Goal: Task Accomplishment & Management: Manage account settings

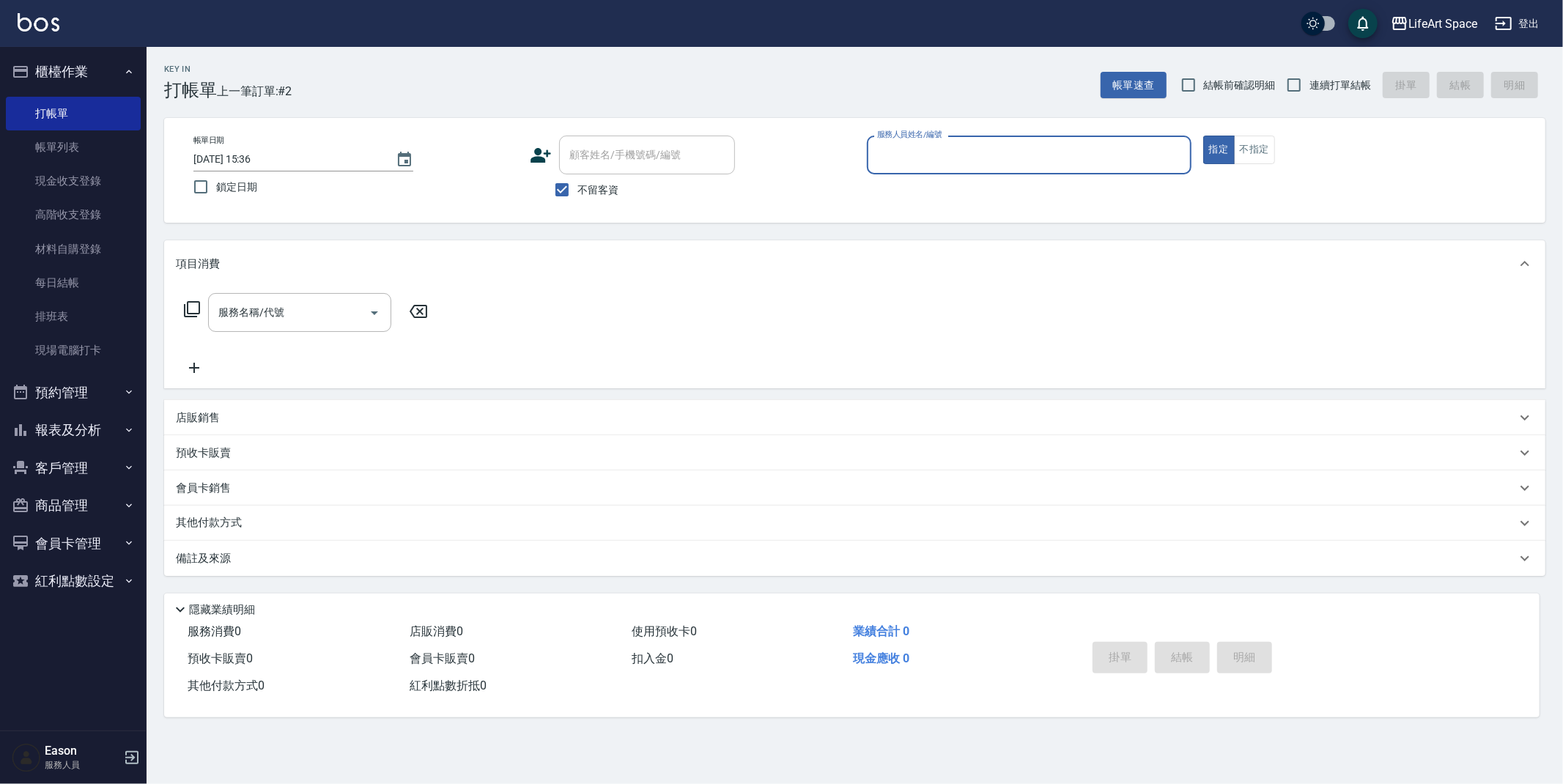
click at [919, 158] on input "服務人員姓名/編號" at bounding box center [1029, 155] width 312 height 26
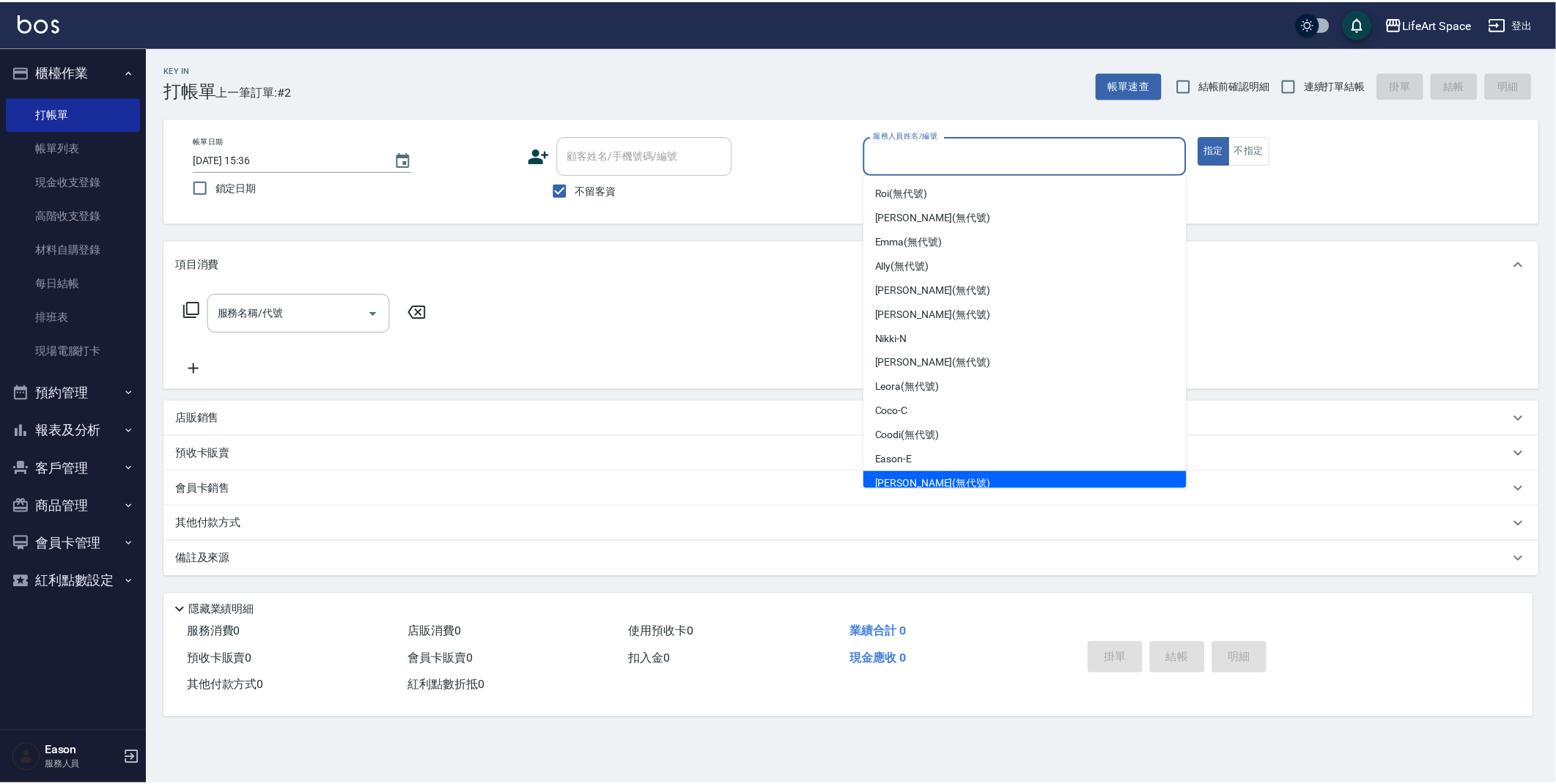
scroll to position [253, 0]
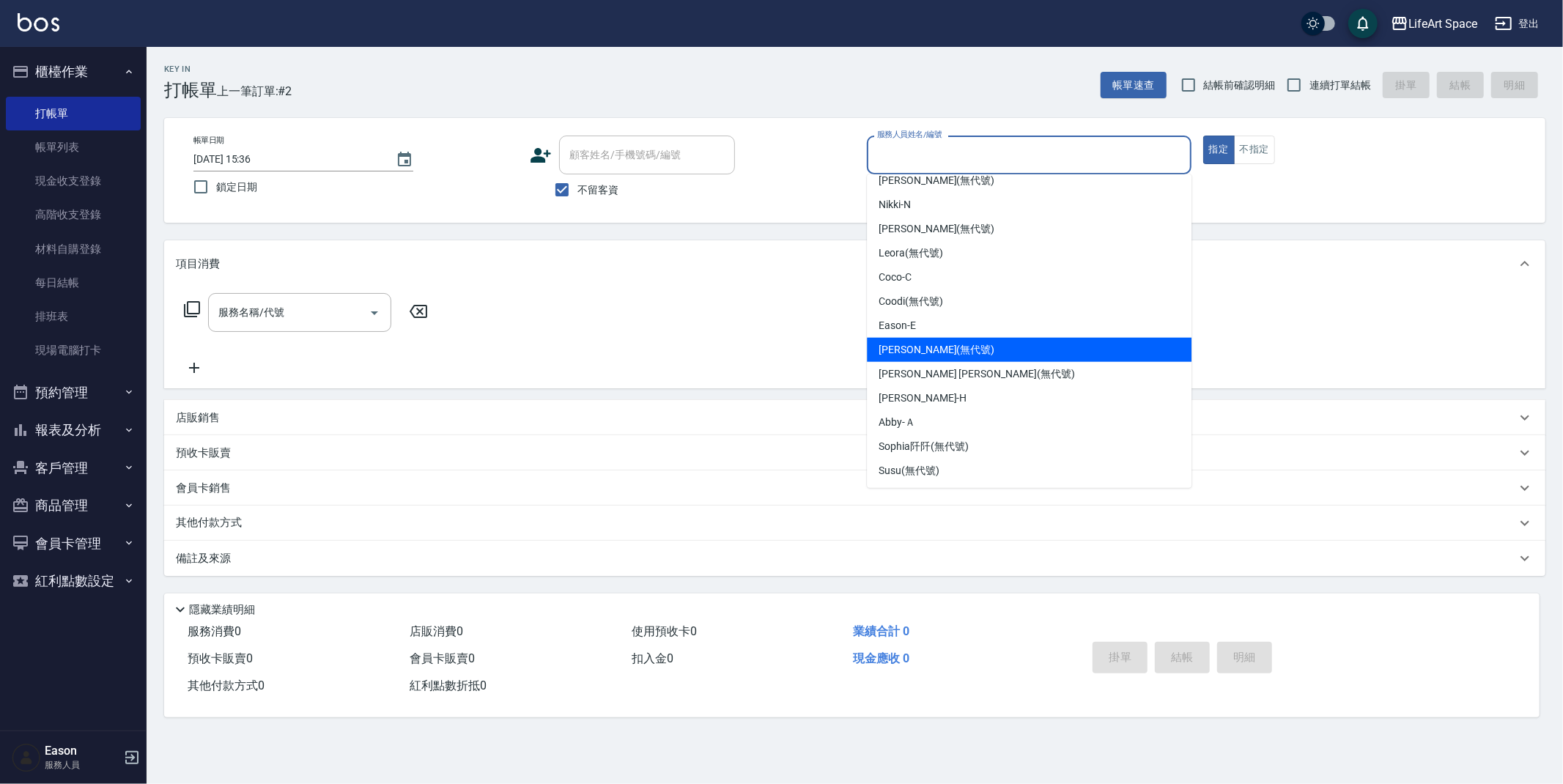
drag, startPoint x: 928, startPoint y: 333, endPoint x: 871, endPoint y: 312, distance: 60.7
click at [928, 333] on div "Eason -E" at bounding box center [1029, 326] width 325 height 24
type input "Eason-E"
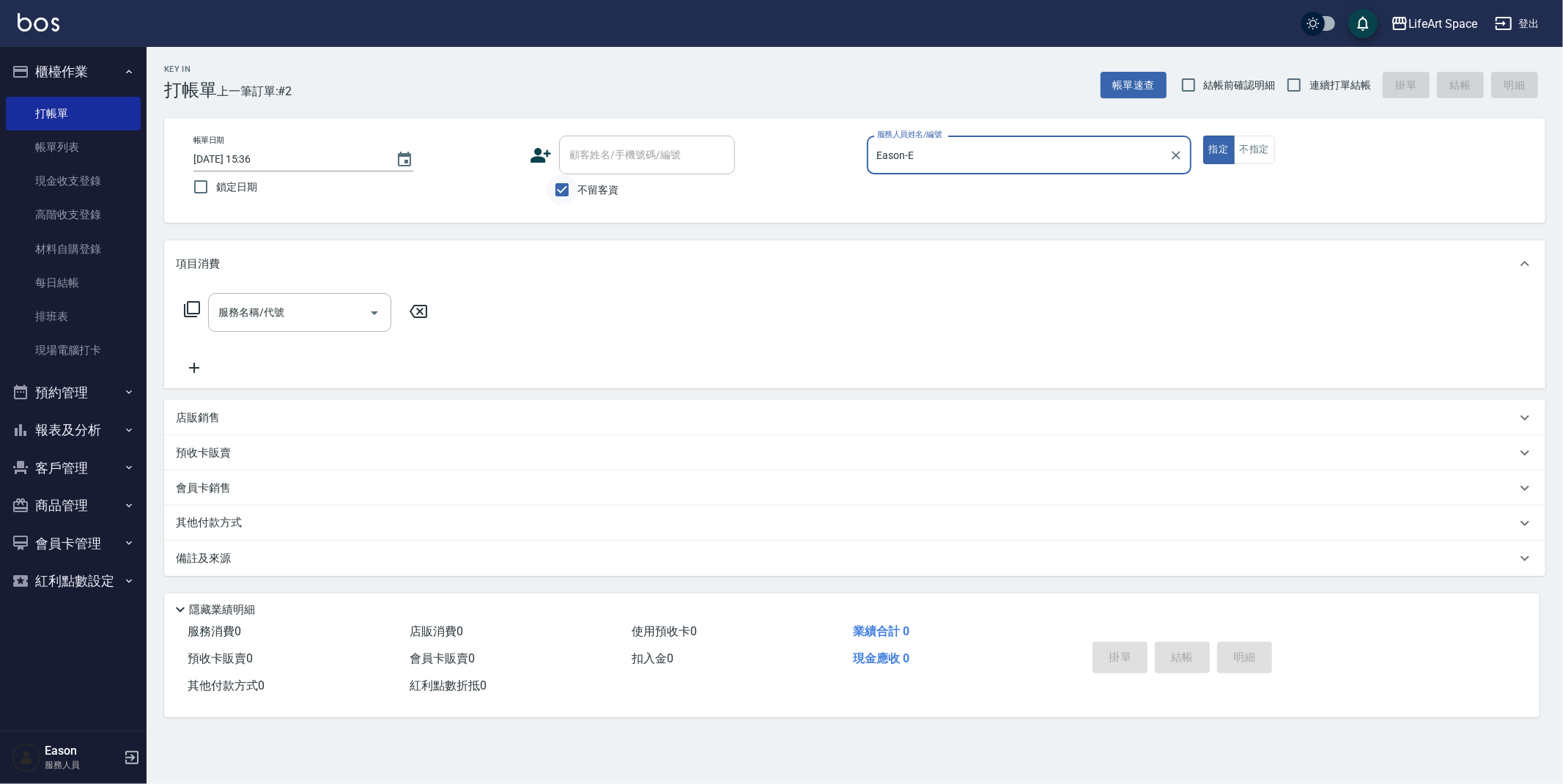
click at [562, 195] on input "不留客資" at bounding box center [562, 190] width 31 height 31
checkbox input "false"
click at [630, 159] on div "顧客姓名/手機號碼/編號 顧客姓名/手機號碼/編號" at bounding box center [648, 155] width 176 height 39
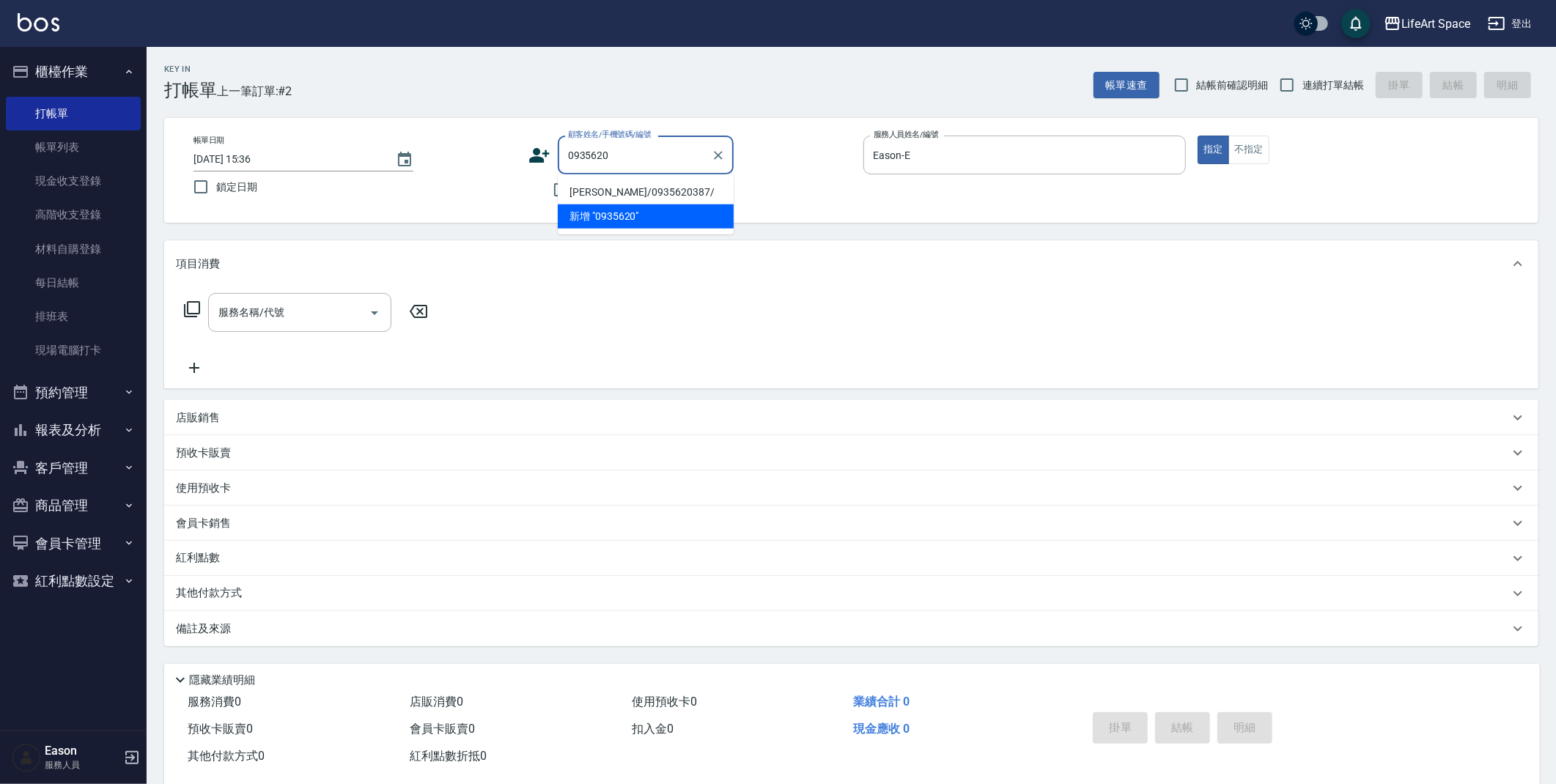
click at [632, 192] on li "[PERSON_NAME]/0935620387/" at bounding box center [646, 193] width 176 height 24
type input "[PERSON_NAME]/0935620387/"
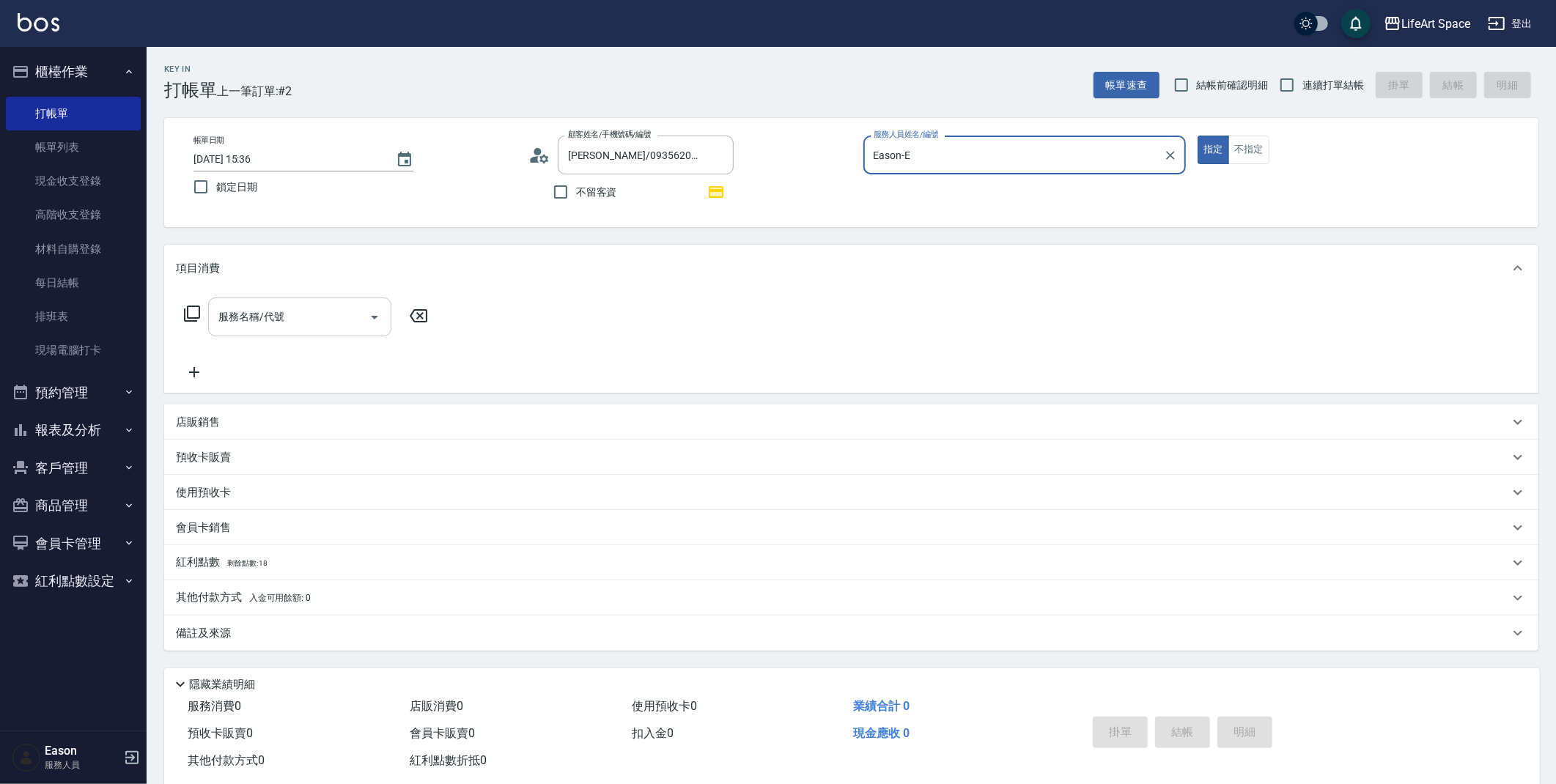
click at [312, 319] on input "服務名稱/代號" at bounding box center [288, 317] width 148 height 26
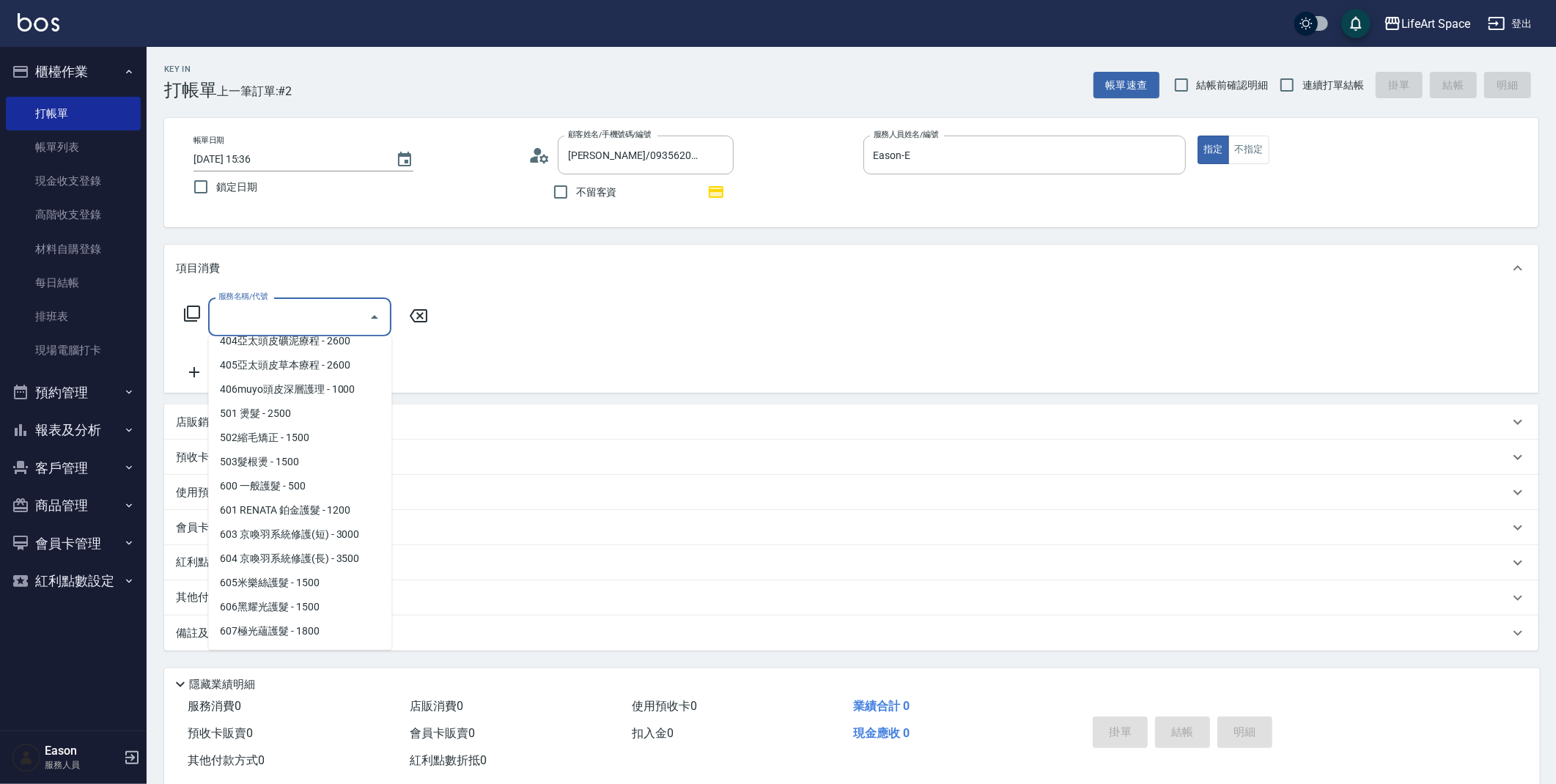
scroll to position [229, 0]
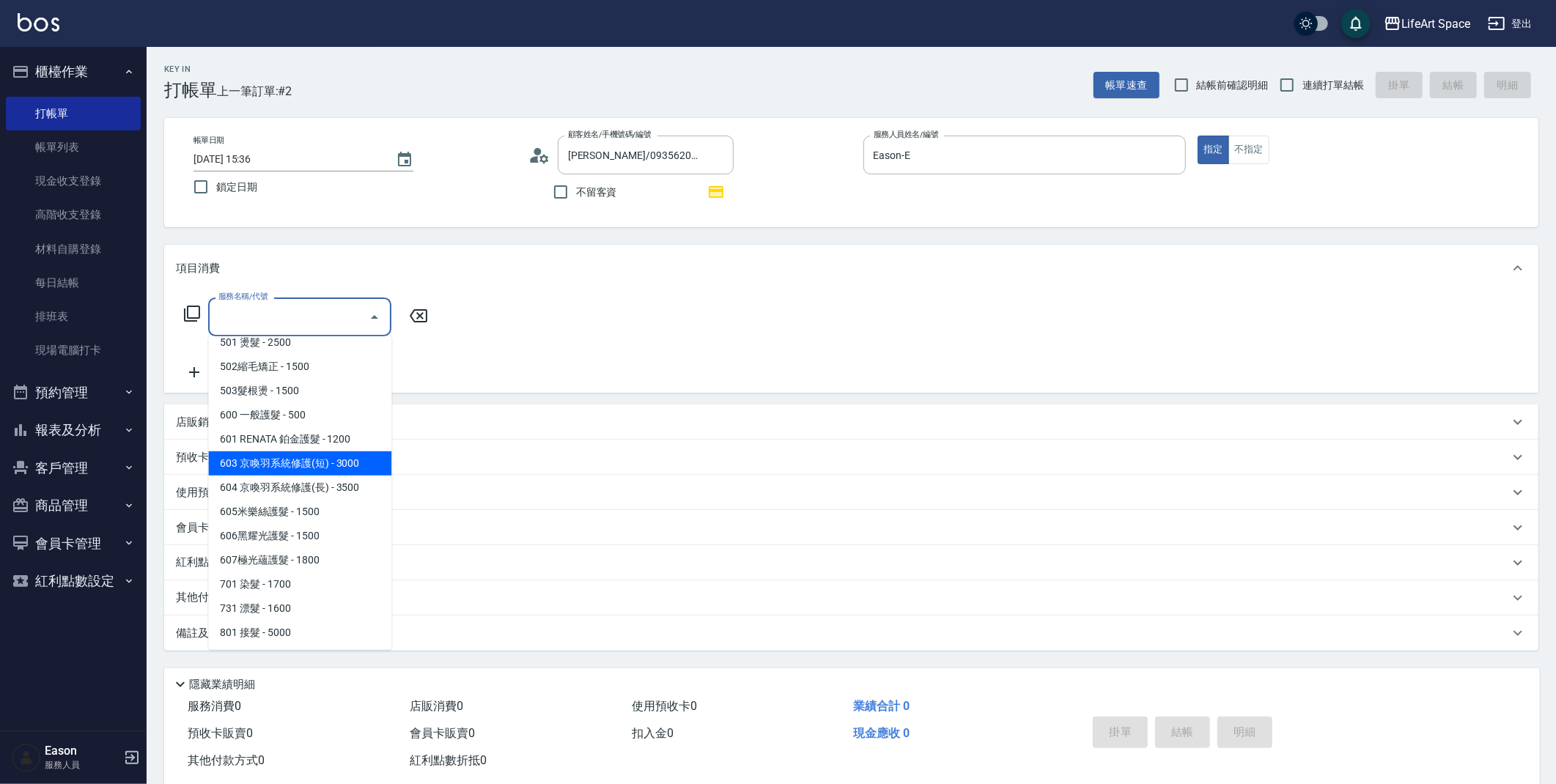
click at [286, 465] on span "603 京喚羽系統修護(短) - 3000" at bounding box center [300, 463] width 183 height 24
type input "603 京喚羽系統修護(短)(603)"
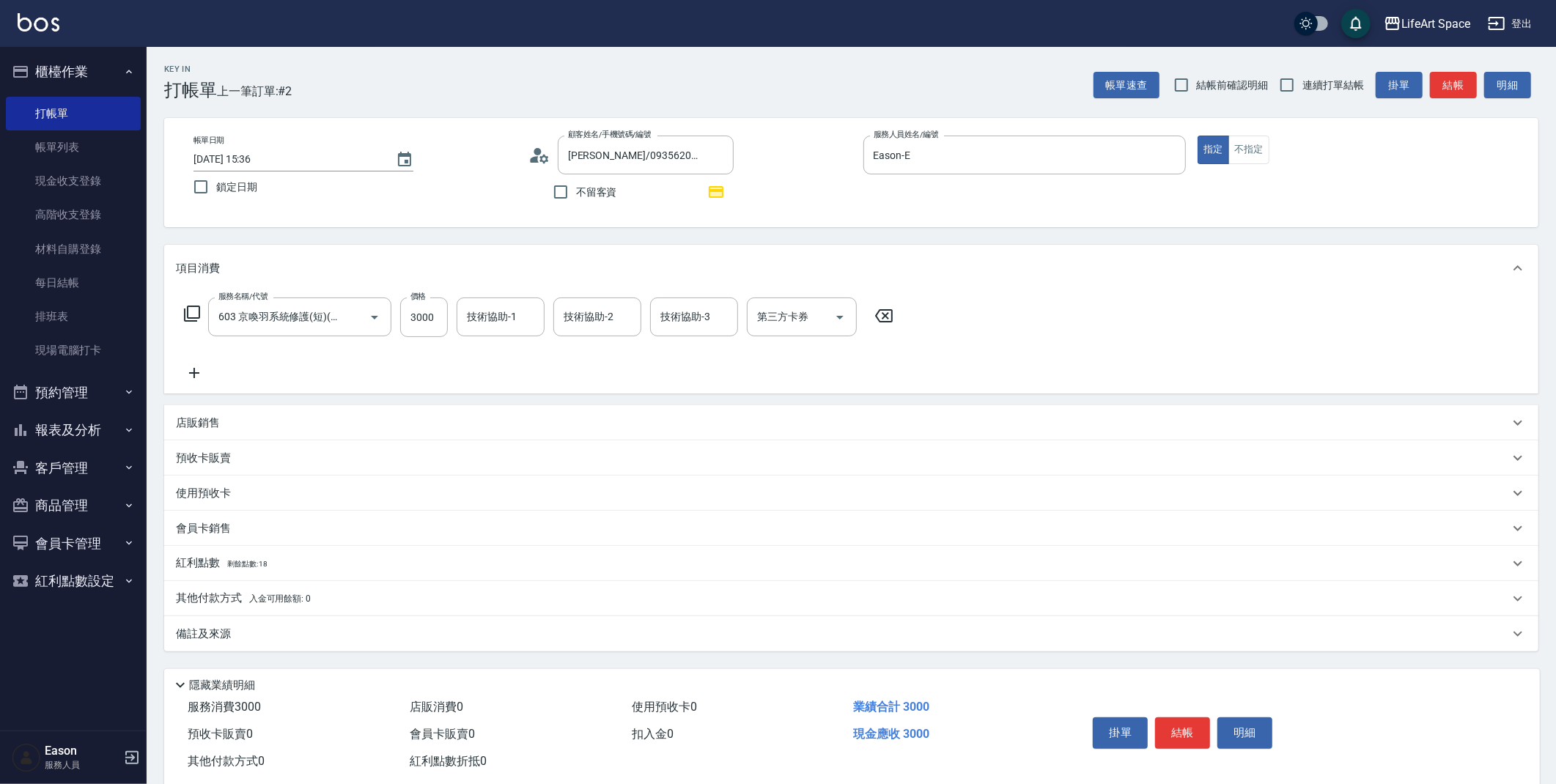
drag, startPoint x: 202, startPoint y: 362, endPoint x: 213, endPoint y: 399, distance: 38.6
click at [205, 376] on div "服務名稱/代號 603 京喚羽系統修護(短)(603) 服務名稱/代號 價格 3000 價格 技術協助-1 技術協助-1 技術協助-2 技術協助-2 技術協助…" at bounding box center [539, 339] width 727 height 84
click at [205, 366] on icon at bounding box center [194, 372] width 37 height 17
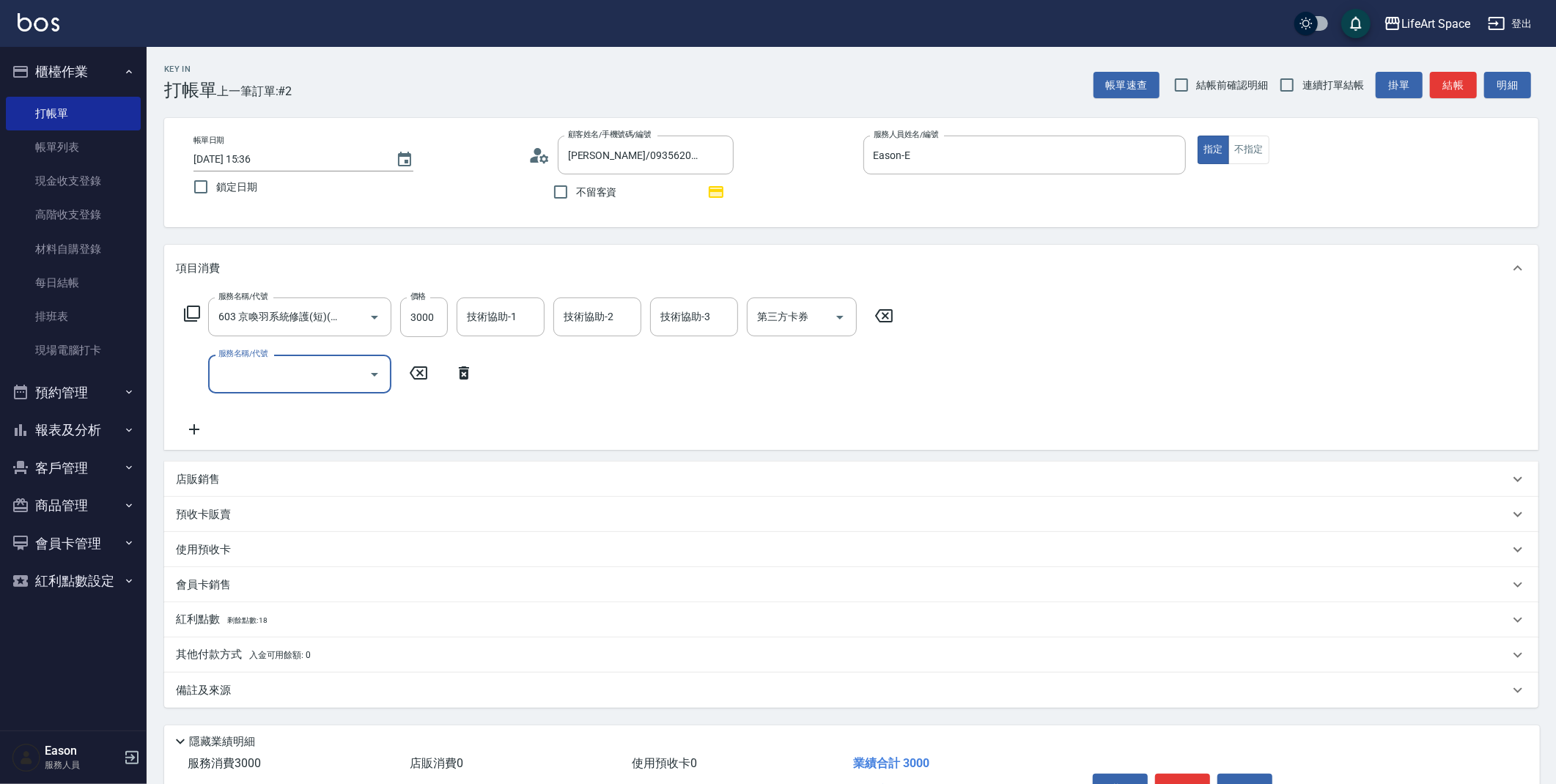
drag, startPoint x: 205, startPoint y: 366, endPoint x: 256, endPoint y: 370, distance: 51.2
click at [255, 370] on input "服務名稱/代號" at bounding box center [288, 374] width 148 height 26
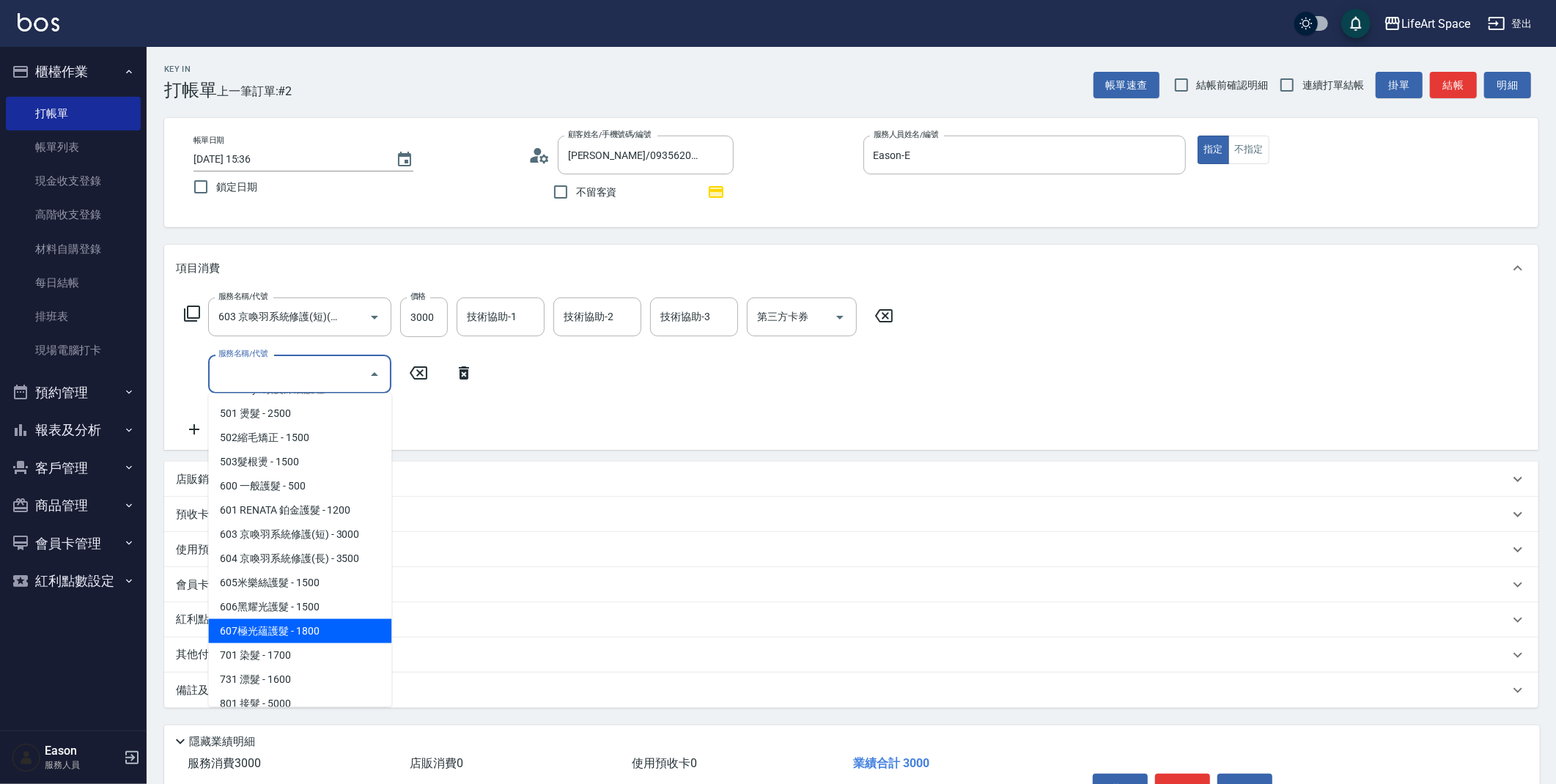
scroll to position [216, 0]
click at [284, 646] on span "701 染髮 - 1700" at bounding box center [300, 654] width 183 height 24
type input "701 染髮(701)"
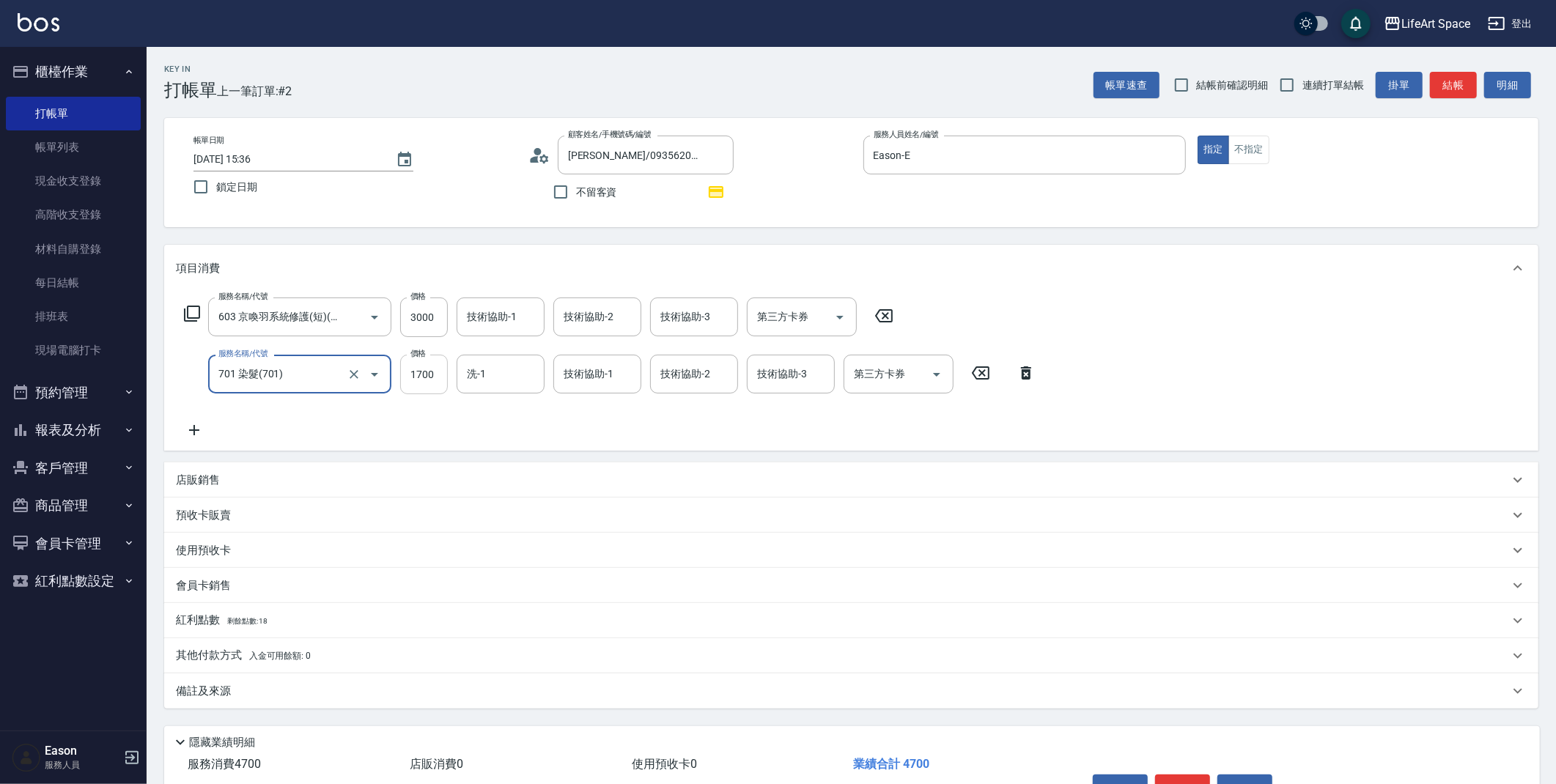
click at [441, 373] on input "1700" at bounding box center [424, 374] width 48 height 39
type input "2500"
click at [442, 319] on input "3000" at bounding box center [424, 316] width 48 height 39
type input "2500"
click at [520, 321] on input "技術協助-1" at bounding box center [500, 317] width 74 height 26
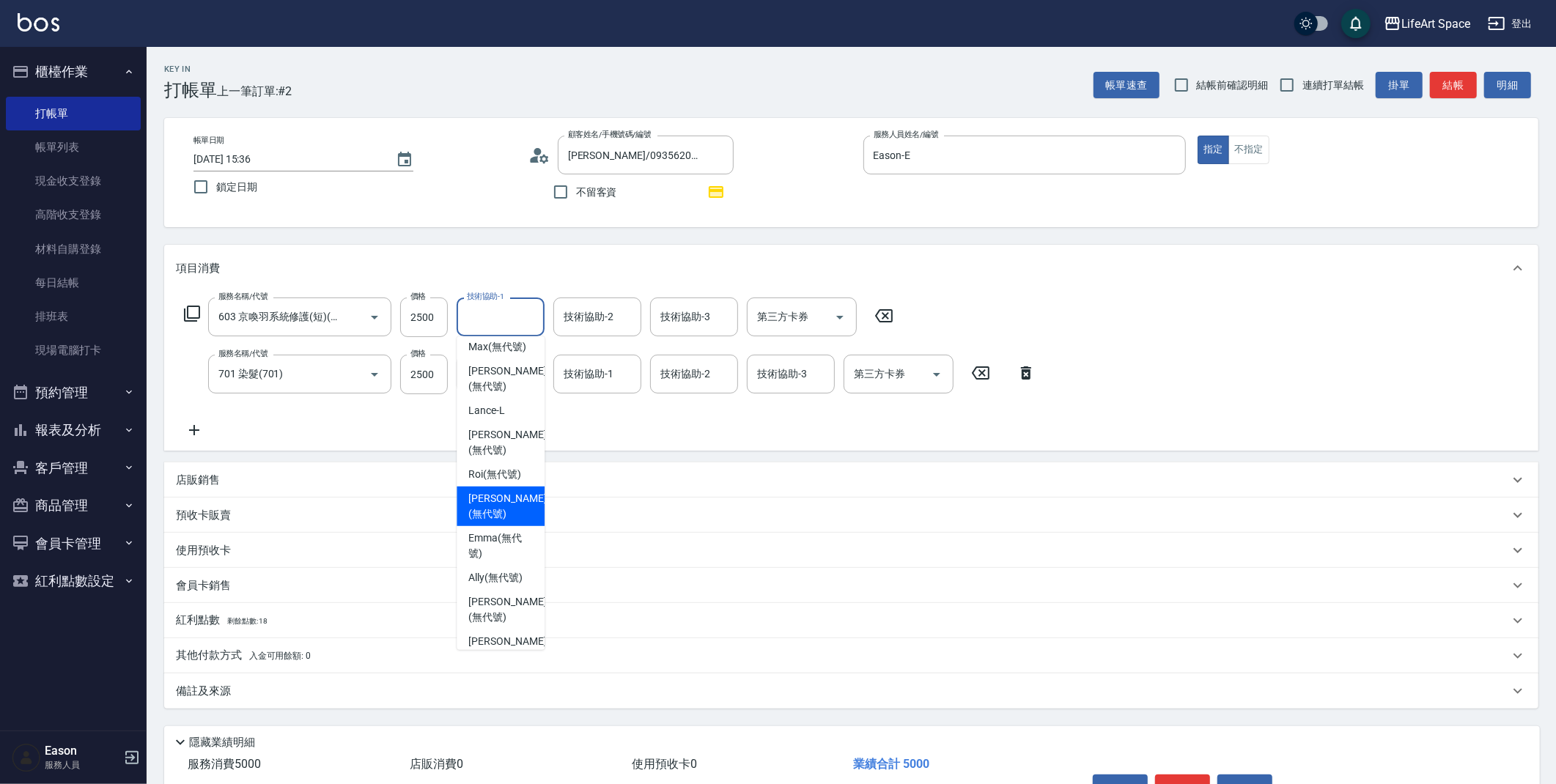
scroll to position [0, 0]
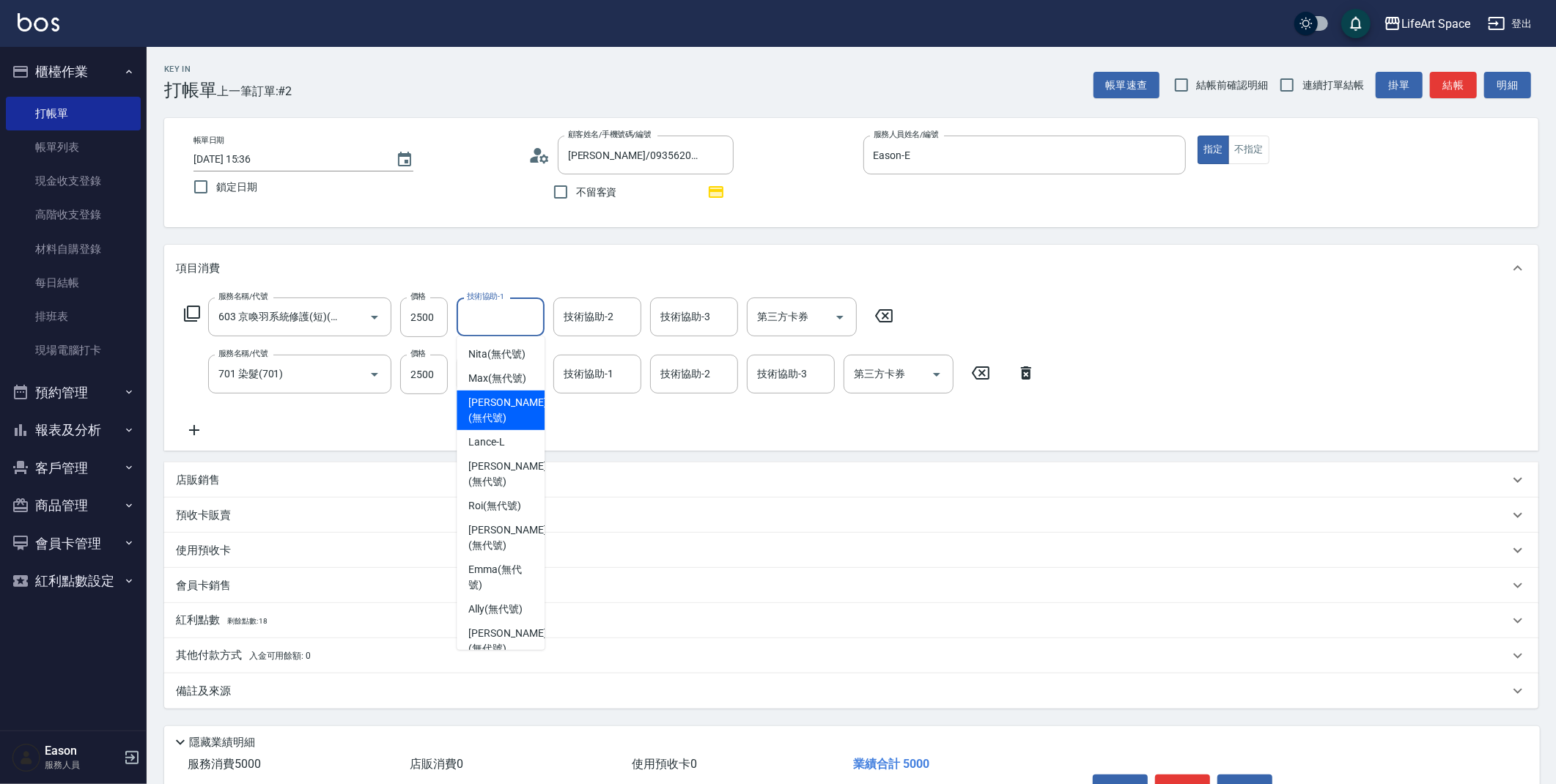
click at [516, 410] on span "[PERSON_NAME] (無代號)" at bounding box center [506, 411] width 78 height 31
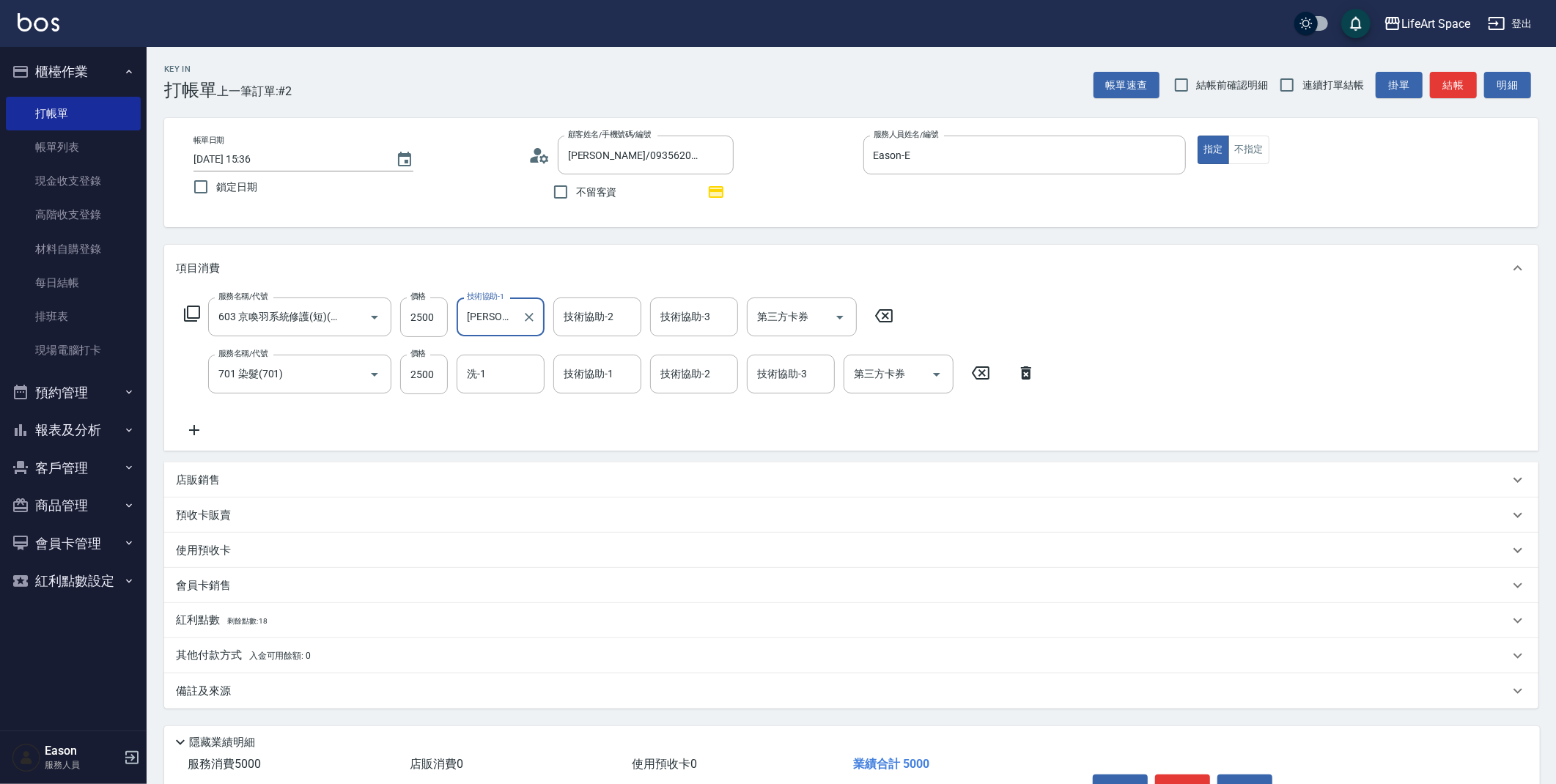
type input "[PERSON_NAME](無代號)"
click at [497, 378] on input "洗-1" at bounding box center [500, 374] width 74 height 26
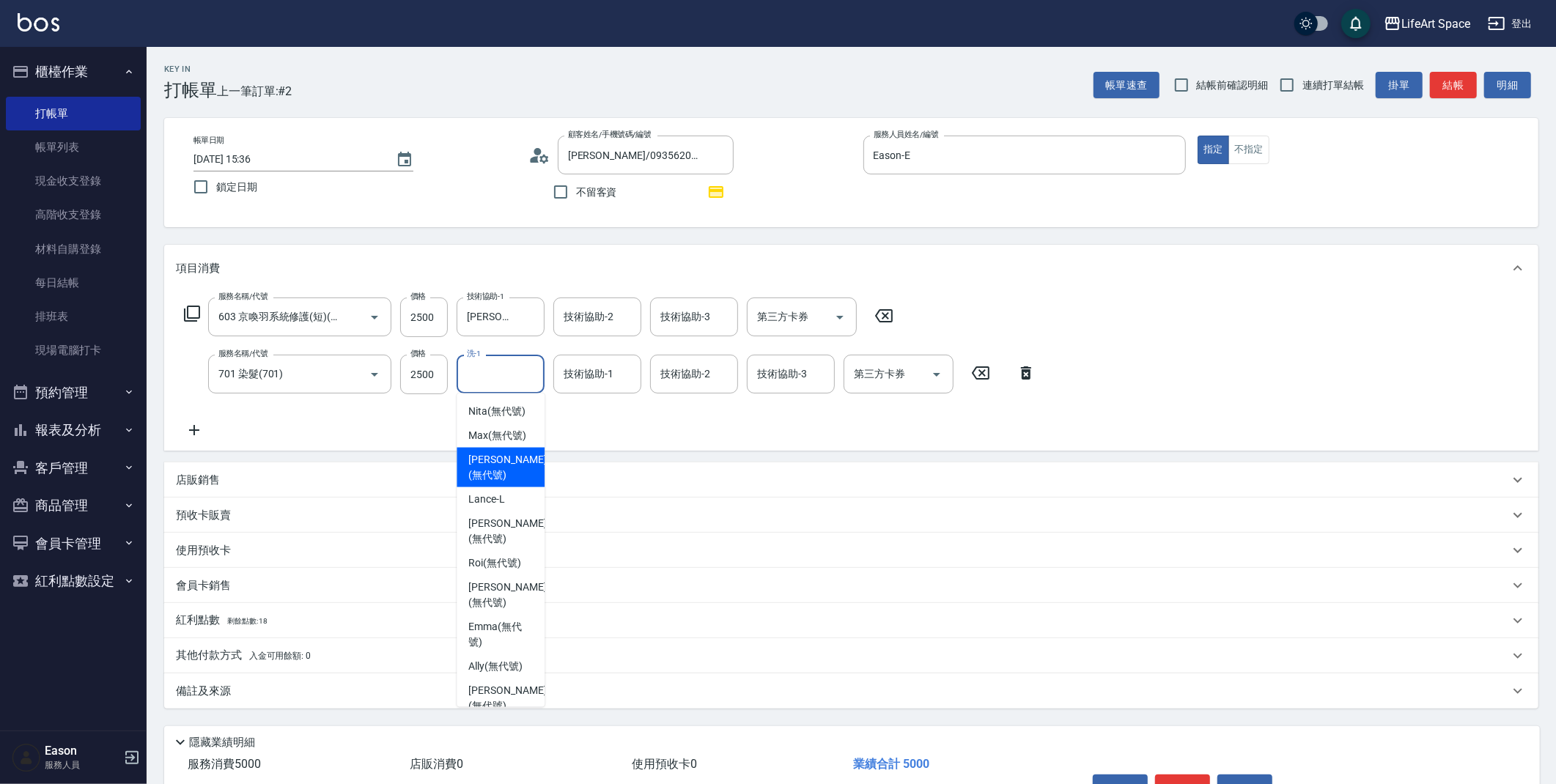
click at [504, 464] on div "[PERSON_NAME] (無代號)" at bounding box center [501, 467] width 88 height 39
type input "[PERSON_NAME](無代號)"
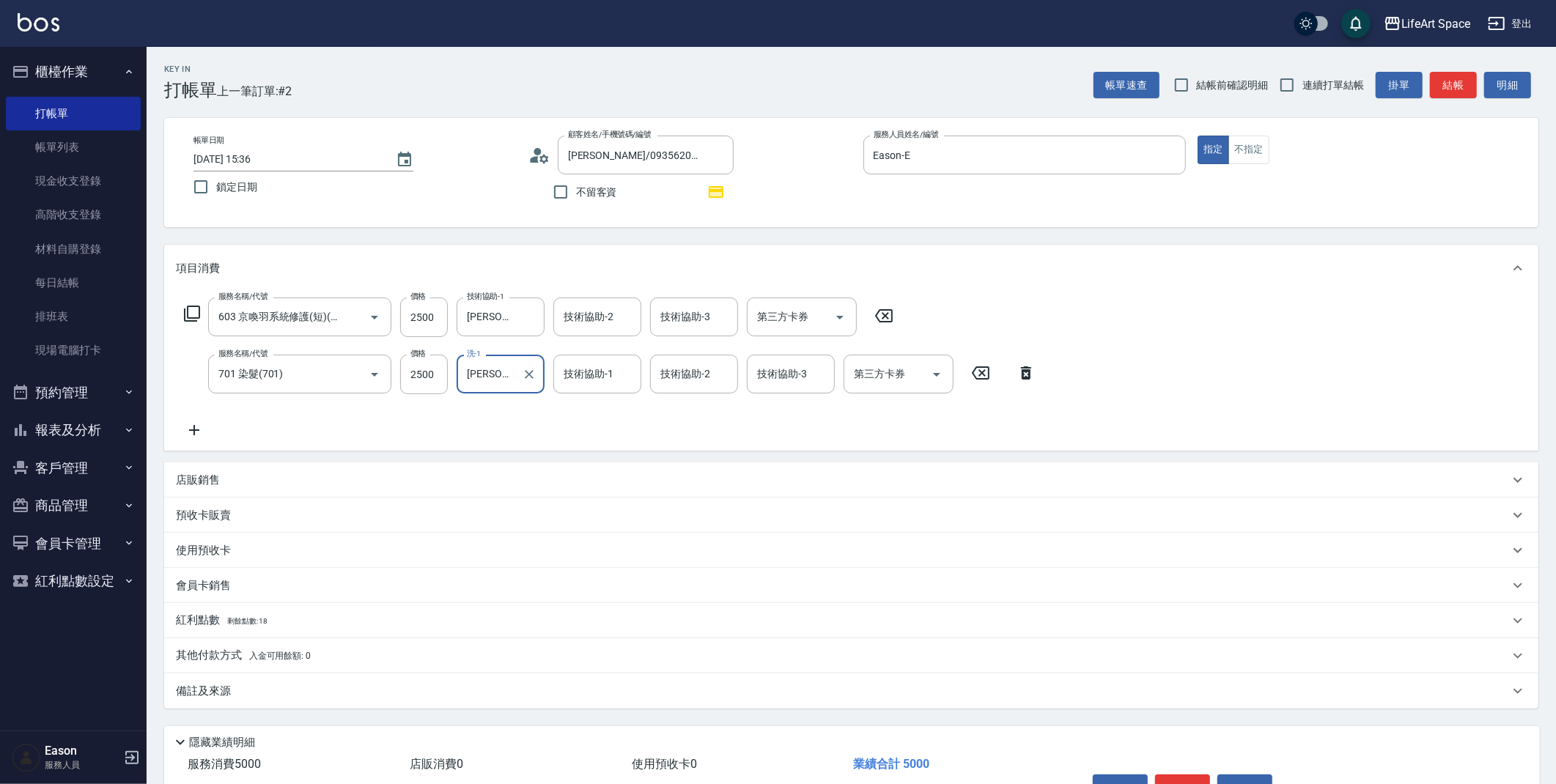
click at [587, 377] on div "技術協助-1 技術協助-1" at bounding box center [597, 374] width 88 height 39
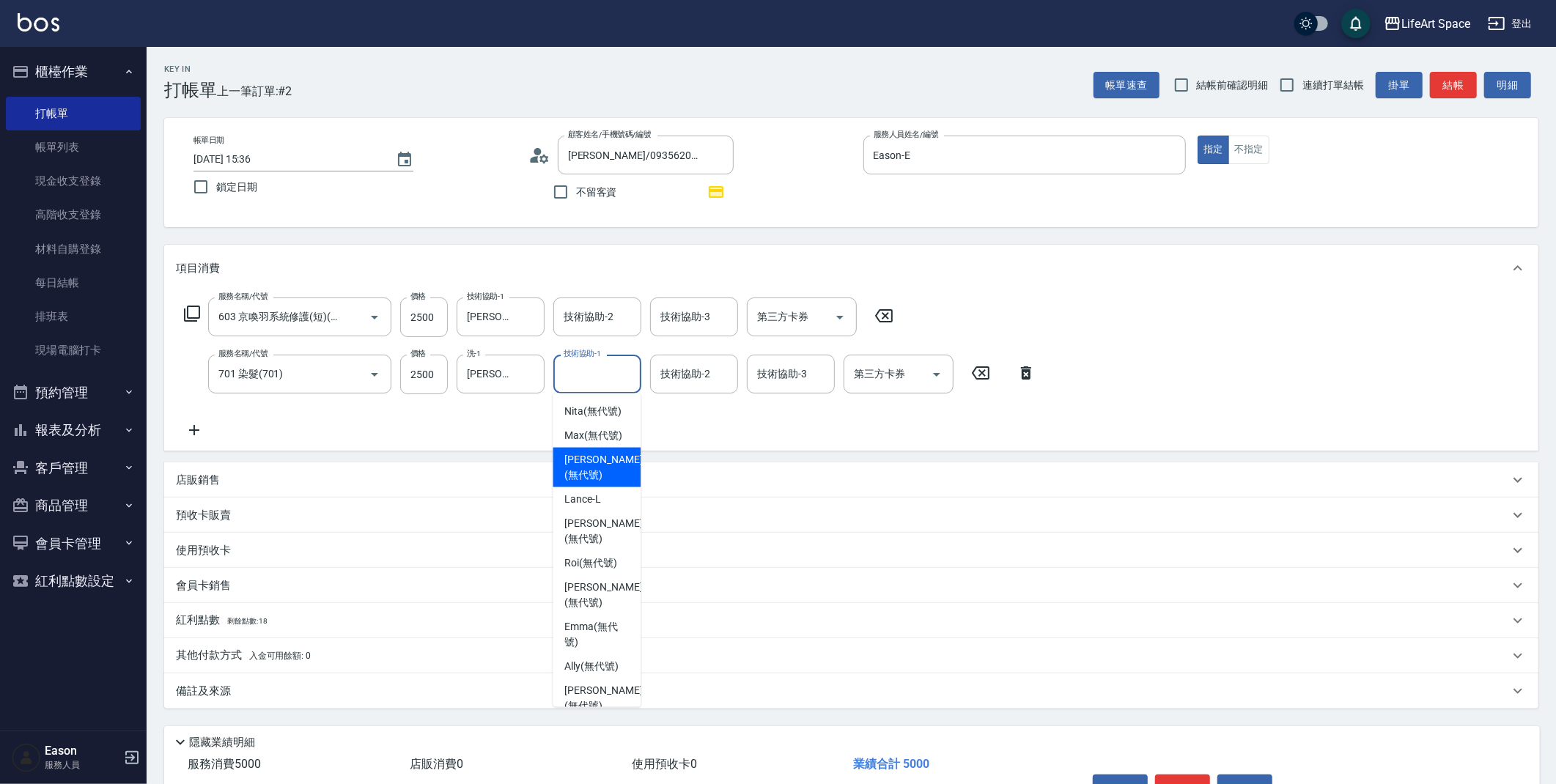
click at [605, 468] on span "[PERSON_NAME] (無代號)" at bounding box center [603, 468] width 78 height 31
type input "[PERSON_NAME](無代號)"
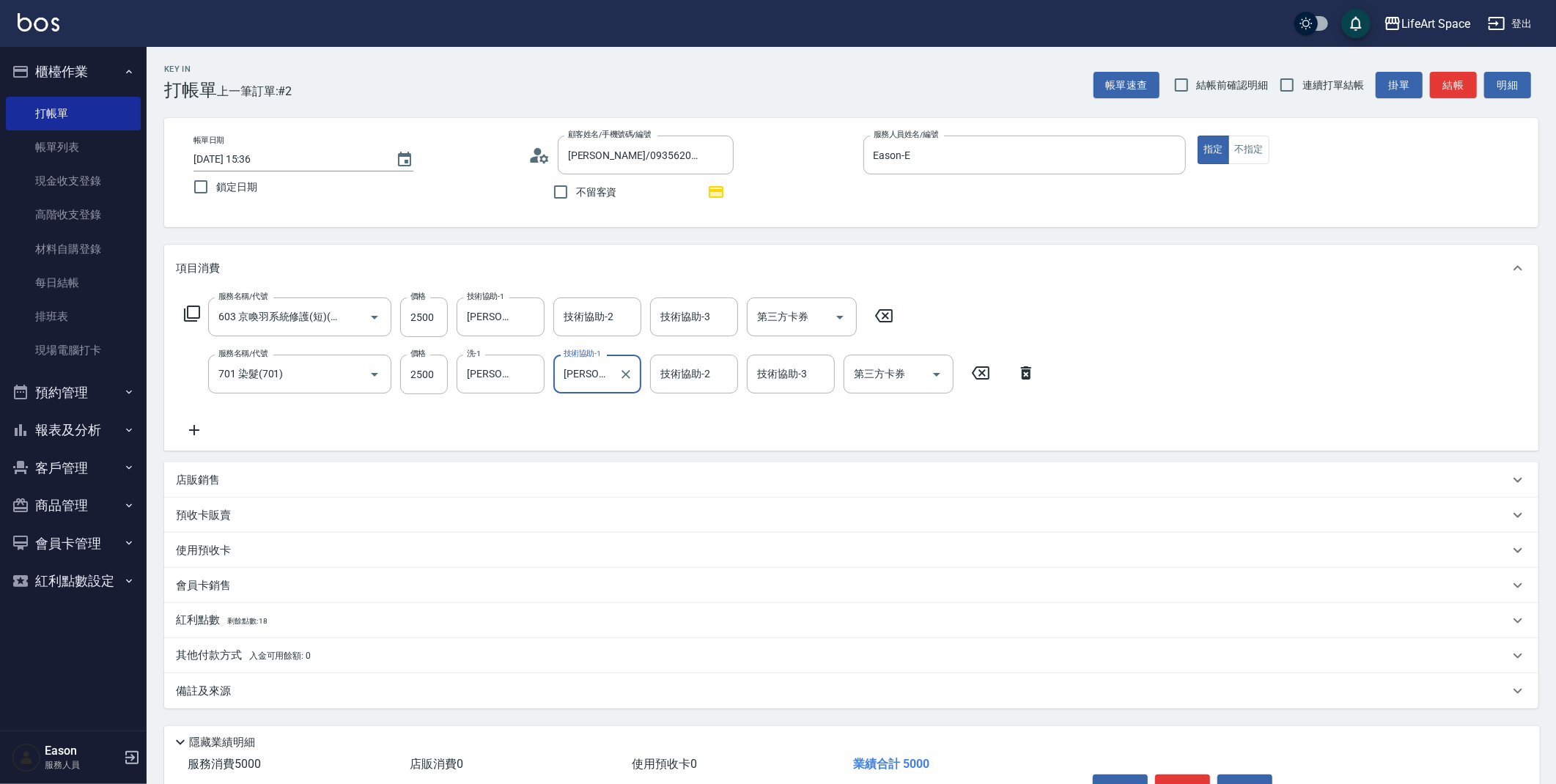
click at [591, 312] on div "技術協助-2 技術協助-2" at bounding box center [597, 316] width 88 height 39
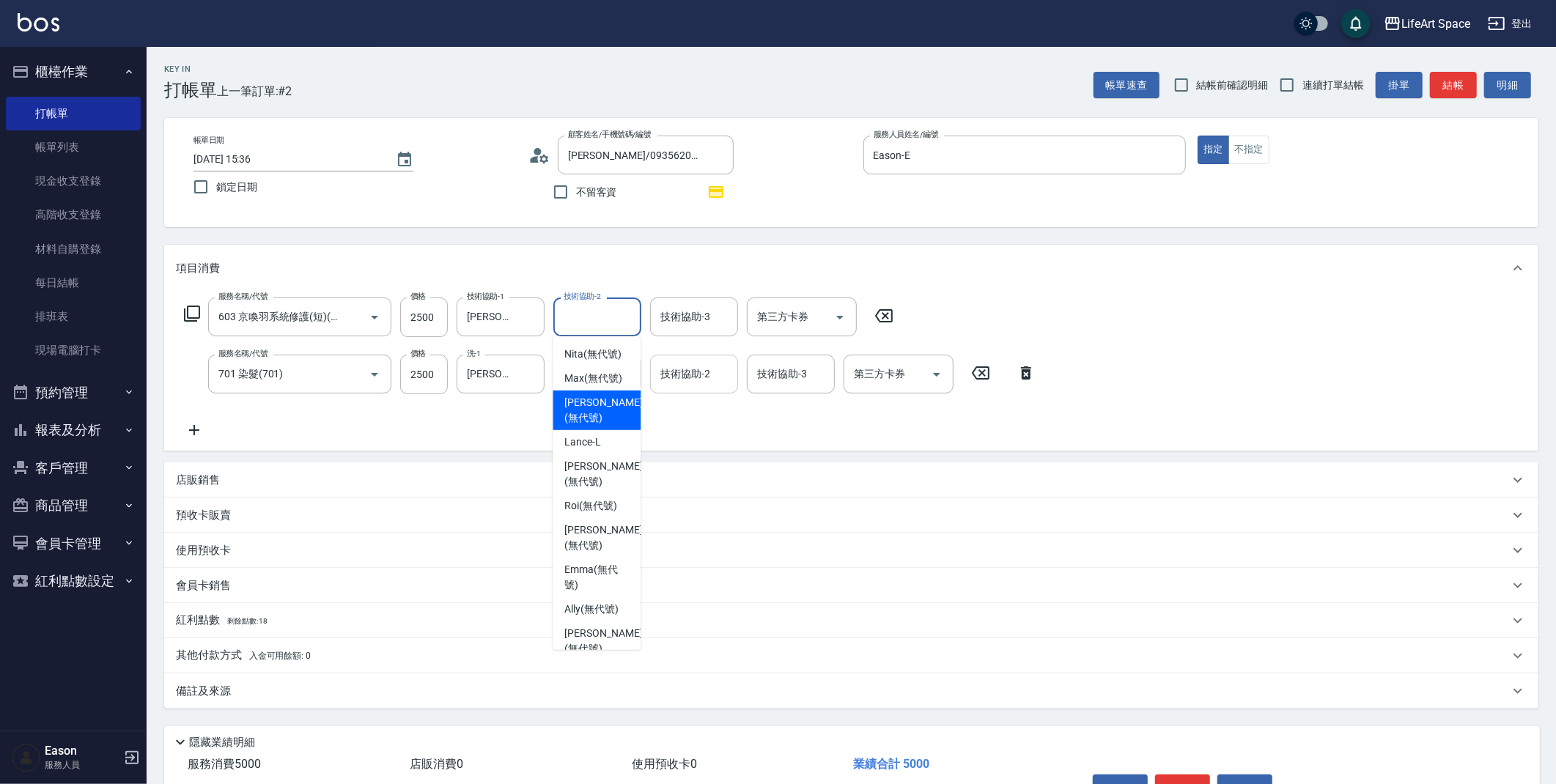
click at [607, 425] on span "[PERSON_NAME] (無代號)" at bounding box center [603, 411] width 78 height 31
type input "[PERSON_NAME](無代號)"
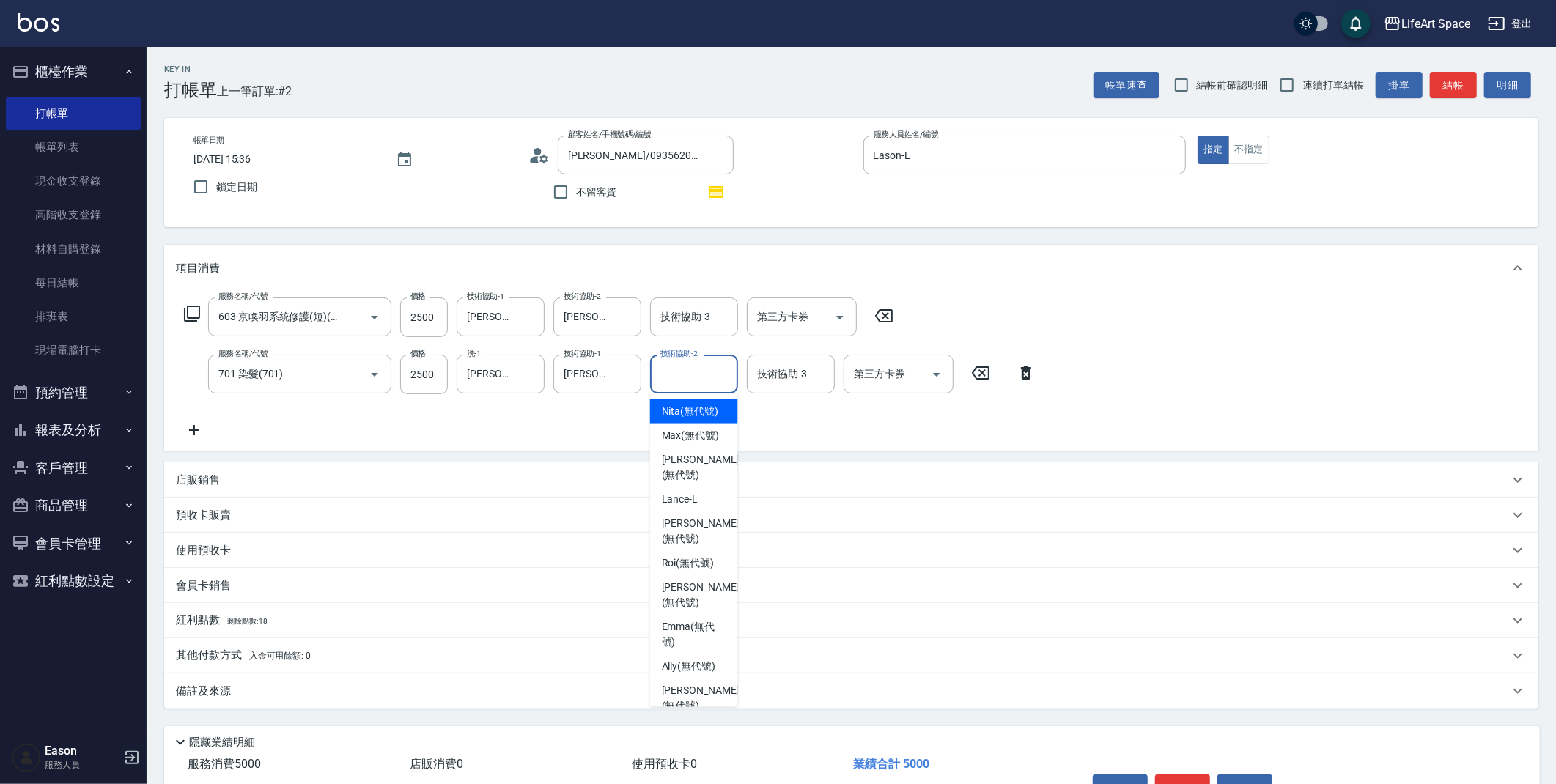
click at [709, 377] on input "技術協助-2" at bounding box center [694, 374] width 74 height 26
click at [702, 482] on span "[PERSON_NAME] (無代號)" at bounding box center [700, 468] width 78 height 31
type input "[PERSON_NAME](無代號)"
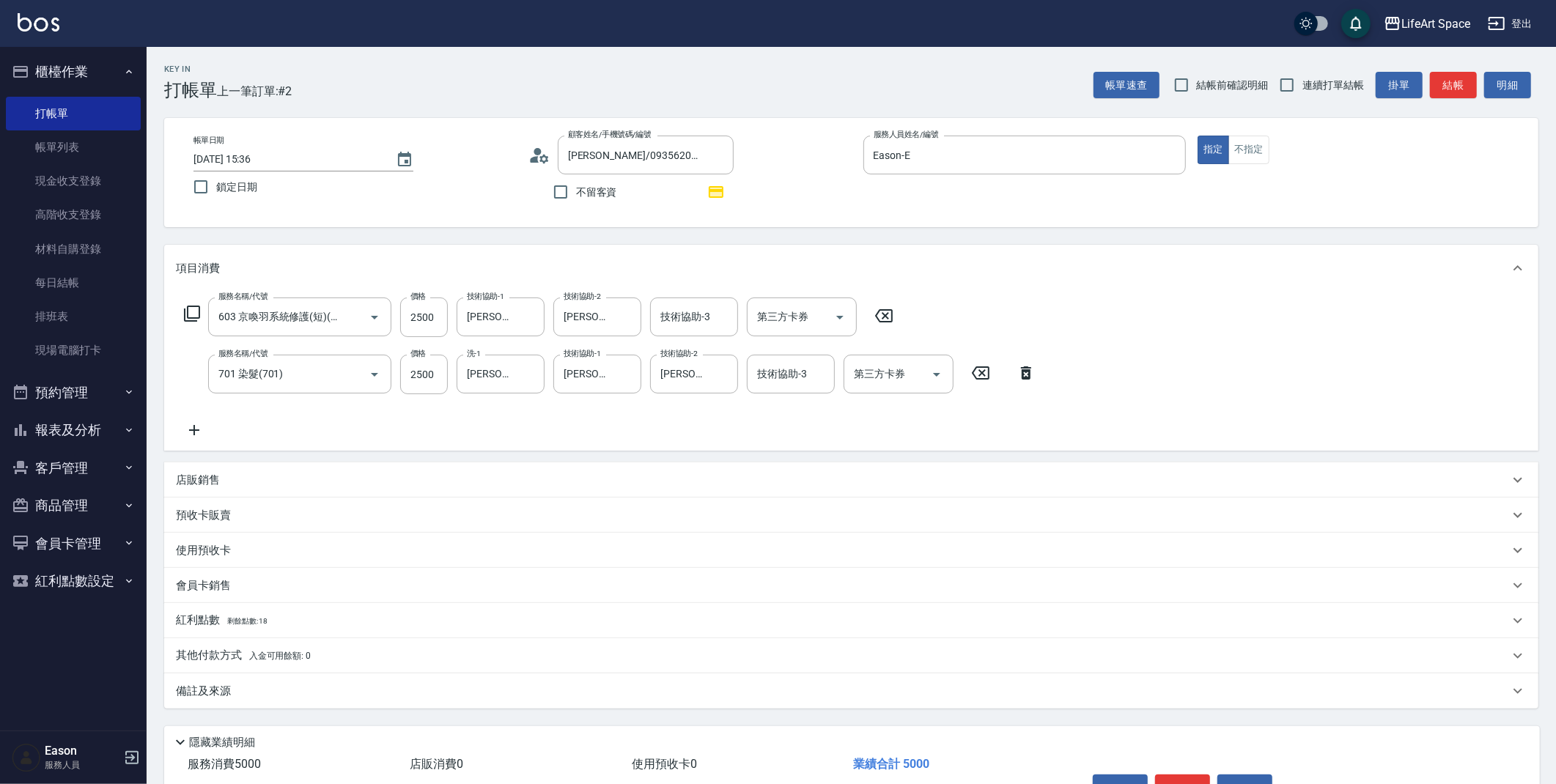
click at [348, 706] on div "備註及來源" at bounding box center [851, 690] width 1374 height 35
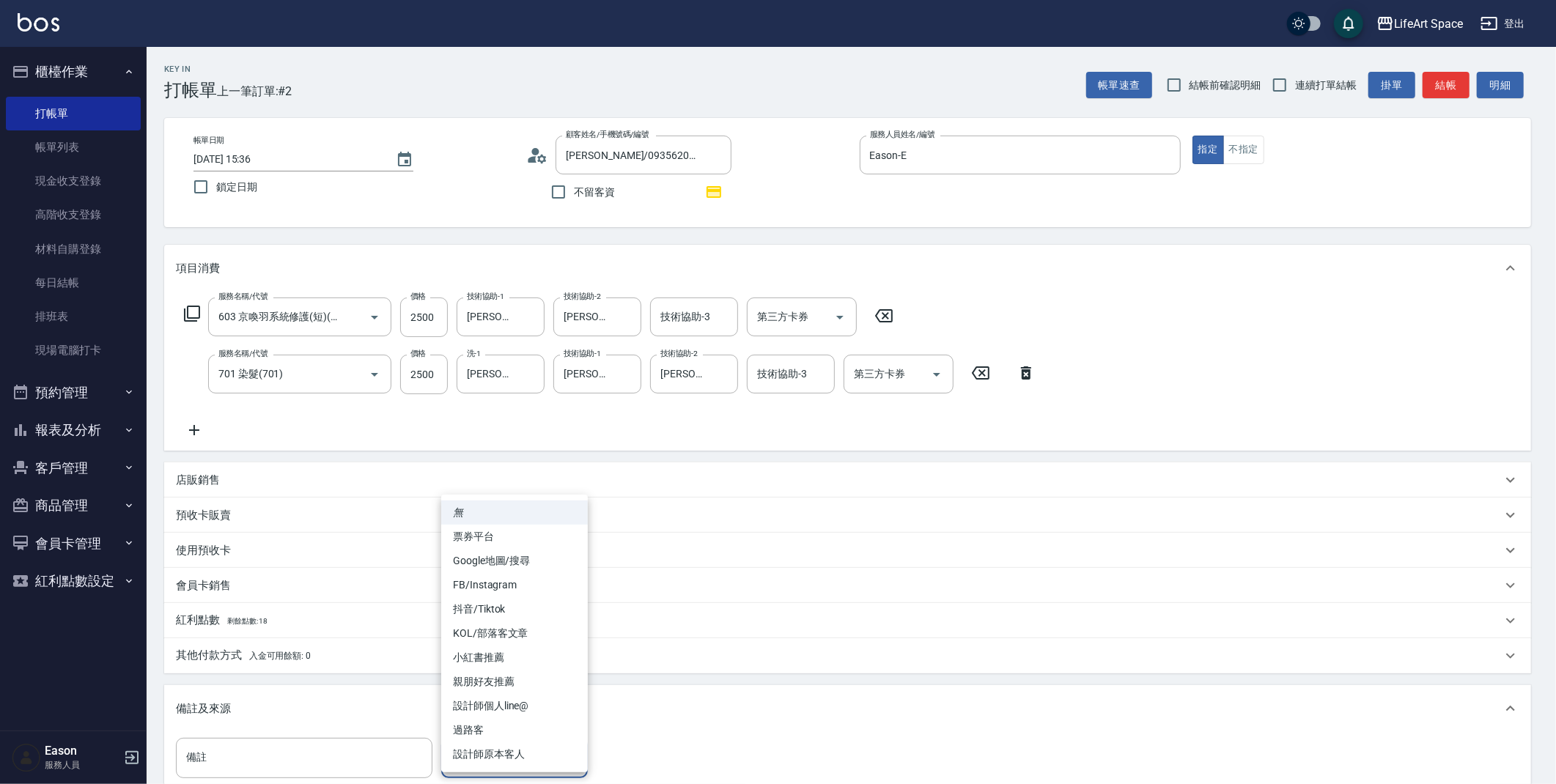
click at [475, 752] on body "LifeArt Space 登出 櫃檯作業 打帳單 帳單列表 現金收支登錄 高階收支登錄 材料自購登錄 每日結帳 排班表 現場電腦打卡 預約管理 預約管理 單…" at bounding box center [778, 483] width 1556 height 966
drag, startPoint x: 492, startPoint y: 756, endPoint x: 438, endPoint y: 715, distance: 67.8
click at [492, 756] on li "設計師原本客人" at bounding box center [515, 754] width 147 height 24
type input "設計師原本客人"
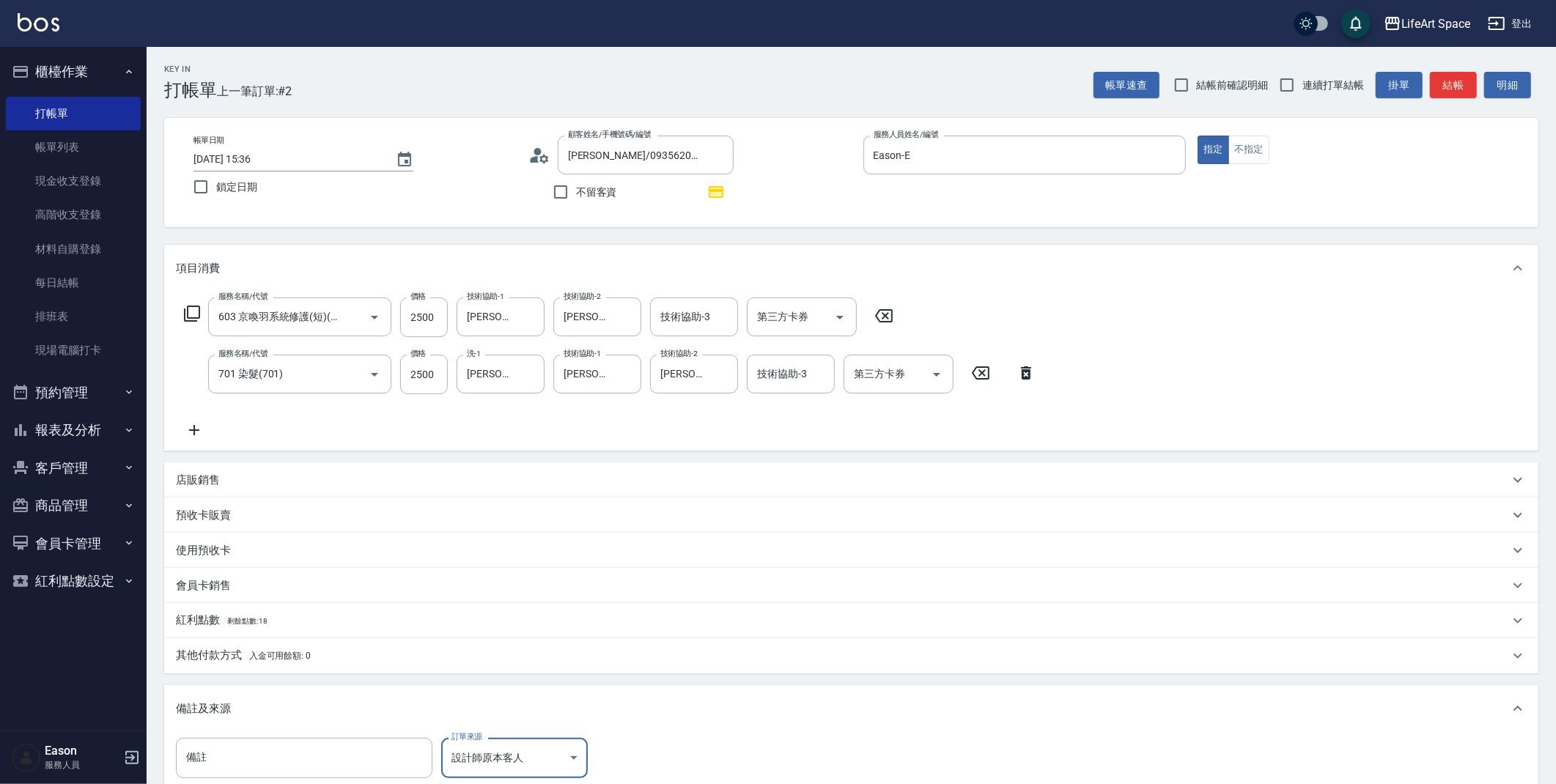
click at [268, 620] on span "剩餘點數: 18" at bounding box center [248, 621] width 41 height 8
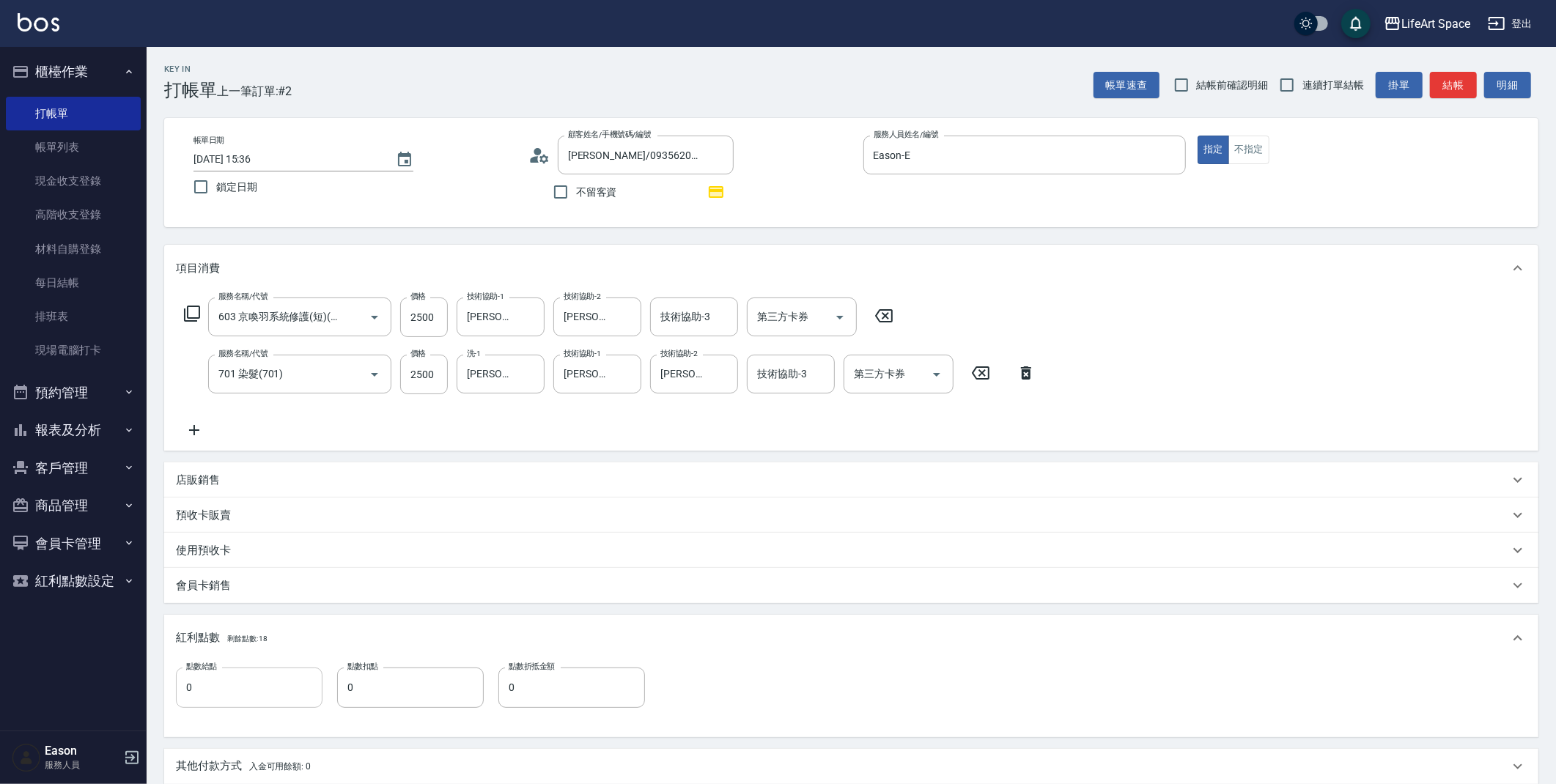
drag, startPoint x: 235, startPoint y: 689, endPoint x: 239, endPoint y: 675, distance: 14.6
click at [235, 688] on input "0" at bounding box center [250, 687] width 147 height 39
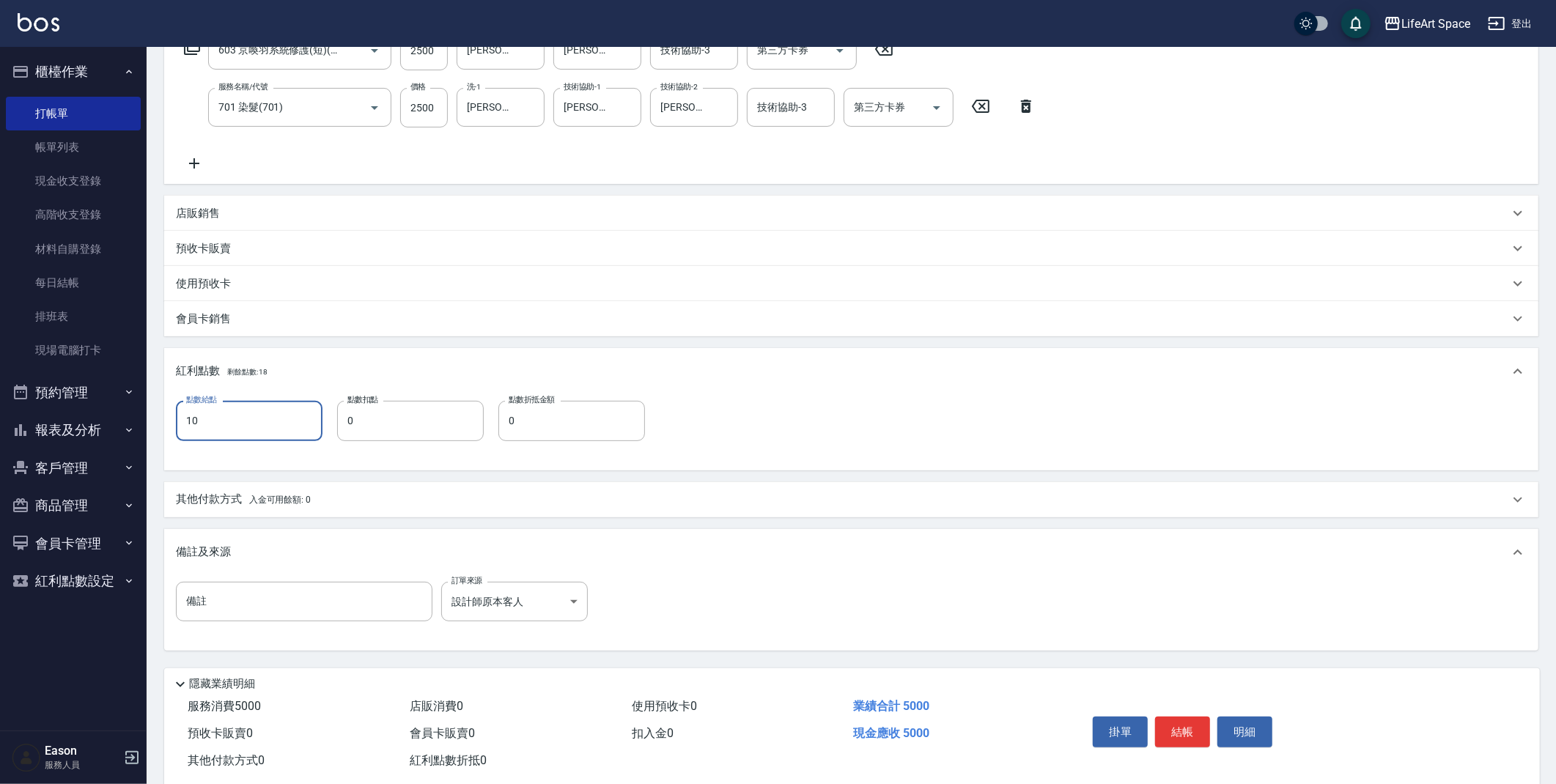
scroll to position [297, 0]
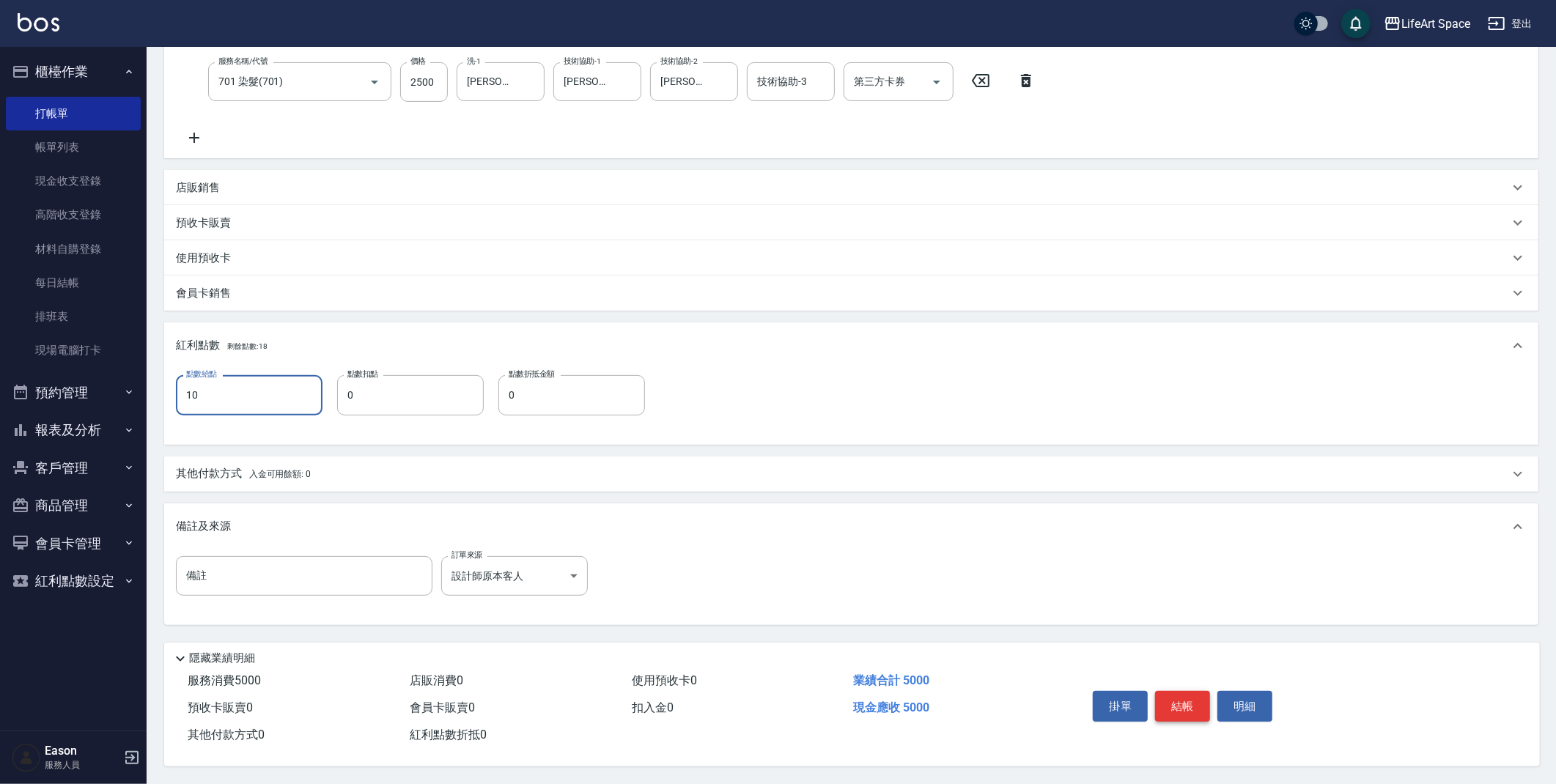
type input "10"
click at [1177, 703] on button "結帳" at bounding box center [1183, 706] width 55 height 31
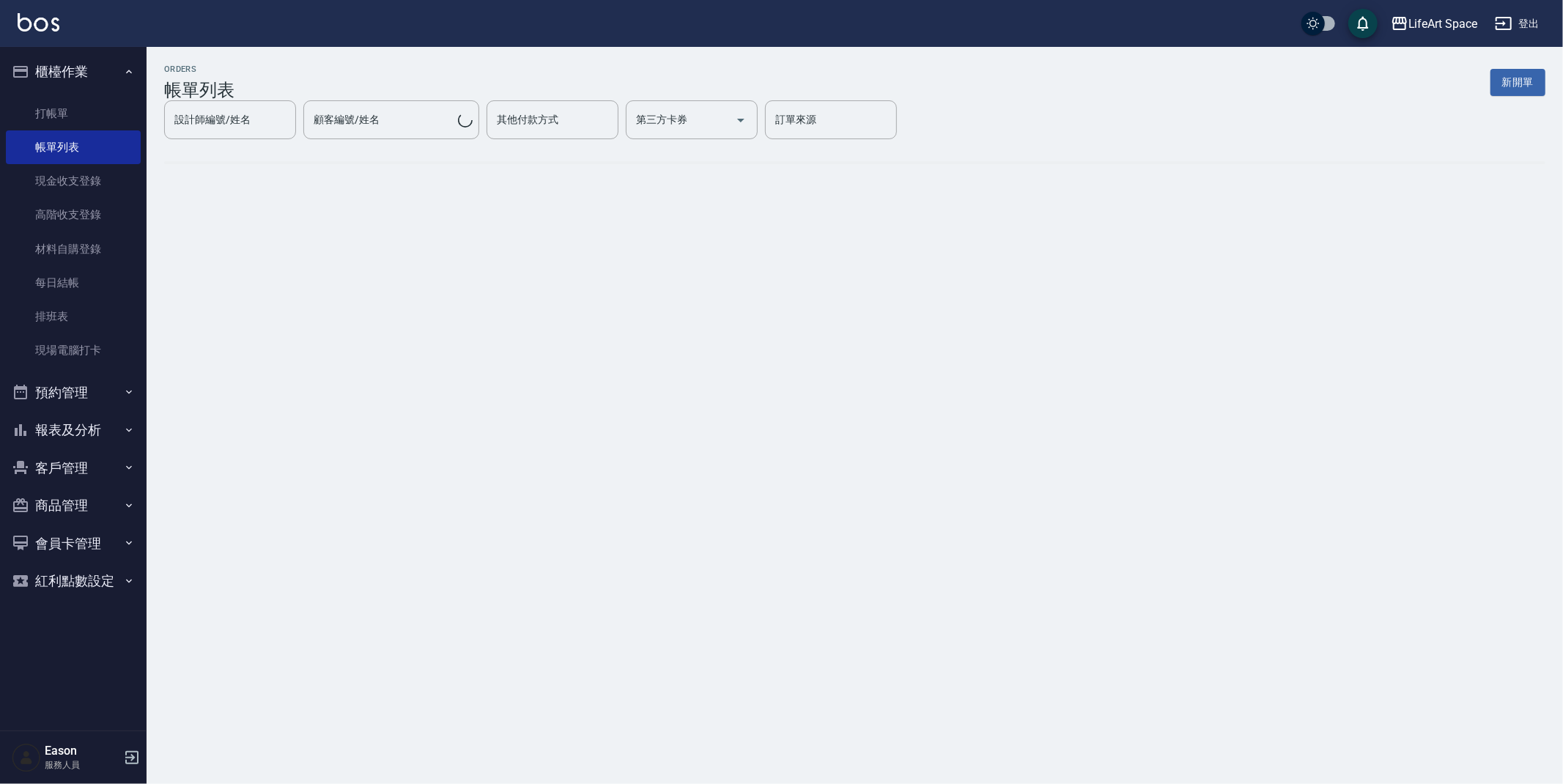
click at [1507, 86] on button "新開單" at bounding box center [1518, 83] width 55 height 28
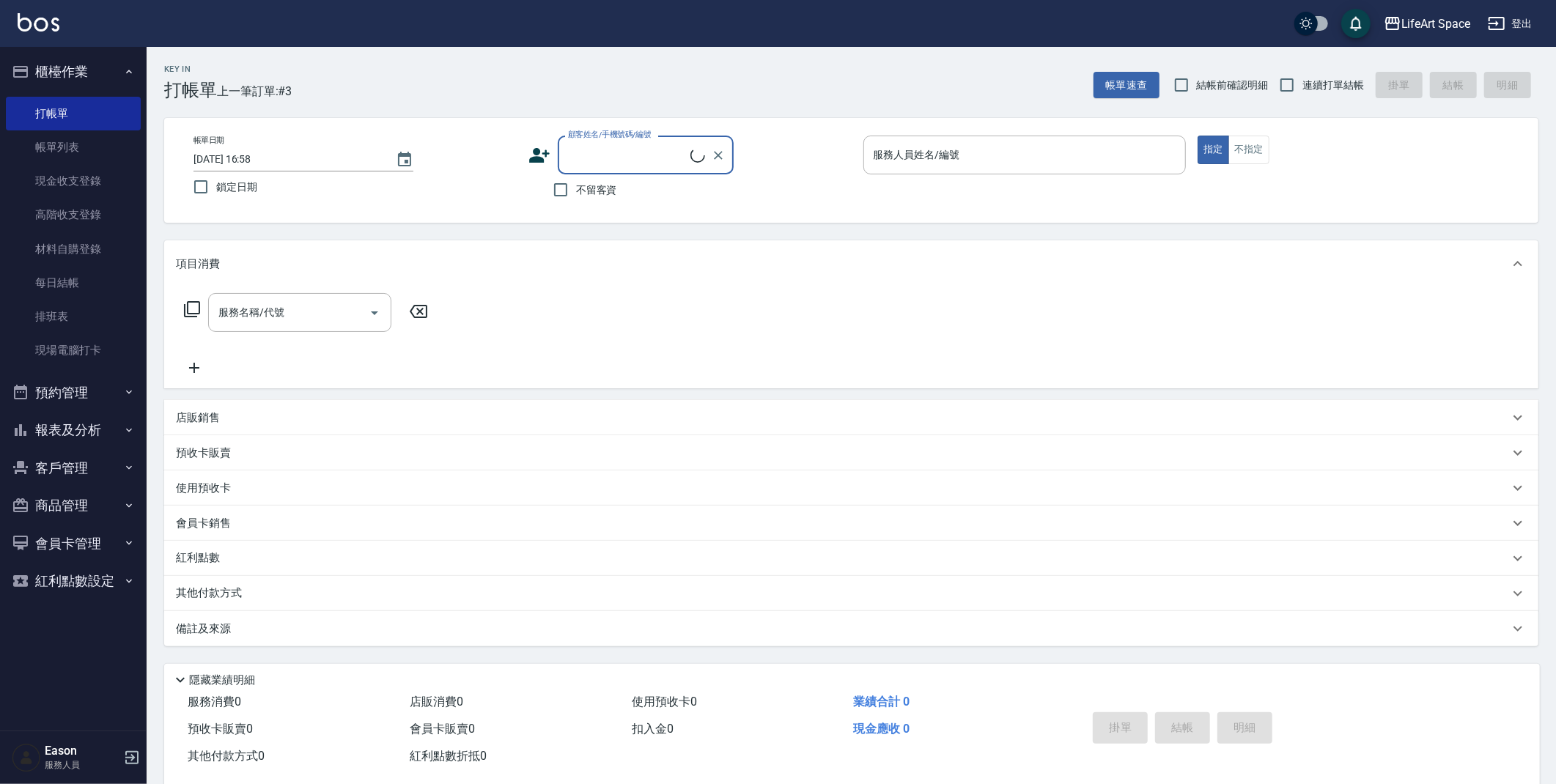
click at [930, 146] on div "服務人員姓名/編號 服務人員姓名/編號" at bounding box center [1025, 155] width 323 height 39
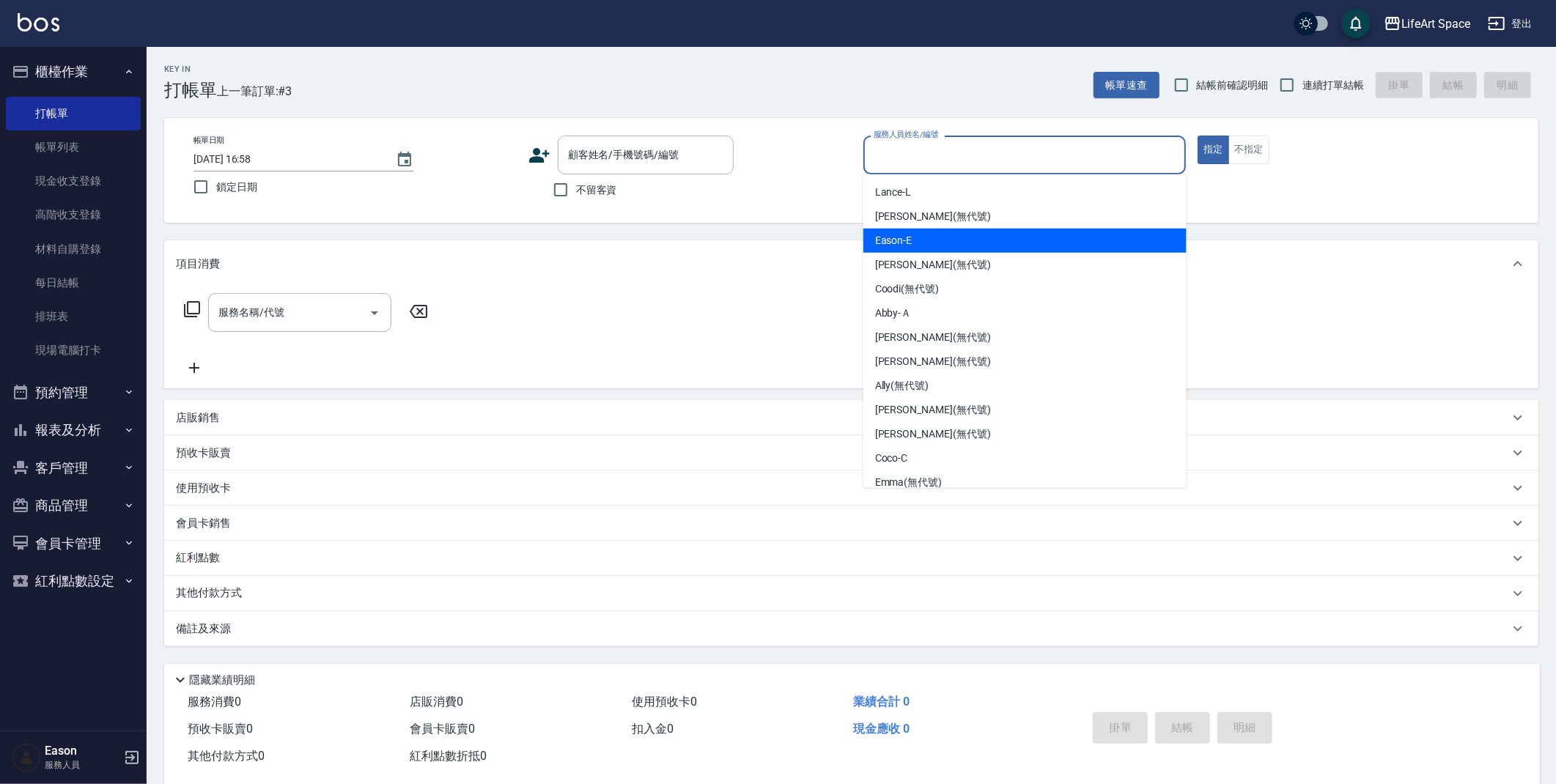
click at [926, 242] on div "Eason -E" at bounding box center [1025, 240] width 323 height 24
type input "Eason-E"
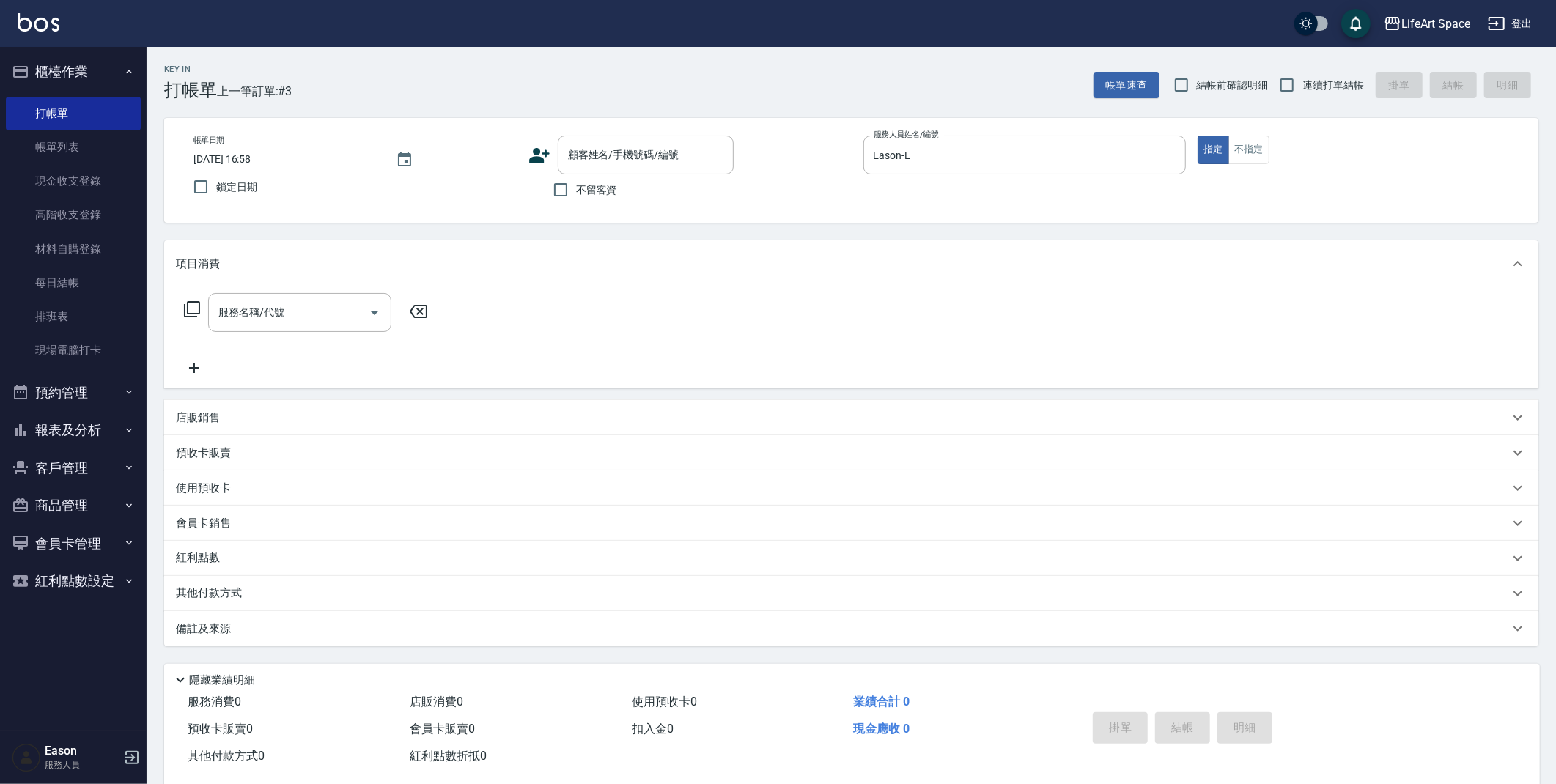
click at [592, 179] on label "不留客資" at bounding box center [581, 190] width 72 height 31
click at [576, 179] on input "不留客資" at bounding box center [561, 190] width 31 height 31
checkbox input "true"
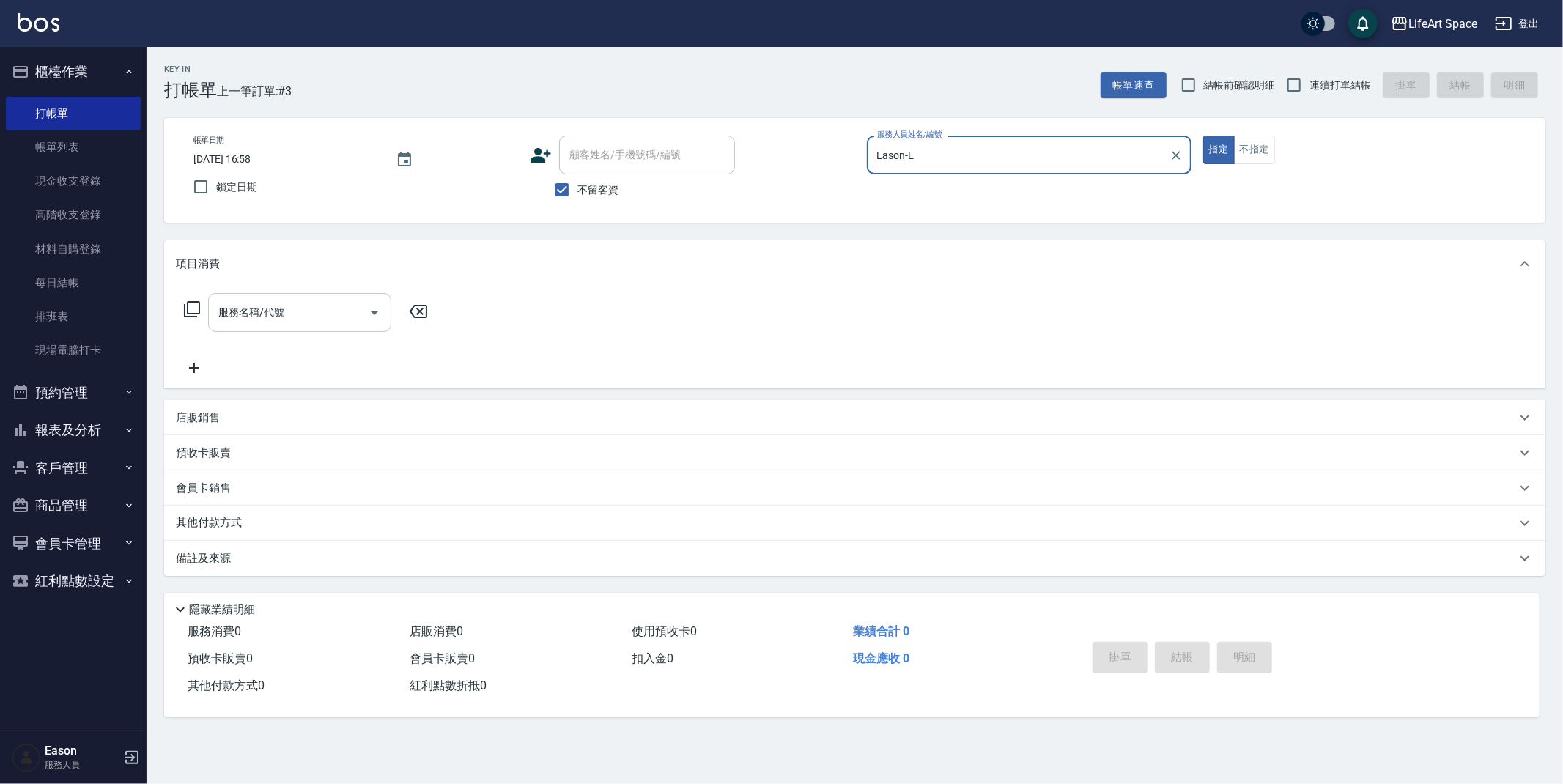
click at [294, 305] on input "服務名稱/代號" at bounding box center [288, 313] width 148 height 26
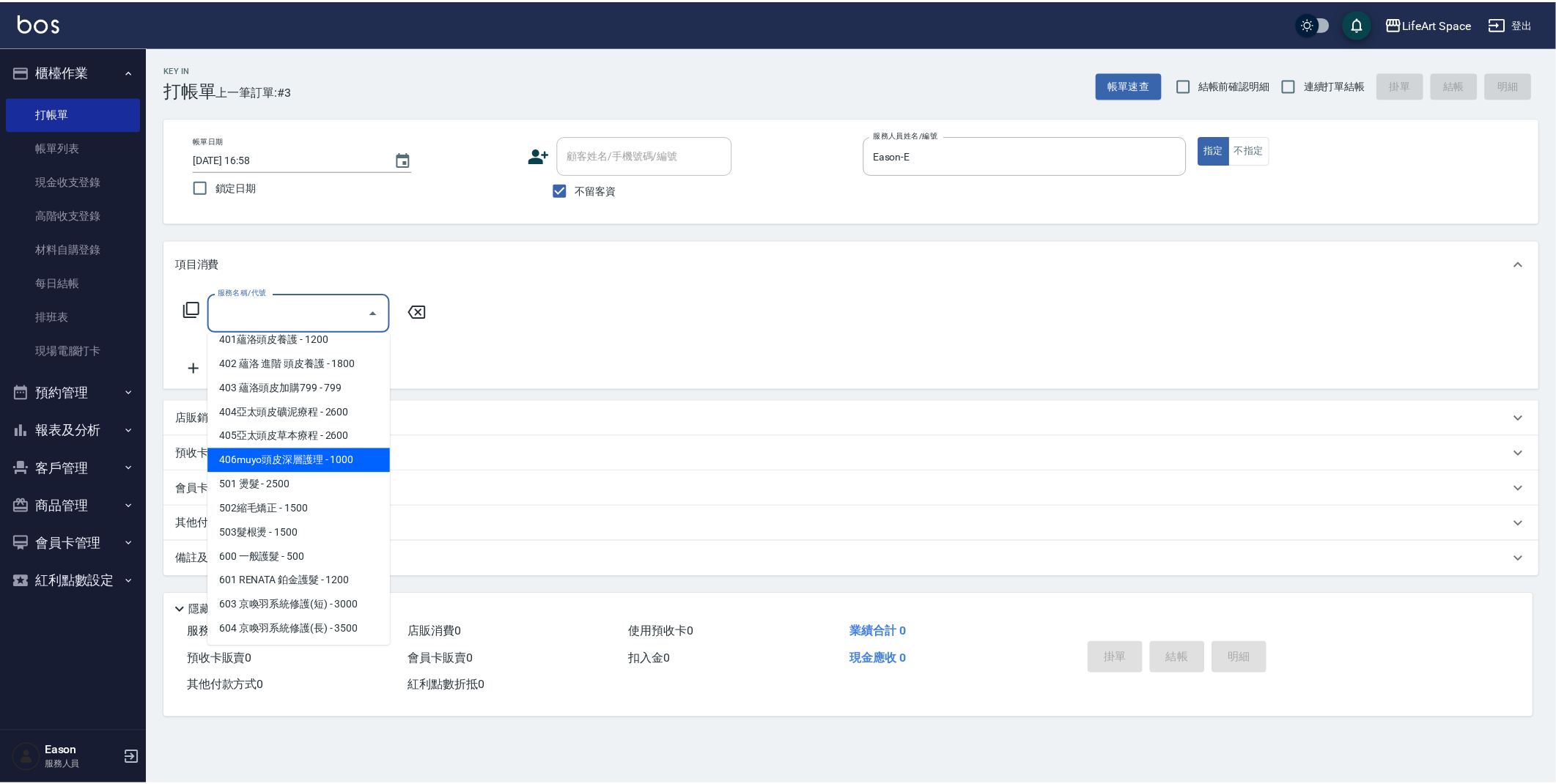
scroll to position [229, 0]
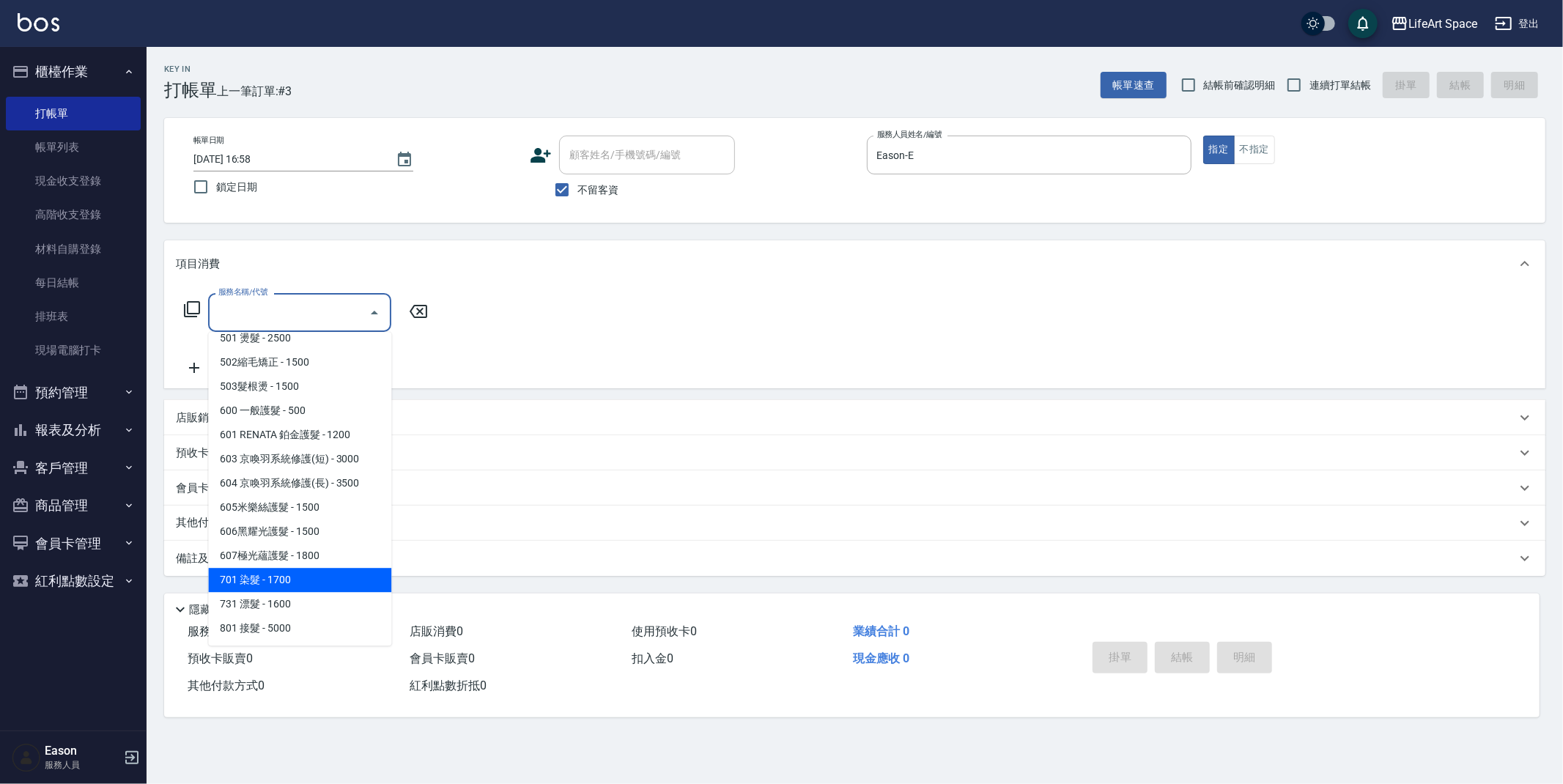
click at [288, 569] on span "701 染髮 - 1700" at bounding box center [300, 580] width 183 height 24
type input "701 染髮(701)"
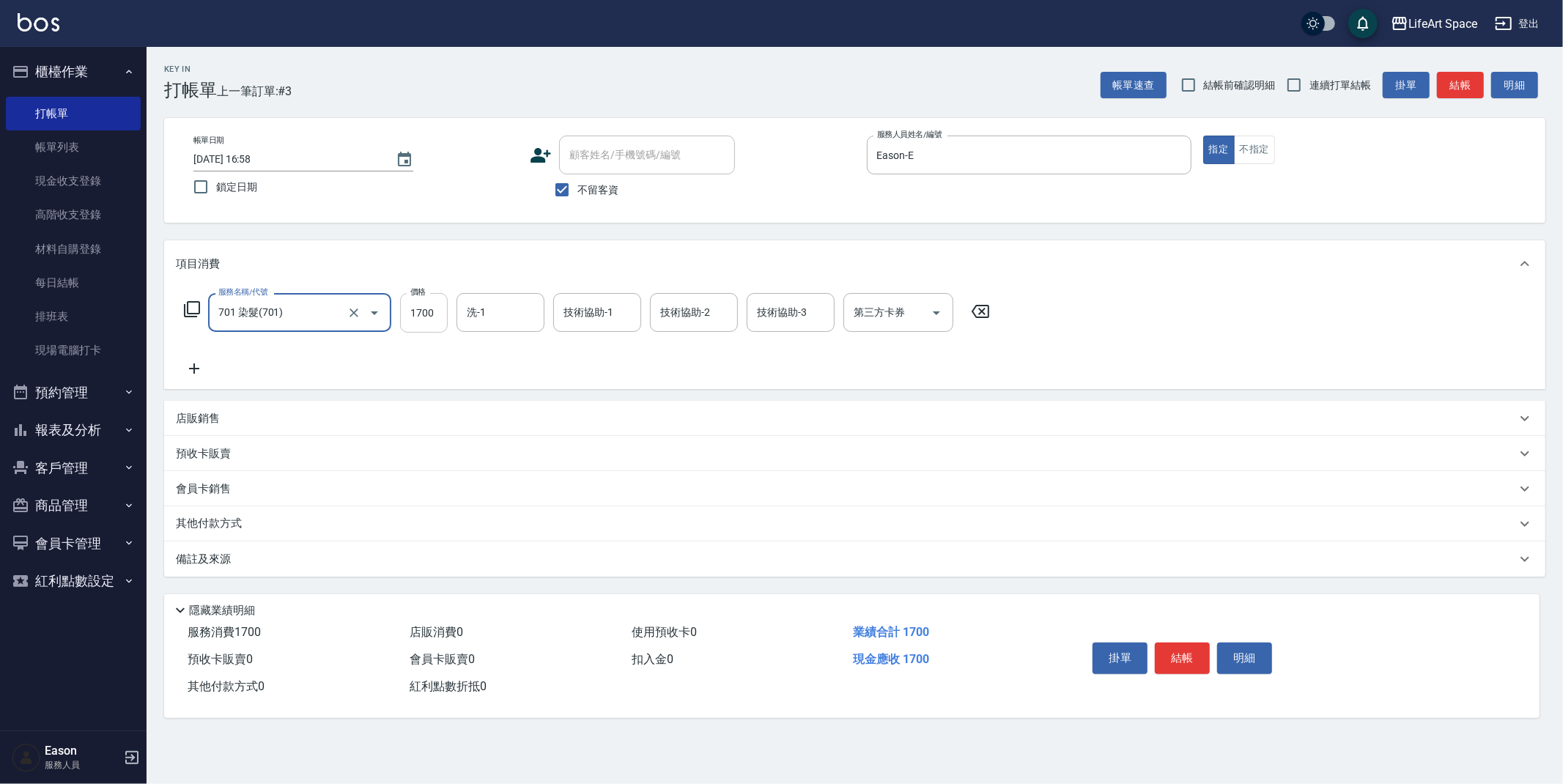
click at [439, 313] on input "1700" at bounding box center [424, 313] width 48 height 39
type input "4300"
click at [482, 312] on div "洗-1 洗-1" at bounding box center [501, 313] width 88 height 39
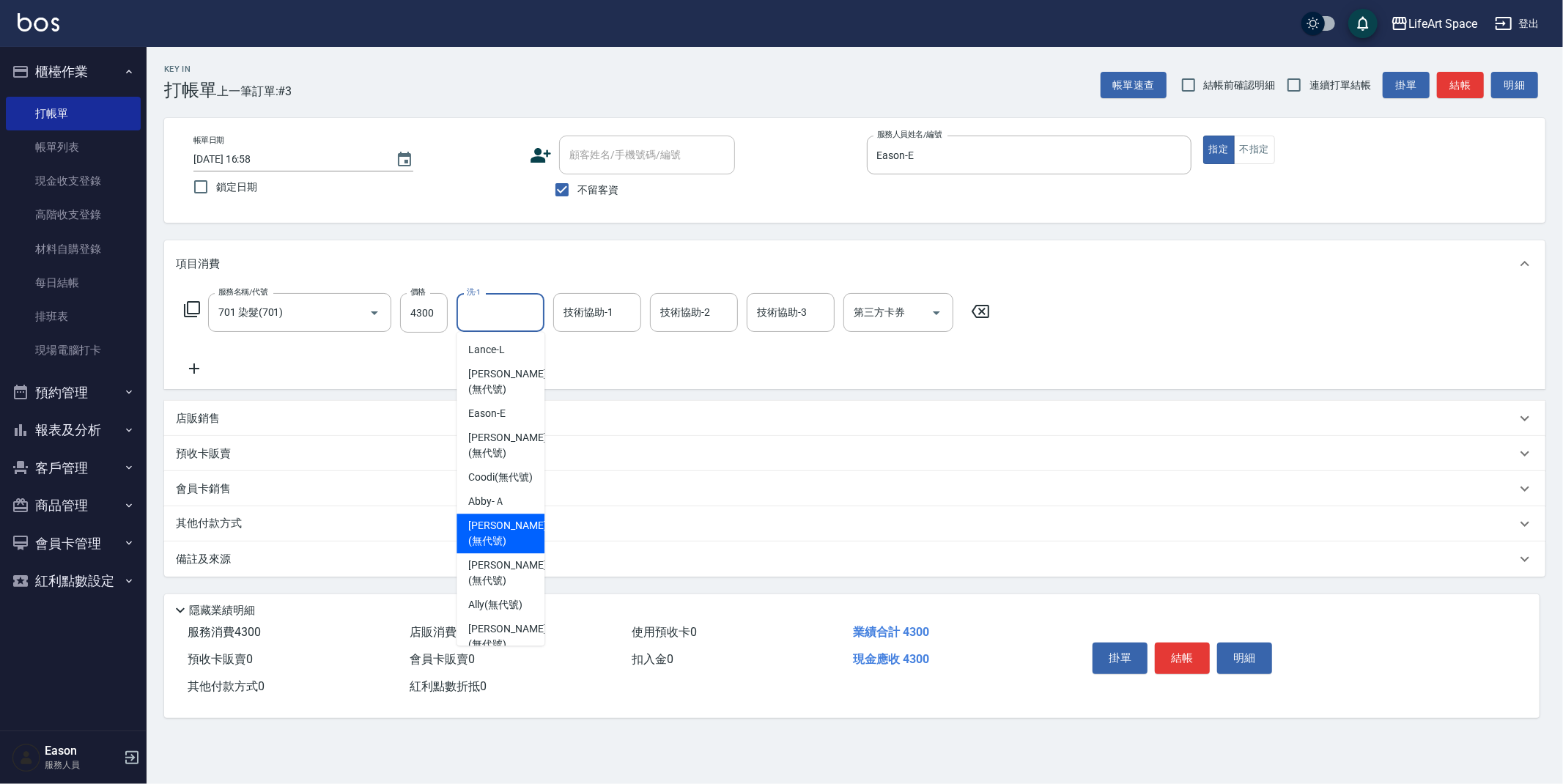
click at [498, 545] on span "[PERSON_NAME] (無代號)" at bounding box center [506, 534] width 78 height 31
type input "[PERSON_NAME](無代號)"
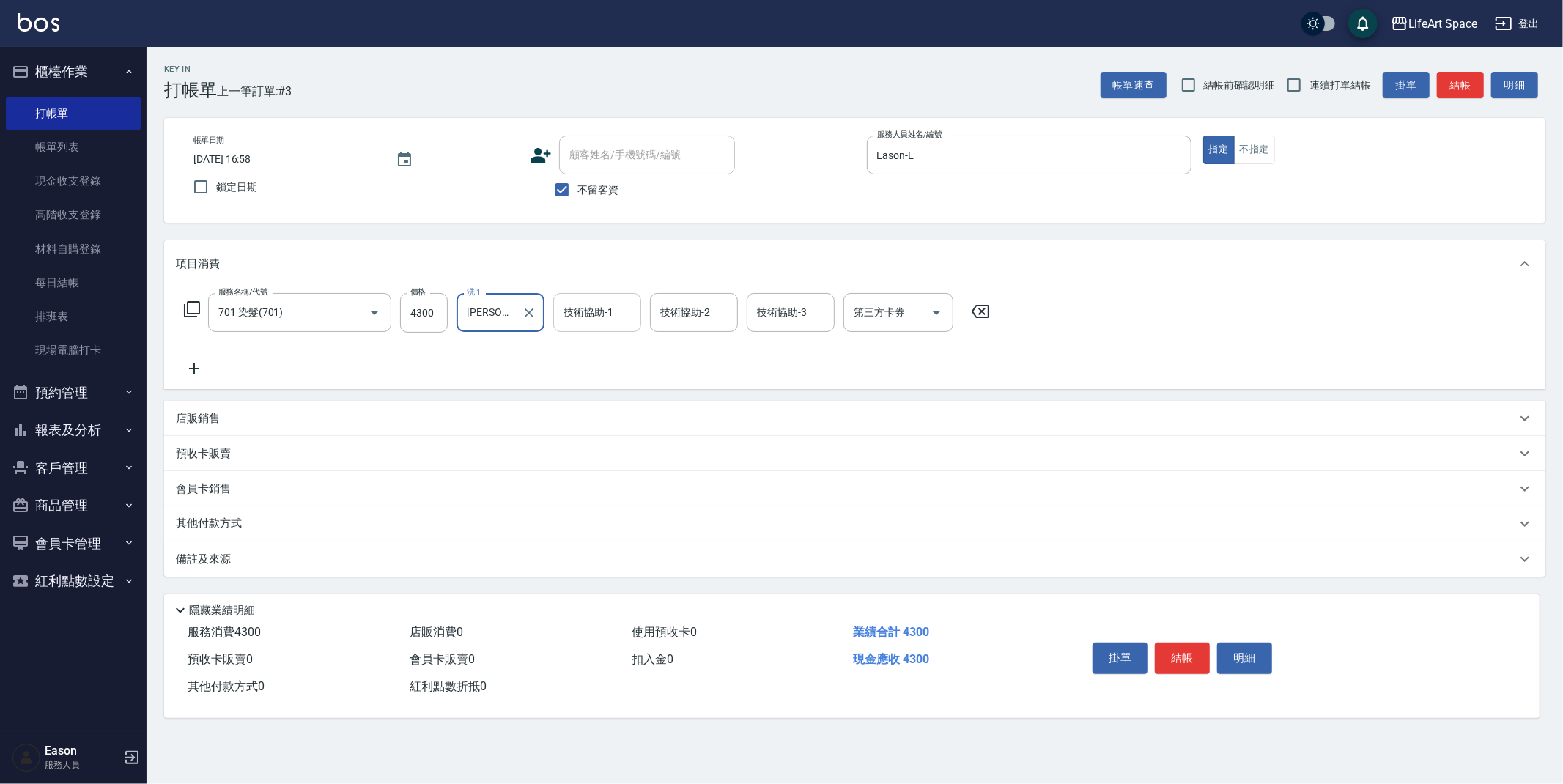
click at [602, 323] on input "技術協助-1" at bounding box center [596, 313] width 74 height 26
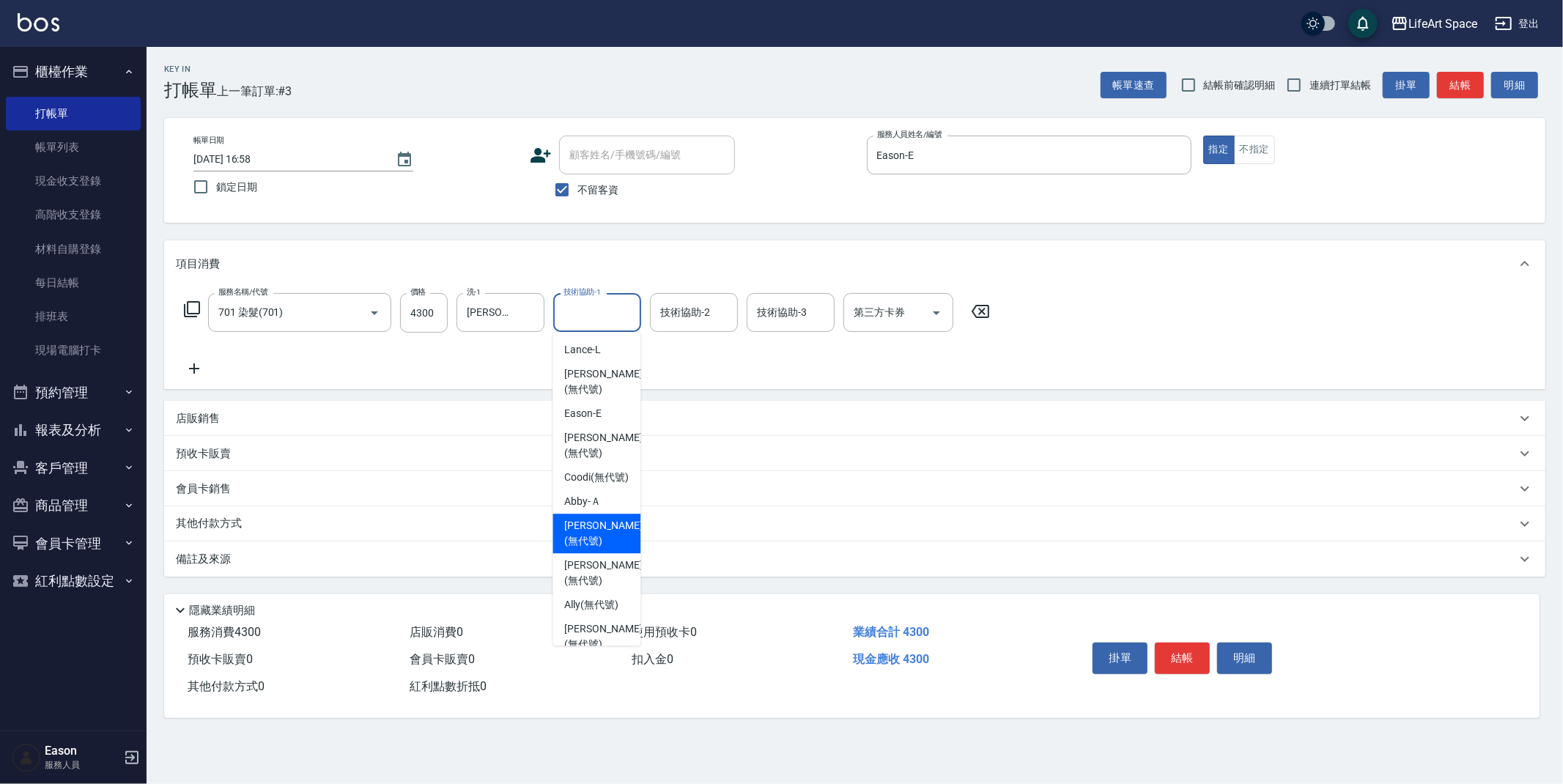
click at [598, 548] on span "[PERSON_NAME] (無代號)" at bounding box center [603, 534] width 78 height 31
type input "[PERSON_NAME](無代號)"
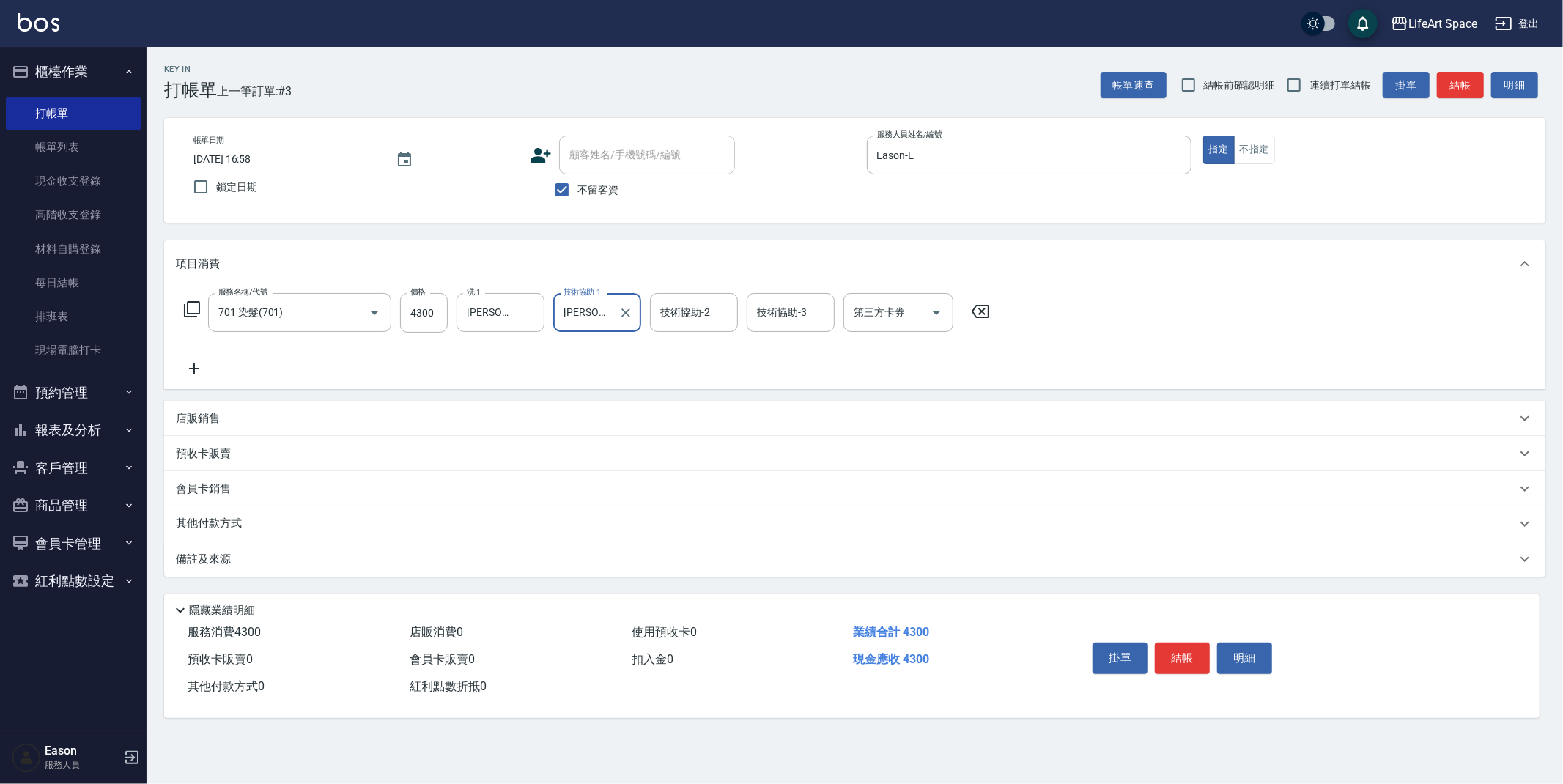
click at [352, 564] on div "備註及來源" at bounding box center [846, 559] width 1340 height 16
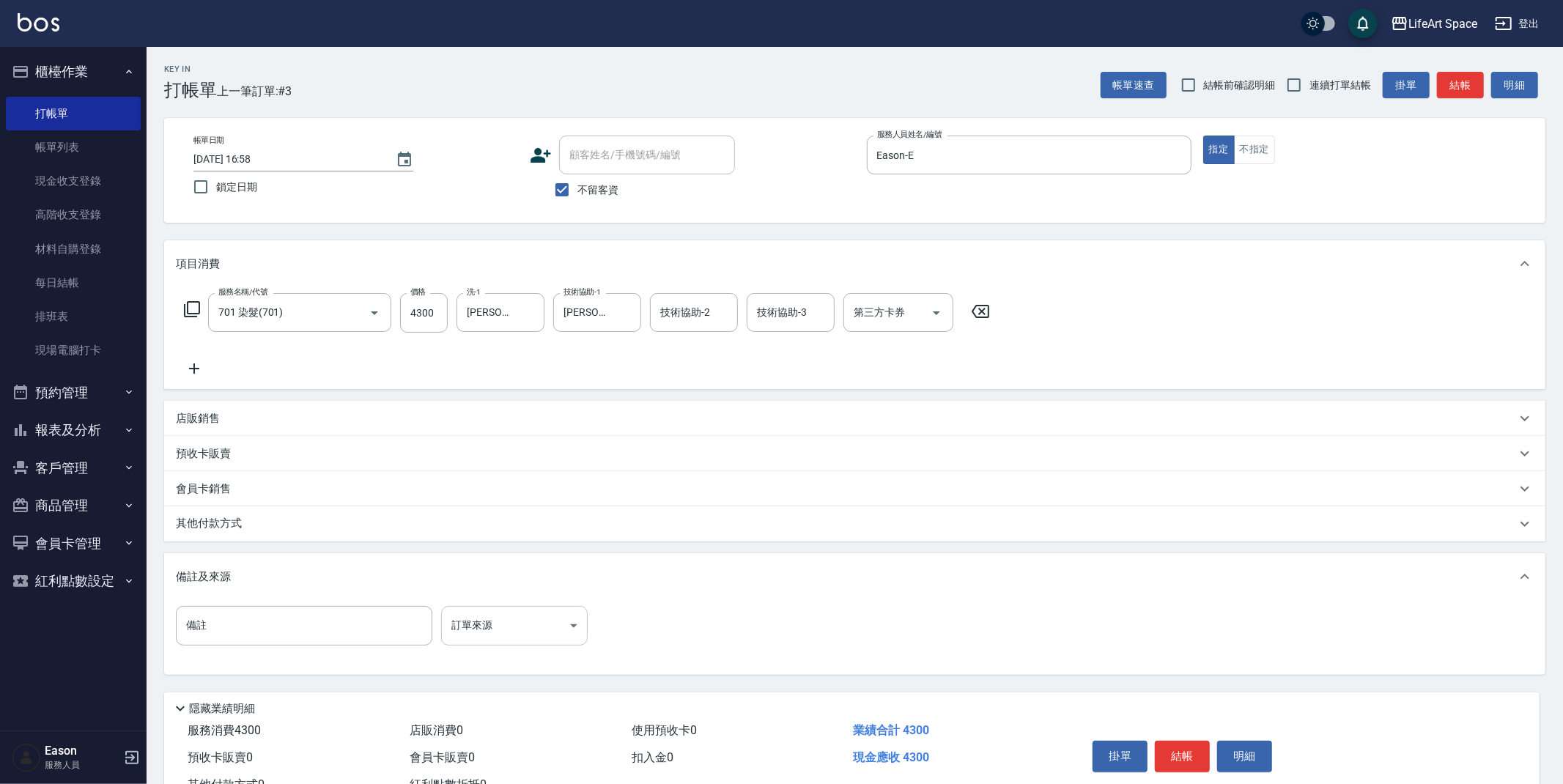
click at [465, 624] on body "LifeArt Space 登出 櫃檯作業 打帳單 帳單列表 現金收支登錄 高階收支登錄 材料自購登錄 每日結帳 排班表 現場電腦打卡 預約管理 預約管理 單…" at bounding box center [782, 416] width 1563 height 834
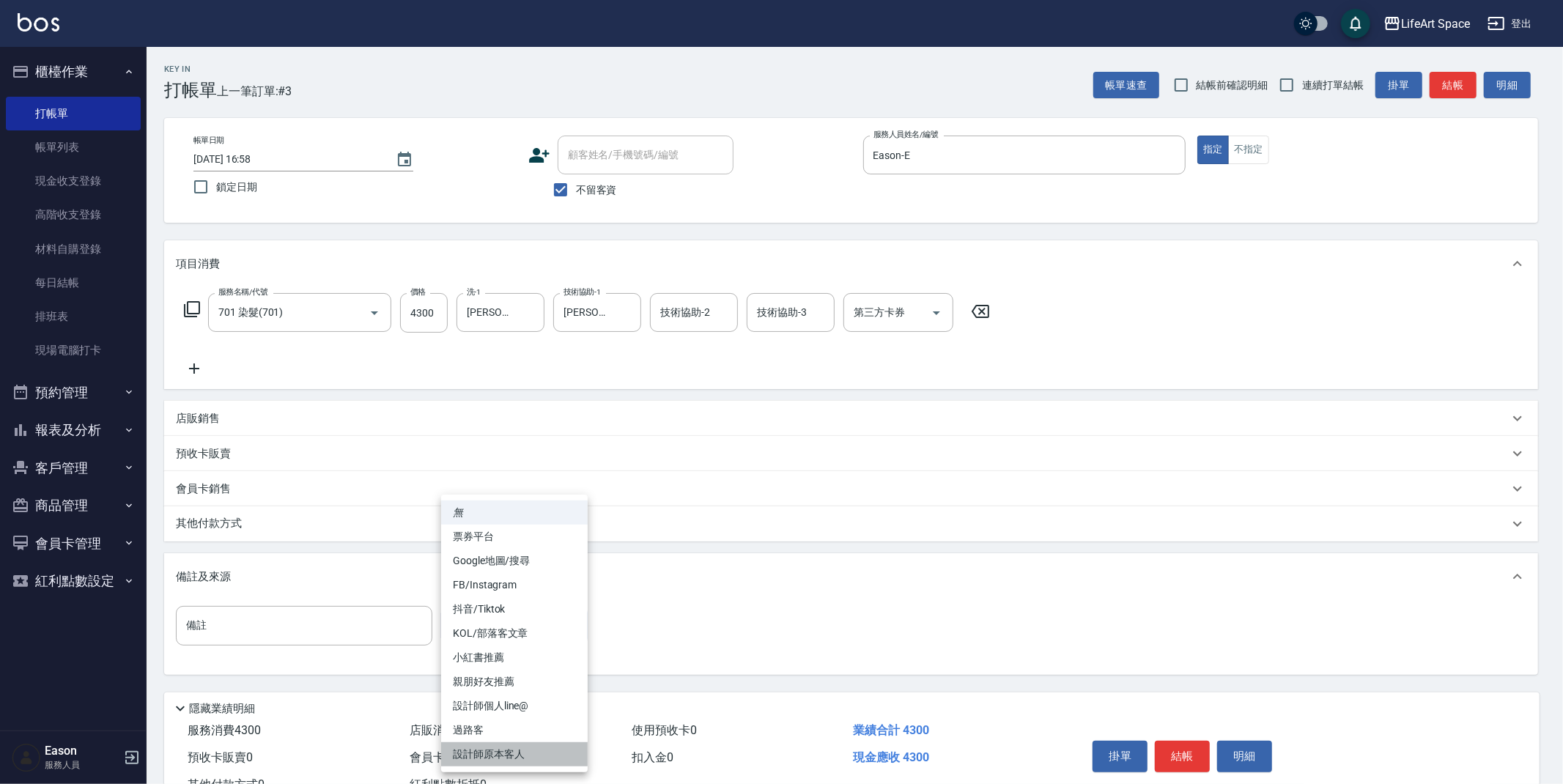
click at [533, 752] on li "設計師原本客人" at bounding box center [515, 754] width 147 height 24
type input "設計師原本客人"
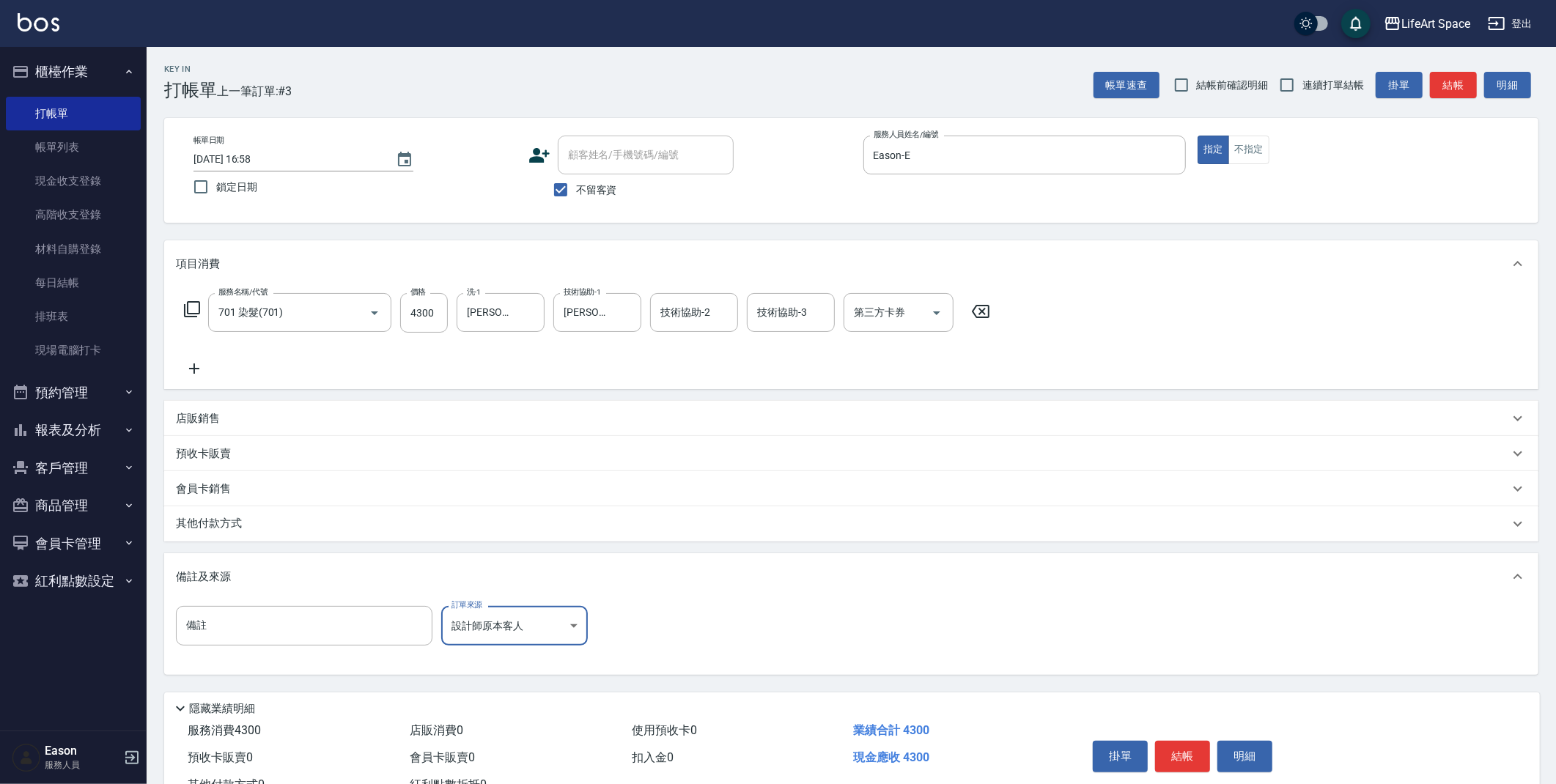
click at [213, 526] on p "其他付款方式" at bounding box center [213, 524] width 73 height 17
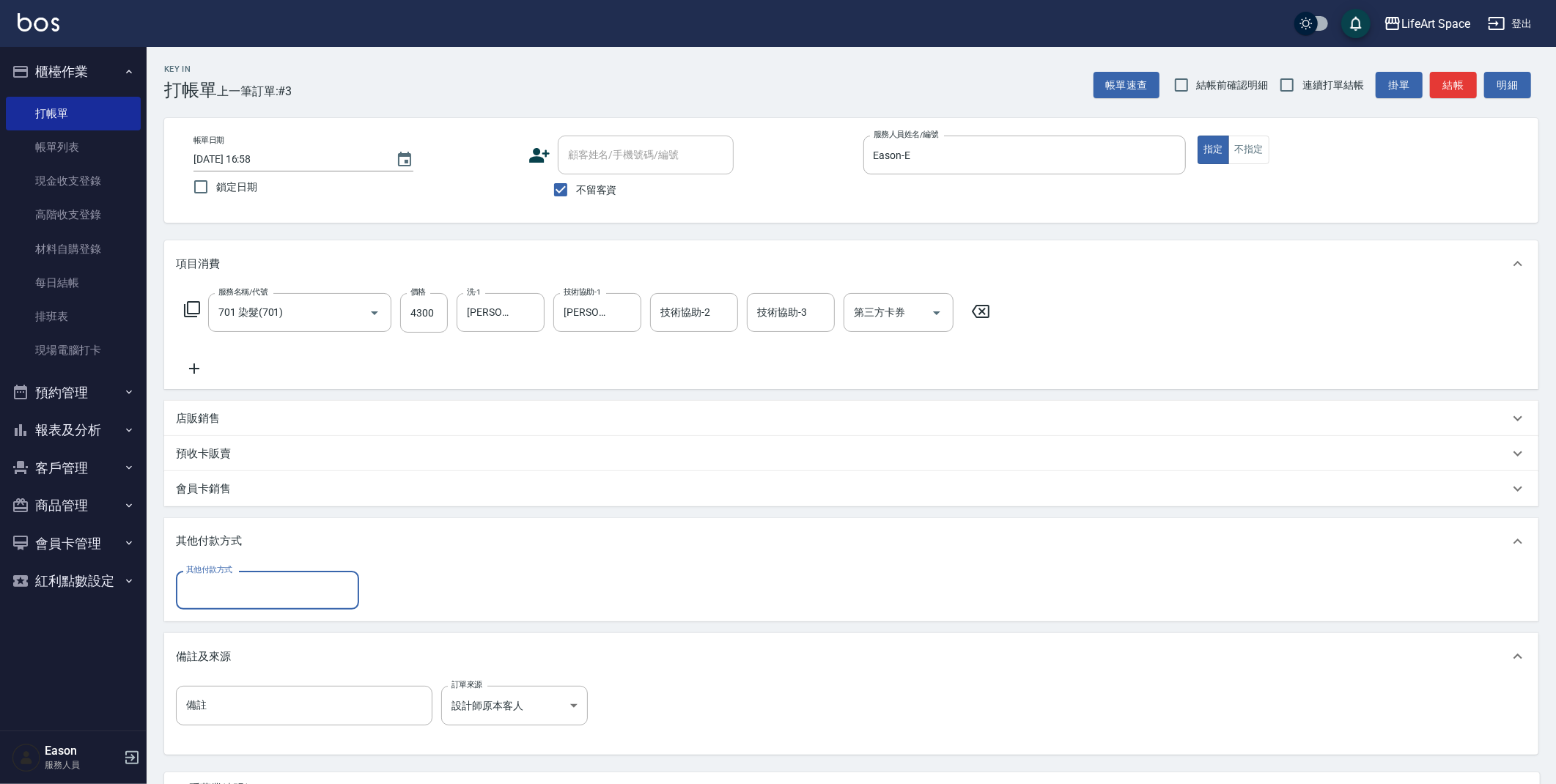
scroll to position [0, 0]
click at [239, 589] on input "其他付款方式" at bounding box center [267, 591] width 170 height 26
click at [231, 647] on span "Linepay" at bounding box center [268, 651] width 183 height 24
type input "Linepay"
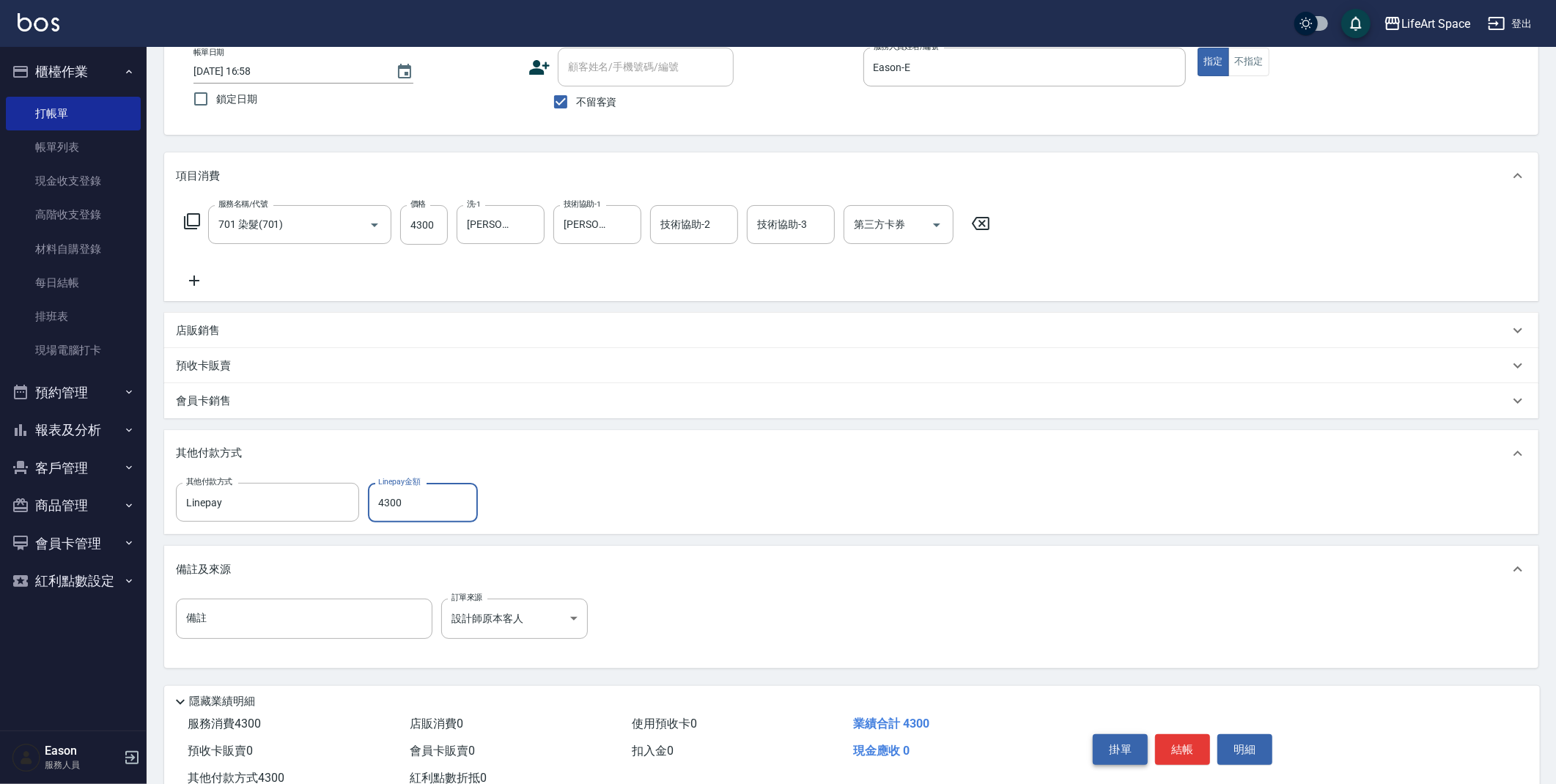
scroll to position [136, 0]
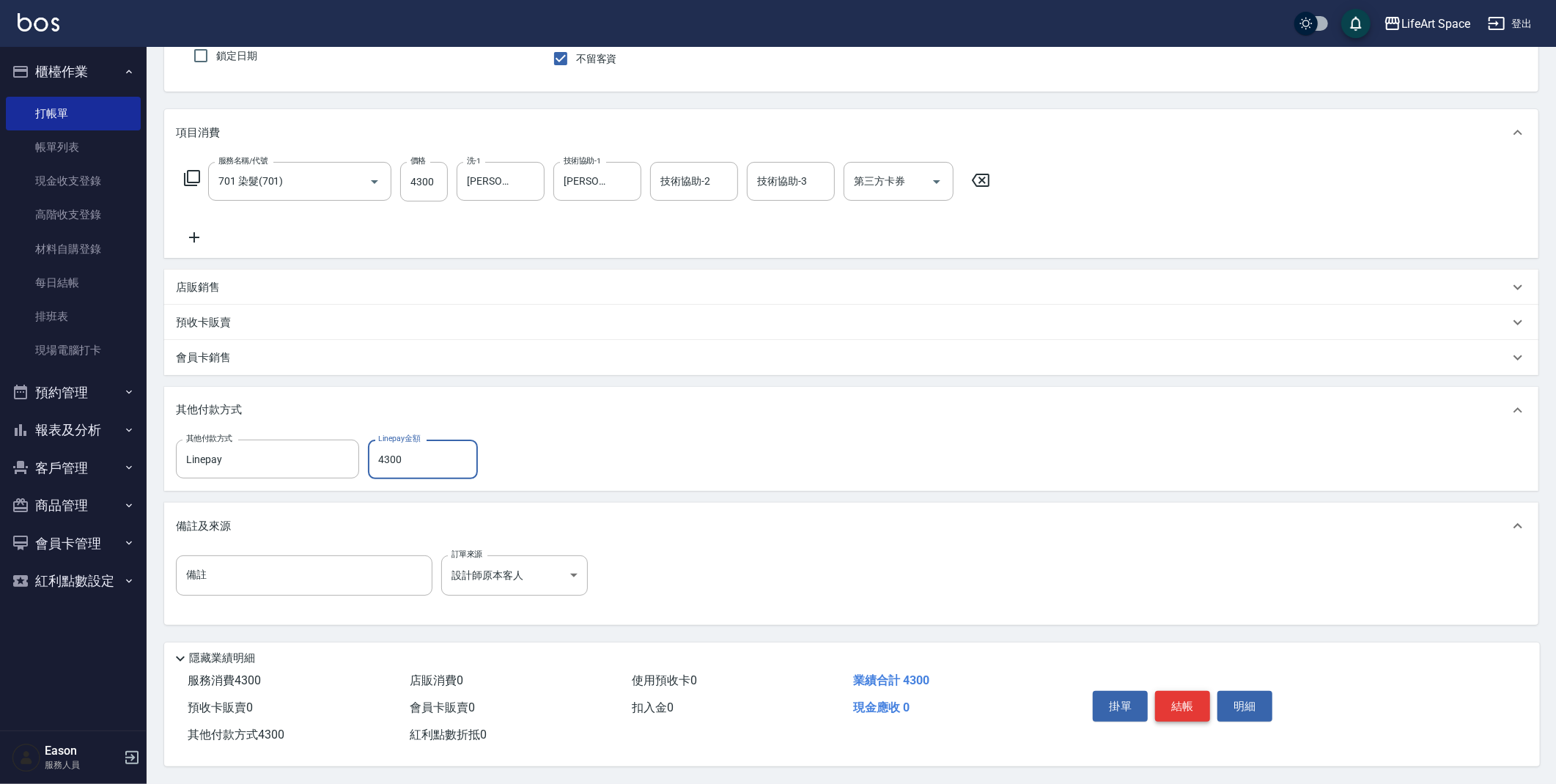
type input "4300"
click at [1194, 704] on button "結帳" at bounding box center [1183, 706] width 55 height 31
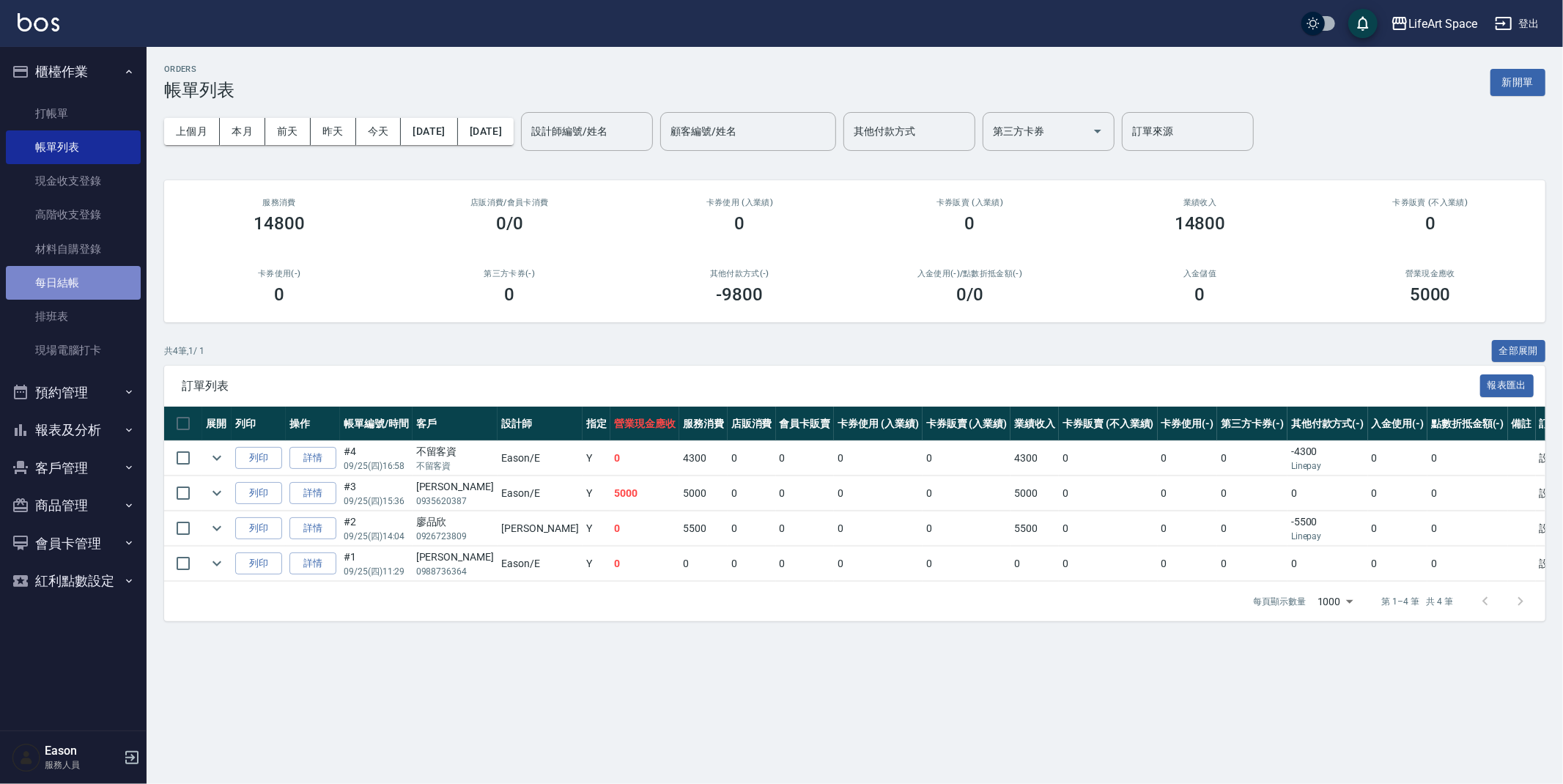
click at [84, 282] on link "每日結帳" at bounding box center [72, 282] width 135 height 34
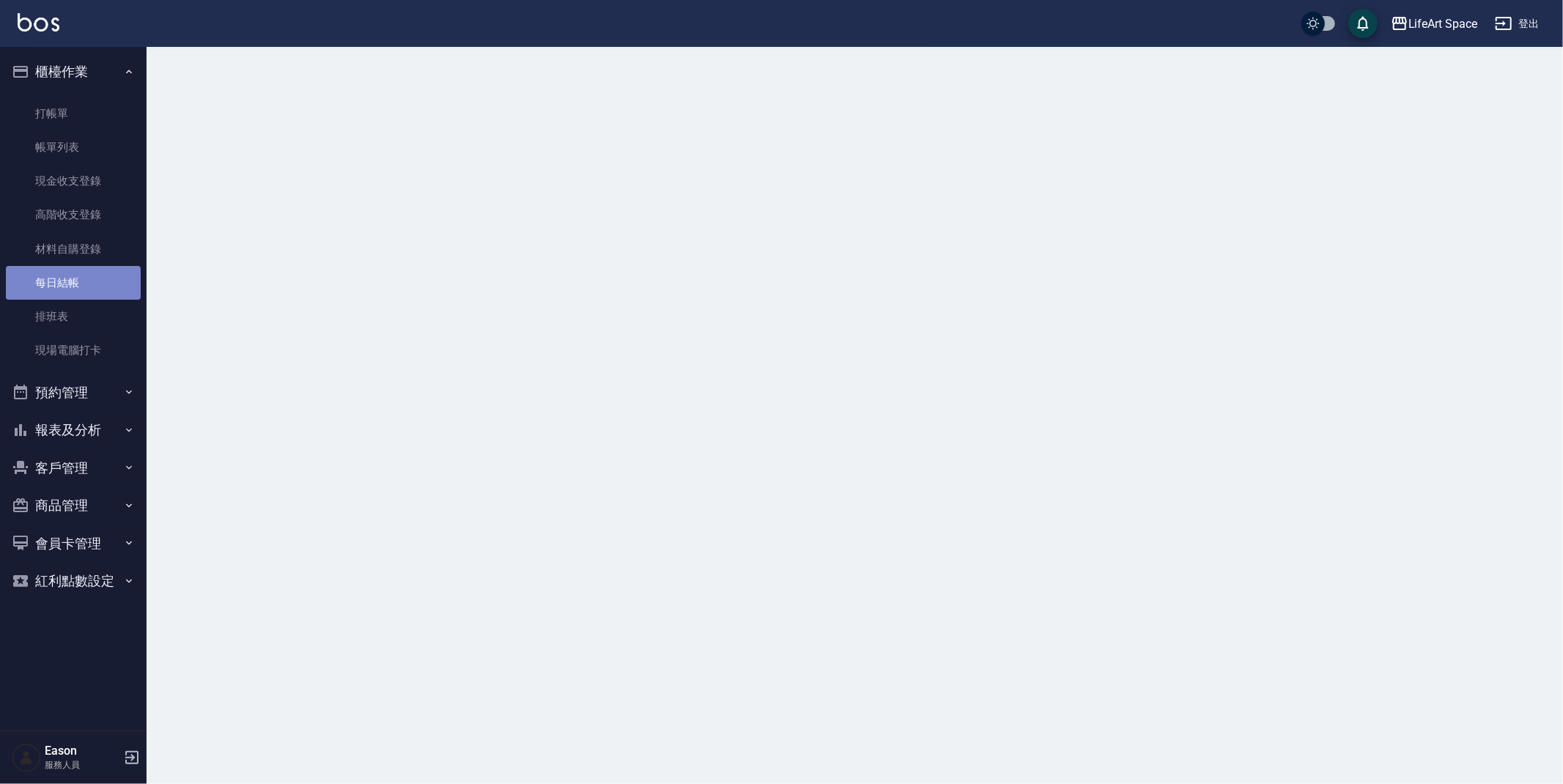
click at [84, 282] on link "每日結帳" at bounding box center [72, 282] width 135 height 34
click at [82, 281] on link "每日結帳" at bounding box center [72, 282] width 135 height 34
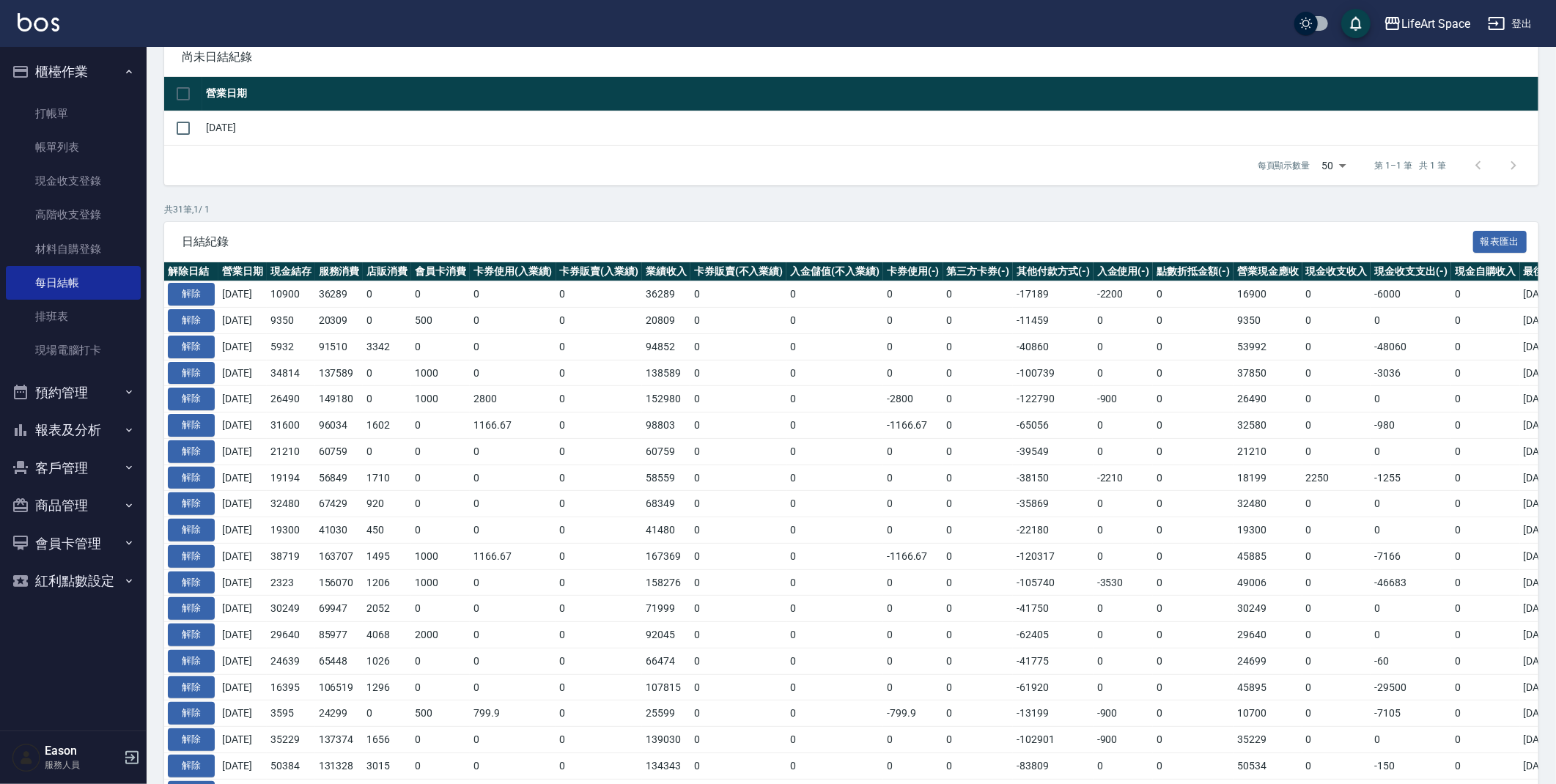
scroll to position [177, 0]
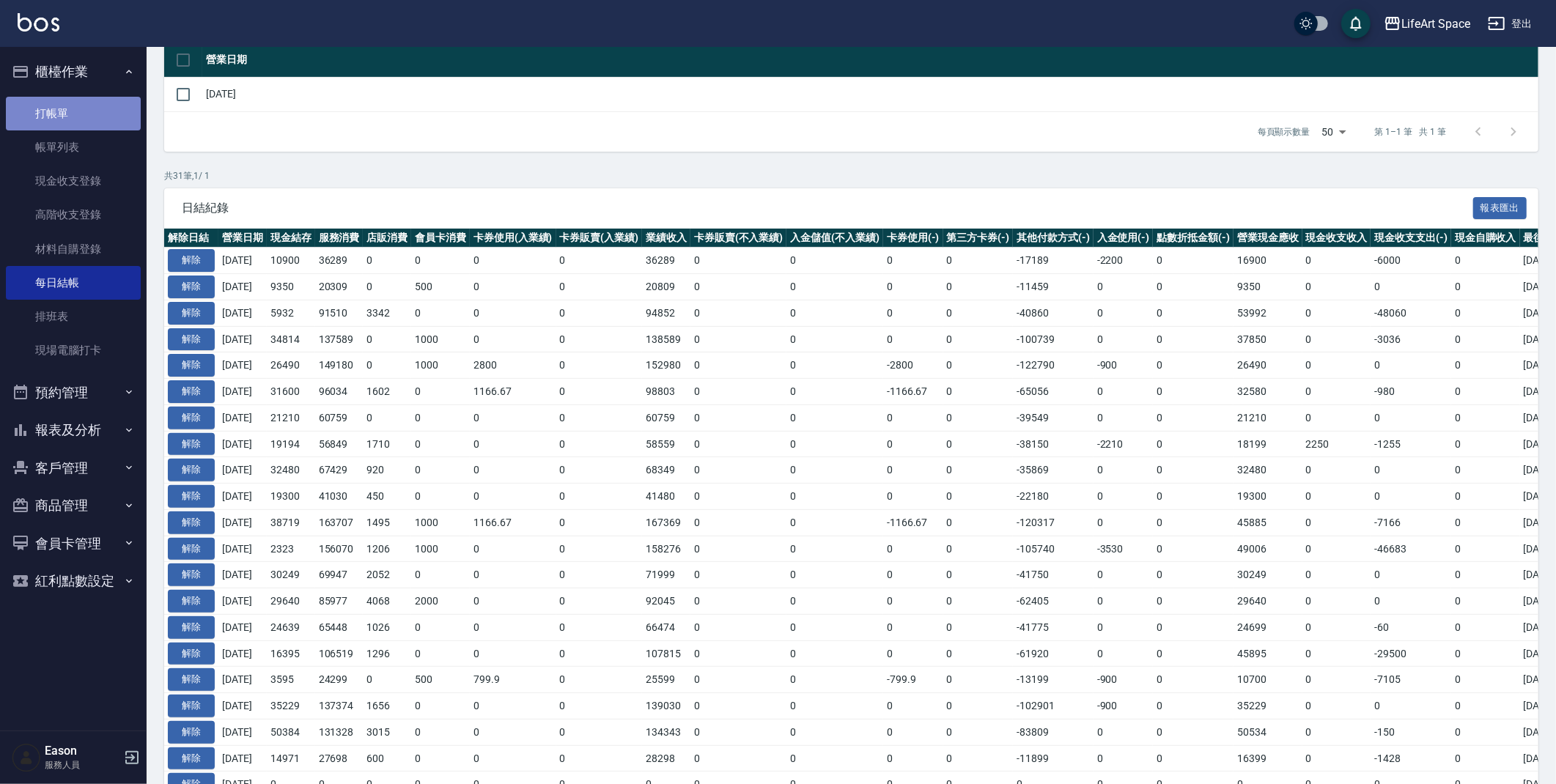
click at [74, 105] on link "打帳單" at bounding box center [72, 113] width 135 height 34
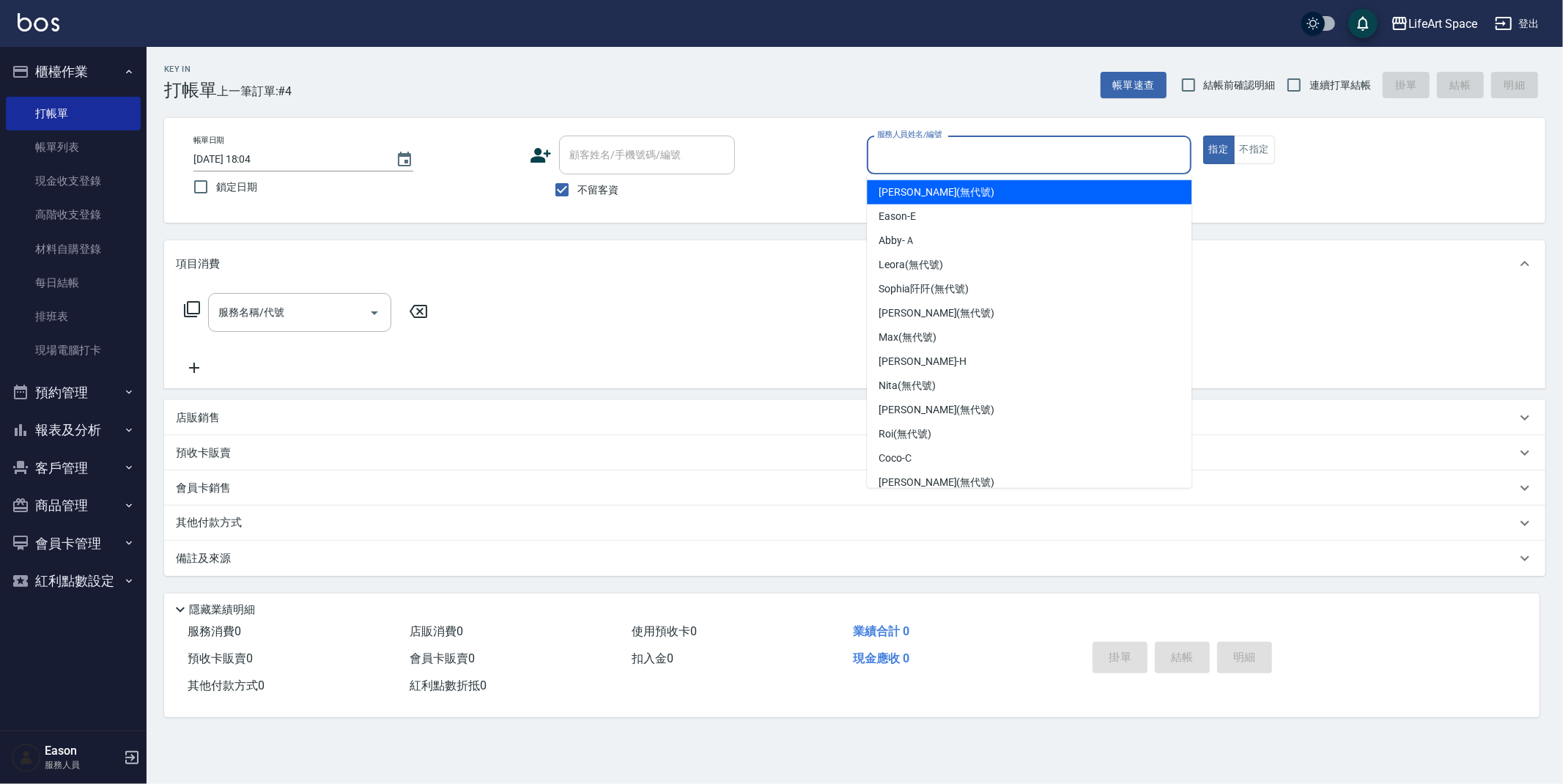
click at [953, 154] on input "服務人員姓名/編號" at bounding box center [1029, 155] width 312 height 26
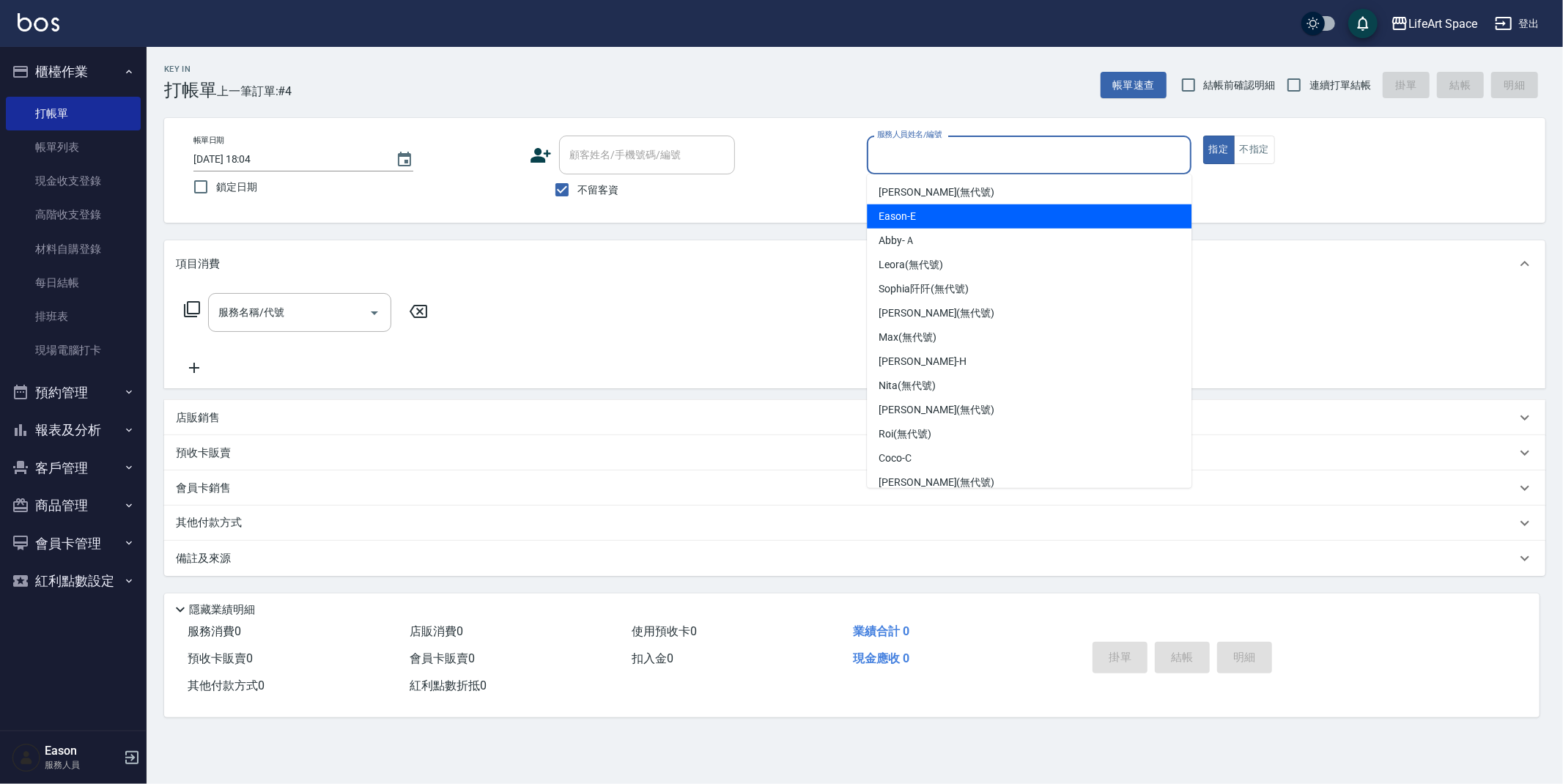
drag, startPoint x: 908, startPoint y: 216, endPoint x: 760, endPoint y: 259, distance: 154.1
click at [908, 216] on span "Eason -E" at bounding box center [897, 216] width 38 height 16
type input "Eason-E"
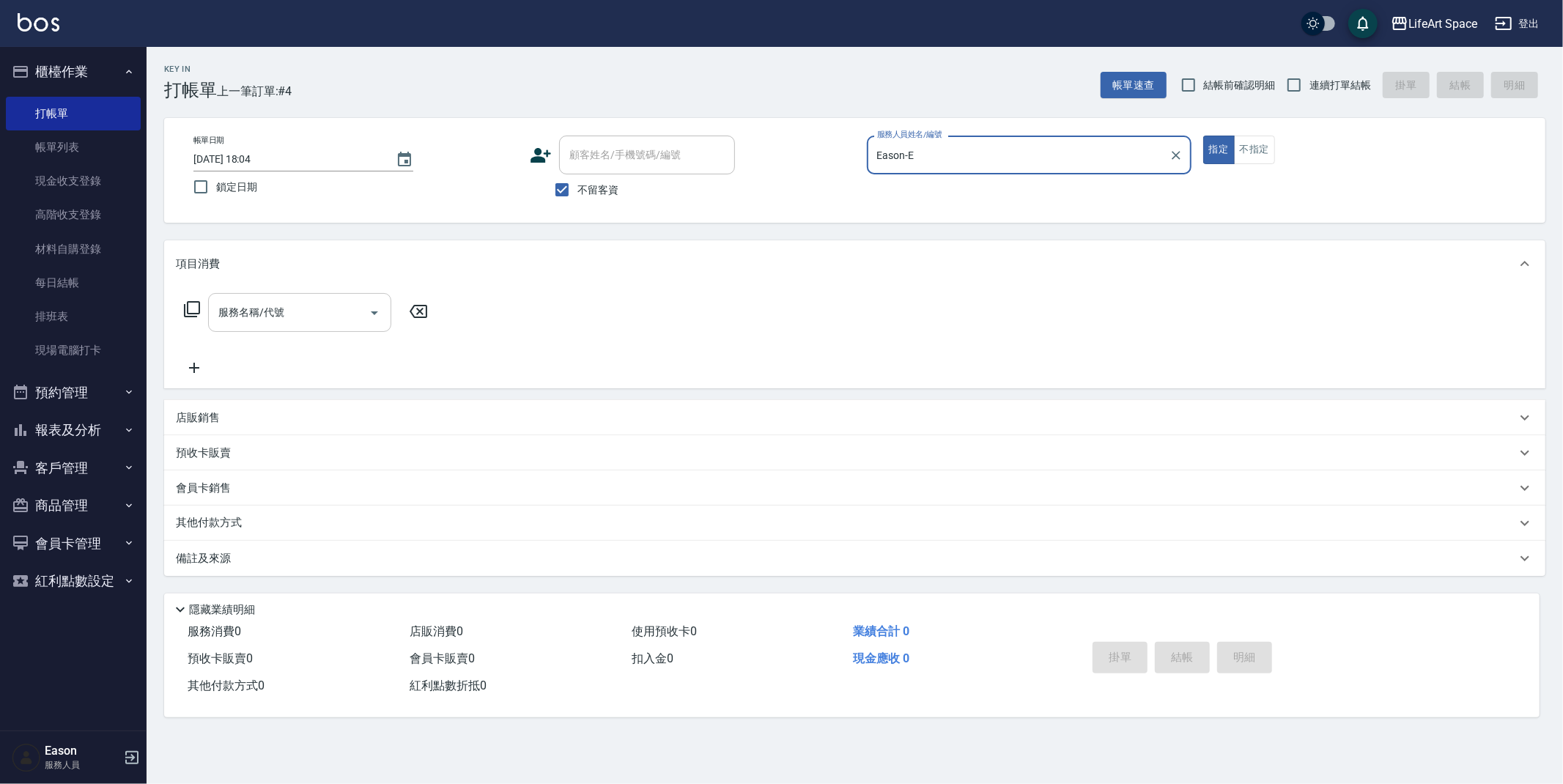
click at [327, 308] on input "服務名稱/代號" at bounding box center [288, 313] width 148 height 26
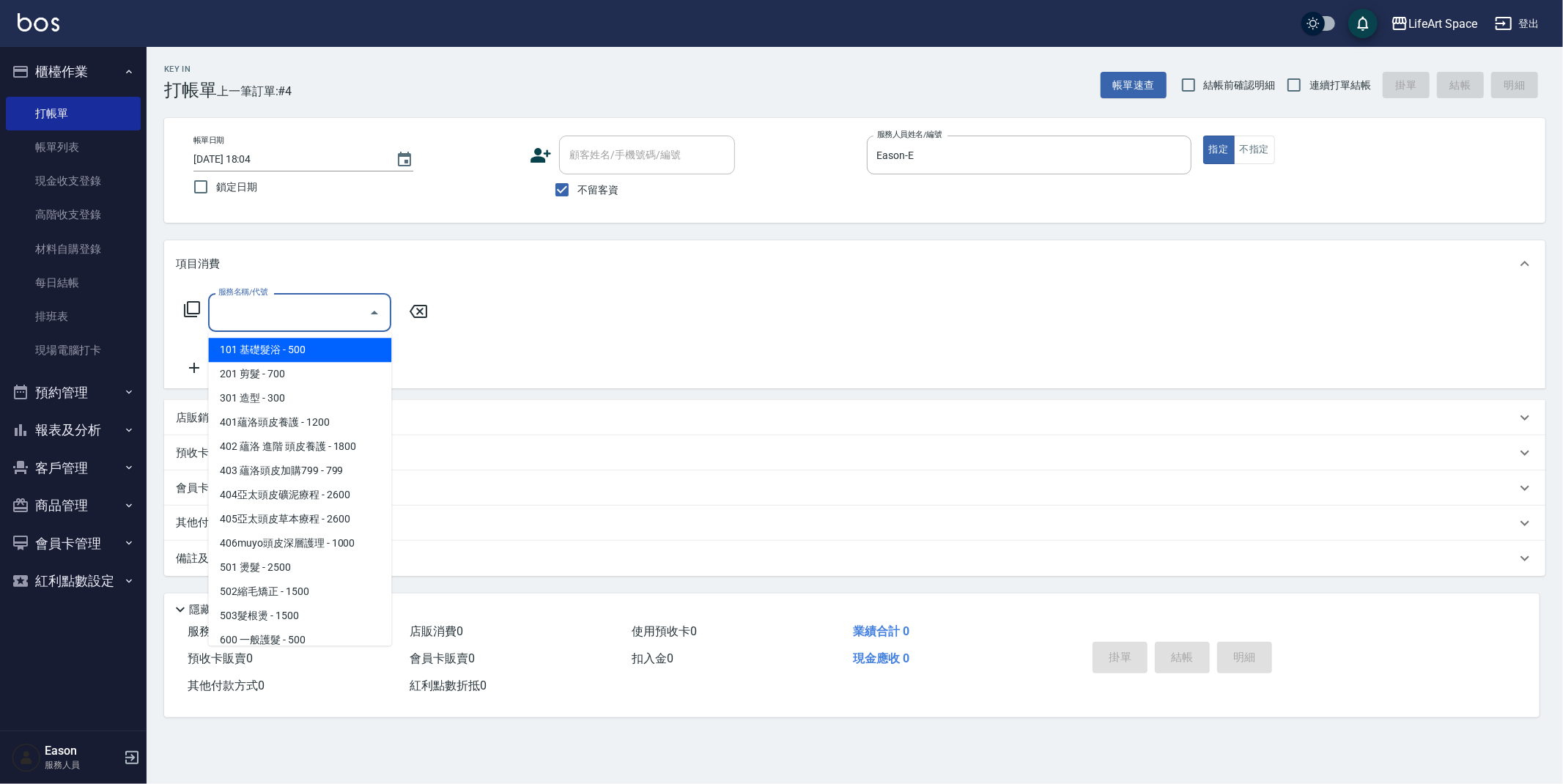
click at [294, 359] on span "101 基礎髮浴 - 500" at bounding box center [300, 349] width 183 height 24
type input "101 基礎髮浴 (101)"
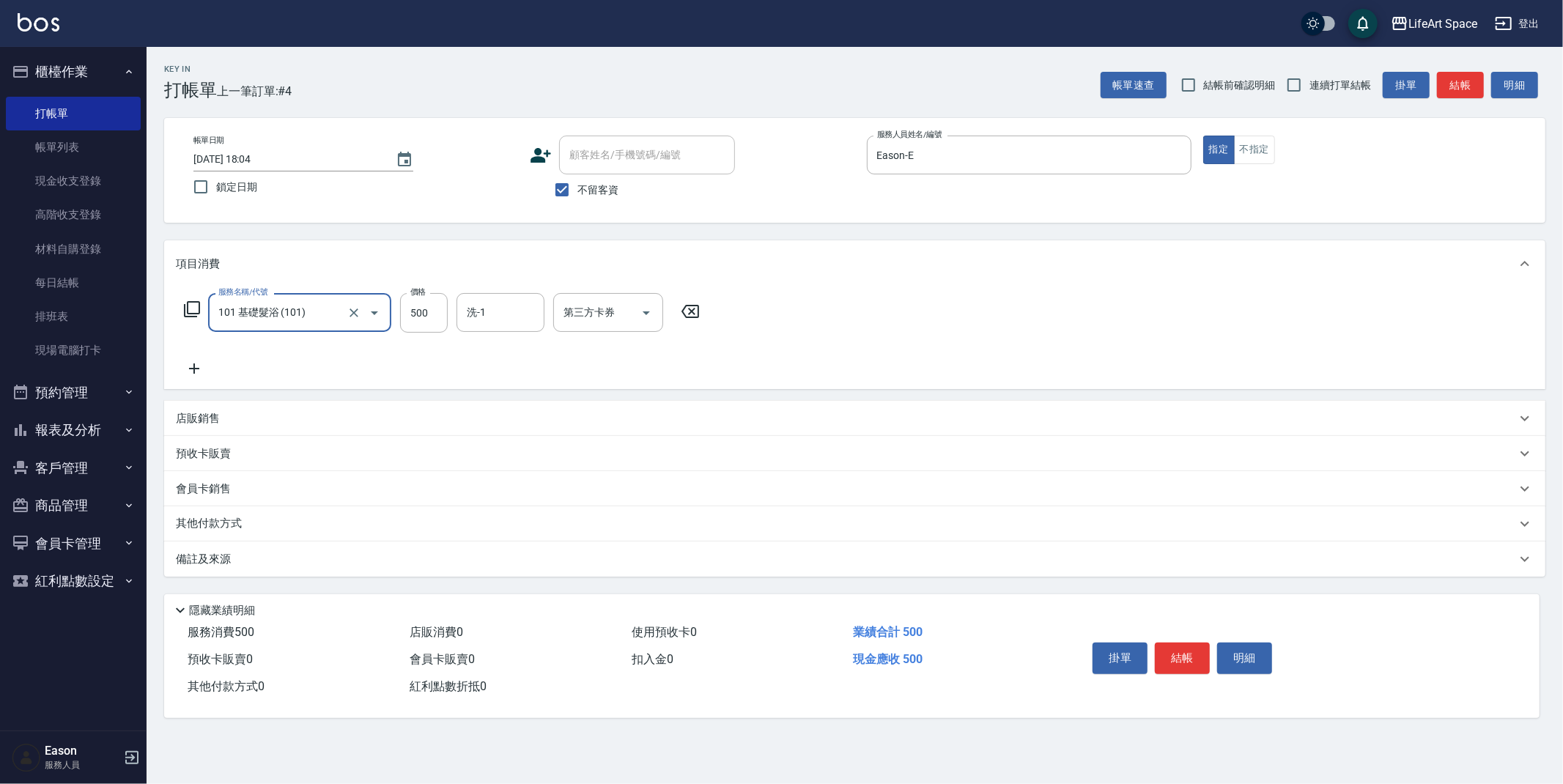
click at [208, 562] on p "備註及來源" at bounding box center [204, 559] width 55 height 16
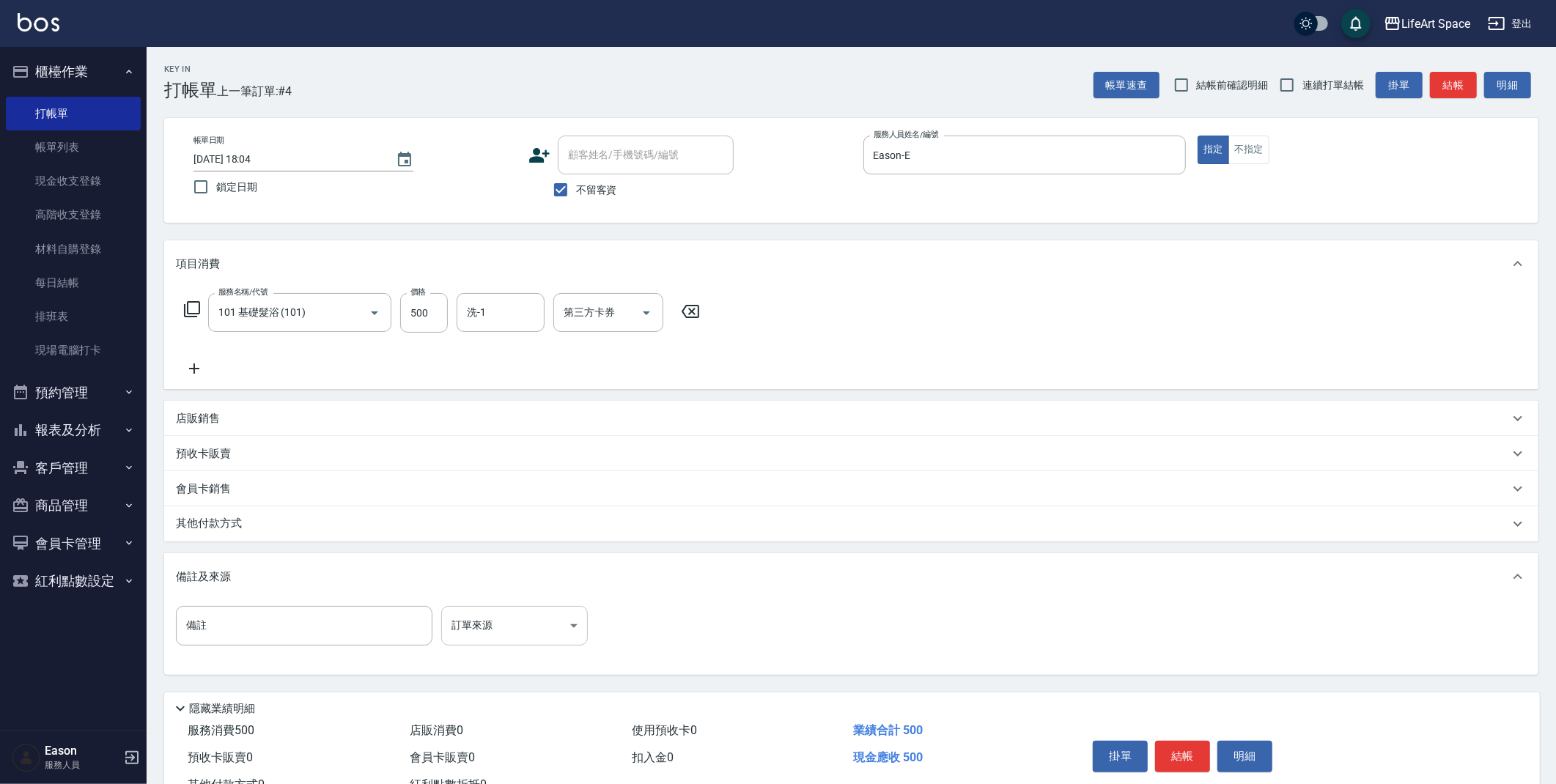
click at [483, 632] on body "LifeArt Space 登出 櫃檯作業 打帳單 帳單列表 現金收支登錄 高階收支登錄 材料自購登錄 每日結帳 排班表 現場電腦打卡 預約管理 預約管理 單…" at bounding box center [778, 416] width 1556 height 834
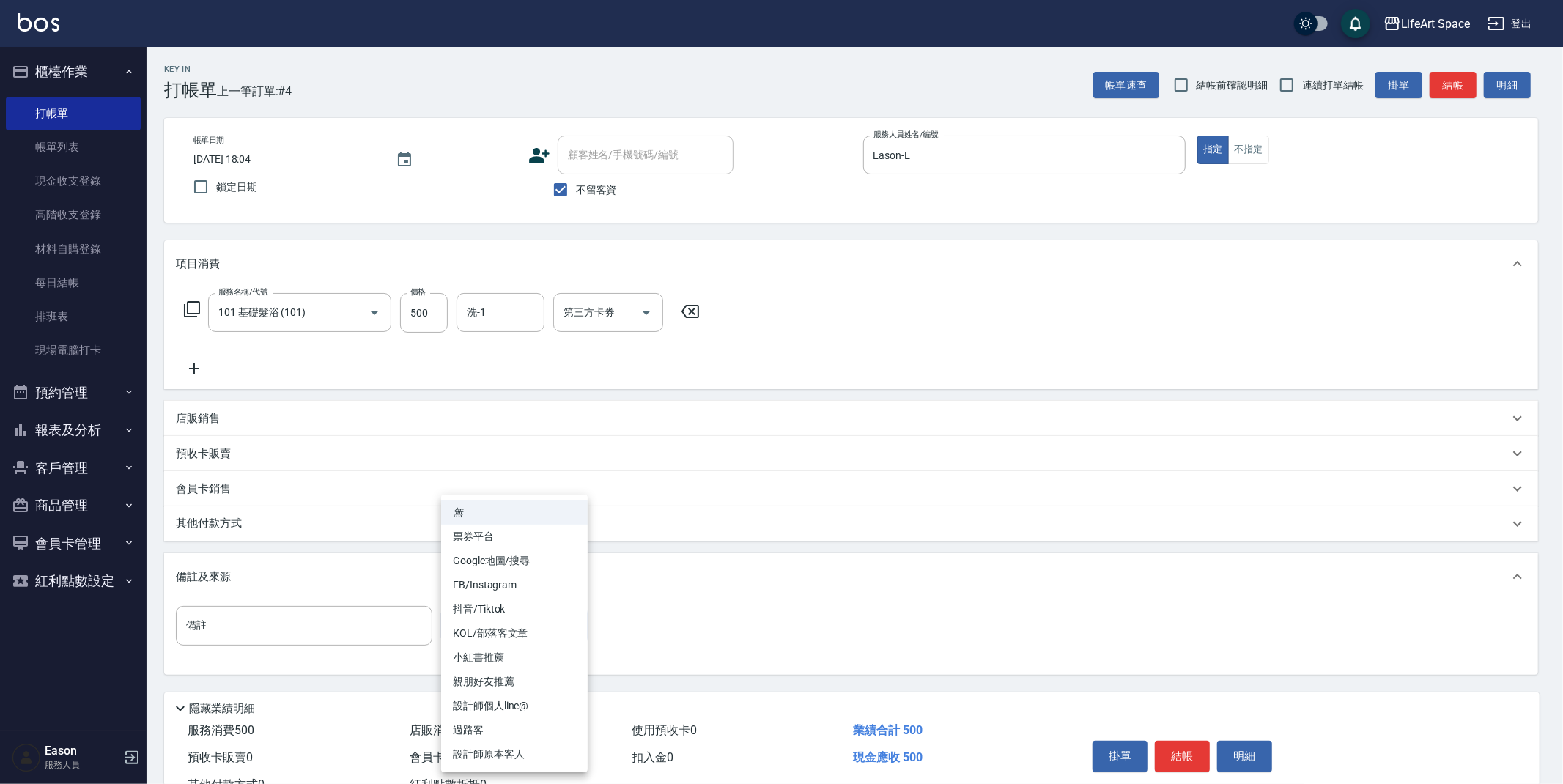
click at [523, 754] on li "設計師原本客人" at bounding box center [515, 754] width 147 height 24
type input "設計師原本客人"
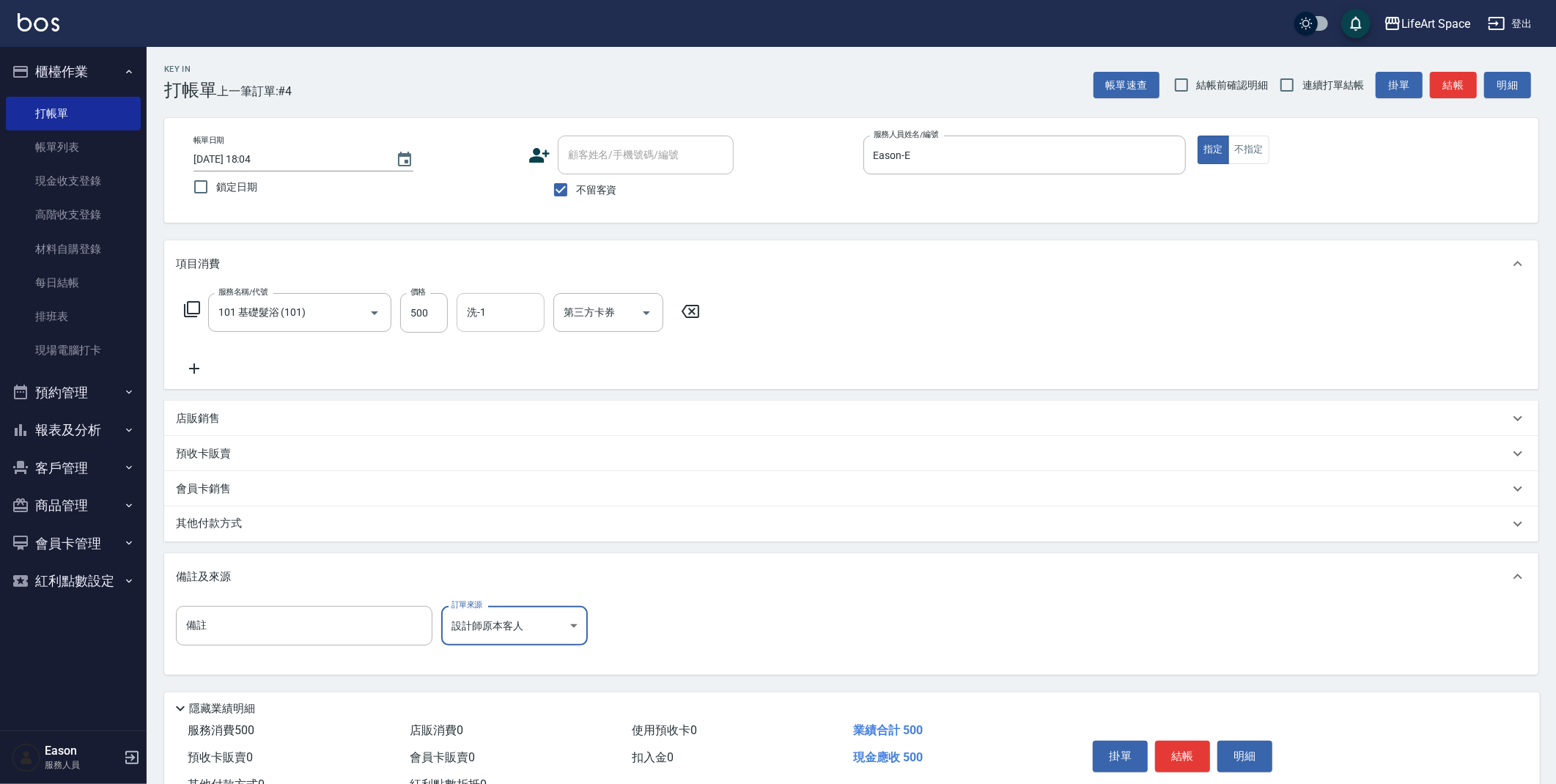
click at [508, 313] on input "洗-1" at bounding box center [500, 313] width 74 height 26
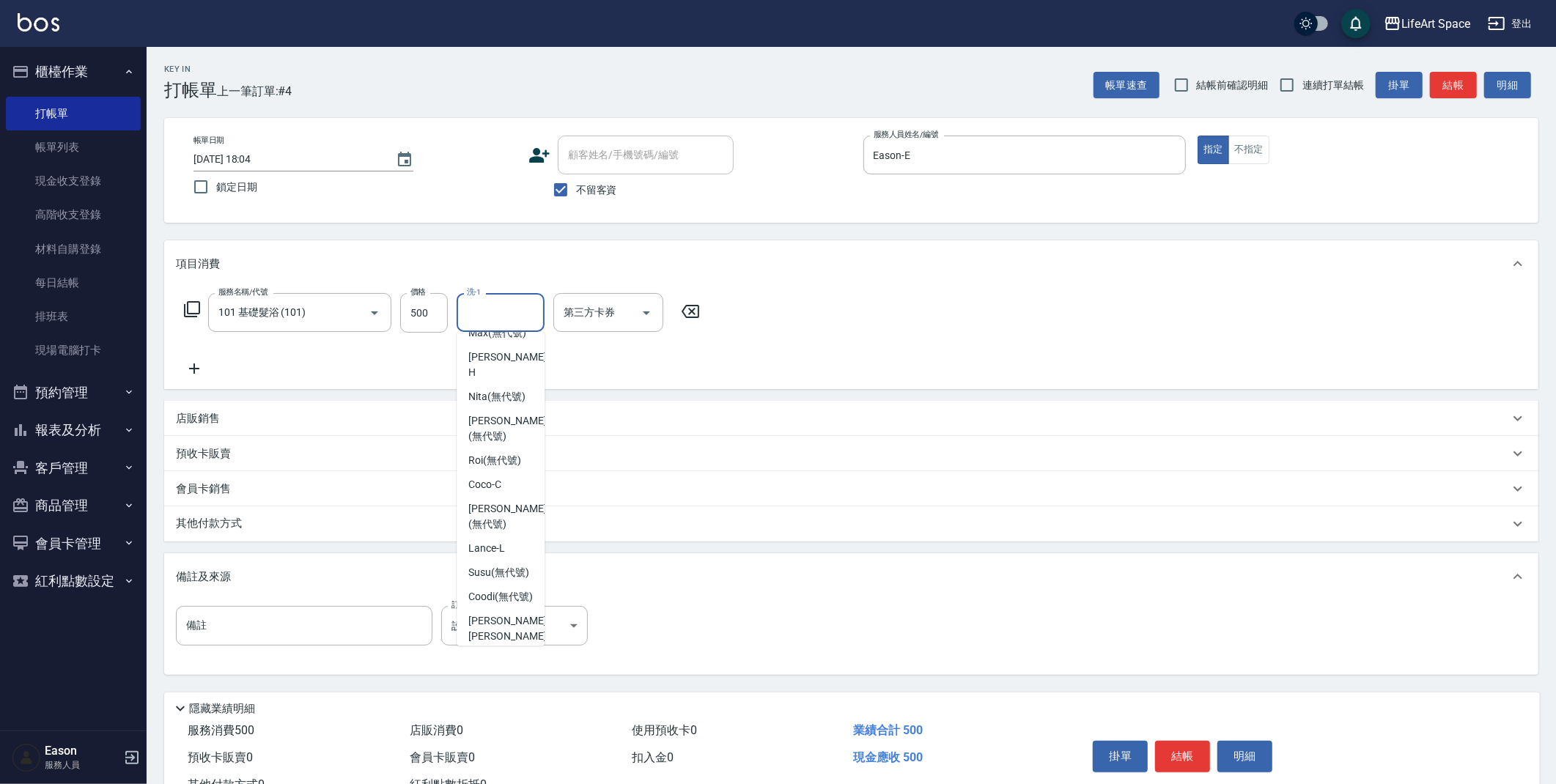
scroll to position [453, 0]
click at [506, 595] on span "[PERSON_NAME] (無代號)" at bounding box center [506, 596] width 78 height 31
type input "[PERSON_NAME](無代號)"
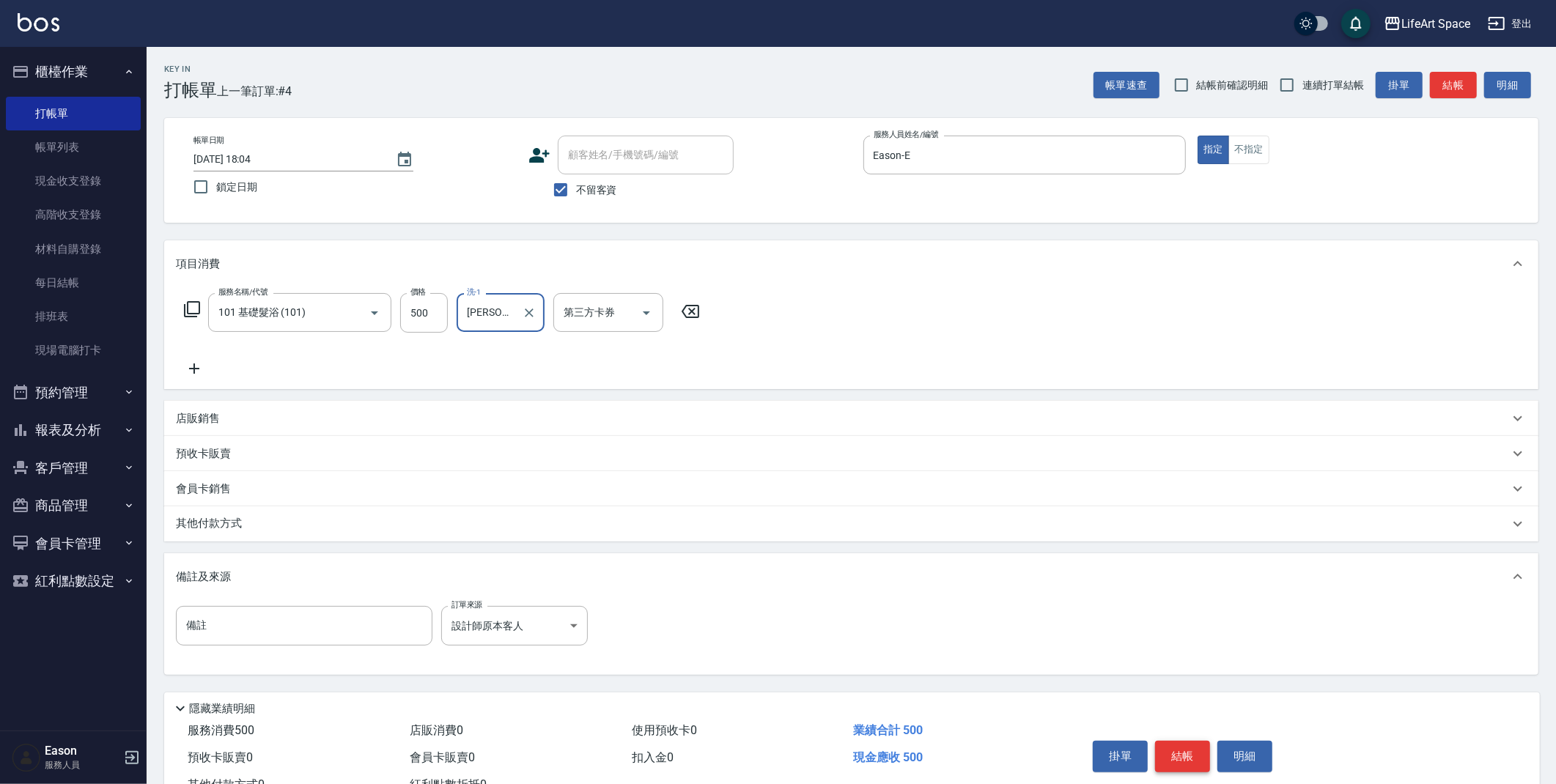
click at [1173, 751] on button "結帳" at bounding box center [1183, 756] width 55 height 31
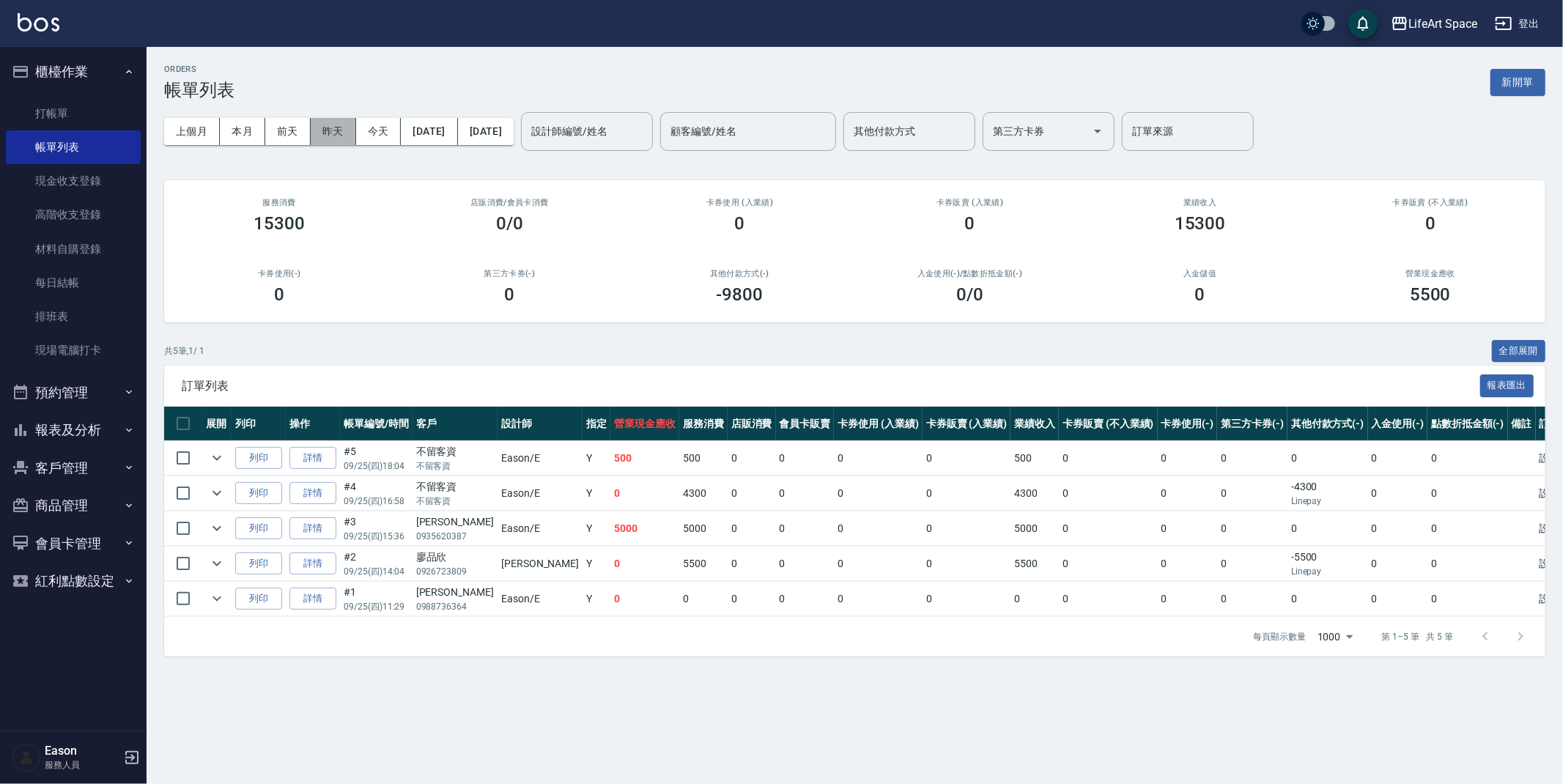
click at [340, 137] on button "昨天" at bounding box center [334, 132] width 46 height 28
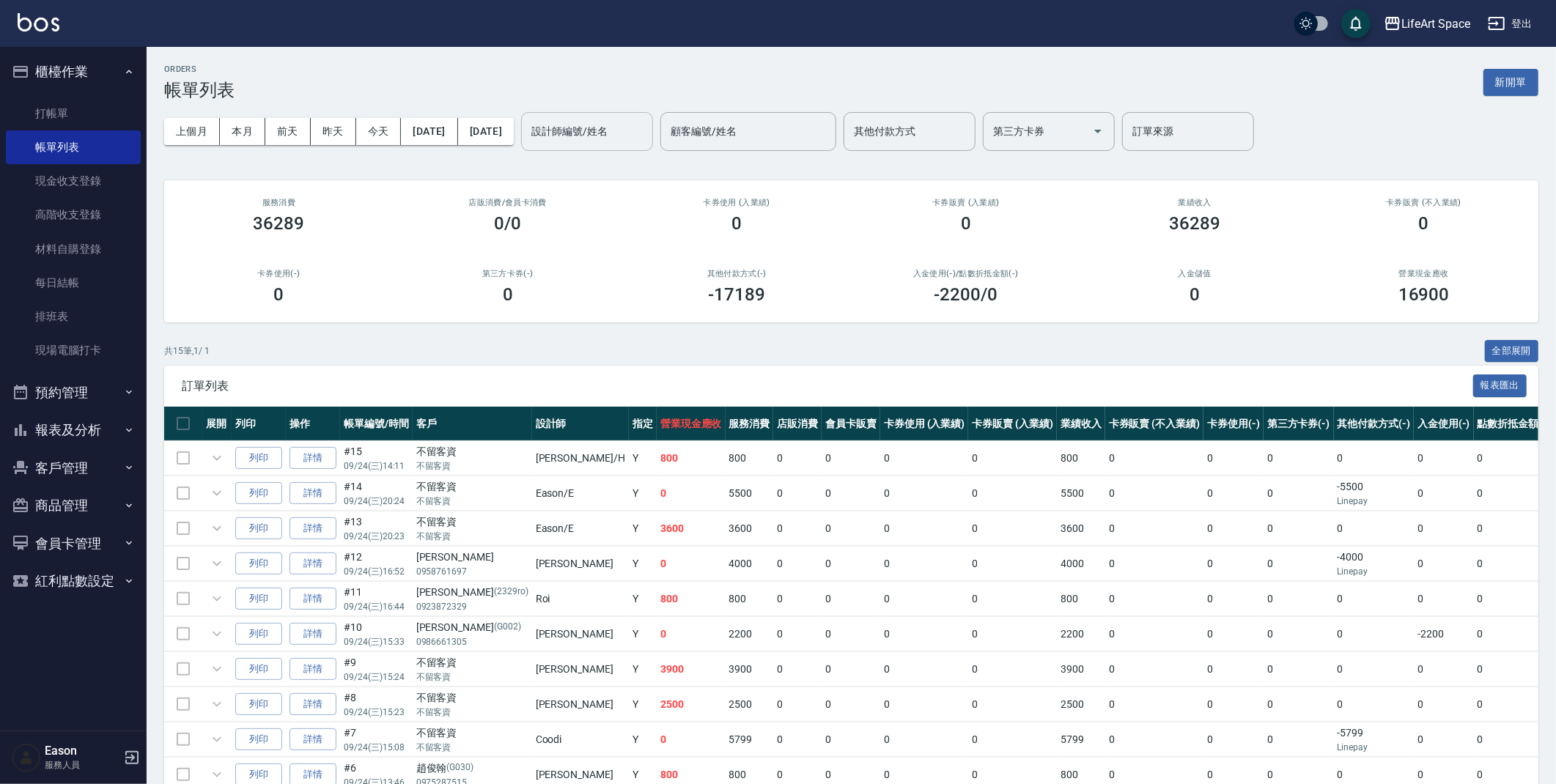
click at [625, 121] on input "設計師編號/姓名" at bounding box center [586, 131] width 118 height 26
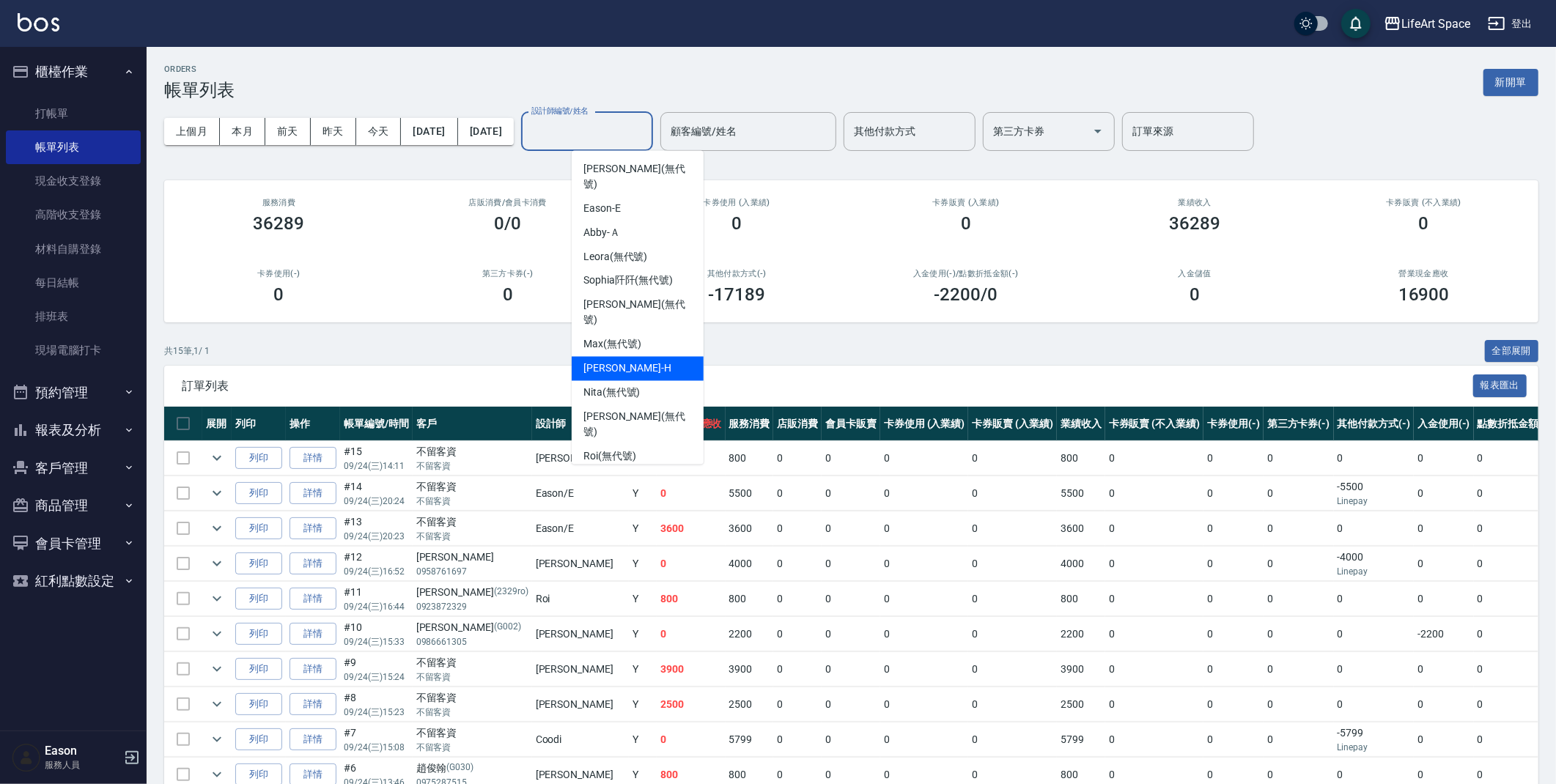
click at [621, 361] on span "[PERSON_NAME]" at bounding box center [628, 369] width 88 height 16
type input "[PERSON_NAME]"
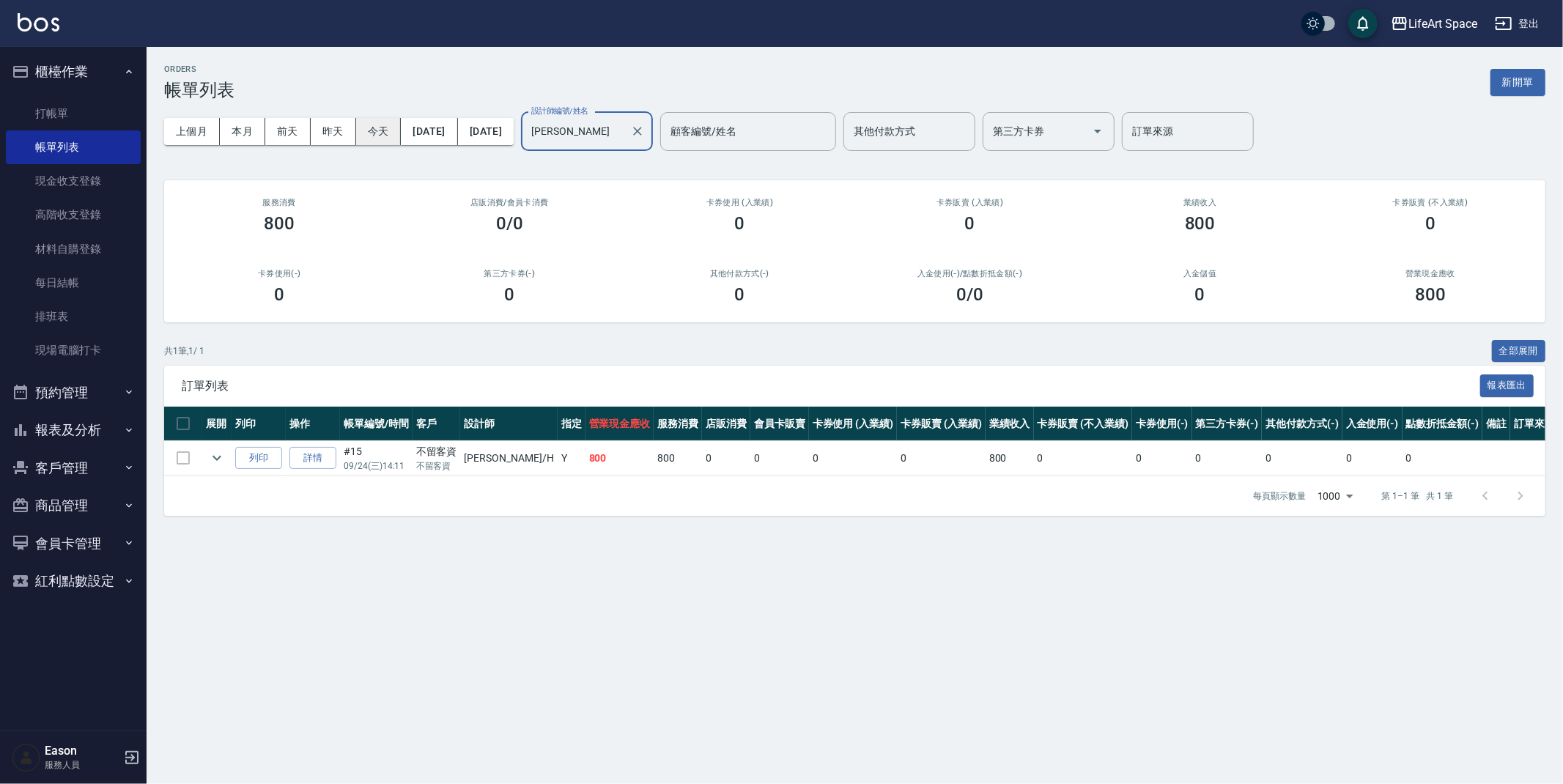
click at [374, 131] on button "今天" at bounding box center [379, 132] width 46 height 28
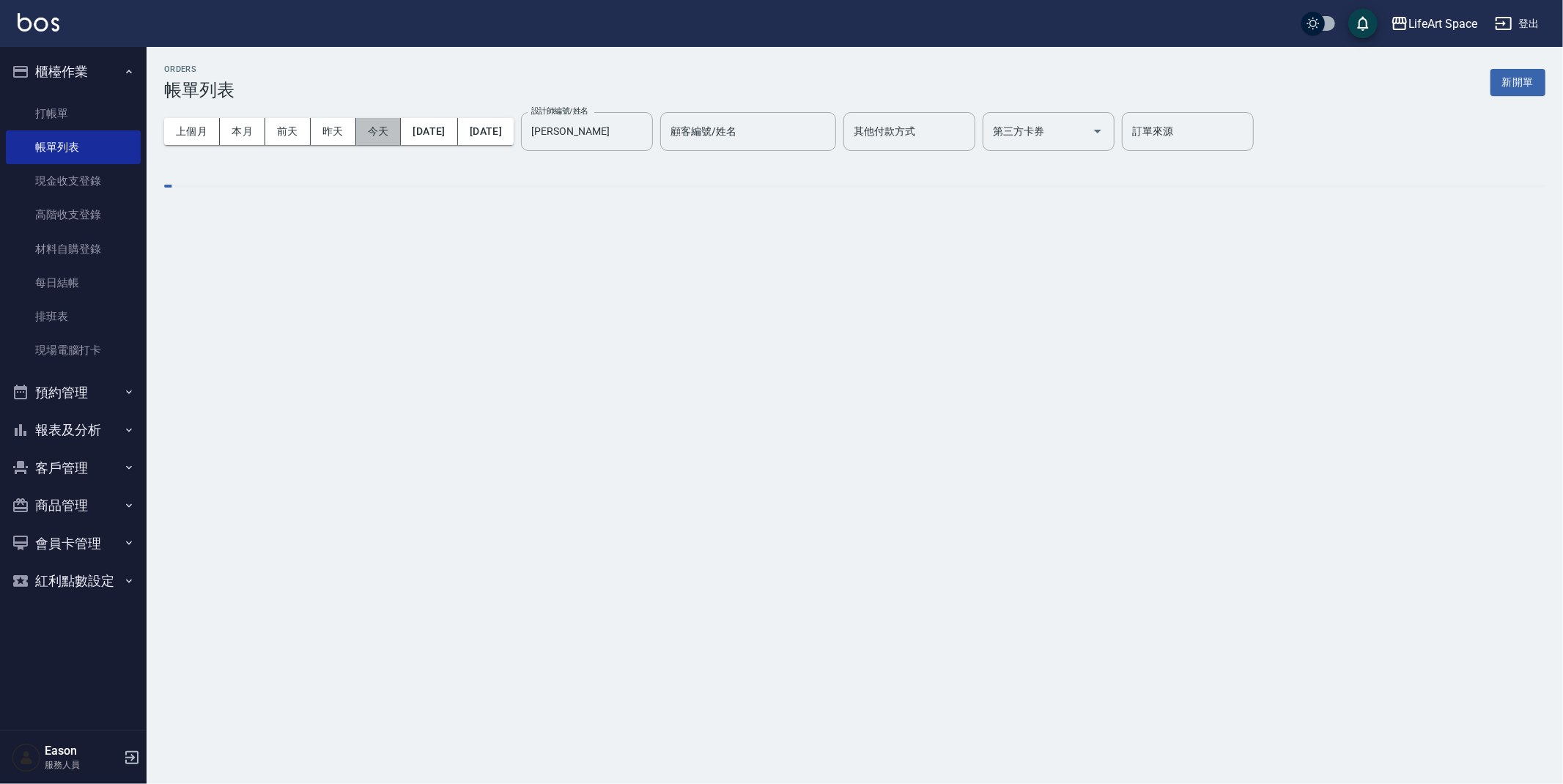
drag, startPoint x: 375, startPoint y: 130, endPoint x: 388, endPoint y: 116, distance: 19.1
click at [376, 127] on button "今天" at bounding box center [379, 132] width 46 height 28
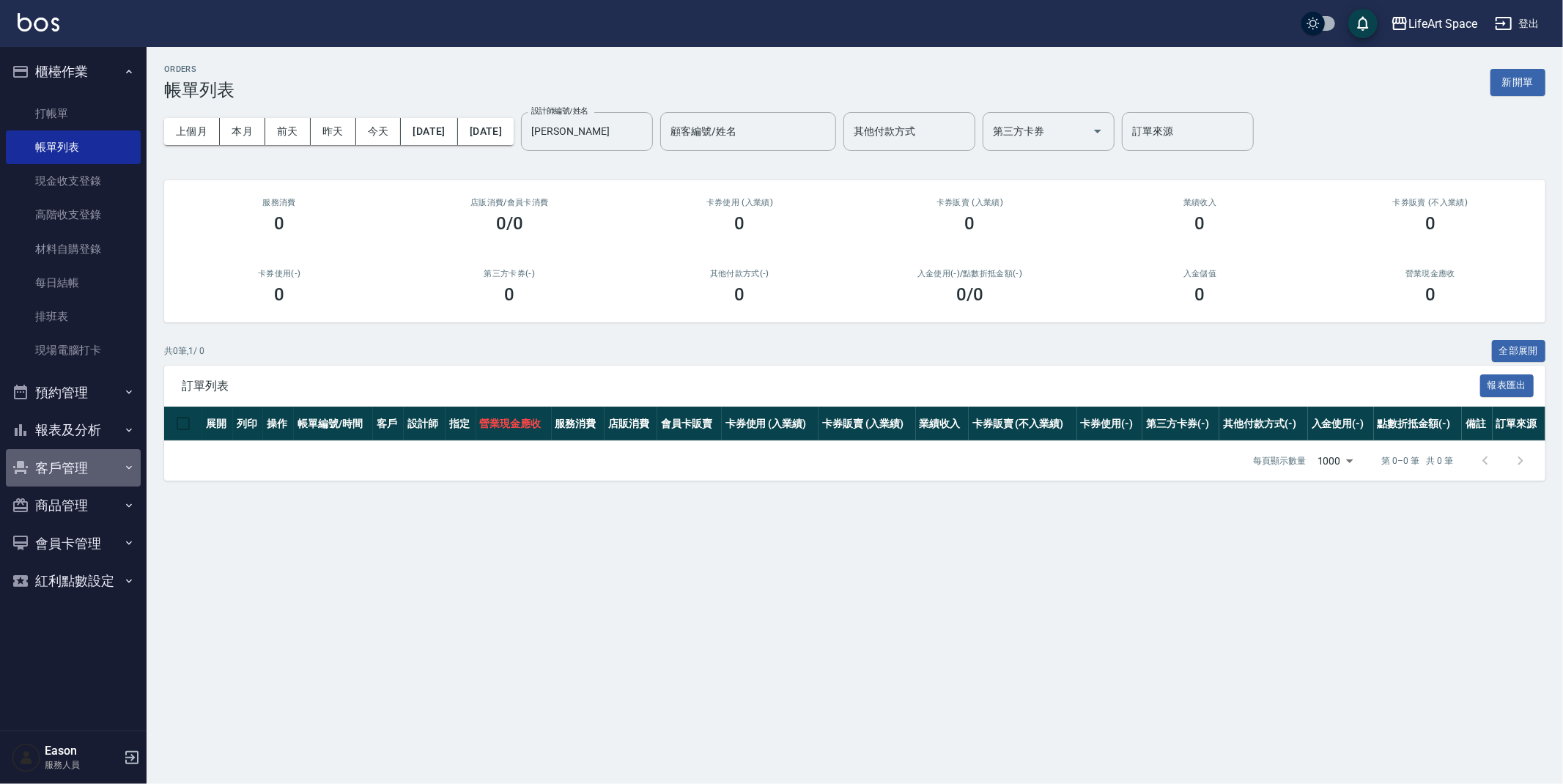
click at [66, 461] on button "客戶管理" at bounding box center [72, 469] width 135 height 39
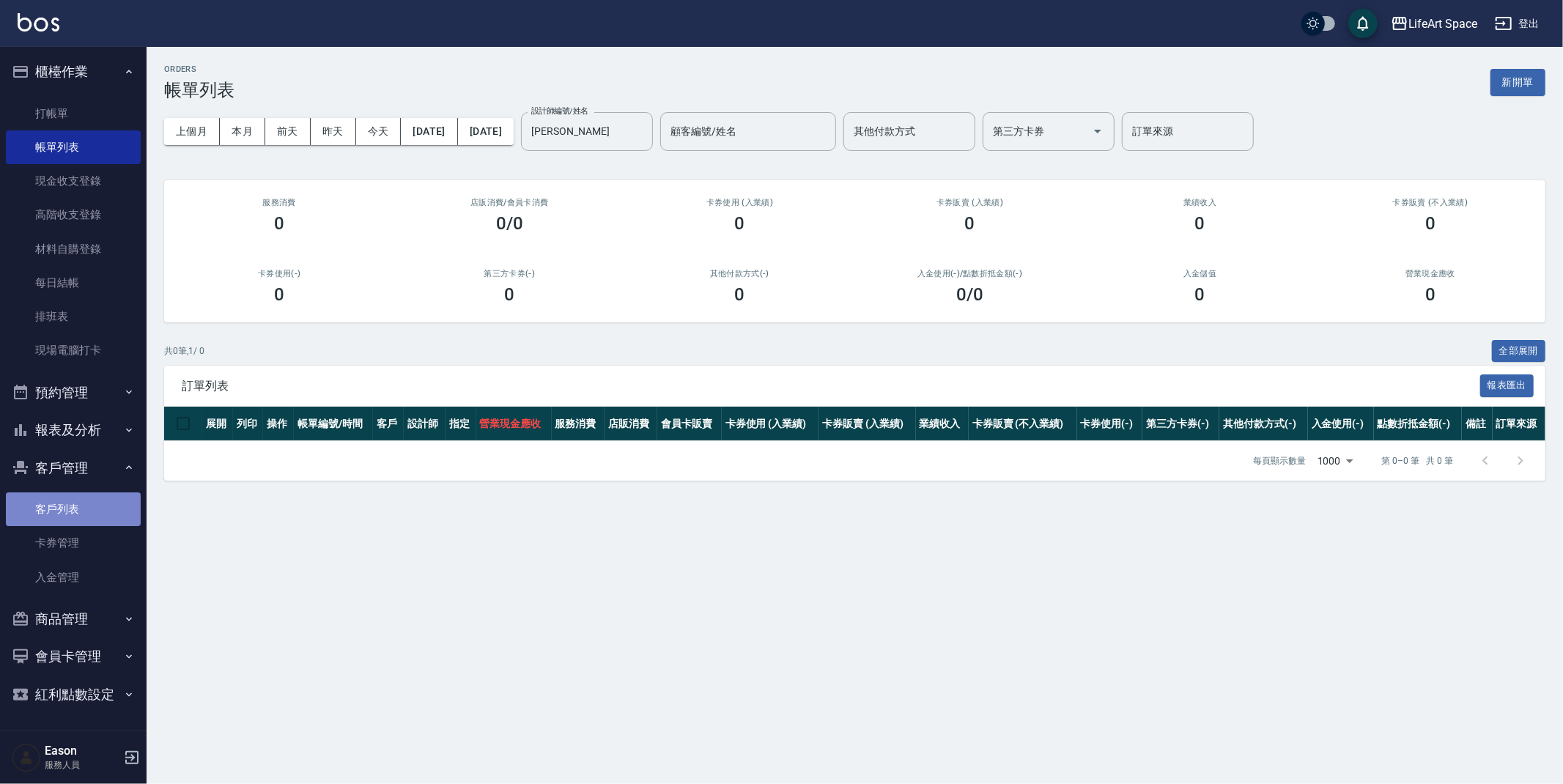
click at [71, 508] on link "客戶列表" at bounding box center [72, 509] width 135 height 34
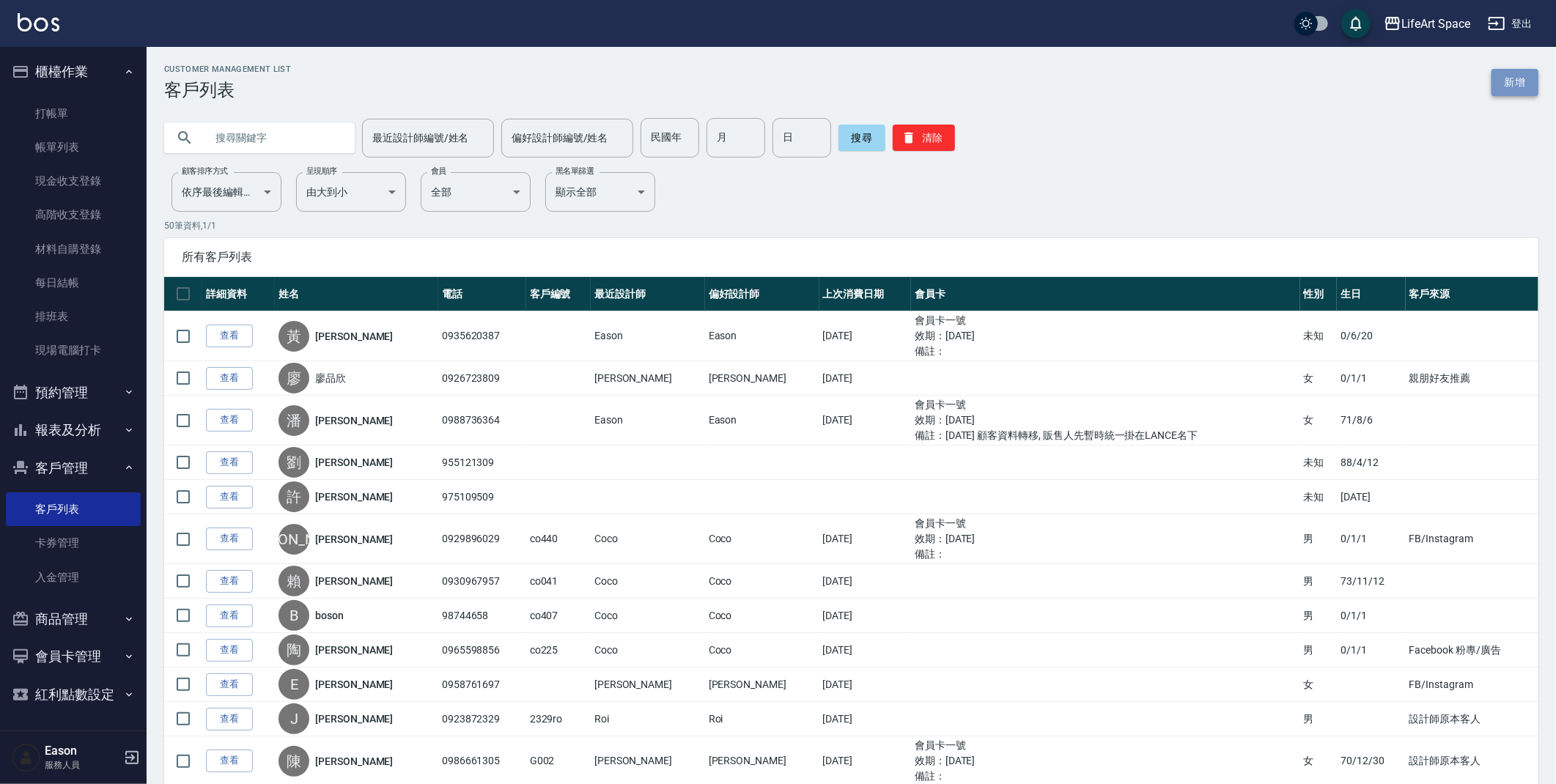
click at [1519, 85] on link "新增" at bounding box center [1515, 83] width 47 height 28
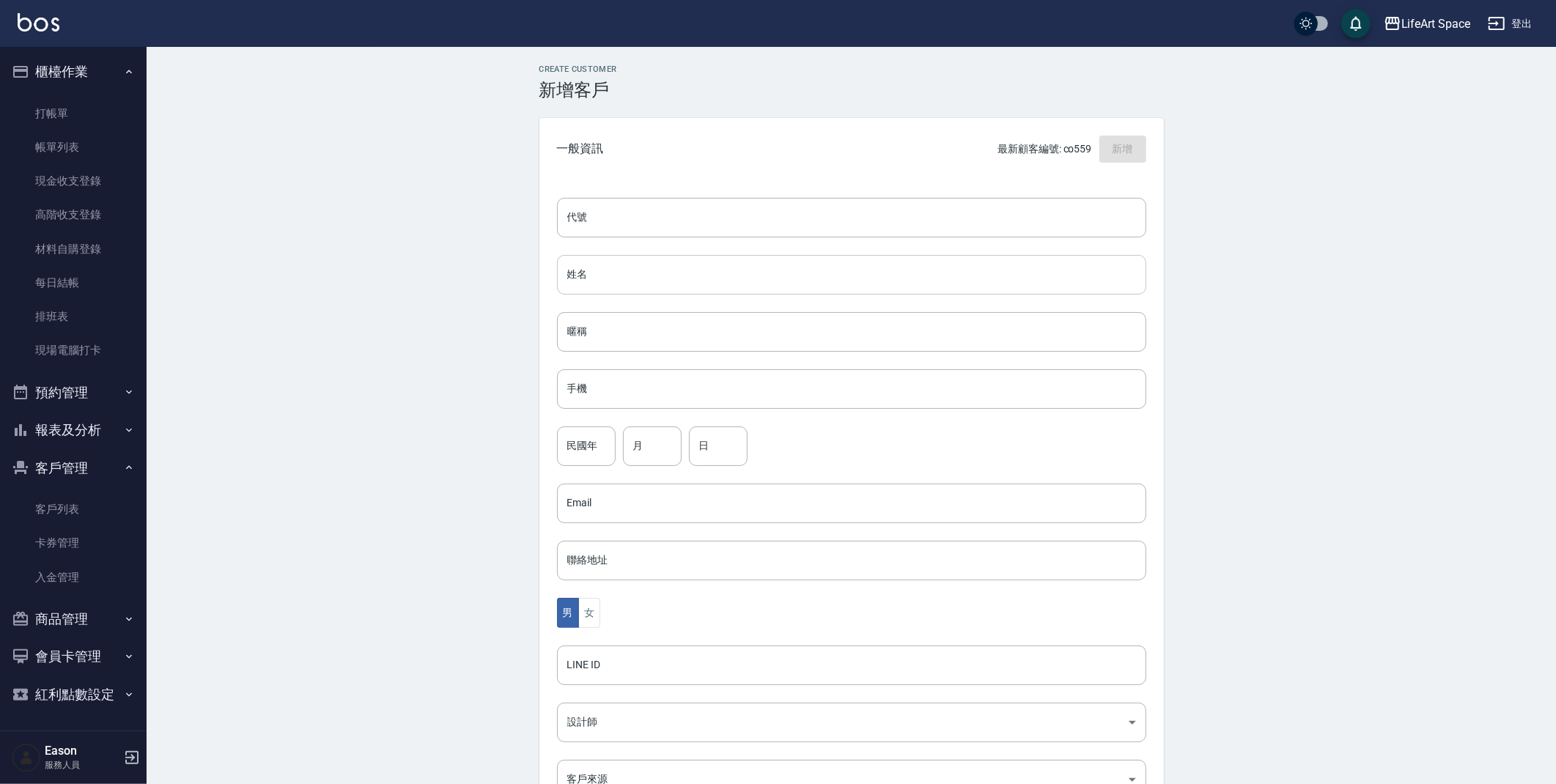
click at [621, 290] on input "姓名" at bounding box center [851, 274] width 589 height 39
type input "v"
type input "[PERSON_NAME]"
type input "０"
type input "78"
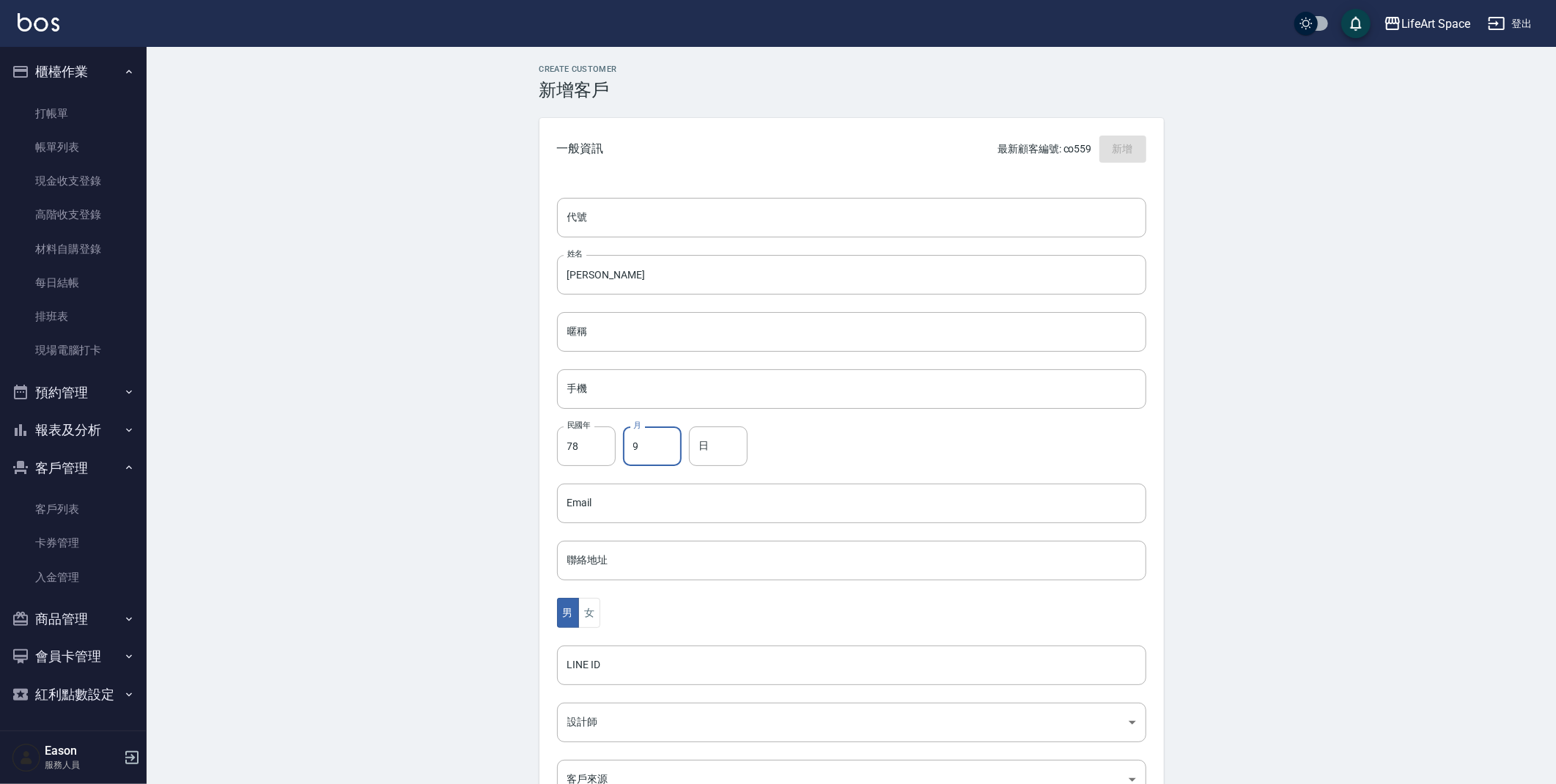
type input "9"
type input "20"
click at [643, 388] on input "手機" at bounding box center [851, 389] width 589 height 39
type input "ㄑ"
type input "0975377114"
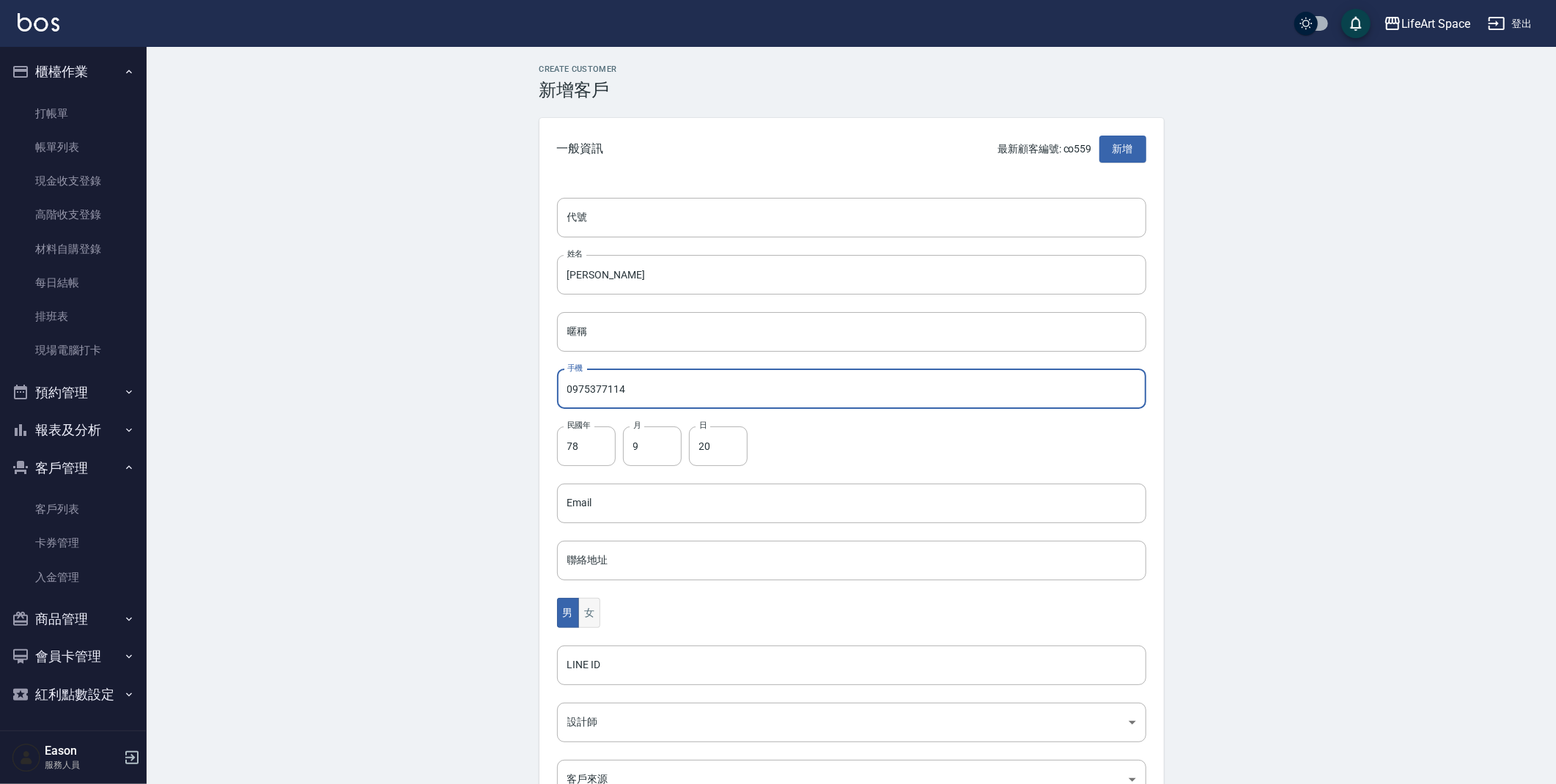
click at [596, 620] on button "女" at bounding box center [589, 613] width 22 height 30
click at [592, 768] on body "LifeArt Space 登出 櫃檯作業 打帳單 帳單列表 現金收支登錄 高階收支登錄 材料自購登錄 每日結帳 排班表 現場電腦打卡 預約管理 預約管理 單…" at bounding box center [778, 477] width 1556 height 954
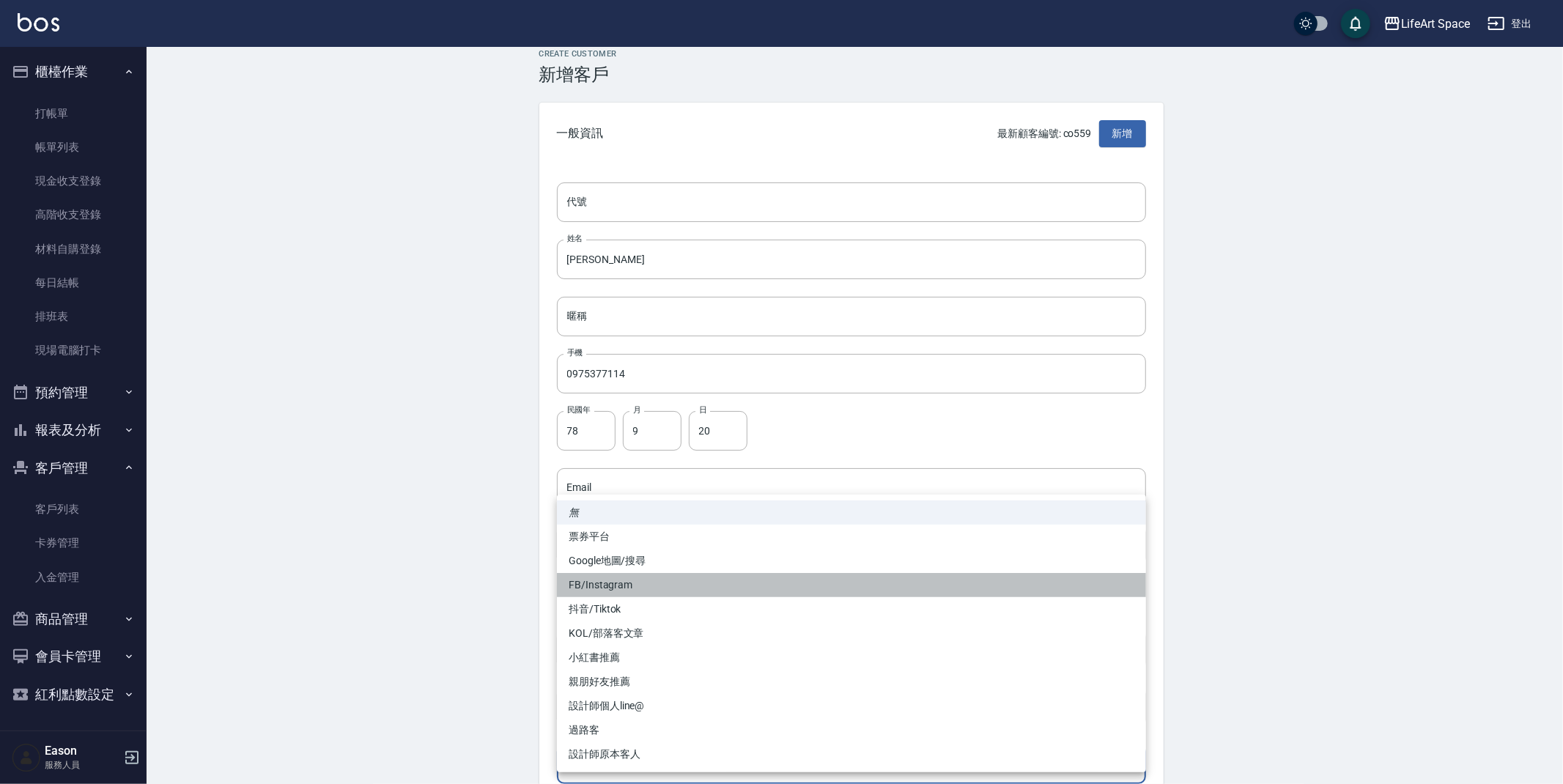
click at [639, 576] on li "FB/Instagram" at bounding box center [851, 585] width 589 height 24
type input "FB/Instagram"
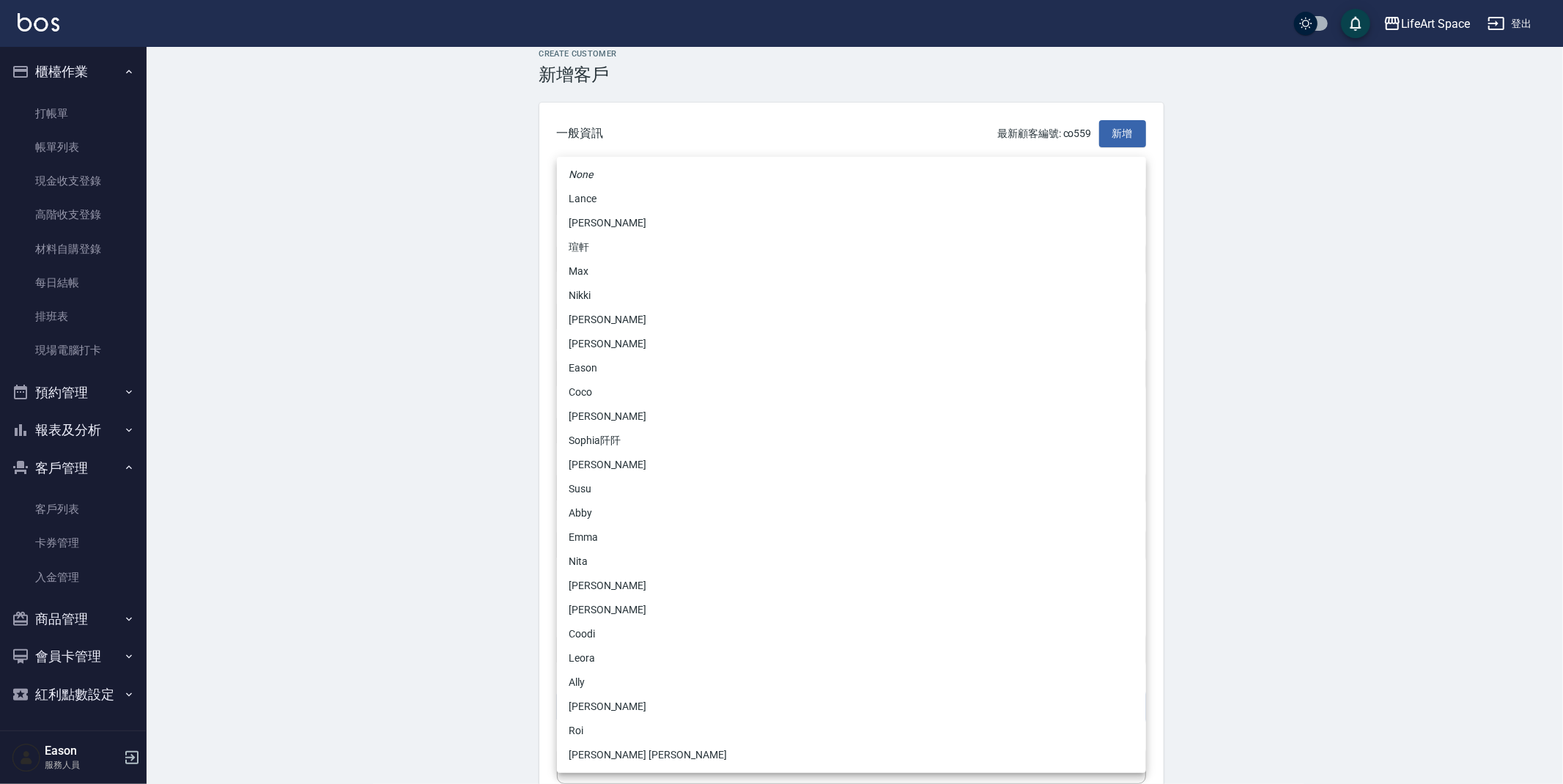
click at [616, 704] on body "LifeArt Space 登出 櫃檯作業 打帳單 帳單列表 現金收支登錄 高階收支登錄 材料自購登錄 每日結帳 排班表 現場電腦打卡 預約管理 預約管理 單…" at bounding box center [782, 461] width 1563 height 954
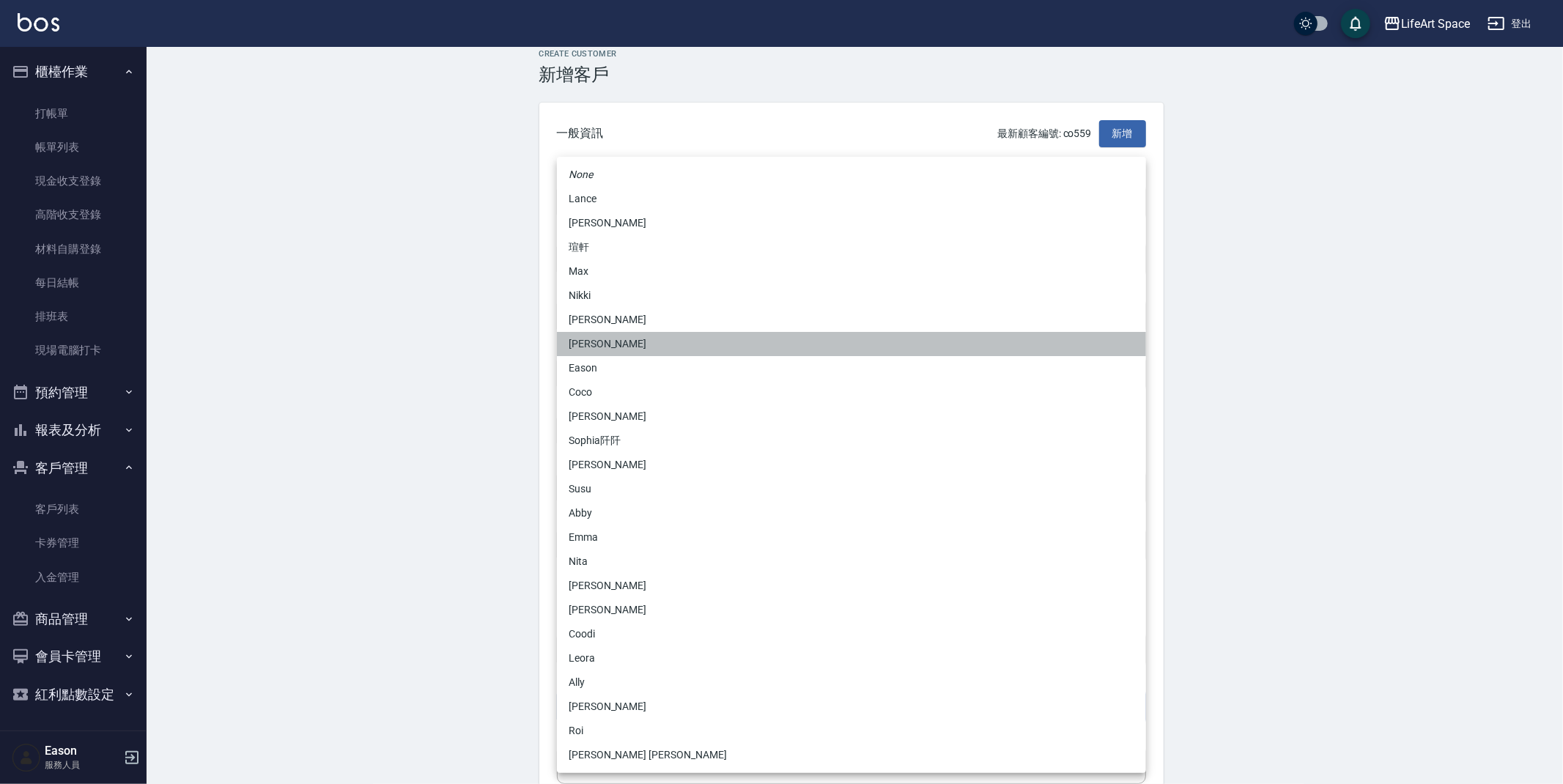
click at [607, 344] on li "[PERSON_NAME]" at bounding box center [851, 344] width 589 height 24
type input "b9bc185b-9e2c-4893-a19b-768c861452fa"
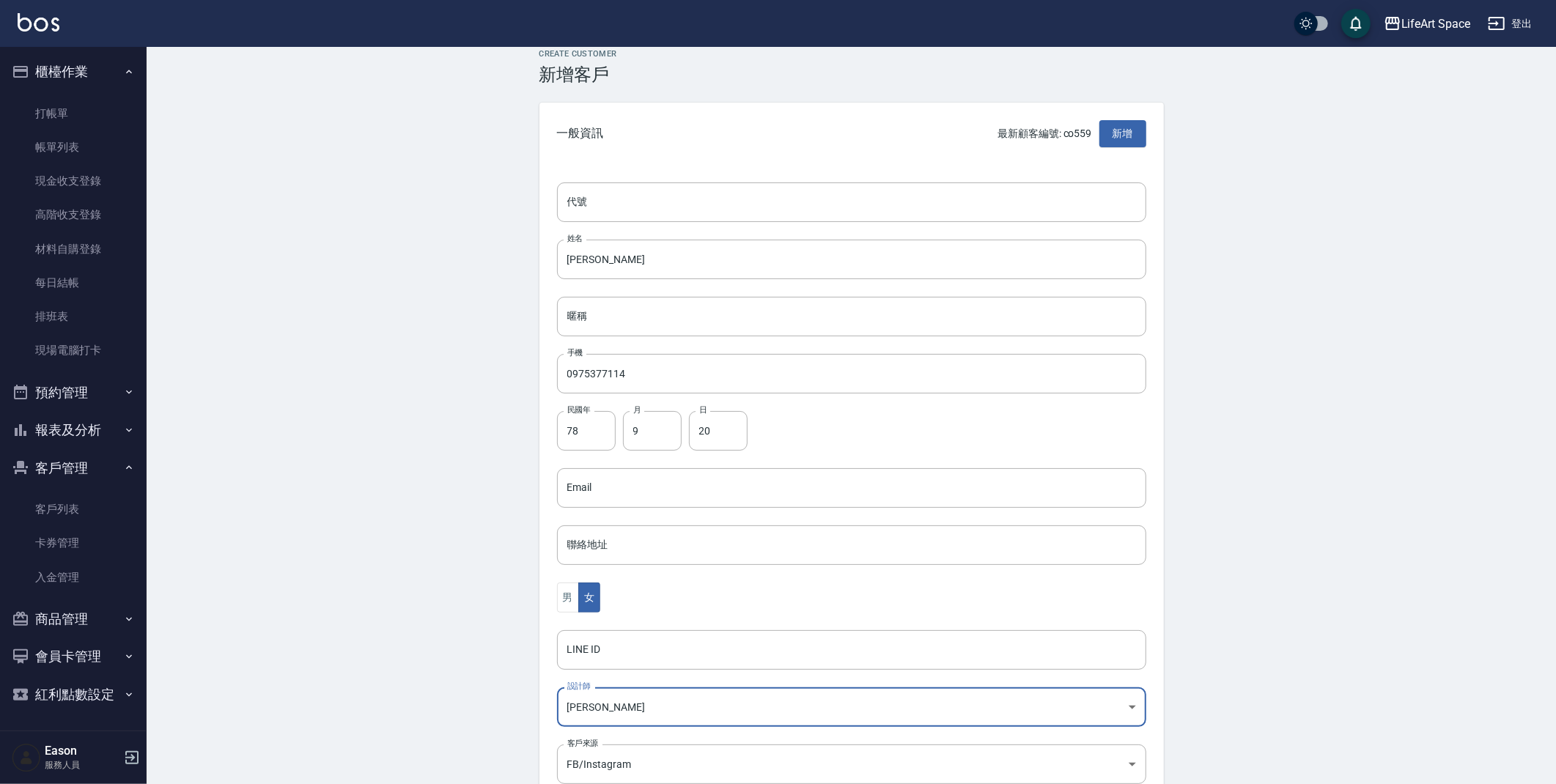
scroll to position [170, 0]
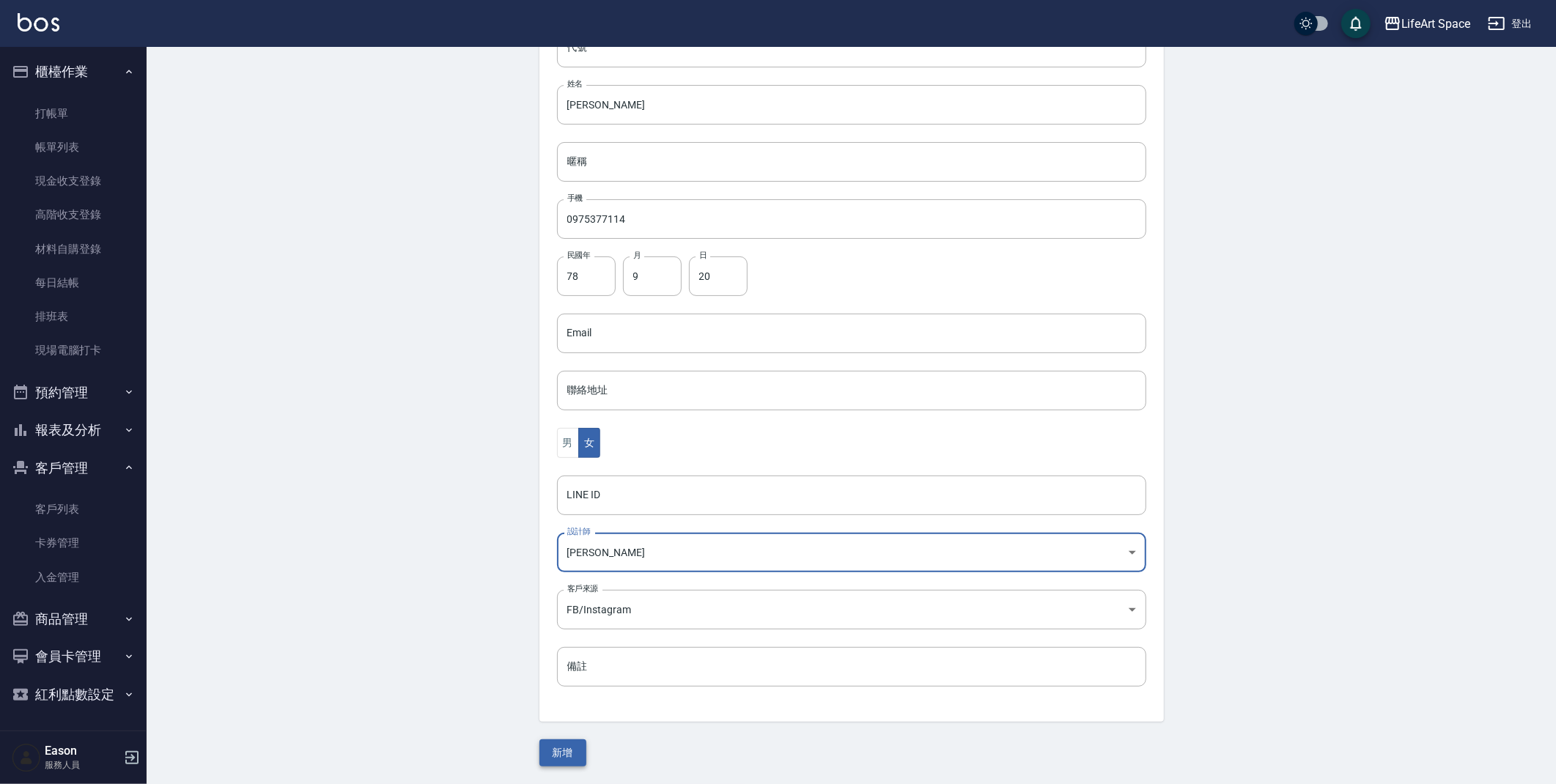
click at [561, 763] on button "新增" at bounding box center [562, 753] width 47 height 28
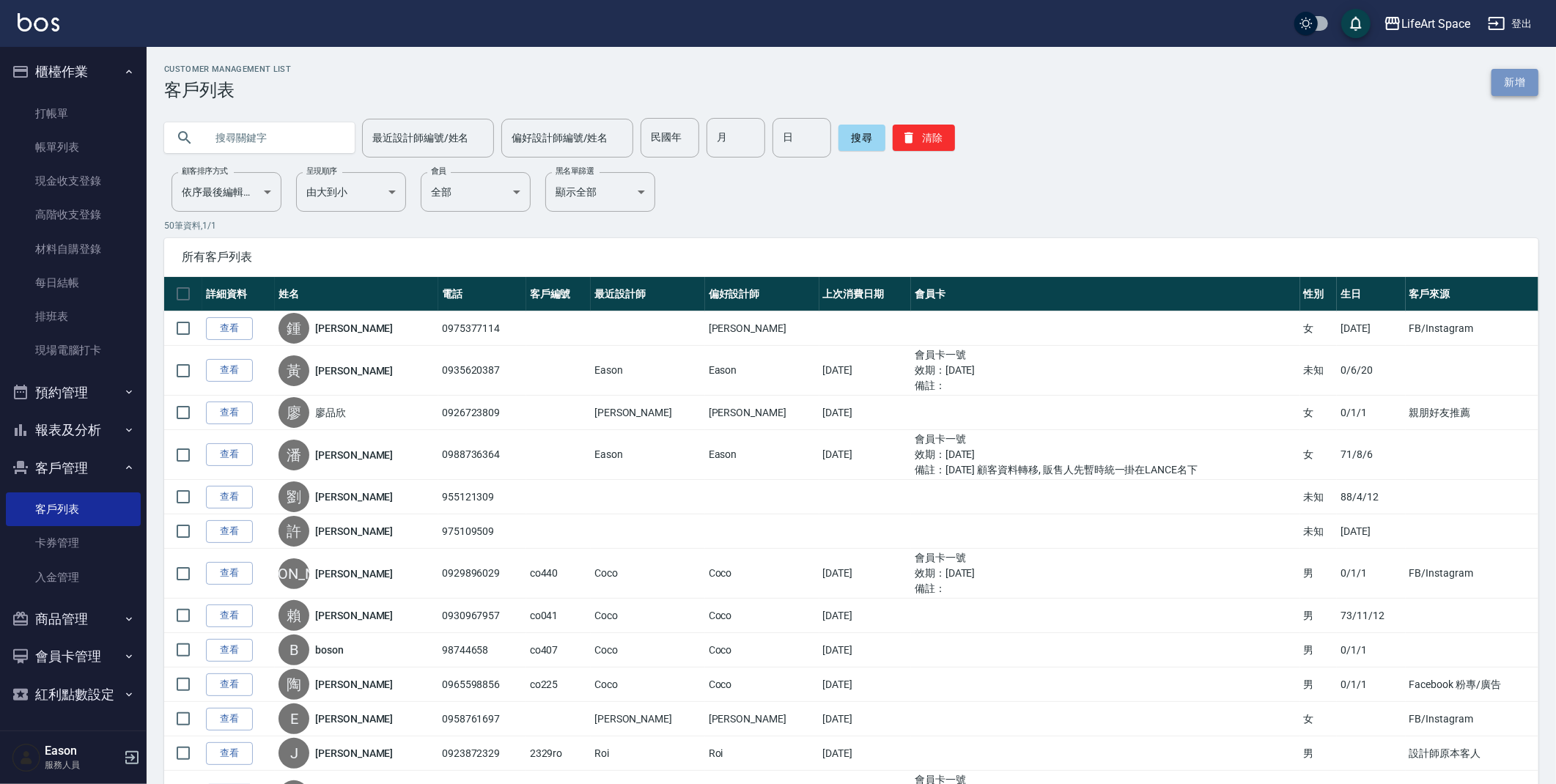
click at [1506, 82] on link "新增" at bounding box center [1515, 83] width 47 height 28
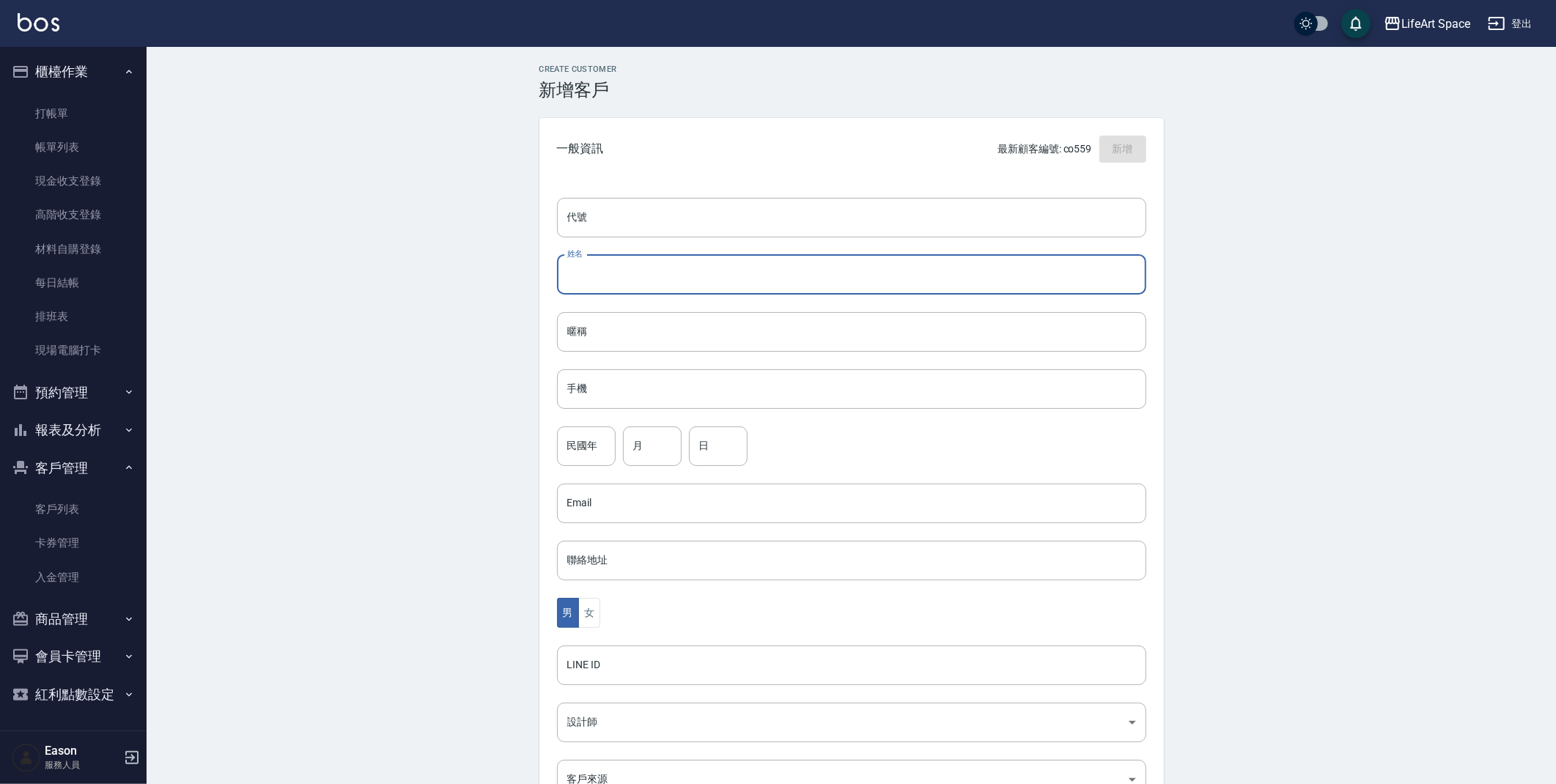
click at [617, 271] on input "姓名" at bounding box center [851, 274] width 589 height 39
type input "c"
type input "[PERSON_NAME]"
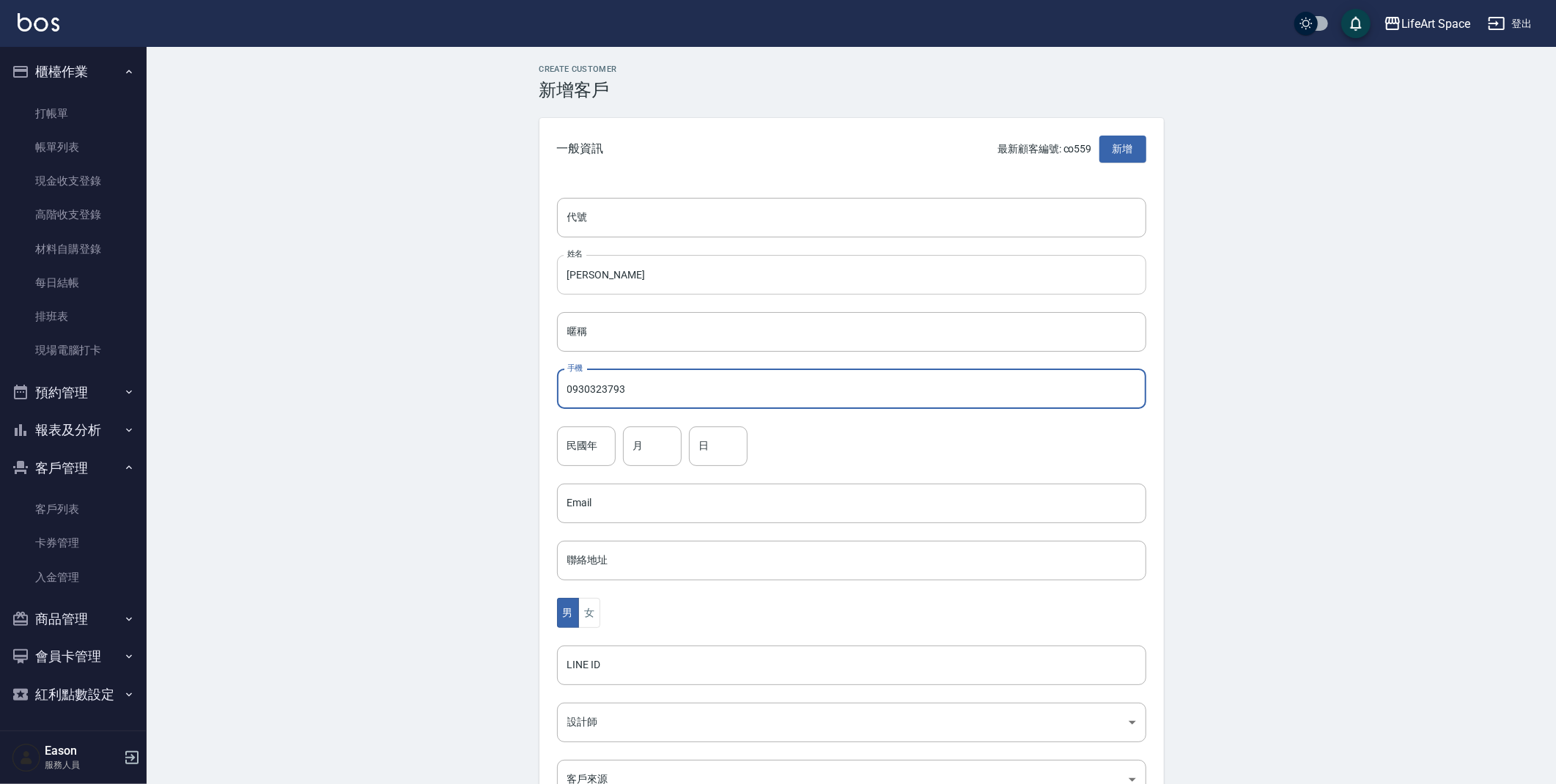
type input "0930323793"
type input "8"
type input "27"
type button "[DEMOGRAPHIC_DATA]"
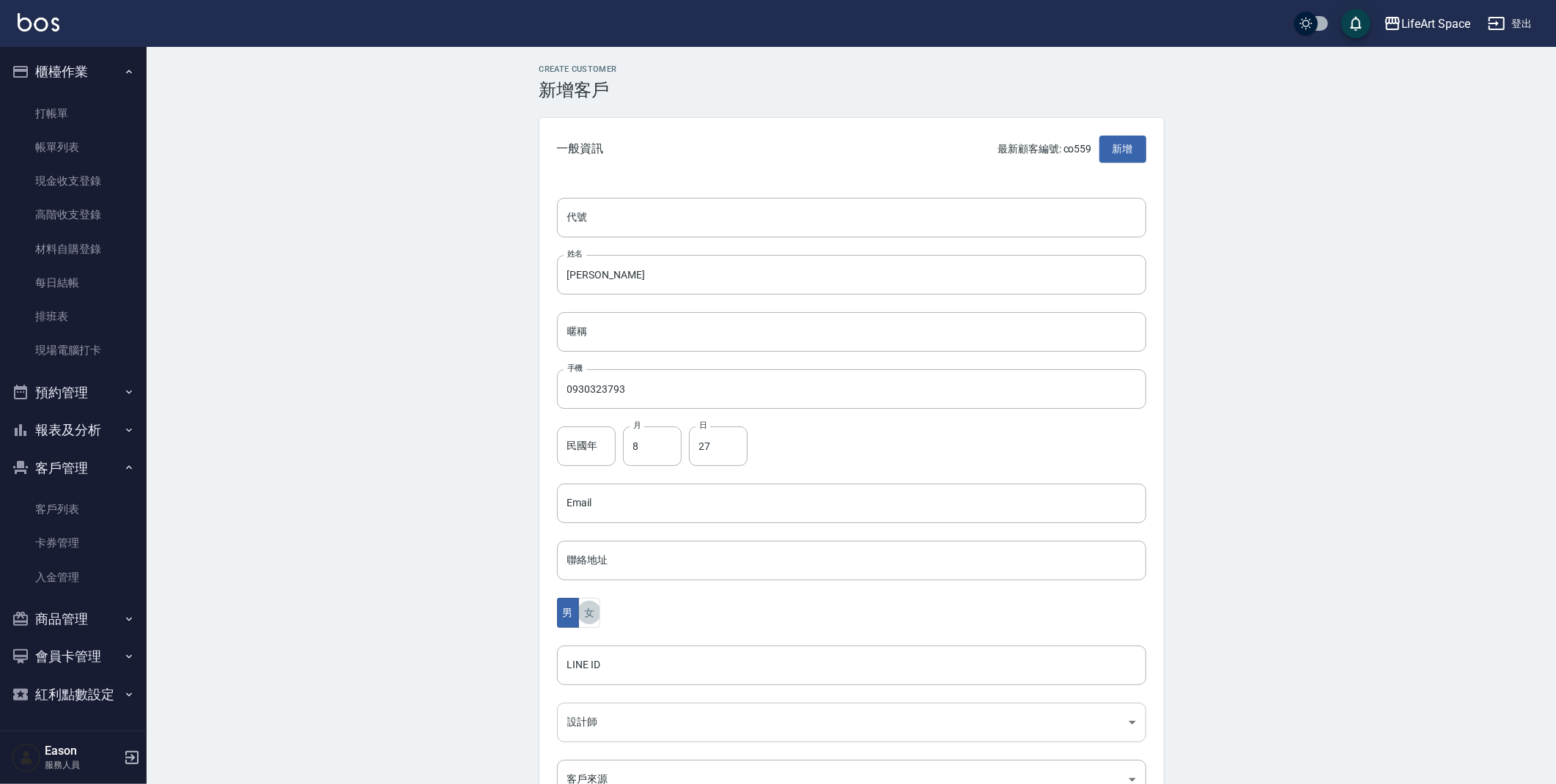
click at [578, 598] on button "女" at bounding box center [589, 613] width 22 height 30
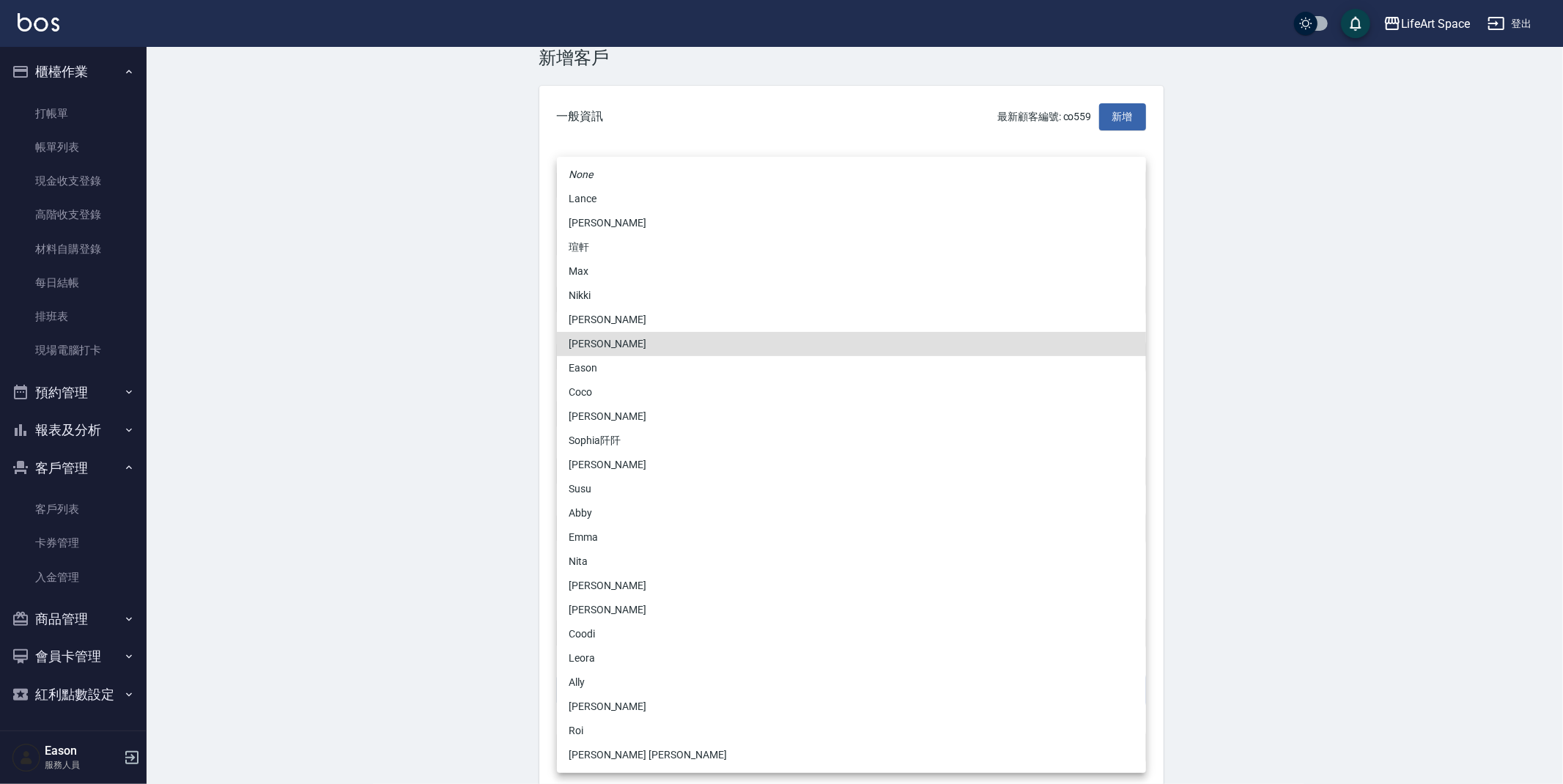
type input "b9bc185b-9e2c-4893-a19b-768c861452fa"
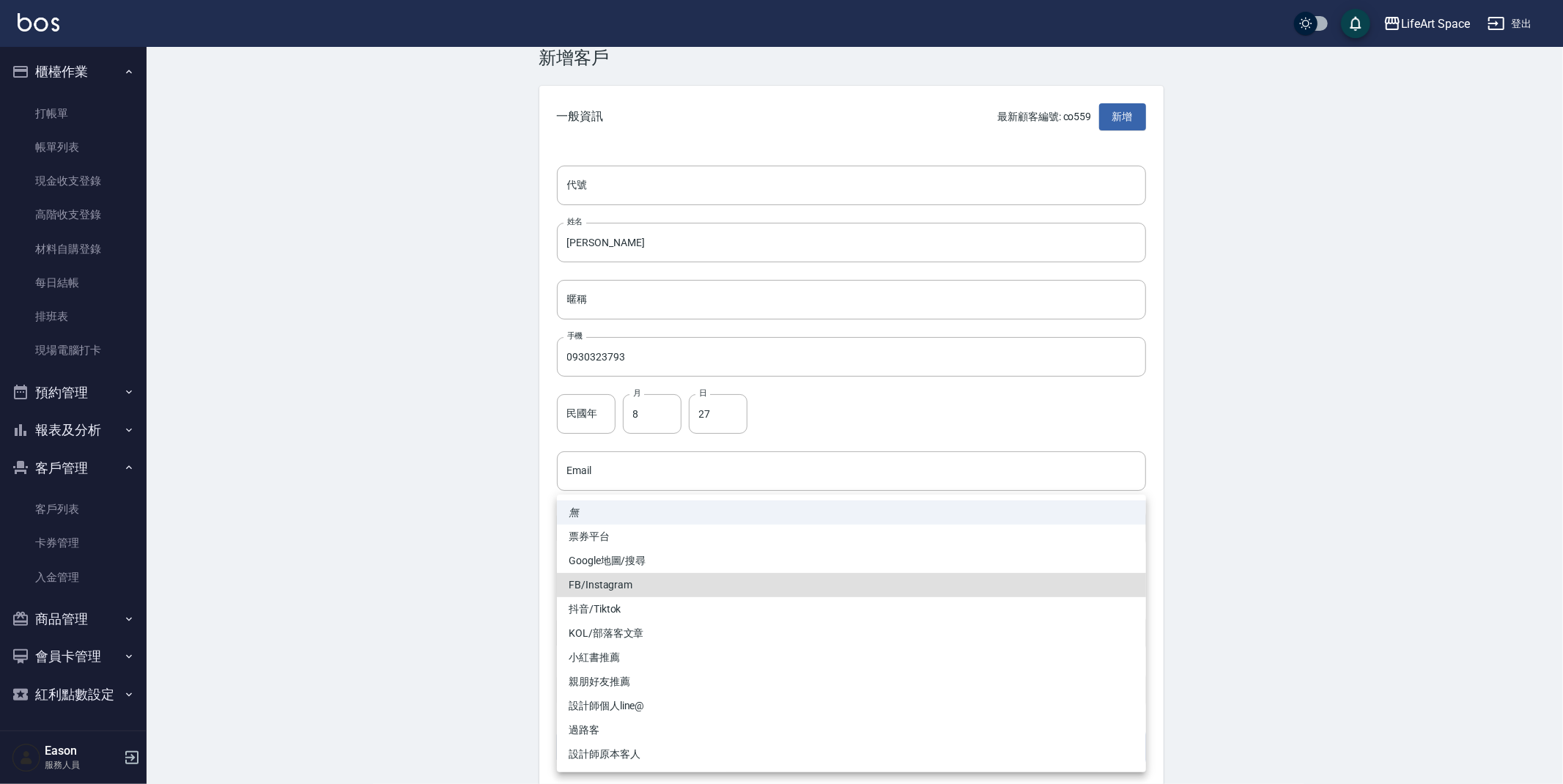
type input "FB/Instagram"
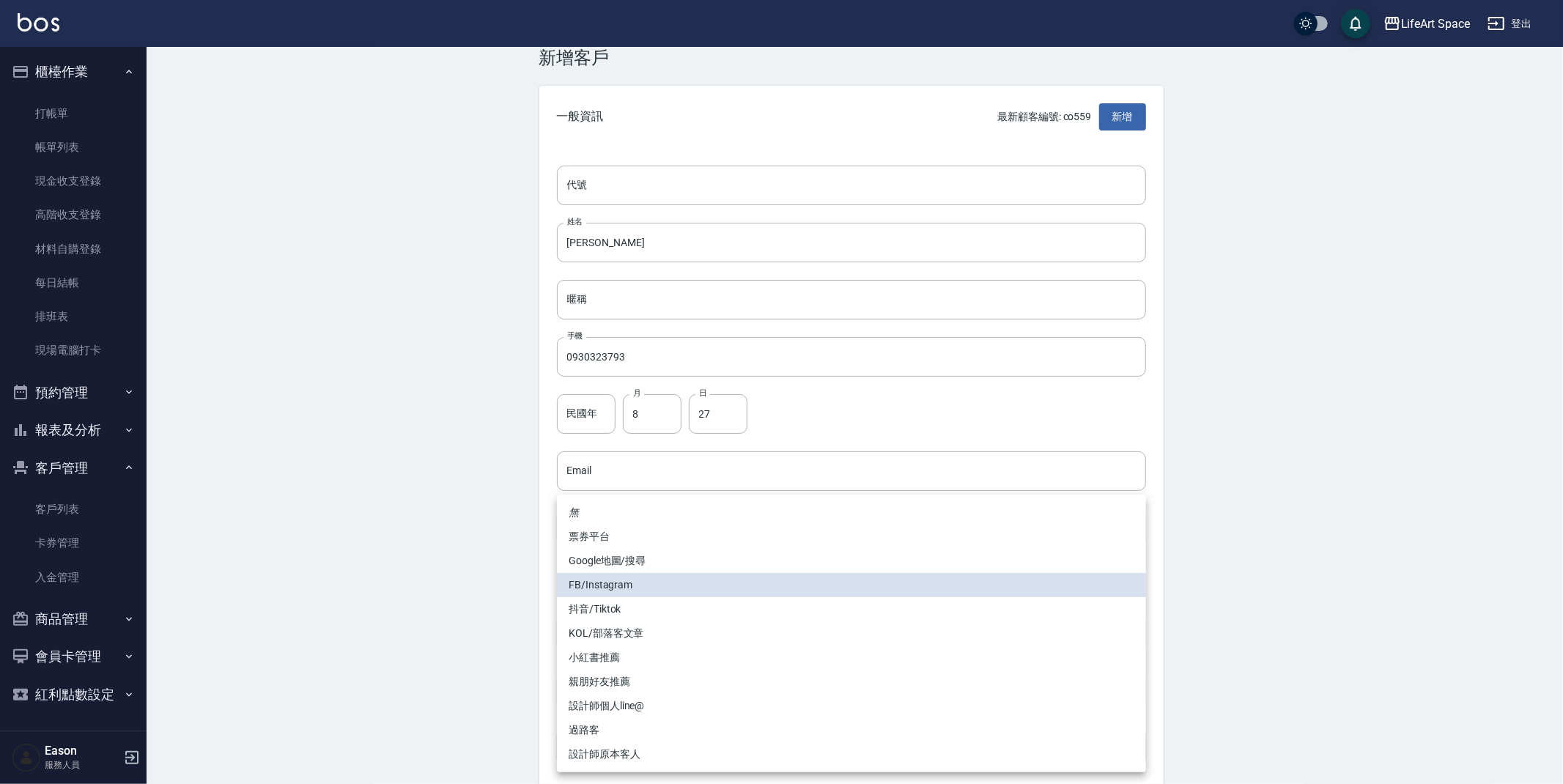
click at [1176, 478] on div at bounding box center [782, 392] width 1563 height 784
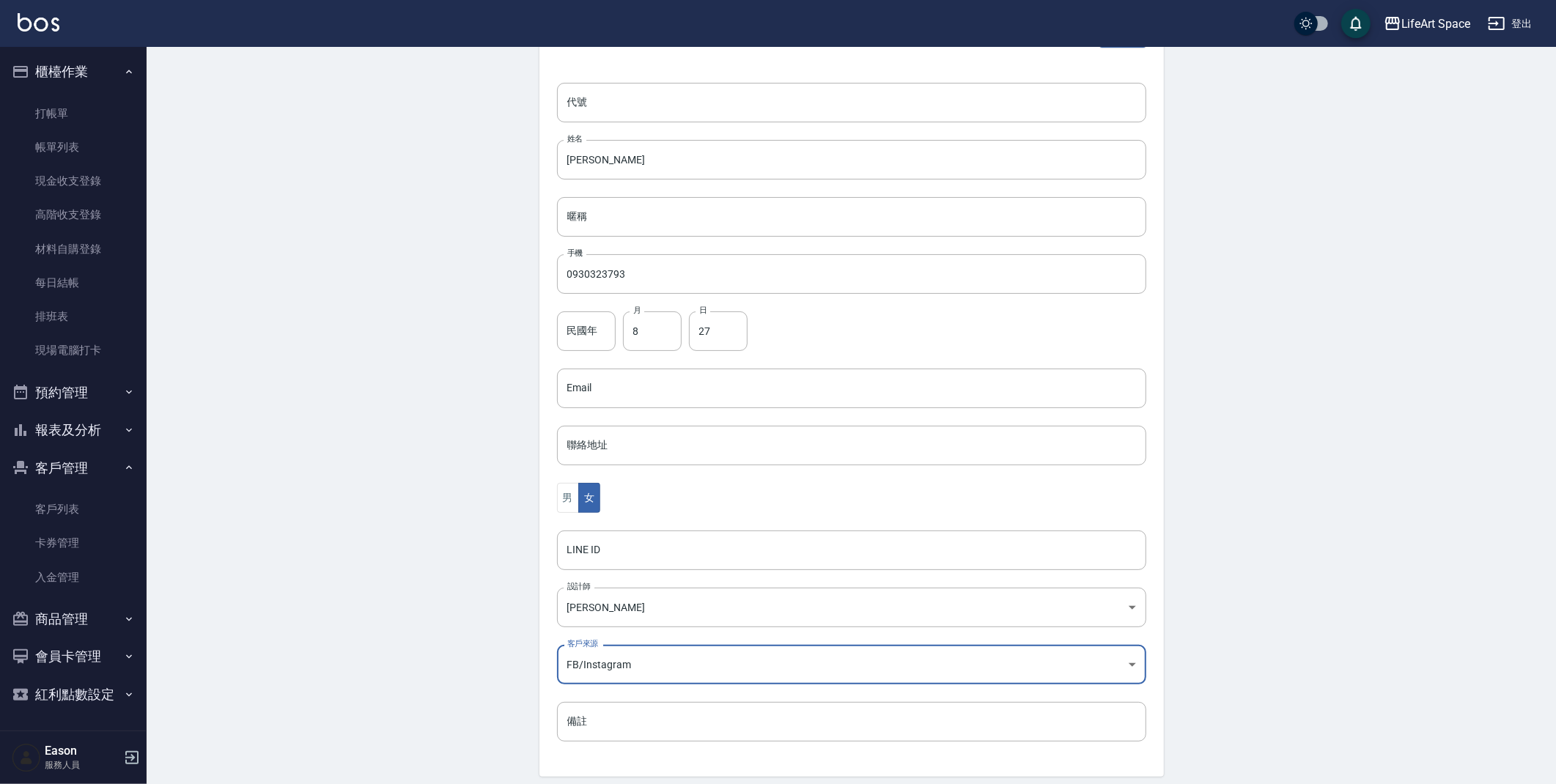
scroll to position [170, 0]
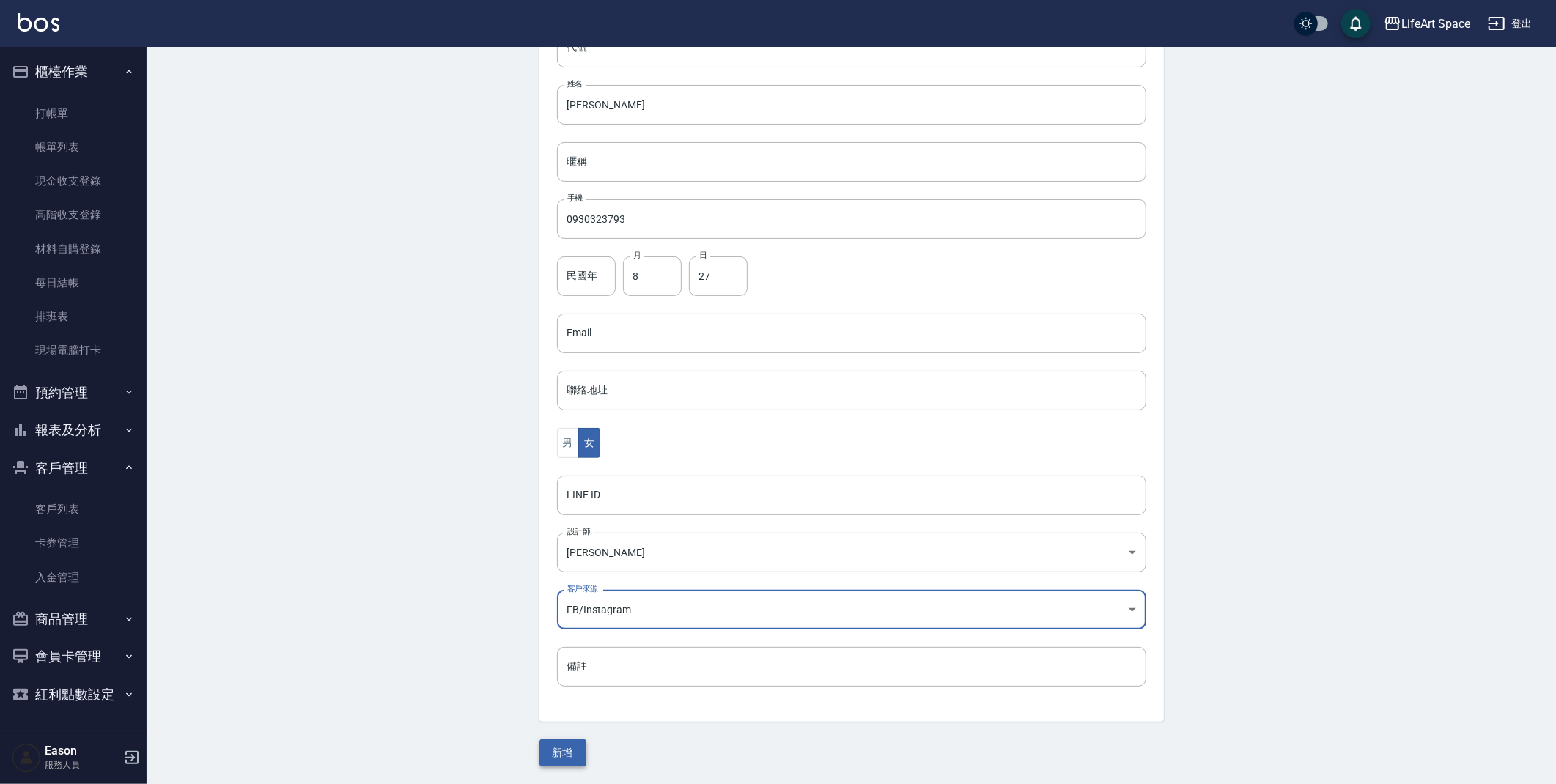
click at [557, 745] on button "新增" at bounding box center [562, 753] width 47 height 28
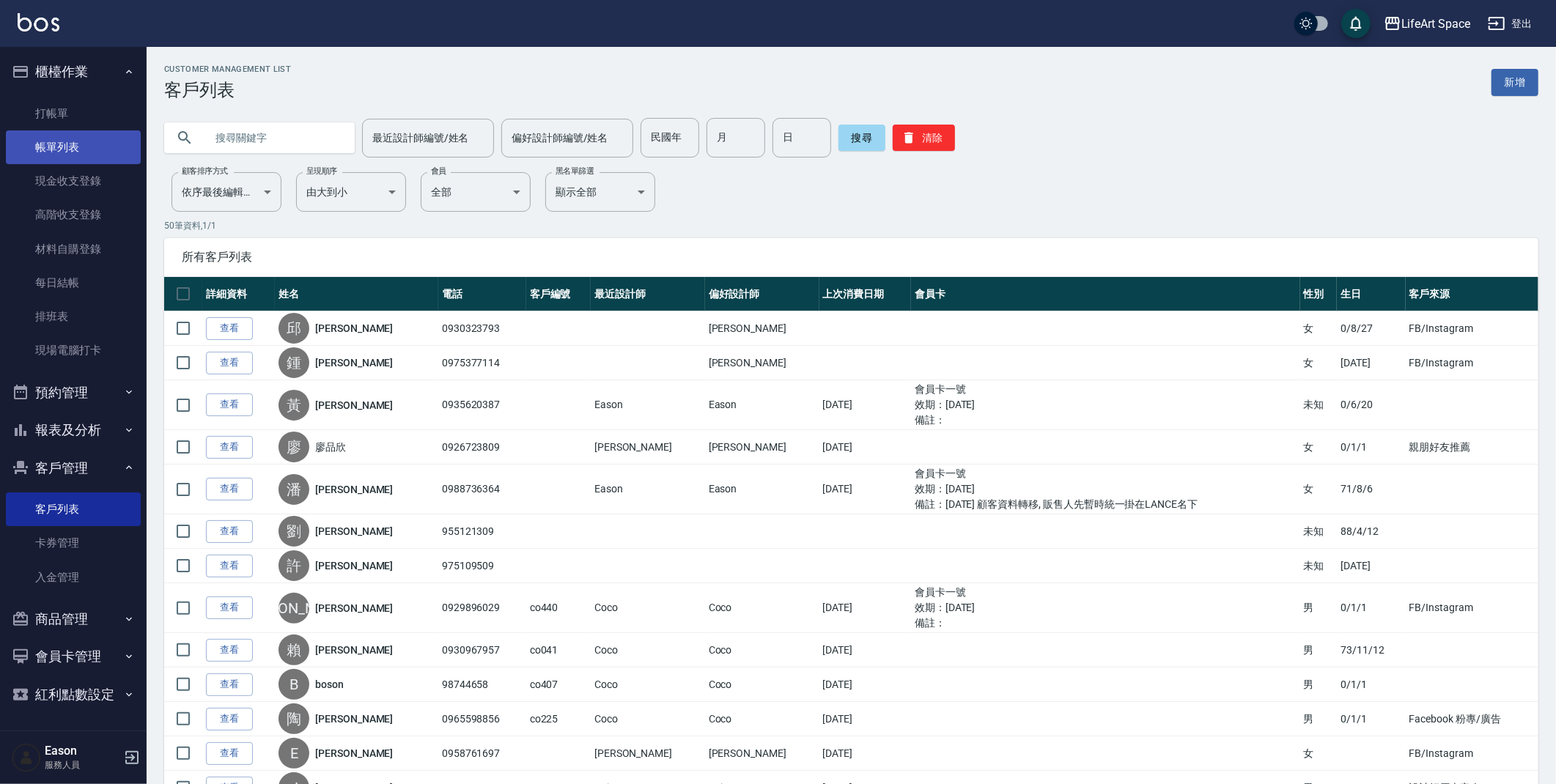
click at [85, 149] on link "帳單列表" at bounding box center [72, 147] width 135 height 34
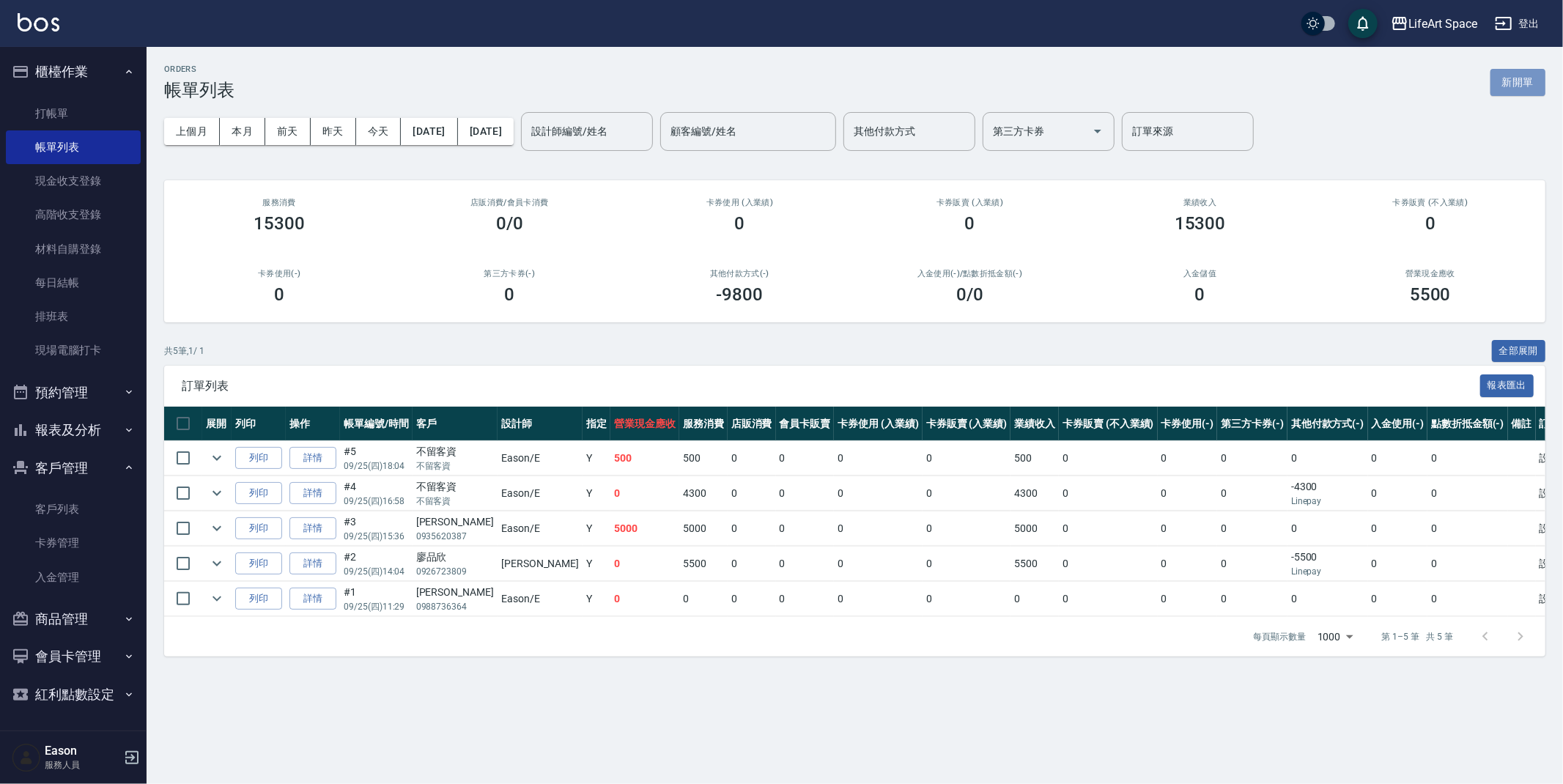
click at [1513, 84] on button "新開單" at bounding box center [1518, 83] width 55 height 28
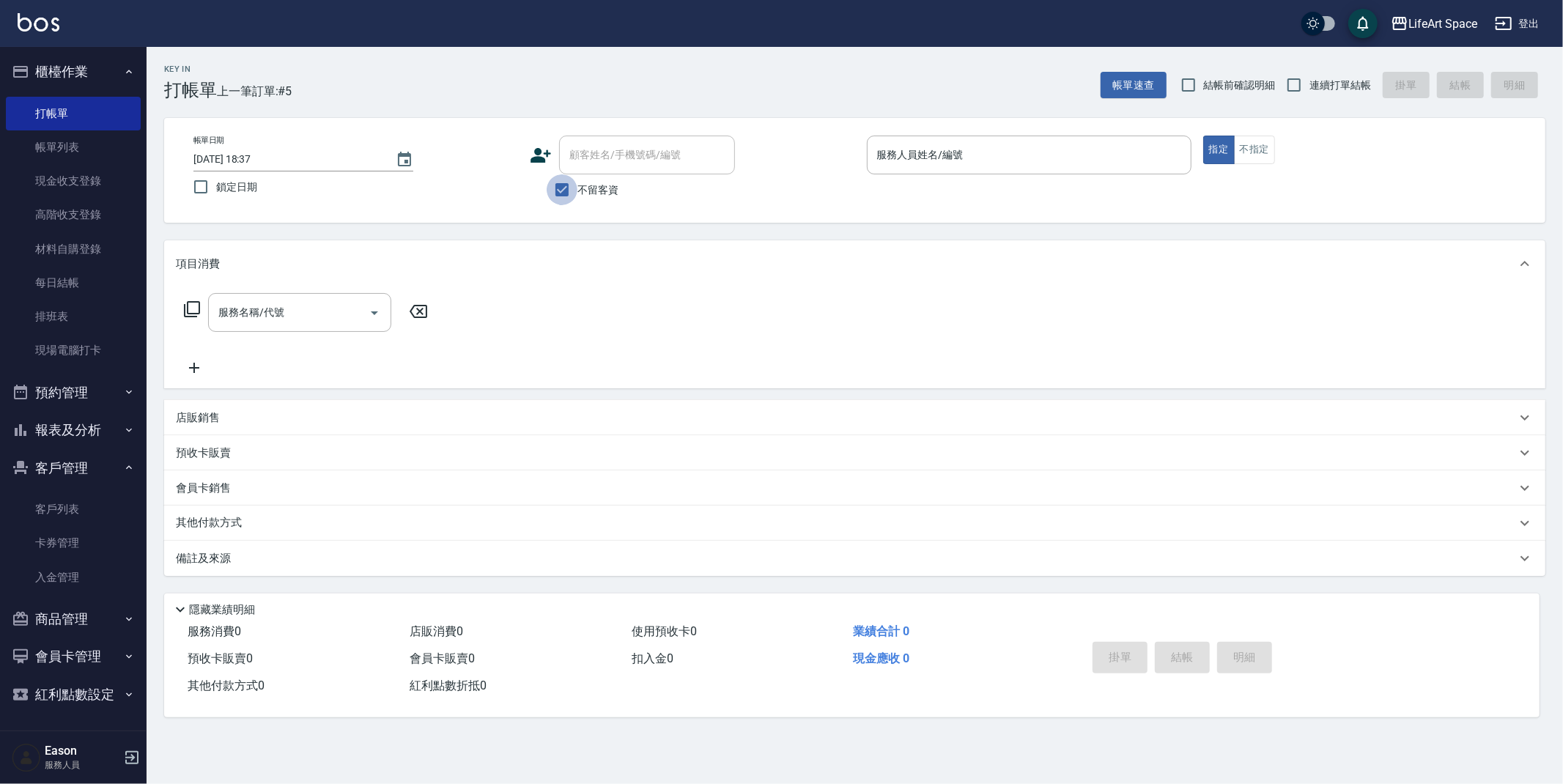
click at [556, 192] on input "不留客資" at bounding box center [562, 190] width 31 height 31
checkbox input "false"
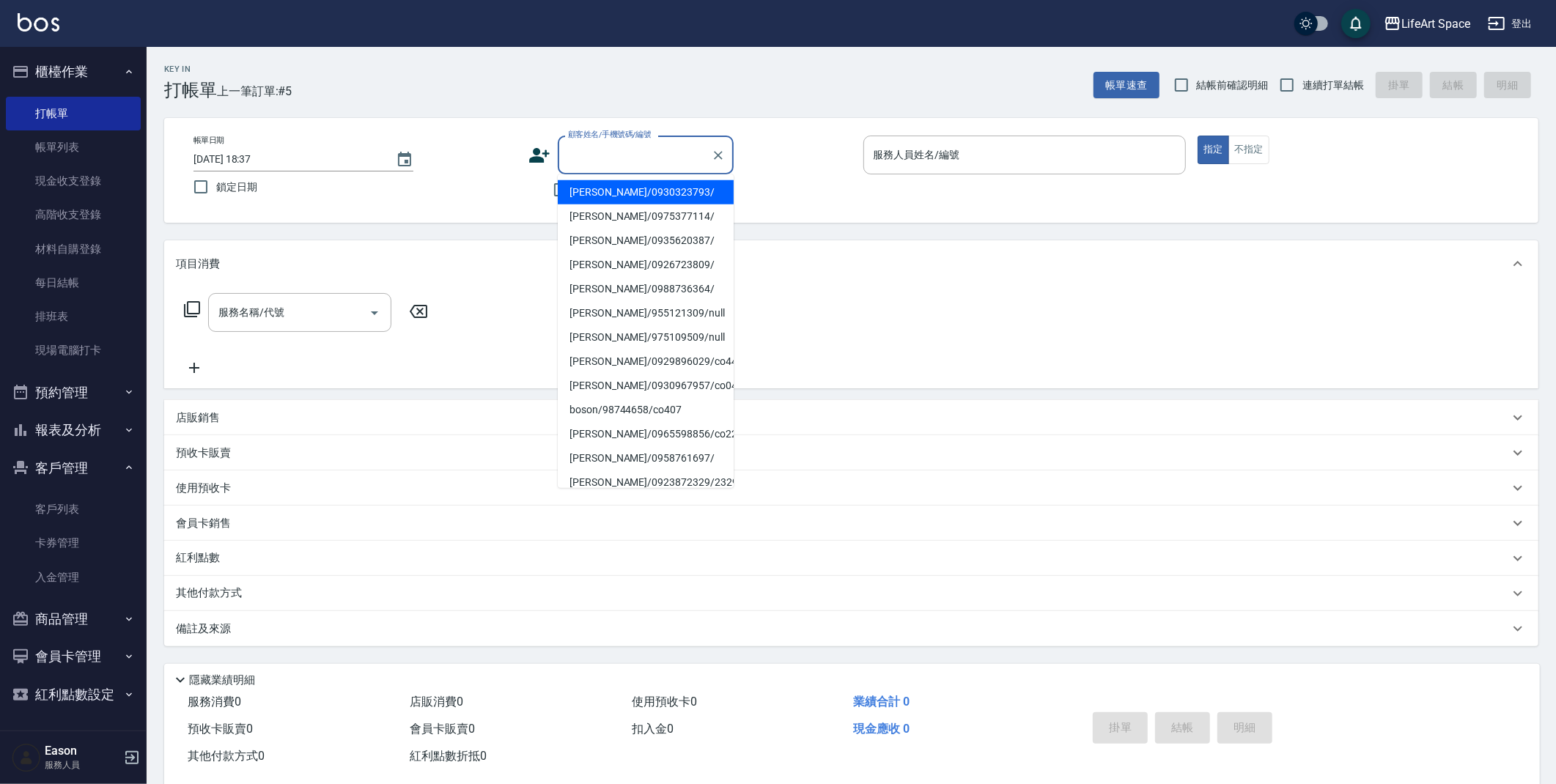
click at [639, 151] on input "顧客姓名/手機號碼/編號" at bounding box center [634, 155] width 140 height 26
type input "g"
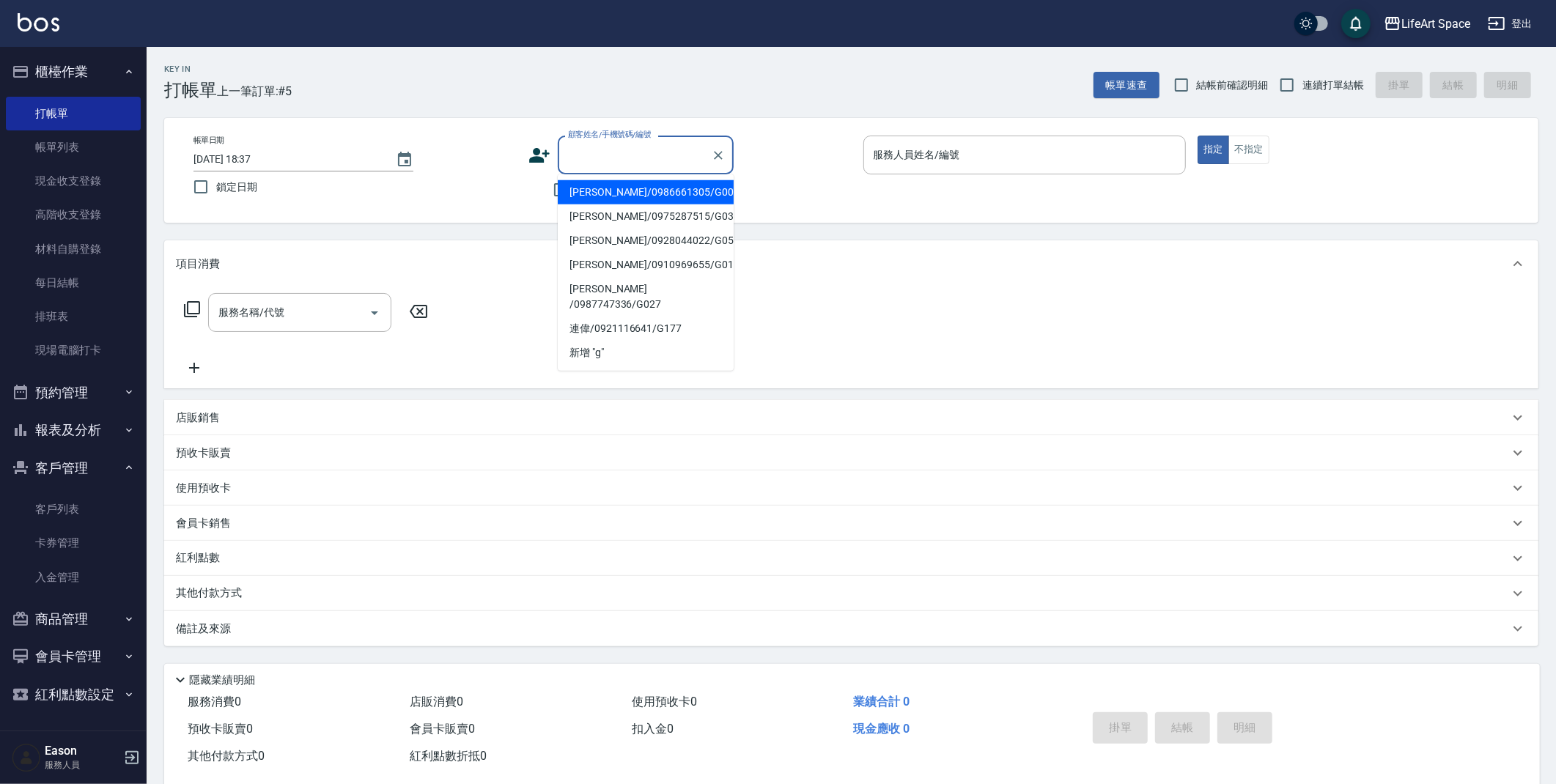
type input "f"
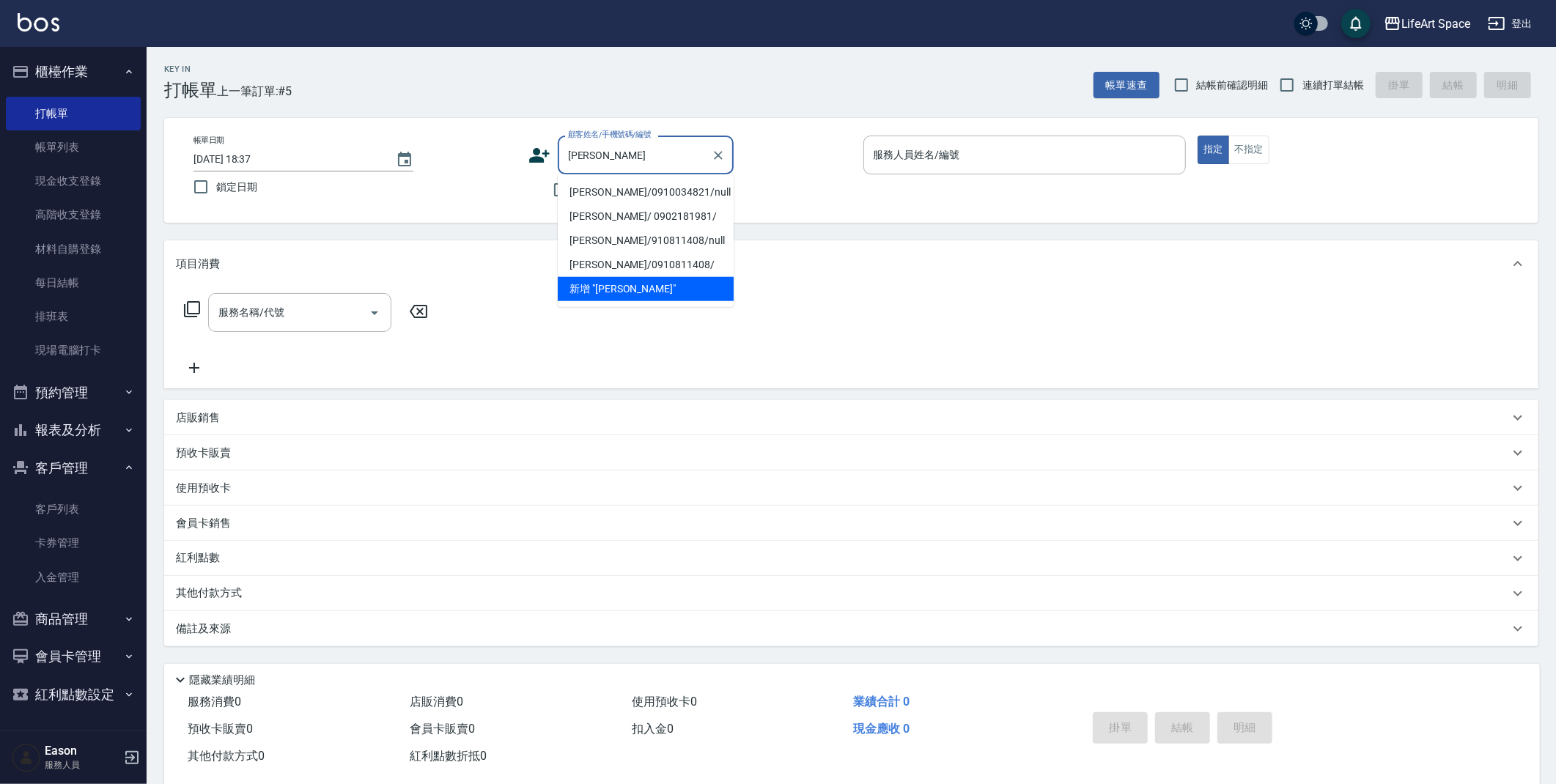
click at [661, 190] on li "[PERSON_NAME]/0910034821/null" at bounding box center [646, 193] width 176 height 24
type input "[PERSON_NAME]/0910034821/null"
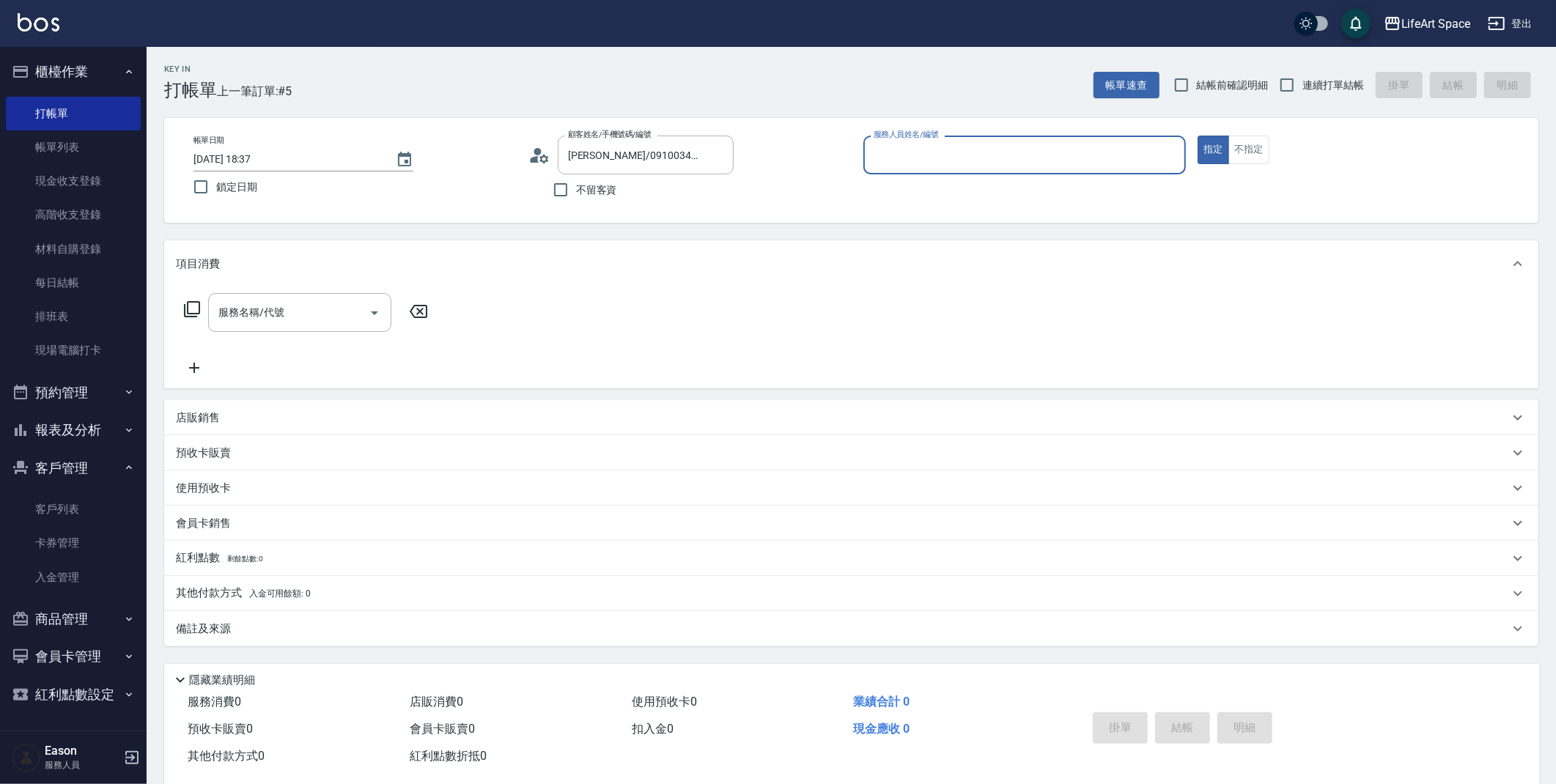
click at [861, 148] on div "帳單日期 [DATE] 18:37 鎖定日期 顧客姓名/手機號碼/編號 [PERSON_NAME]/0910034821/null 顧客姓名/手機號碼/編號 …" at bounding box center [851, 171] width 1339 height 70
click at [886, 149] on input "服務人員姓名/編號" at bounding box center [1025, 155] width 310 height 26
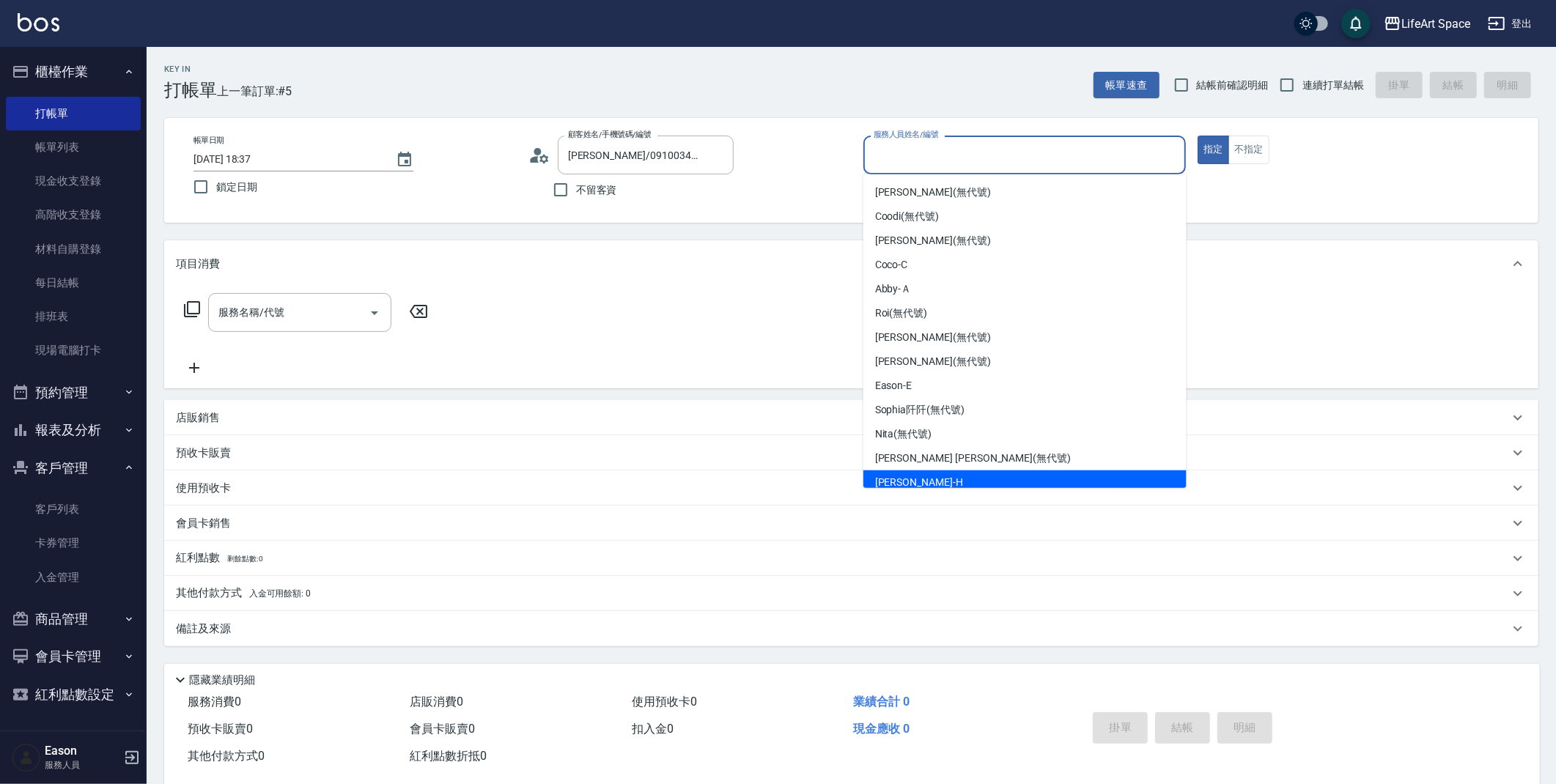
click at [950, 477] on div "[PERSON_NAME]" at bounding box center [1025, 482] width 323 height 24
type input "[PERSON_NAME]"
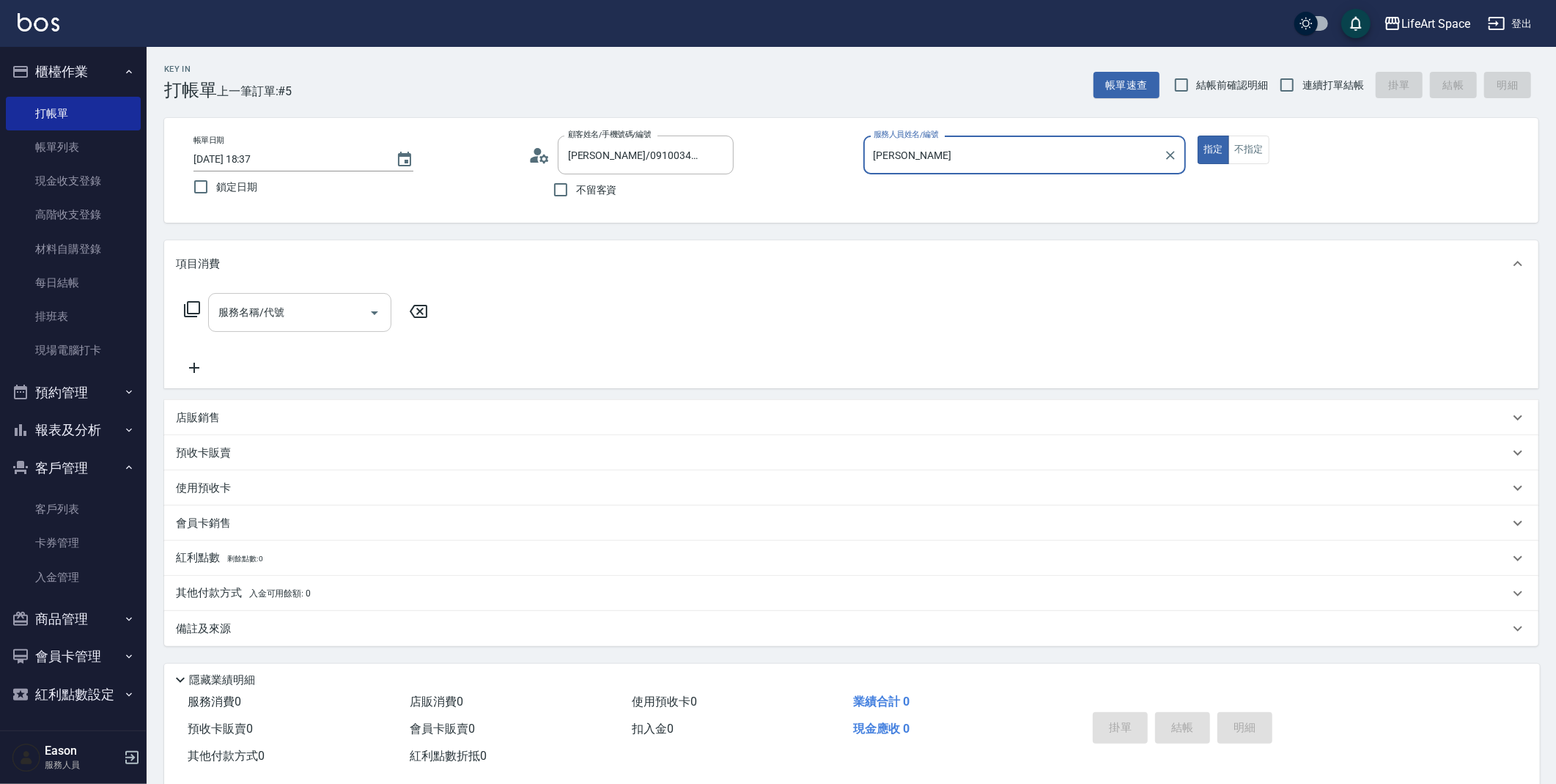
click at [312, 315] on input "服務名稱/代號" at bounding box center [288, 313] width 148 height 26
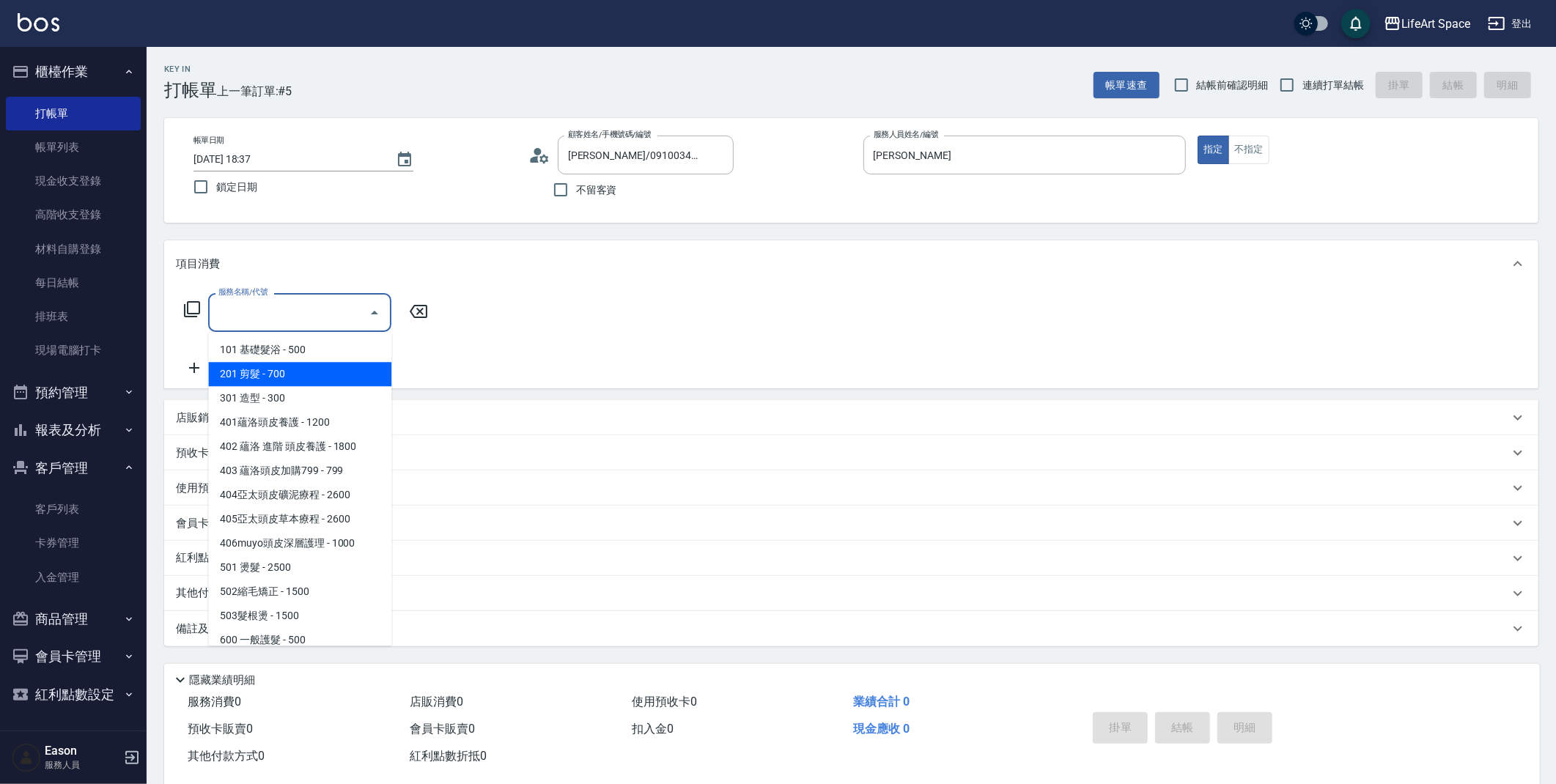
click at [301, 372] on span "201 剪髮 - 700" at bounding box center [300, 374] width 183 height 24
type input "201 剪髮(201)"
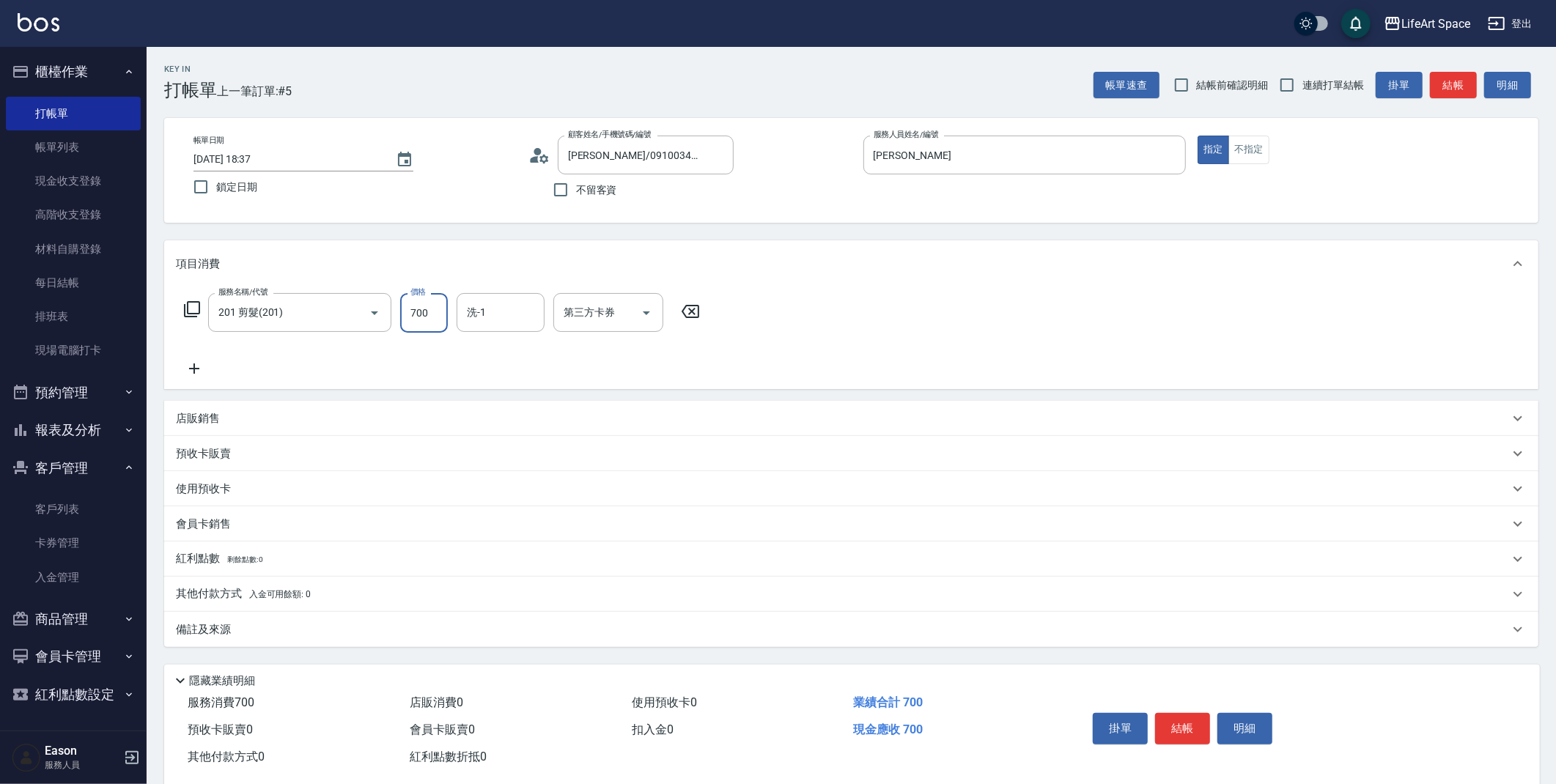
click at [433, 320] on input "700" at bounding box center [424, 313] width 48 height 39
click at [719, 158] on icon "Clear" at bounding box center [718, 155] width 15 height 15
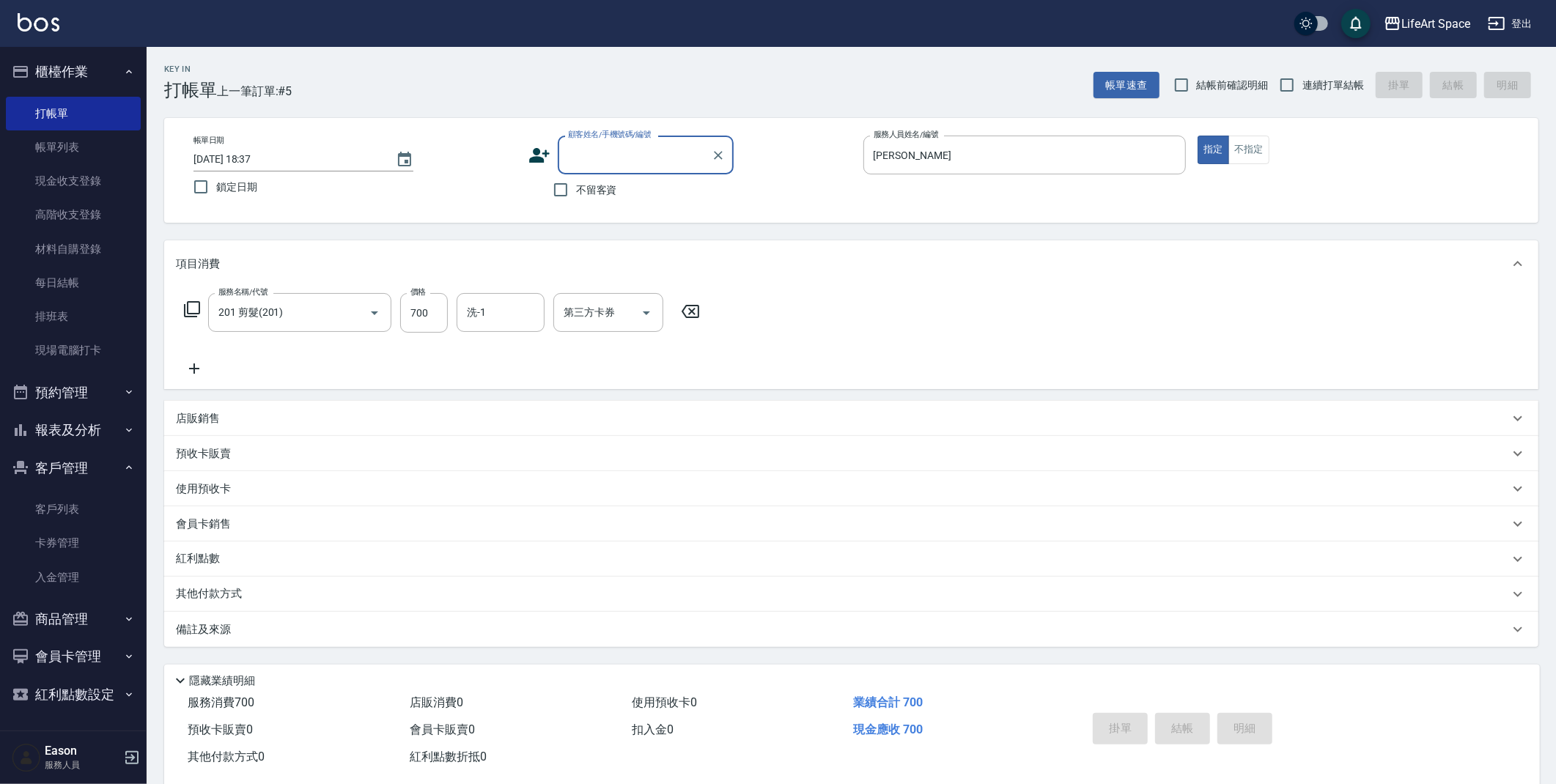
click at [659, 153] on input "顧客姓名/手機號碼/編號" at bounding box center [634, 155] width 140 height 26
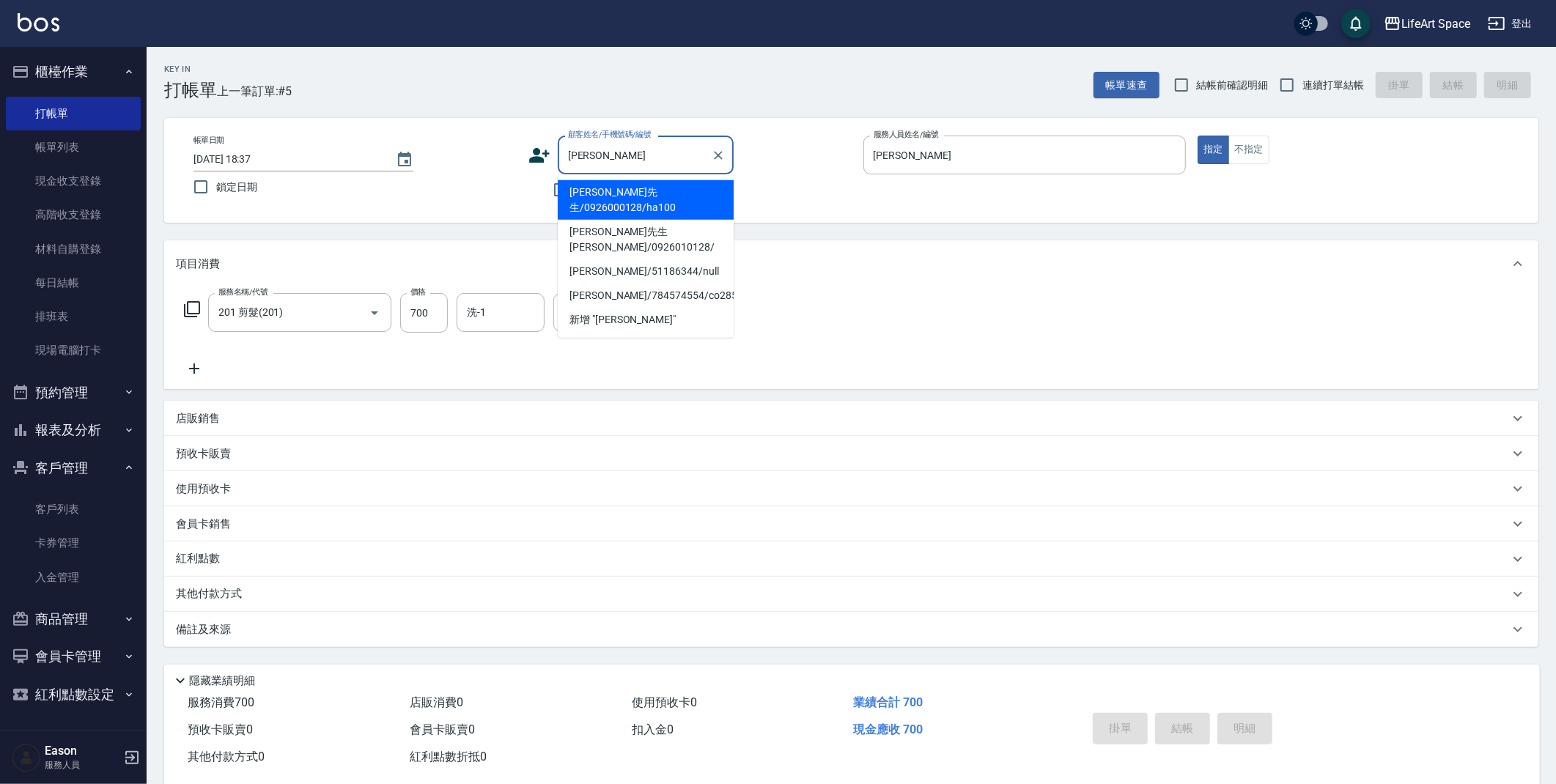
click at [659, 182] on li "[PERSON_NAME]先生/0926000128/ha100" at bounding box center [646, 200] width 176 height 39
type input "[PERSON_NAME]先生/0926000128/ha100"
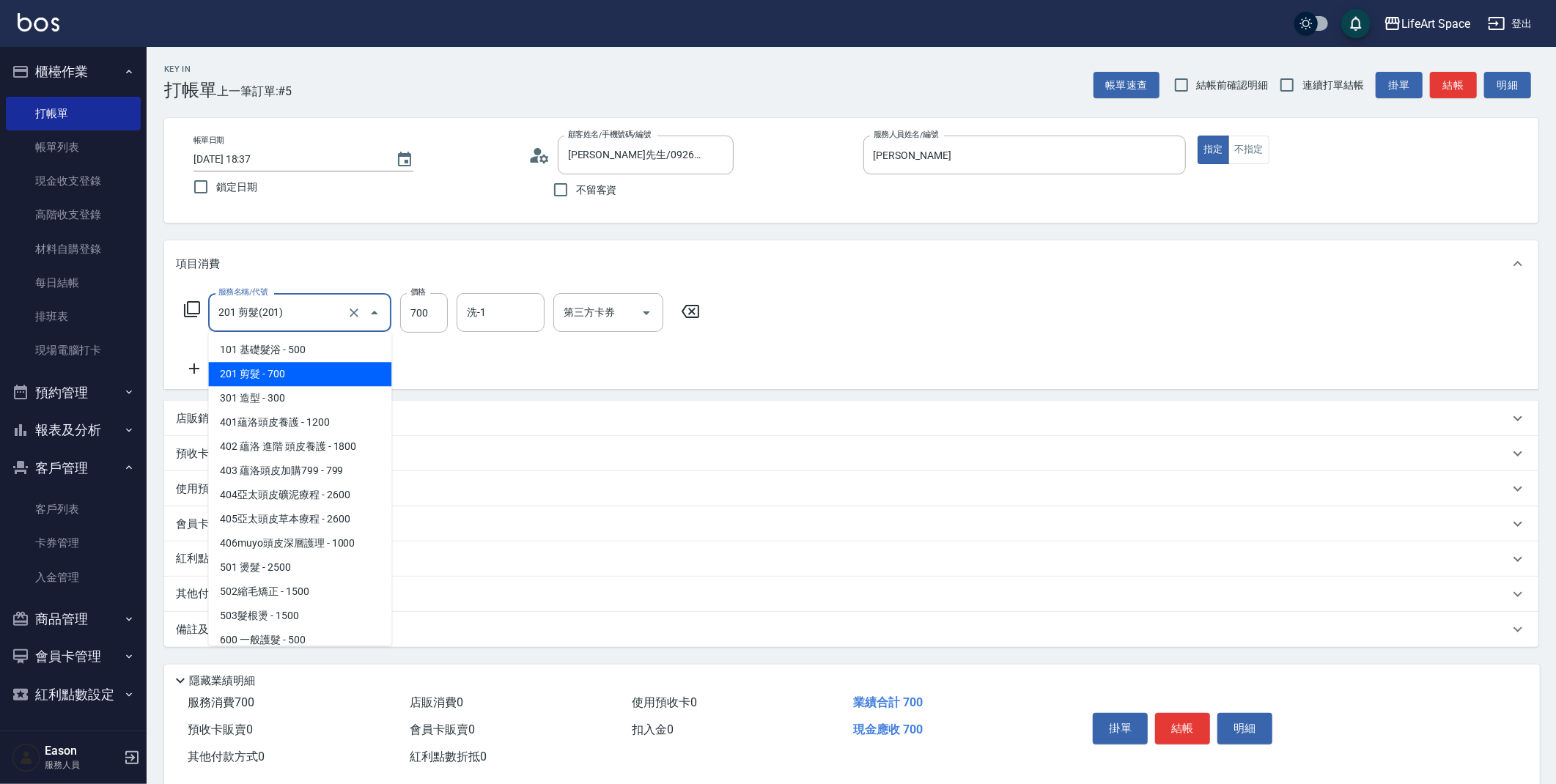
click at [313, 314] on input "201 剪髮(201)" at bounding box center [279, 313] width 129 height 26
click at [441, 316] on input "700" at bounding box center [424, 313] width 48 height 39
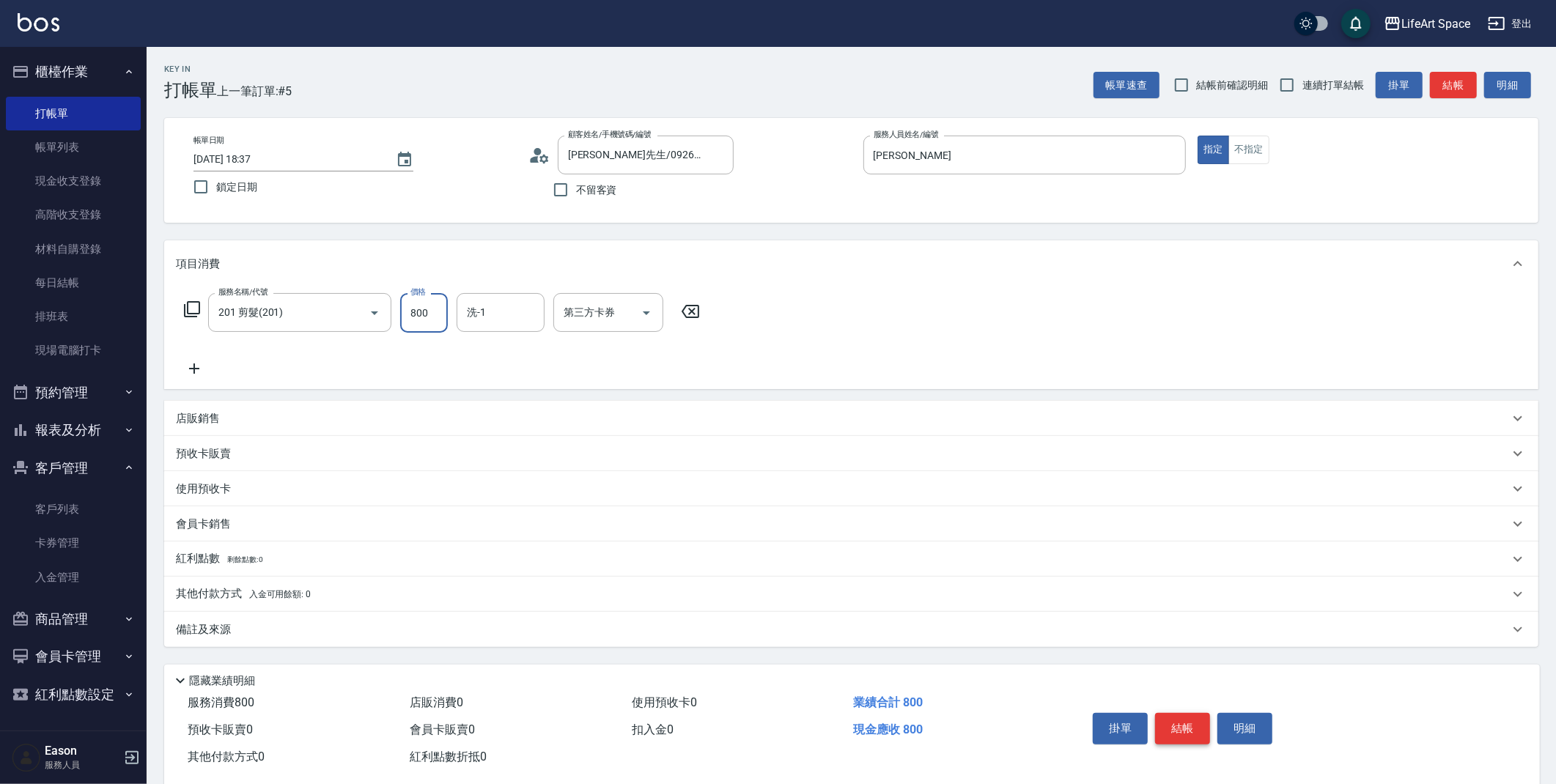
type input "800"
click at [1175, 730] on button "結帳" at bounding box center [1183, 728] width 55 height 31
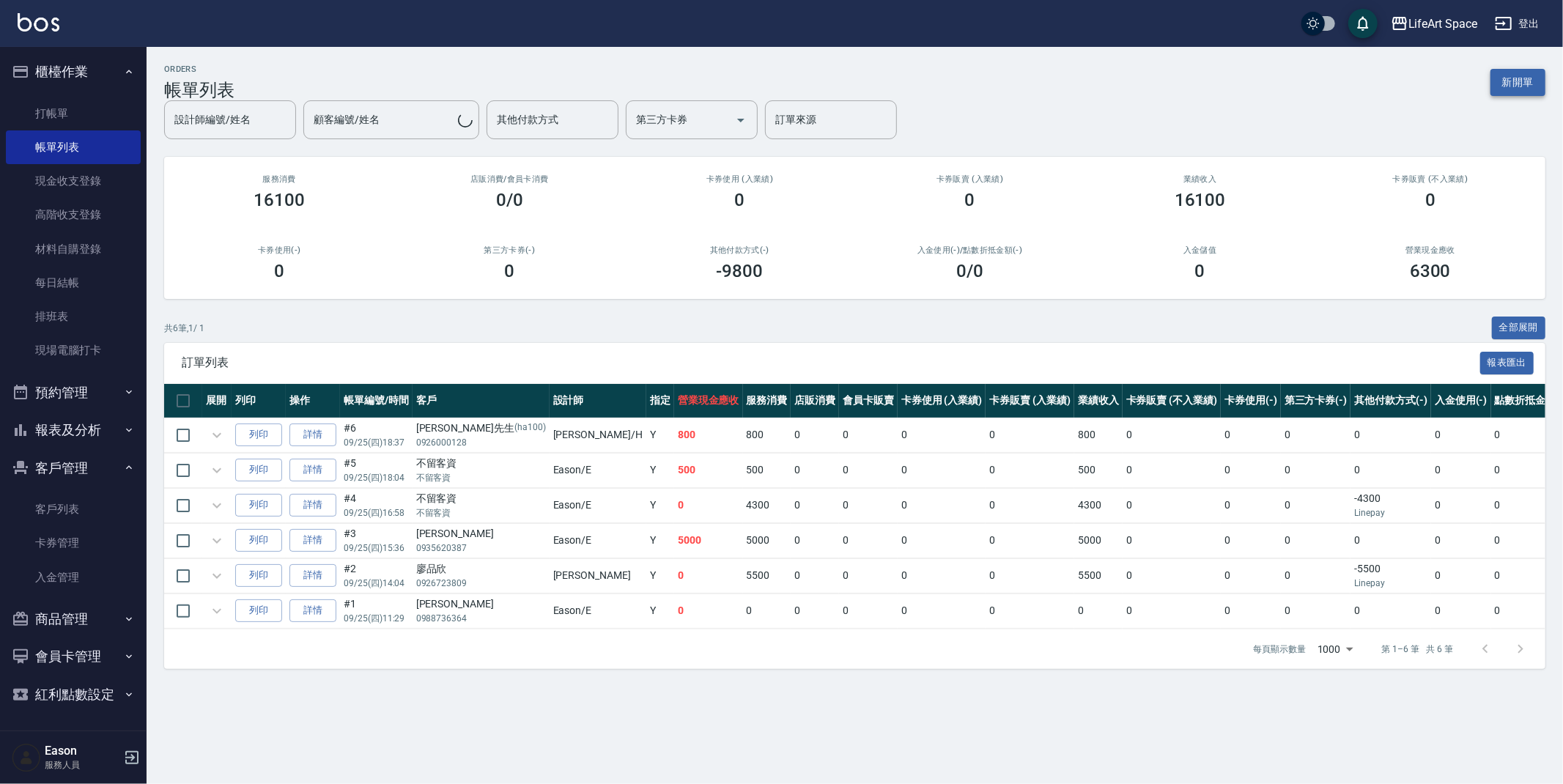
click at [1524, 90] on button "新開單" at bounding box center [1518, 83] width 55 height 28
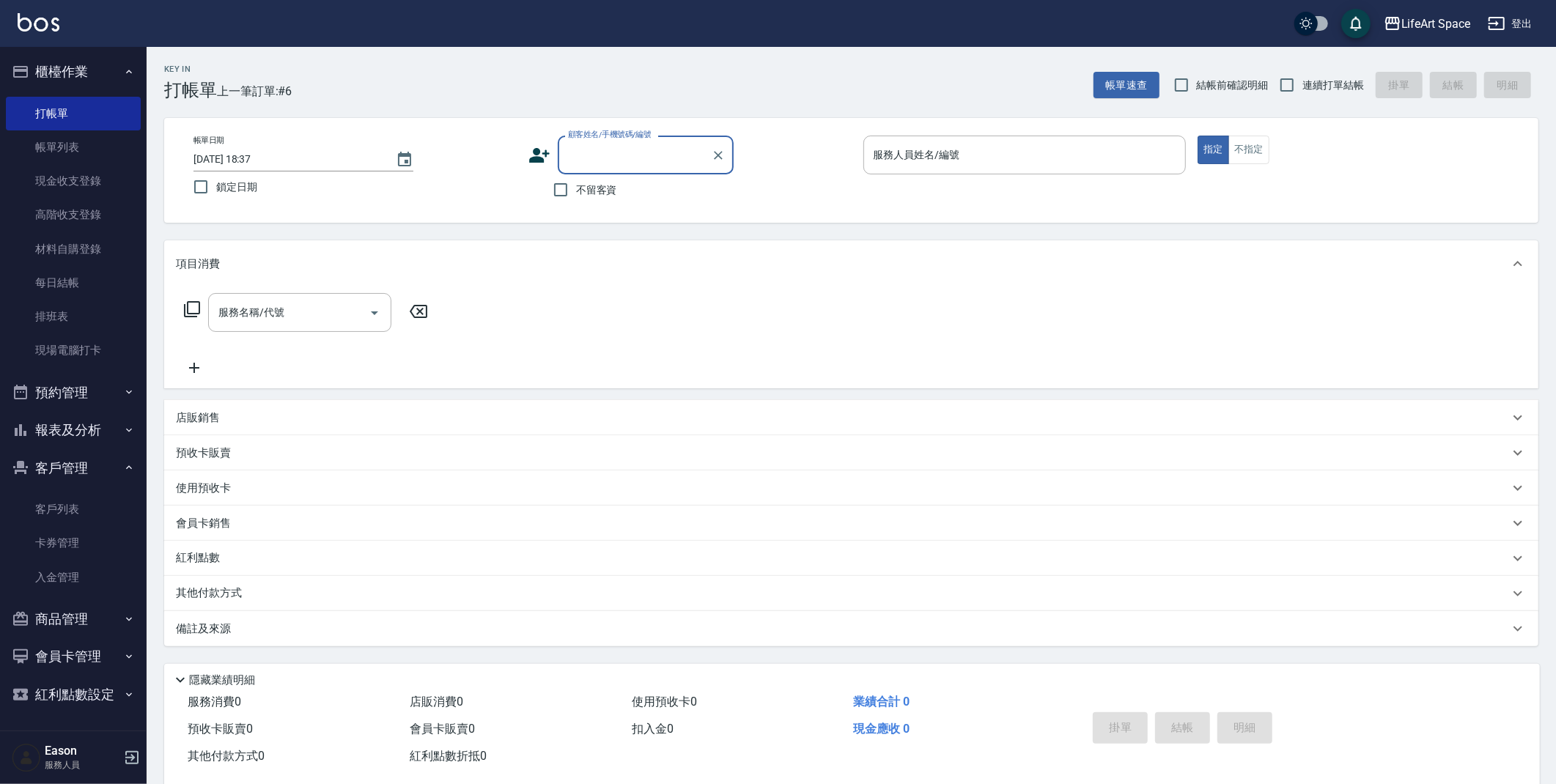
click at [634, 155] on input "顧客姓名/手機號碼/編號" at bounding box center [634, 155] width 140 height 26
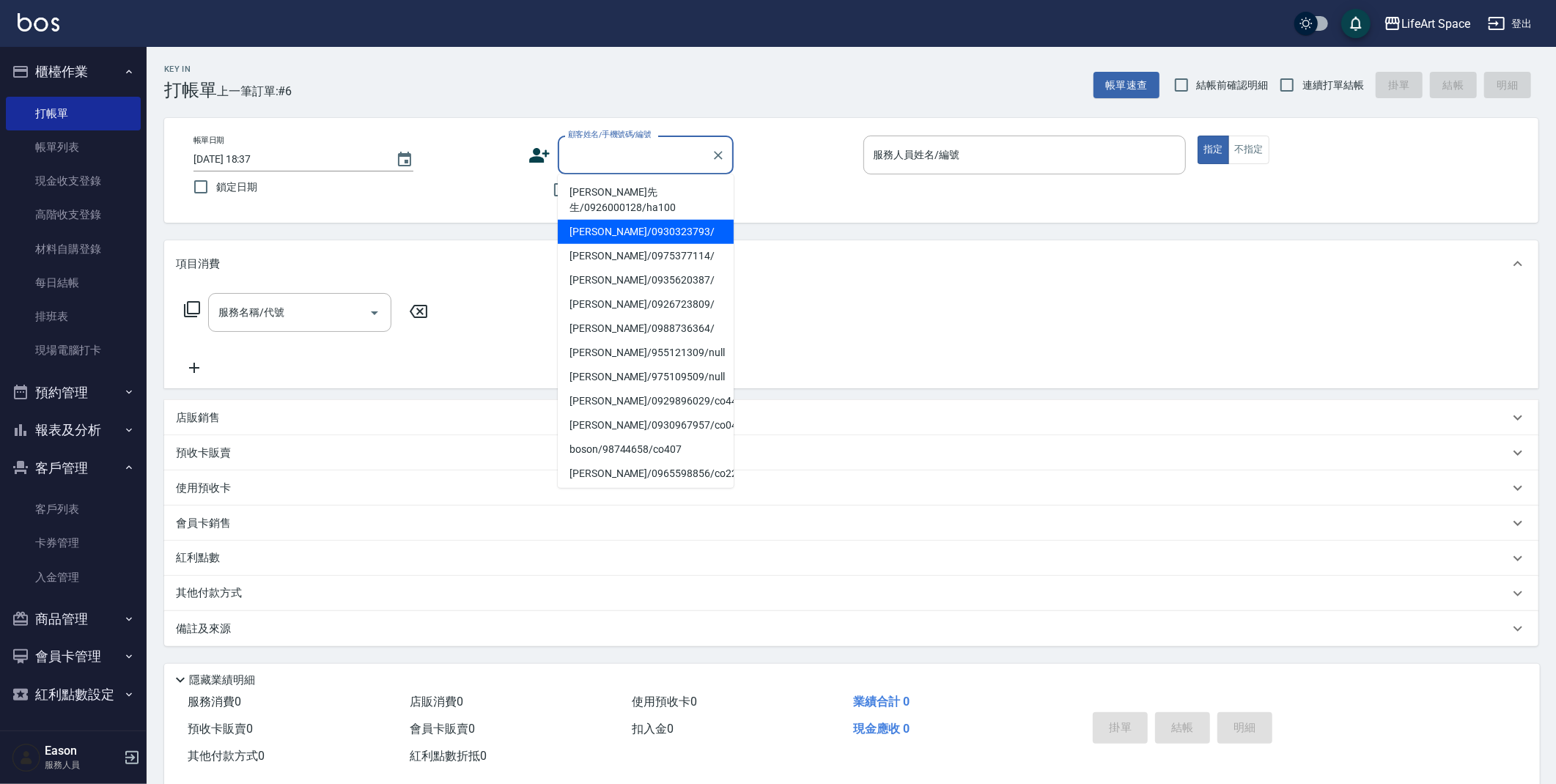
click at [617, 232] on li "[PERSON_NAME]/0930323793/" at bounding box center [646, 232] width 176 height 24
type input "[PERSON_NAME]/0930323793/"
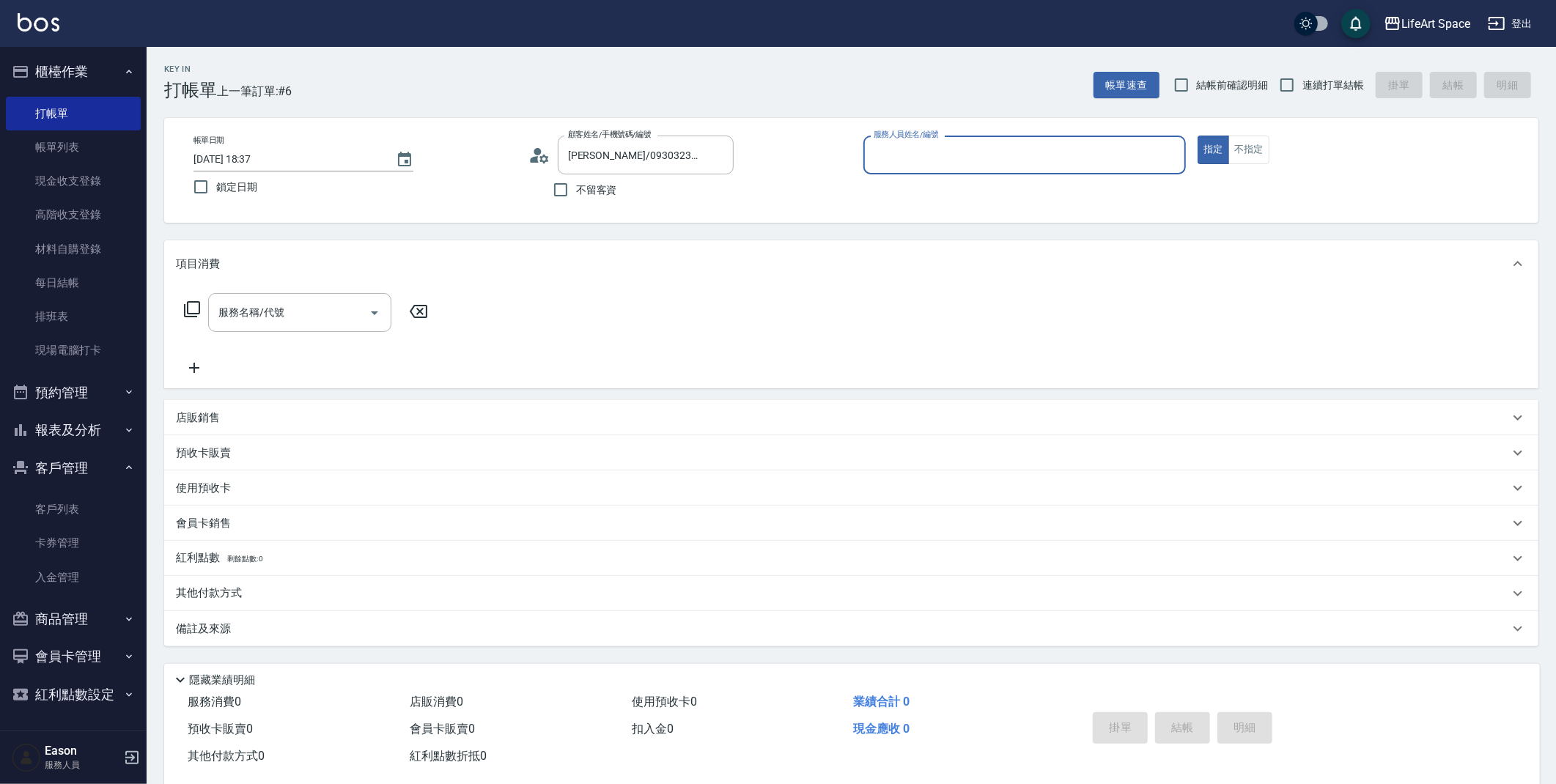
type input "[PERSON_NAME]"
click at [295, 335] on div "服務名稱/代號 服務名稱/代號" at bounding box center [306, 335] width 261 height 83
click at [295, 319] on input "服務名稱/代號" at bounding box center [288, 313] width 148 height 26
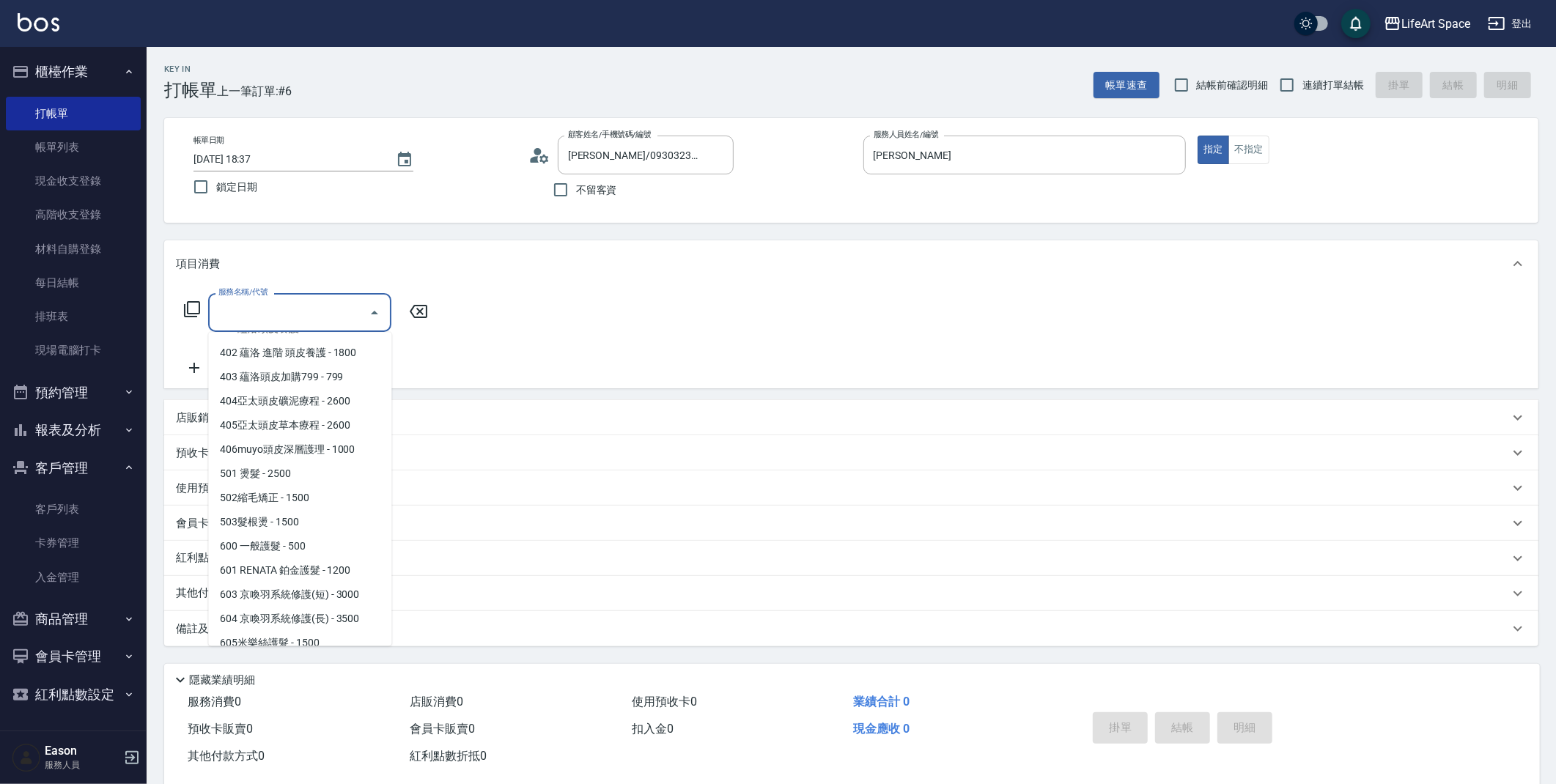
scroll to position [85, 0]
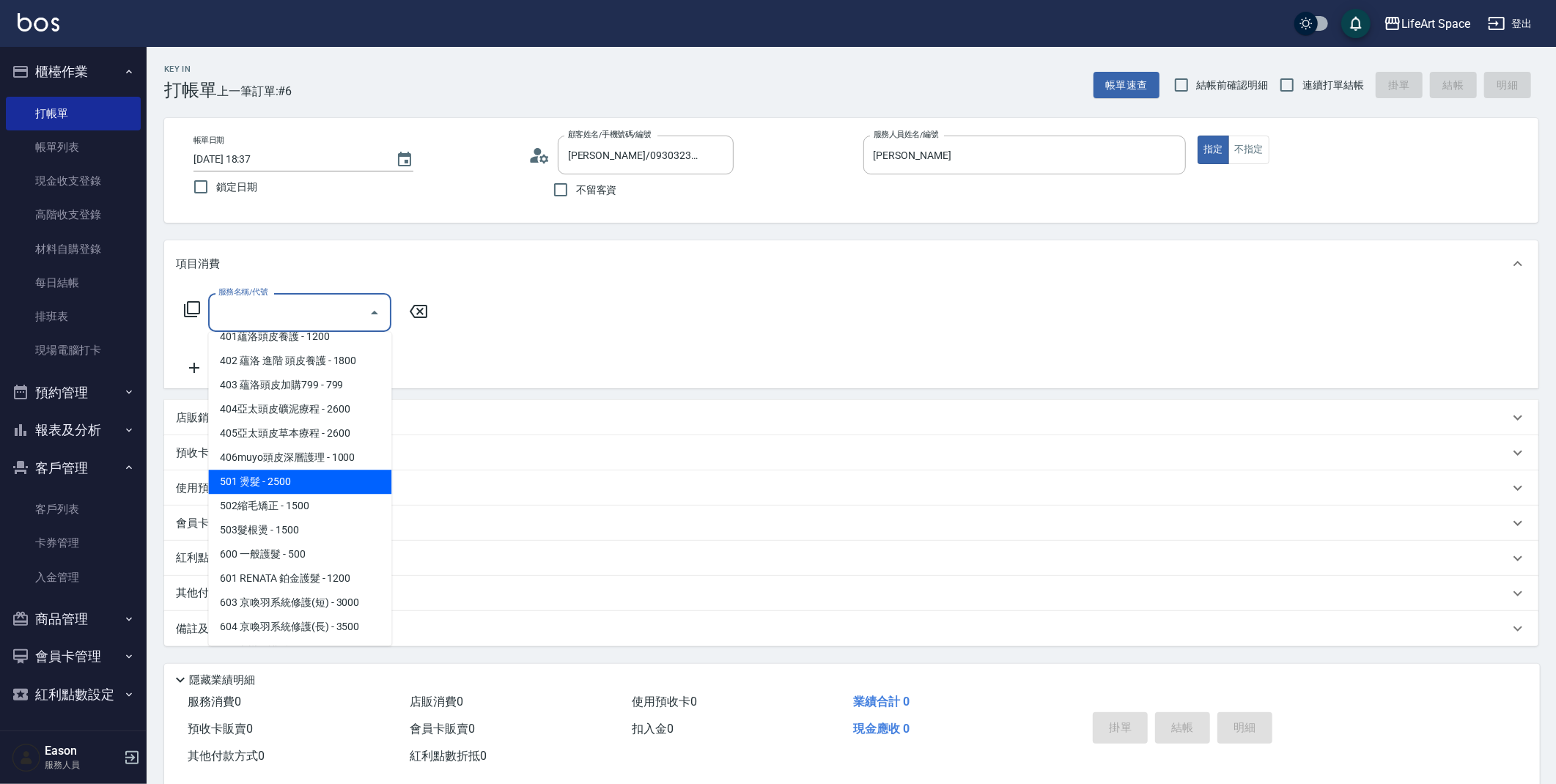
click at [319, 479] on span "501 燙髮 - 2500" at bounding box center [300, 481] width 183 height 24
type input "501 燙髮(501)"
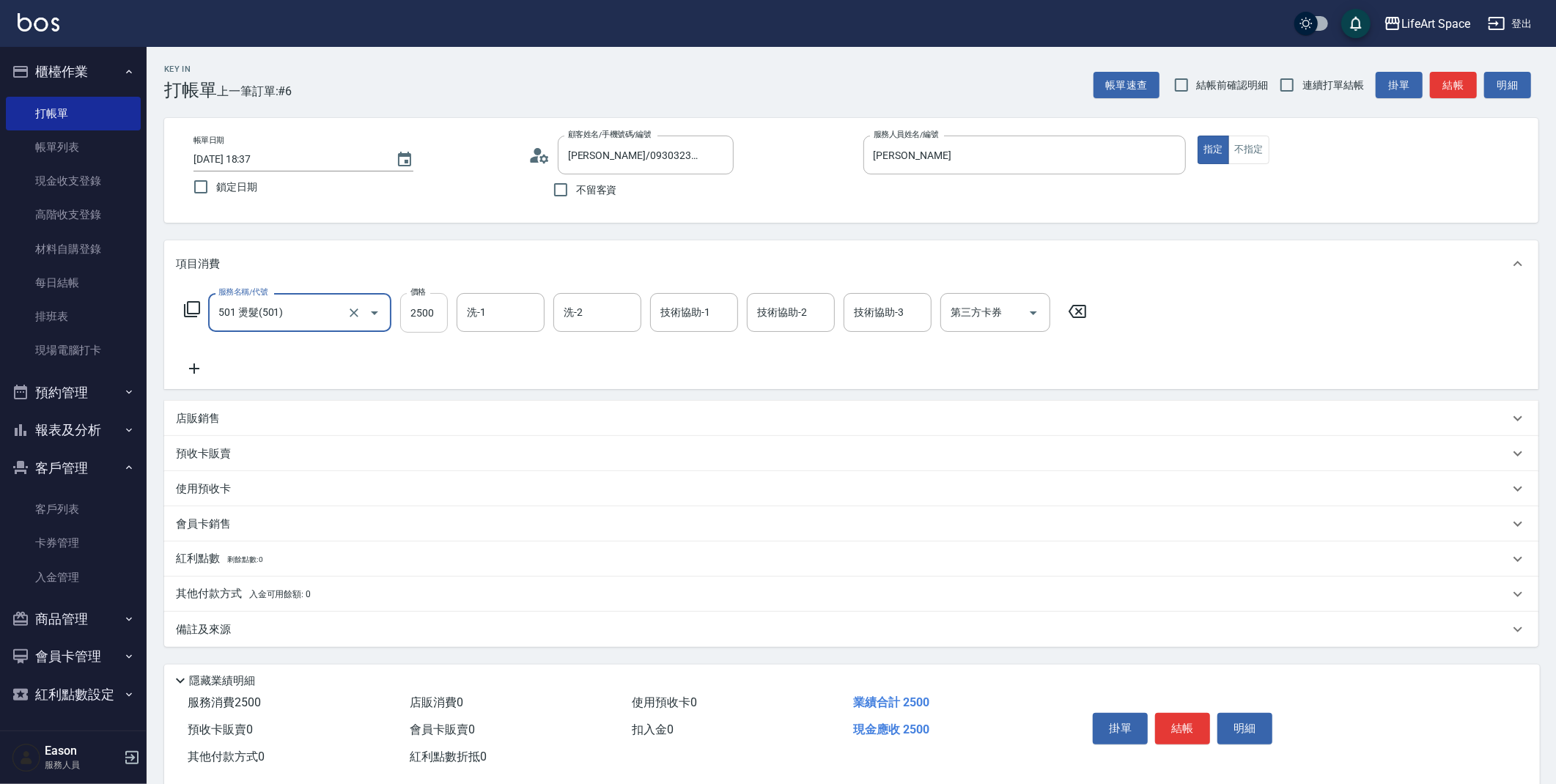
click at [430, 325] on input "2500" at bounding box center [424, 313] width 48 height 39
type input "2800"
click at [495, 306] on input "洗-1" at bounding box center [500, 313] width 74 height 26
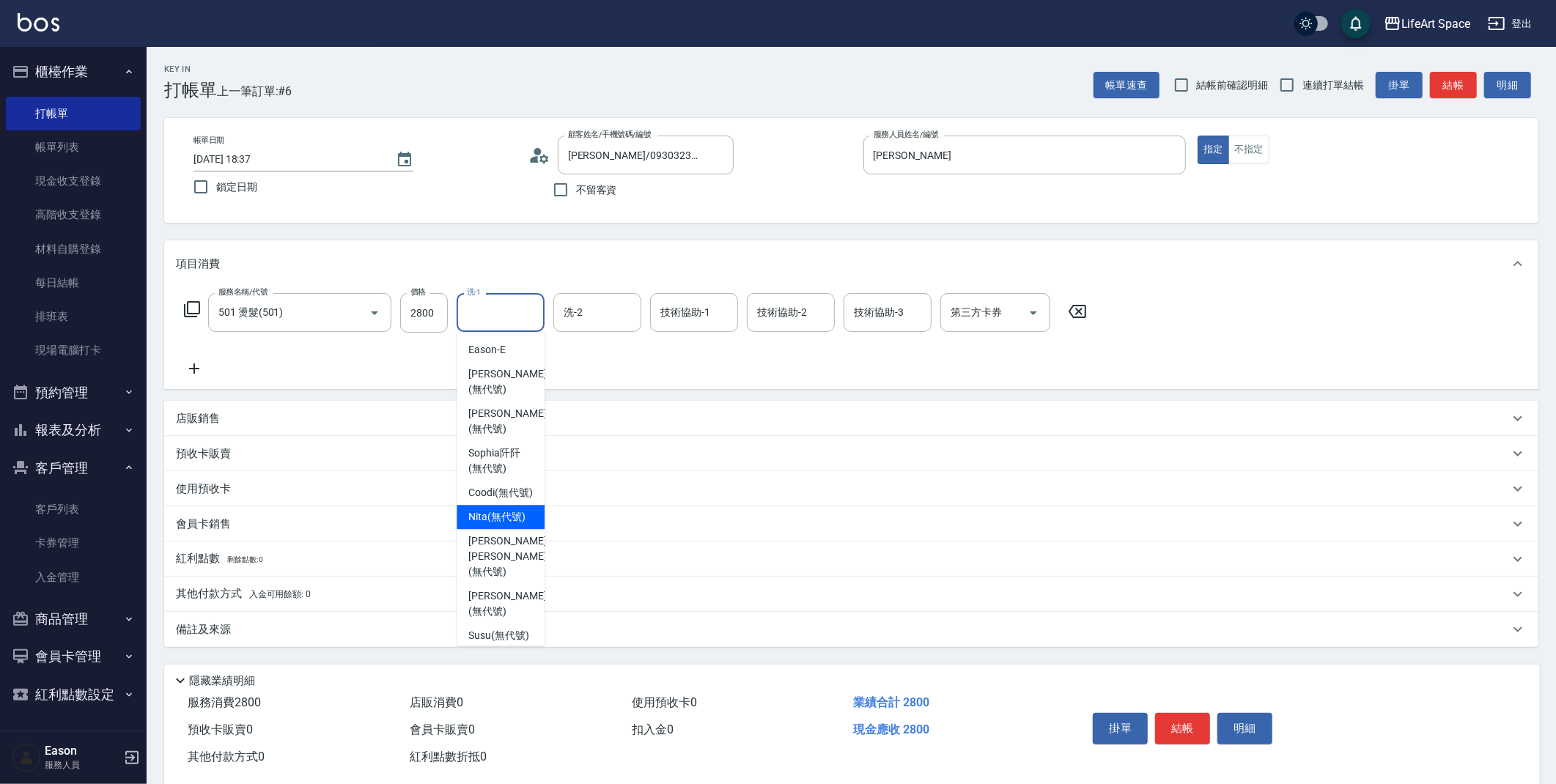
click at [504, 525] on span "Nita (無代號)" at bounding box center [496, 516] width 57 height 16
type input "Nita (無代號)"
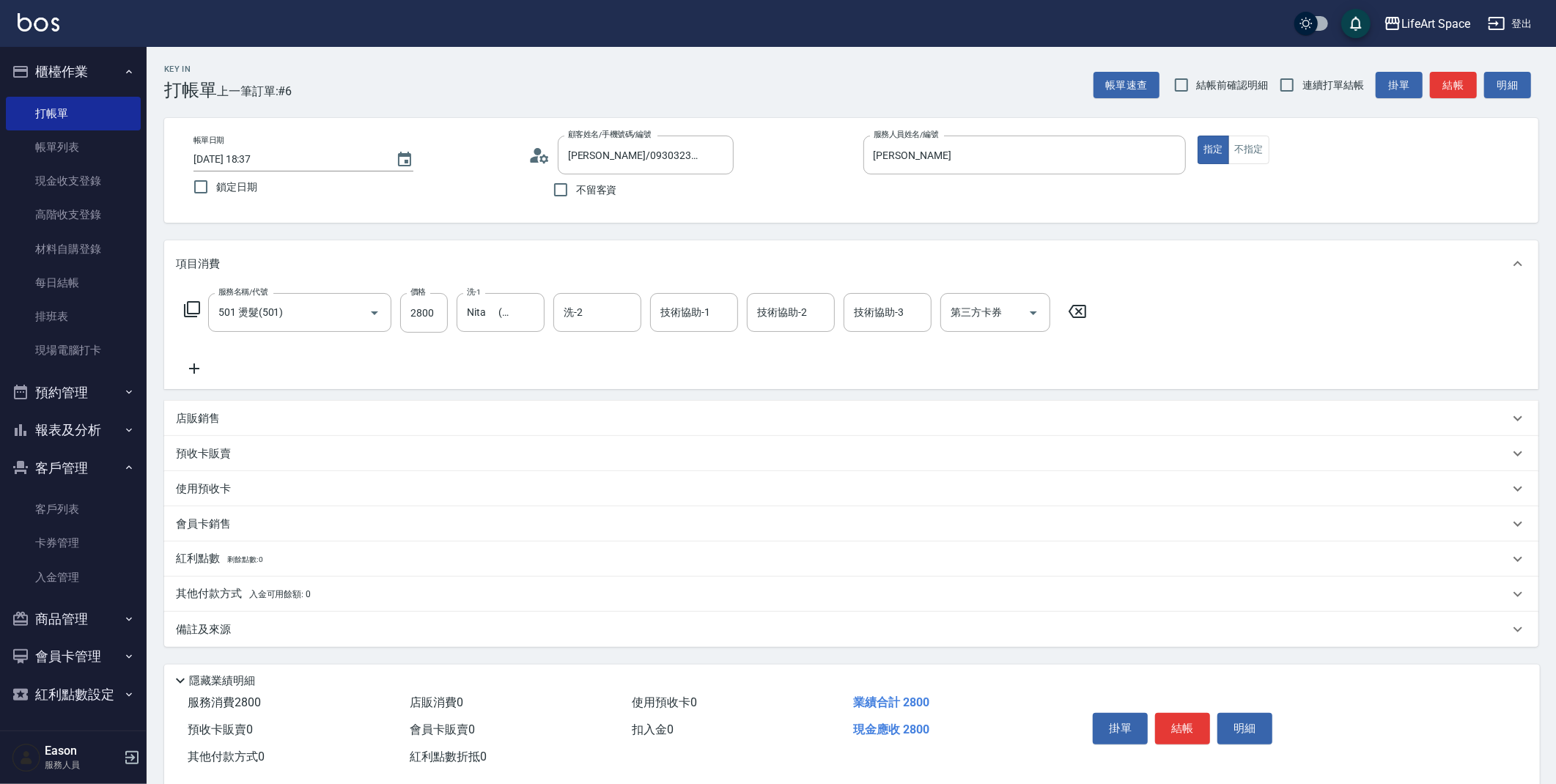
click at [308, 625] on div "備註及來源" at bounding box center [842, 629] width 1333 height 16
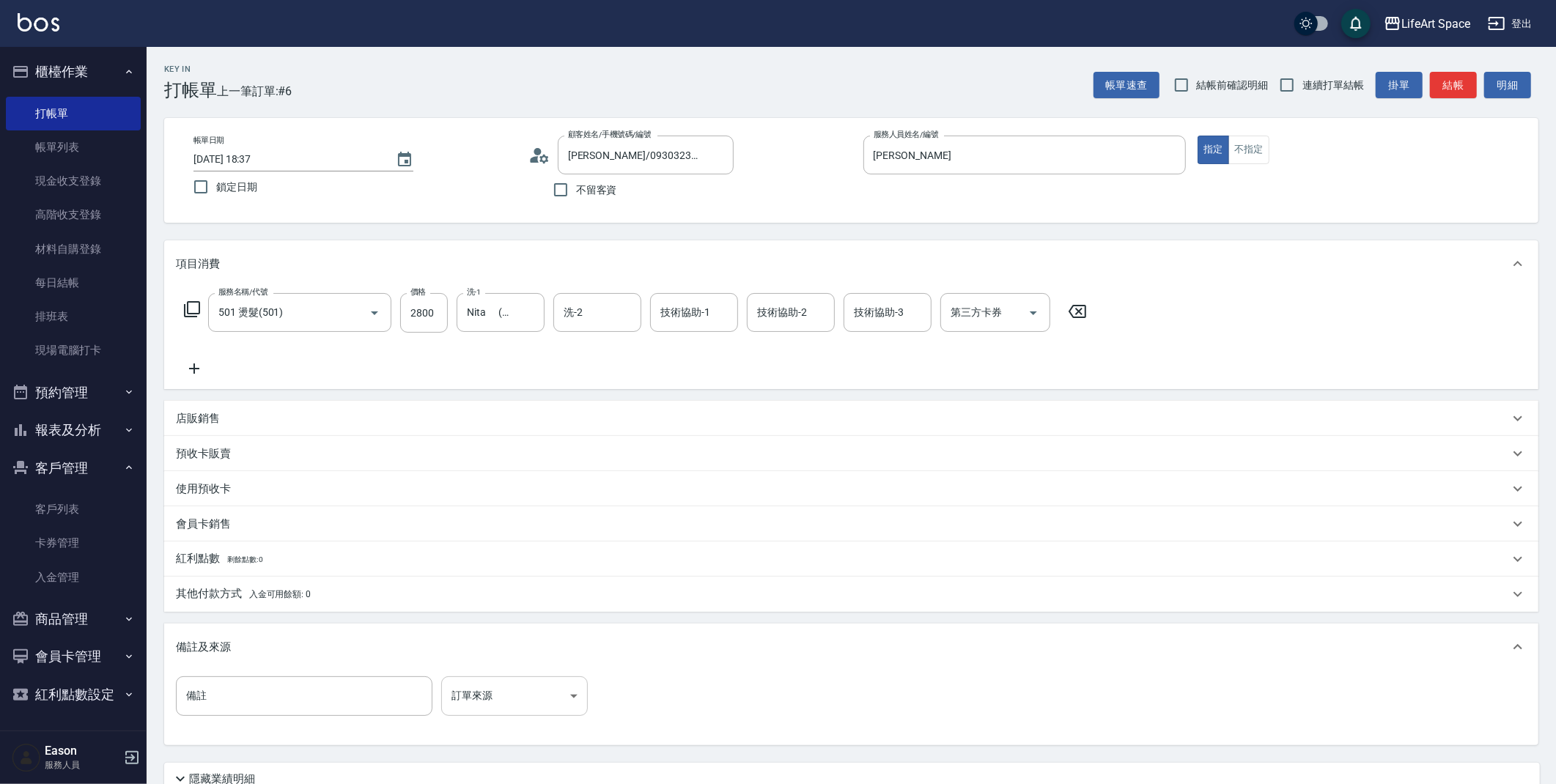
click at [484, 680] on body "LifeArt Space 登出 櫃檯作業 打帳單 帳單列表 現金收支登錄 高階收支登錄 材料自購登錄 每日結帳 排班表 現場電腦打卡 預約管理 預約管理 單…" at bounding box center [778, 452] width 1556 height 904
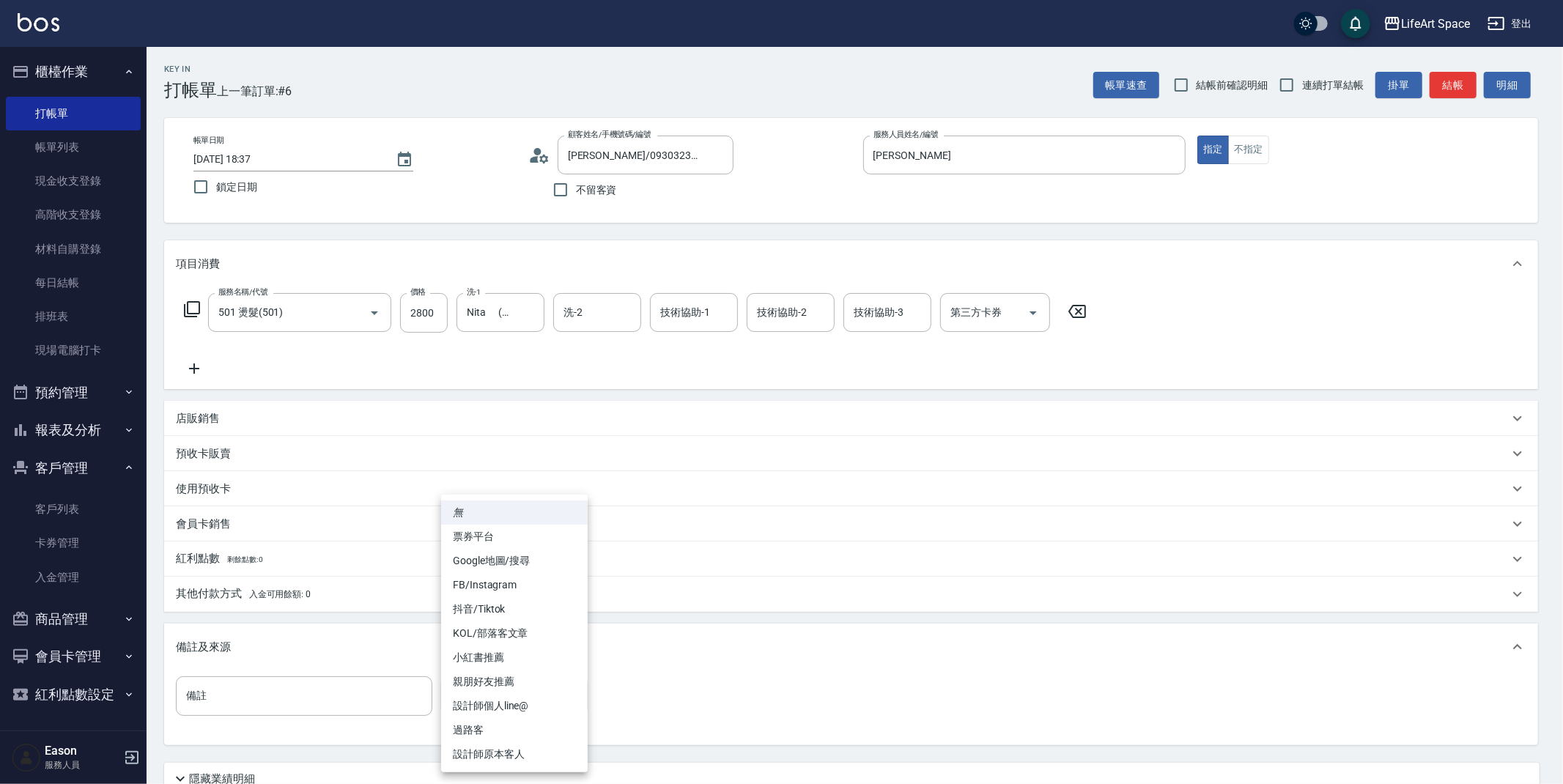
click at [493, 586] on li "FB/Instagram" at bounding box center [515, 585] width 147 height 24
type input "FB/Instagram"
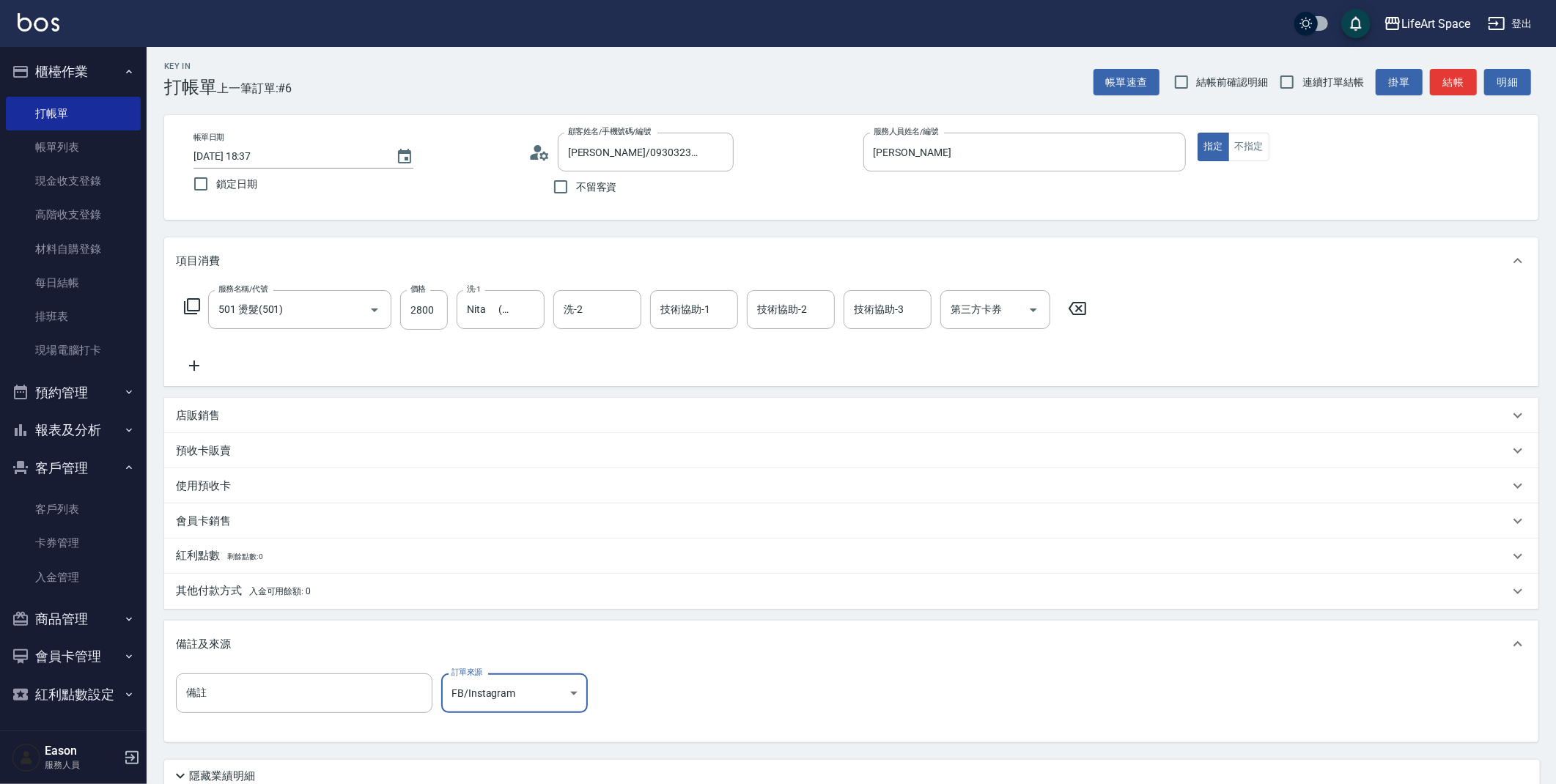
scroll to position [126, 0]
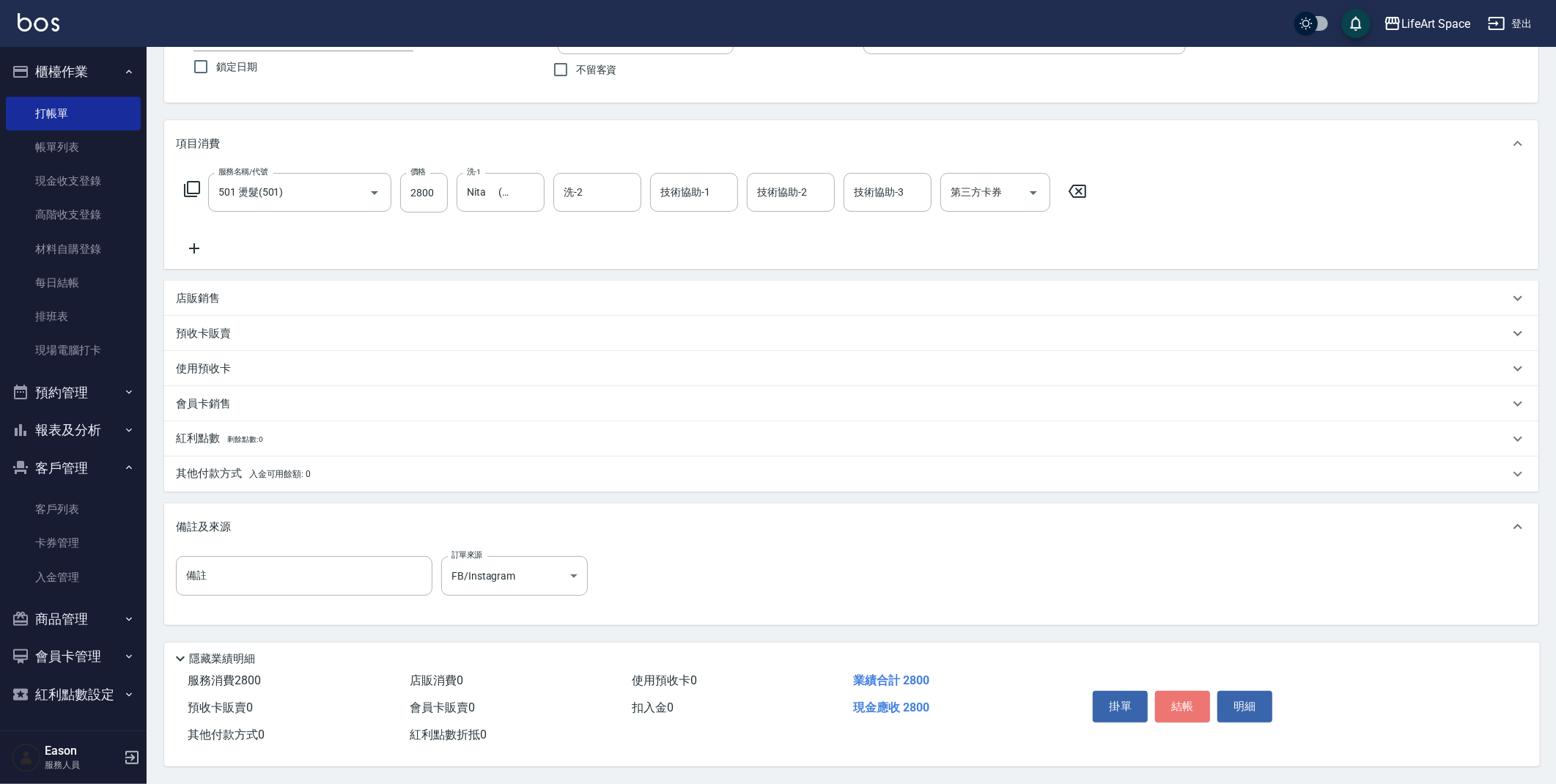
click at [1180, 698] on button "結帳" at bounding box center [1183, 706] width 55 height 31
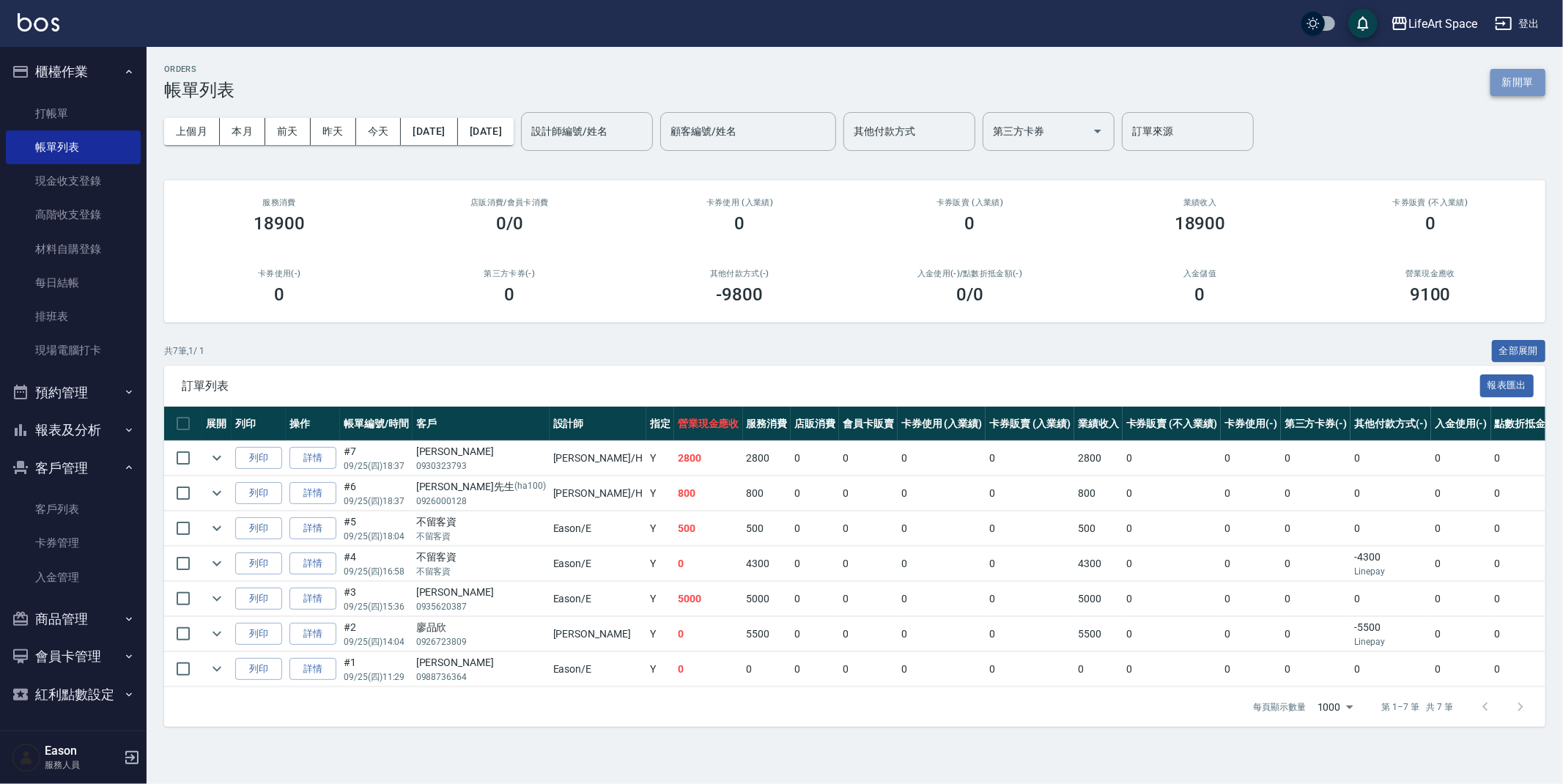
click at [1504, 81] on button "新開單" at bounding box center [1518, 83] width 55 height 28
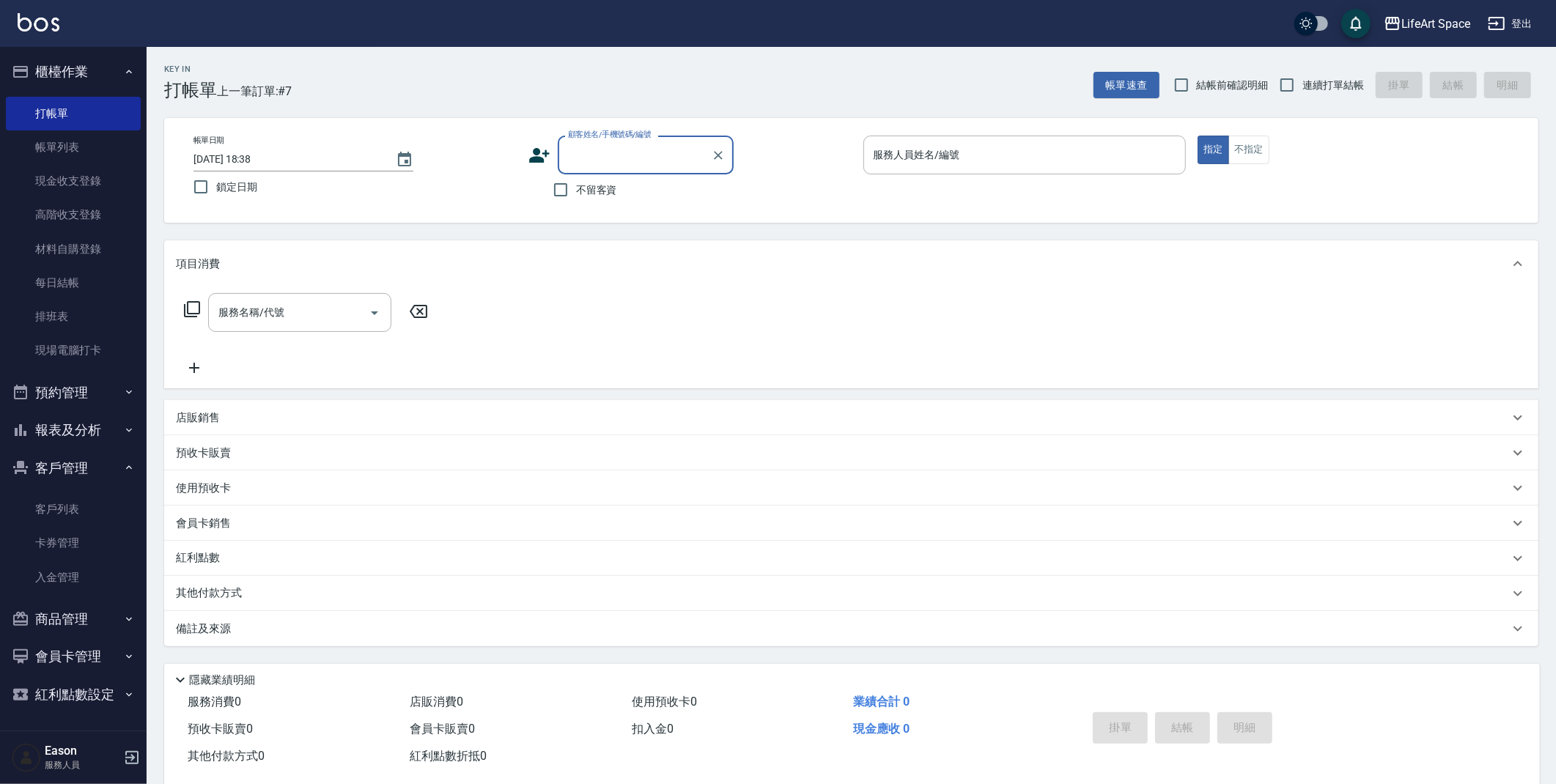
click at [613, 168] on div "顧客姓名/手機號碼/編號" at bounding box center [646, 155] width 176 height 39
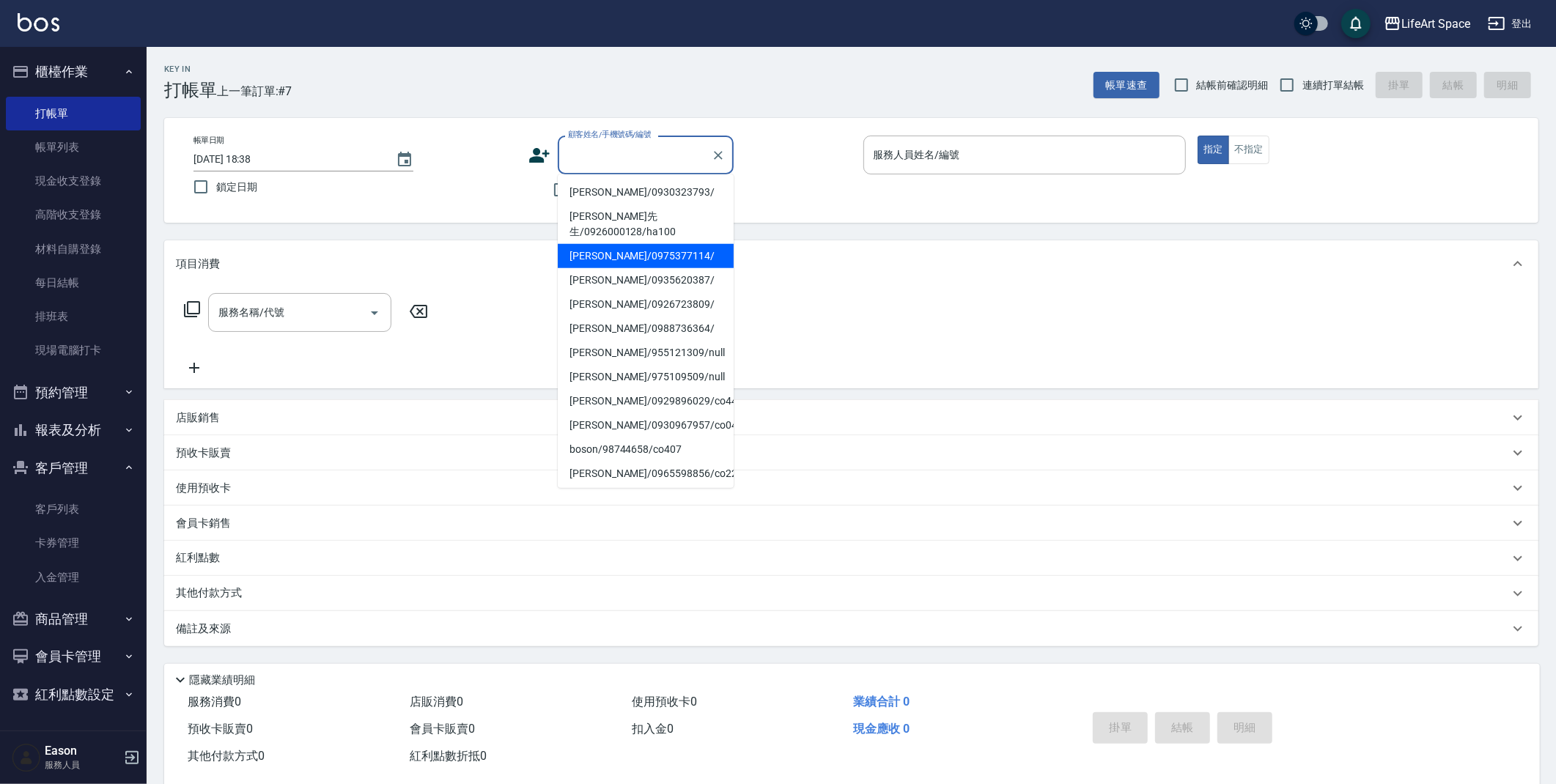
click at [626, 261] on li "[PERSON_NAME]/0975377114/" at bounding box center [646, 256] width 176 height 24
type input "[PERSON_NAME]/0975377114/"
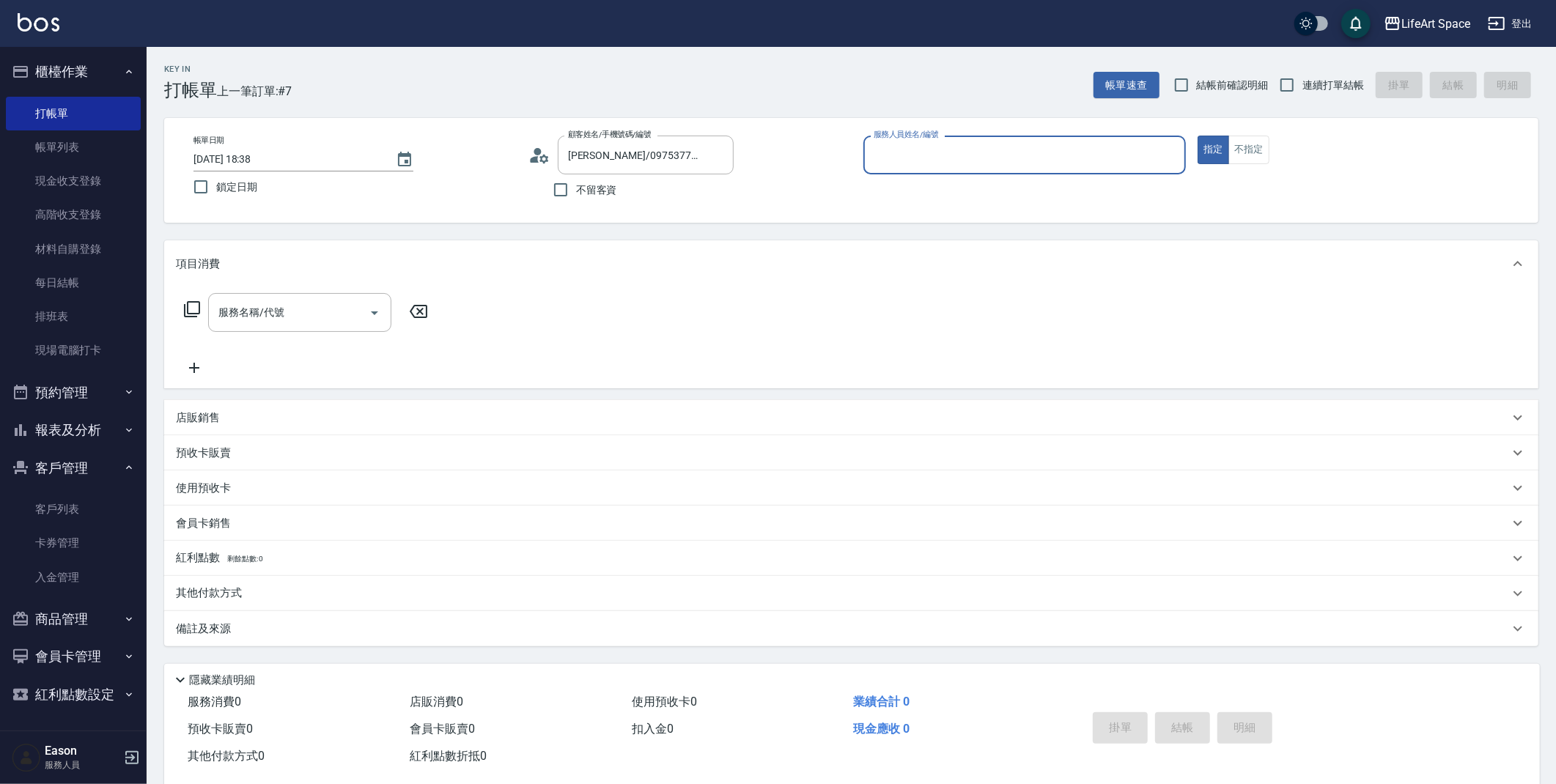
type input "[PERSON_NAME]"
click at [286, 316] on input "服務名稱/代號" at bounding box center [288, 313] width 148 height 26
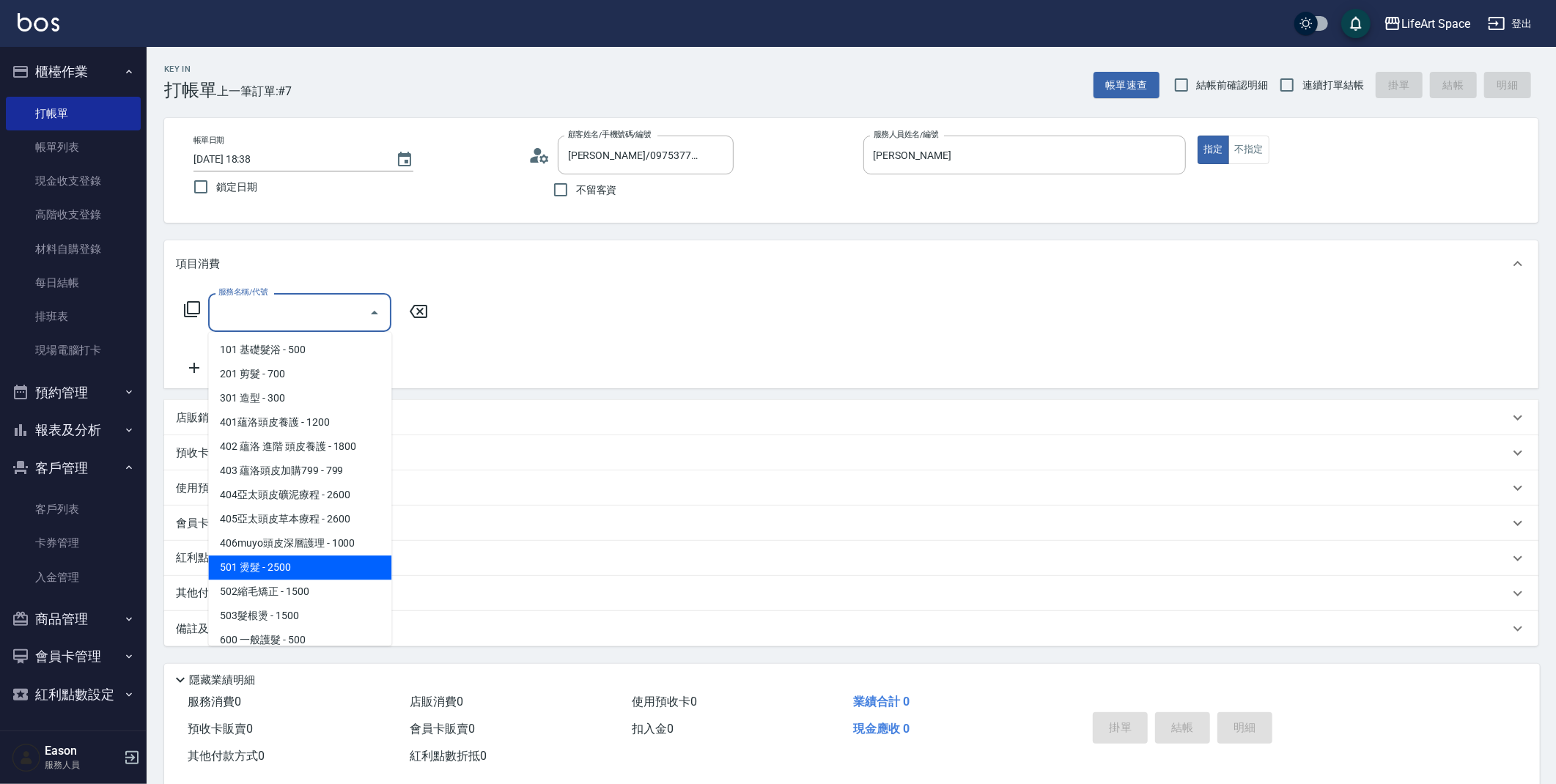
click at [275, 569] on span "501 燙髮 - 2500" at bounding box center [300, 568] width 183 height 24
type input "501 燙髮(501)"
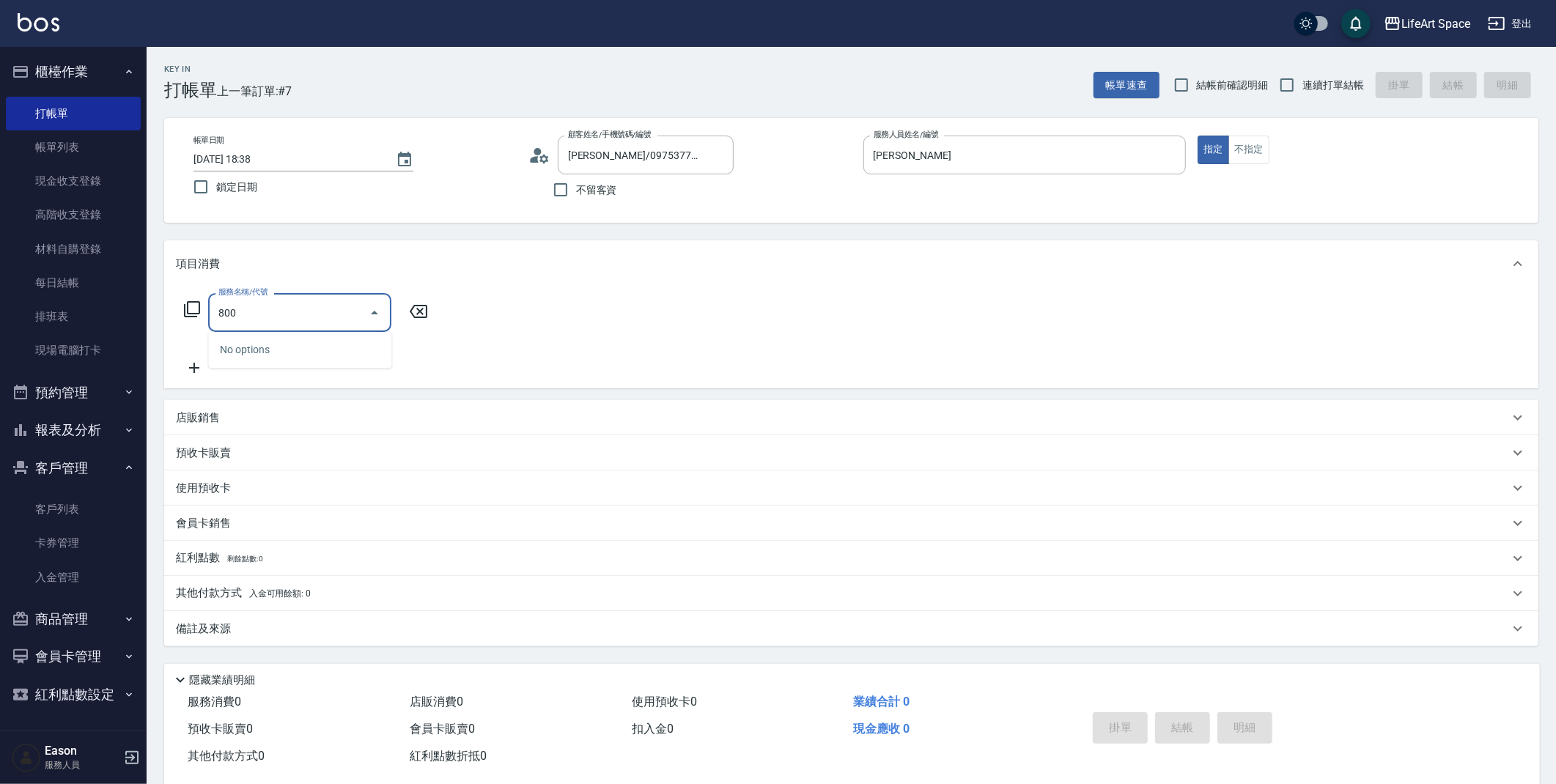
click at [381, 308] on icon "Close" at bounding box center [374, 313] width 17 height 17
click at [332, 304] on input "800" at bounding box center [288, 313] width 148 height 26
type input "800"
click at [427, 313] on icon at bounding box center [418, 311] width 17 height 13
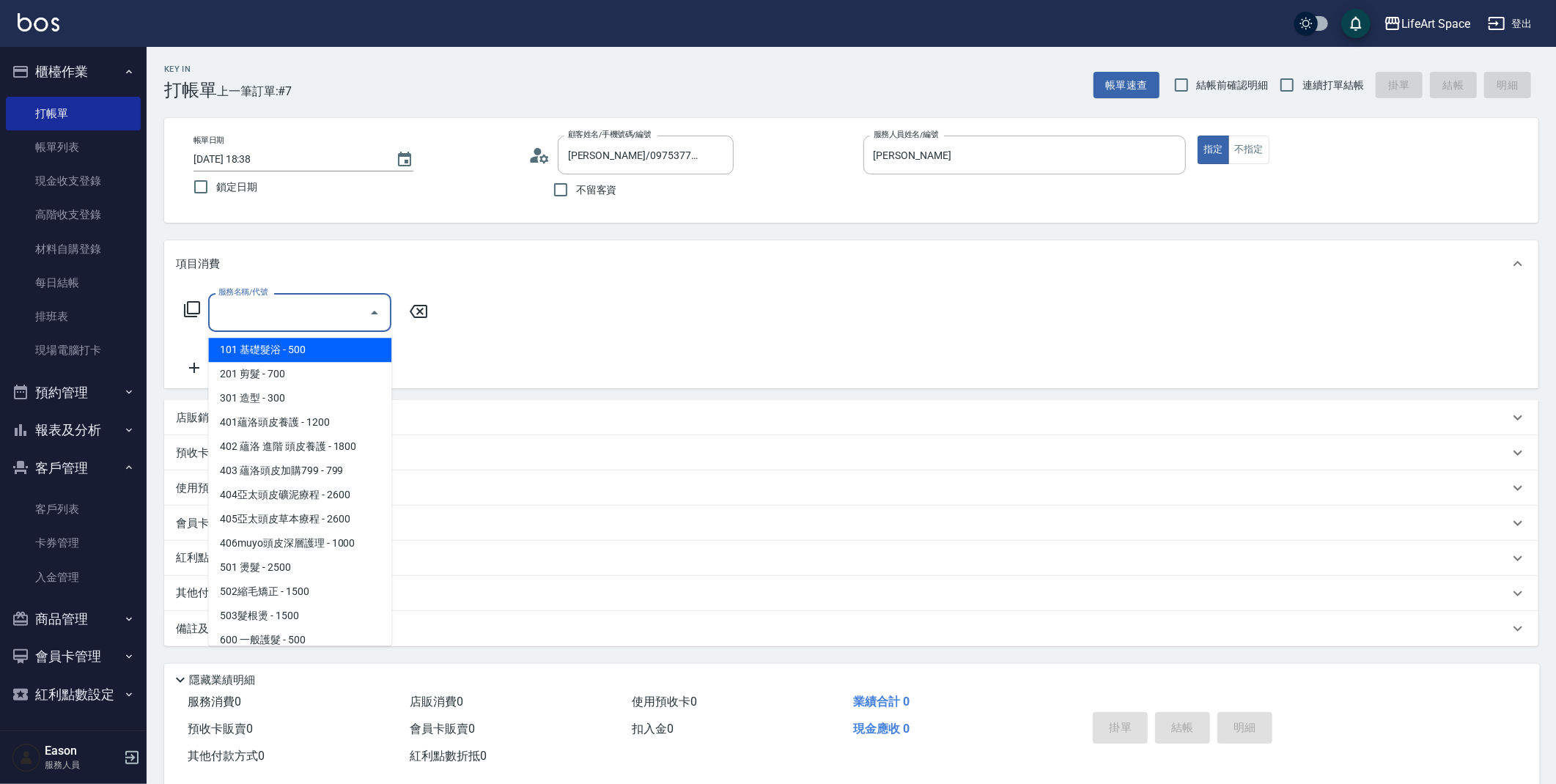
click at [348, 315] on input "服務名稱/代號" at bounding box center [288, 313] width 148 height 26
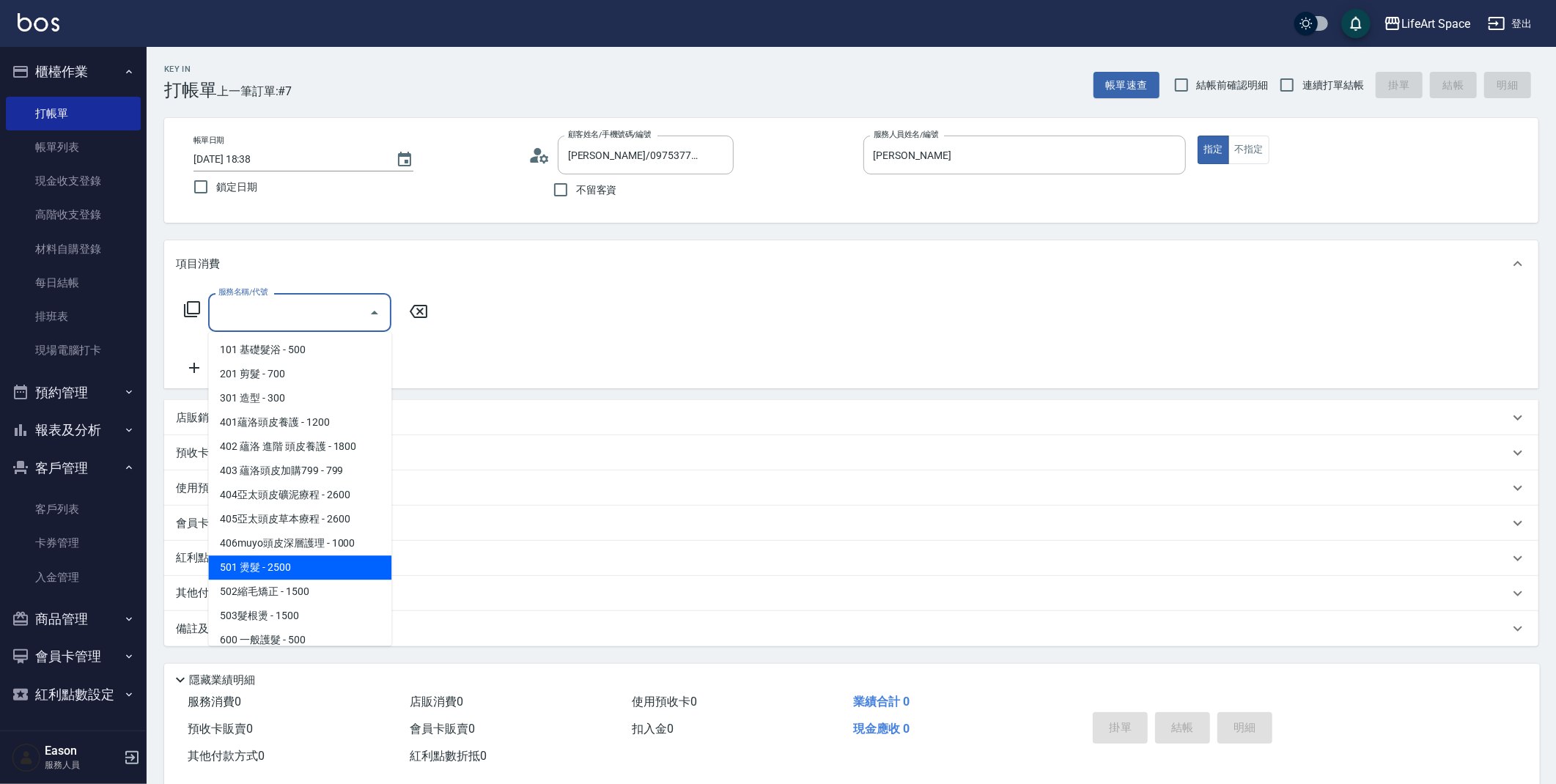
click at [285, 564] on span "501 燙髮 - 2500" at bounding box center [300, 568] width 183 height 24
type input "501 燙髮(501)"
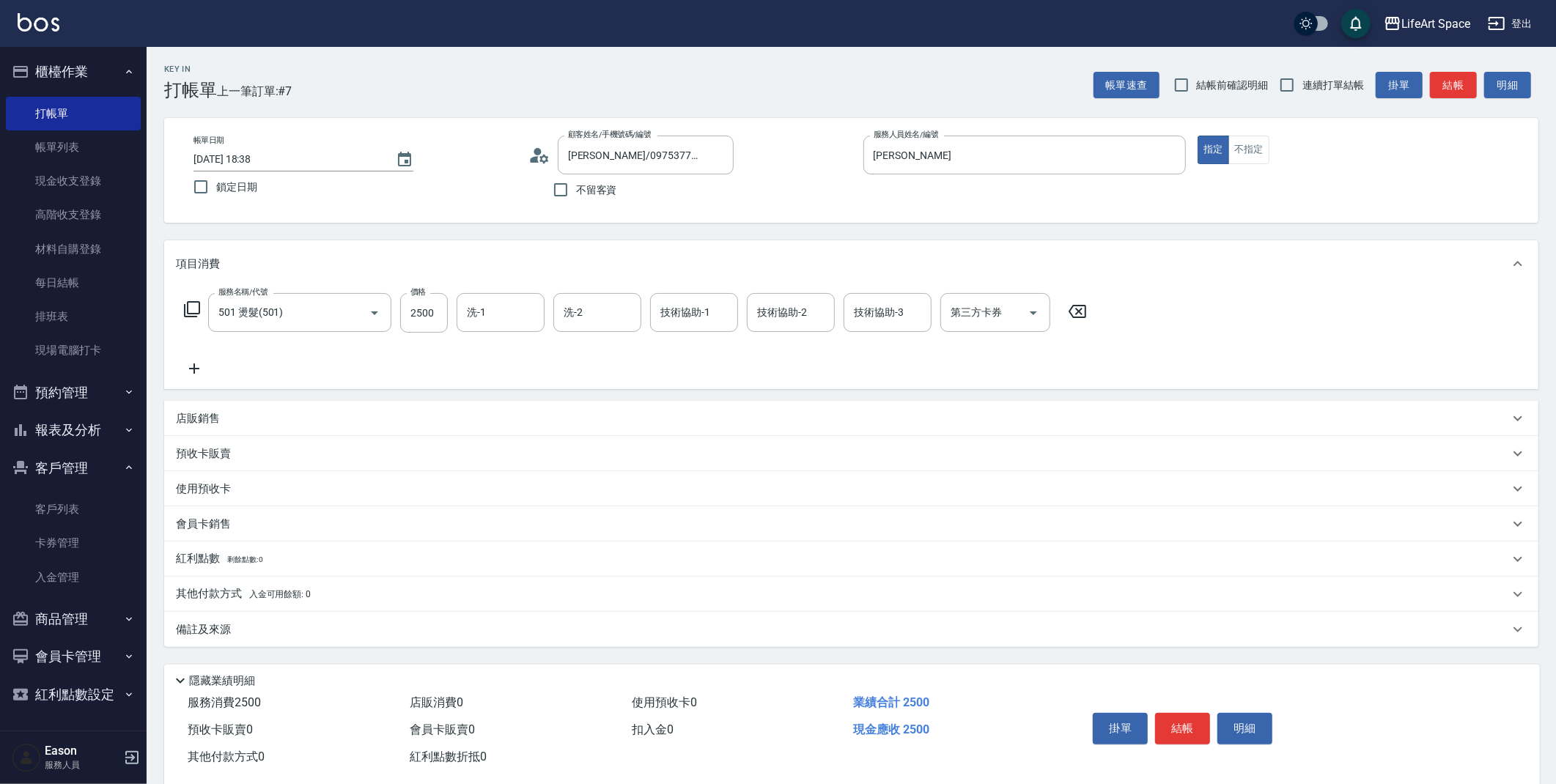
click at [450, 307] on div "服務名稱/代號 501 燙髮(501) 服務名稱/代號 價格 2500 價格 洗-1 洗-1 洗-2 洗-2 技術協助-1 技術協助-1 技術協助-2 技術協…" at bounding box center [636, 313] width 920 height 39
click at [443, 310] on input "2500" at bounding box center [424, 313] width 48 height 39
type input "2800"
click at [183, 371] on icon at bounding box center [194, 368] width 37 height 17
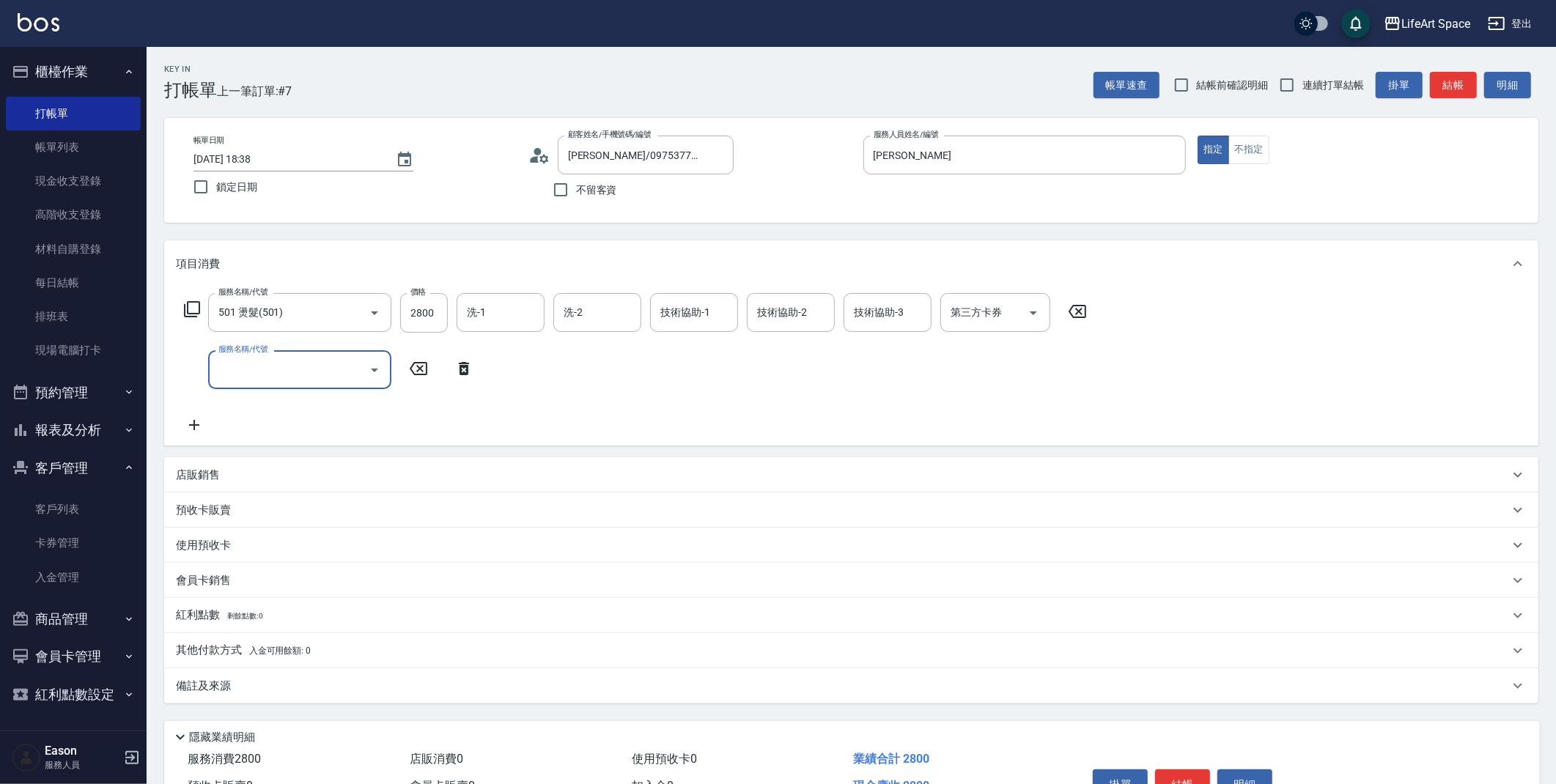
click at [276, 357] on input "服務名稱/代號" at bounding box center [288, 370] width 148 height 26
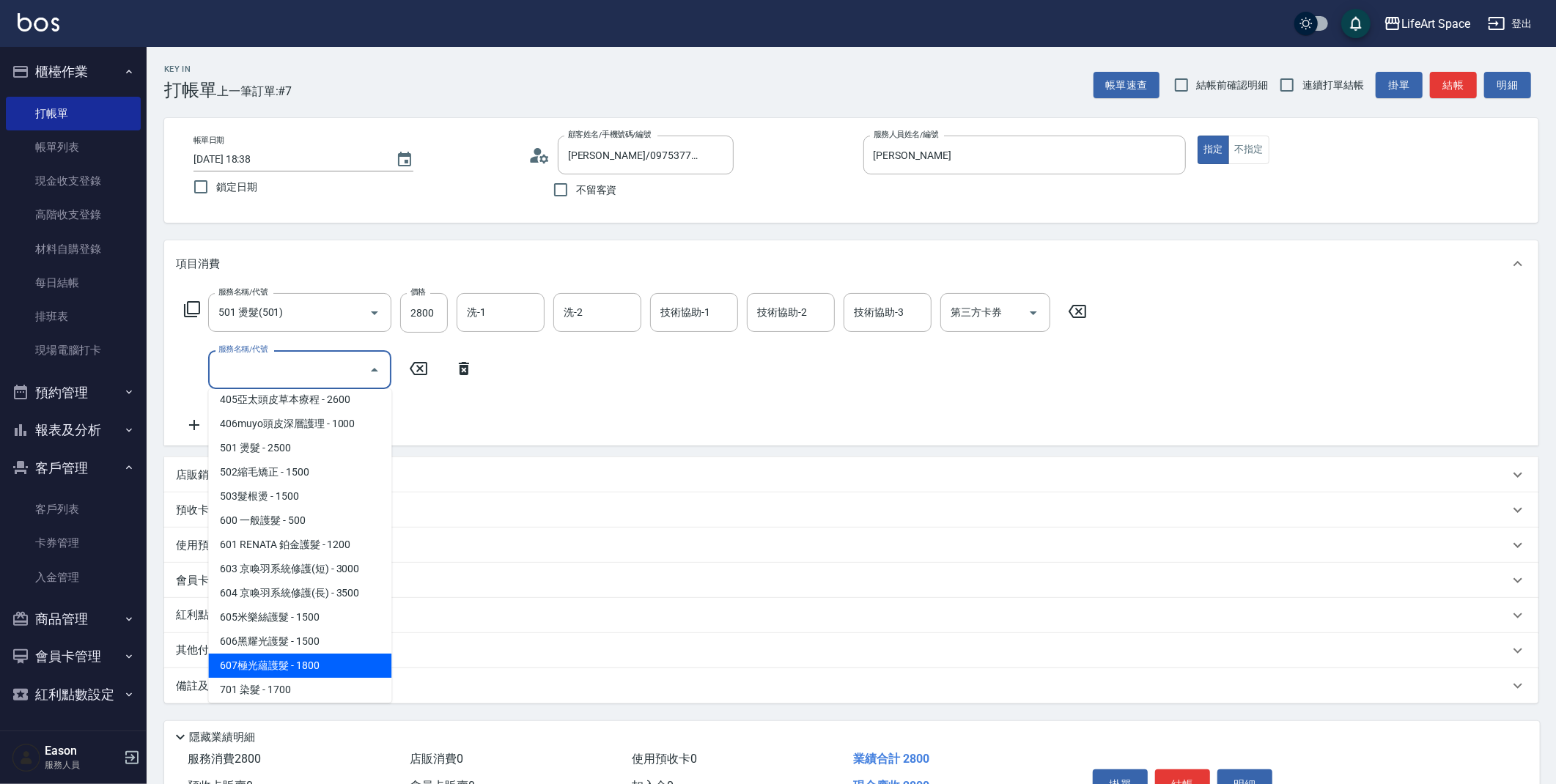
scroll to position [173, 0]
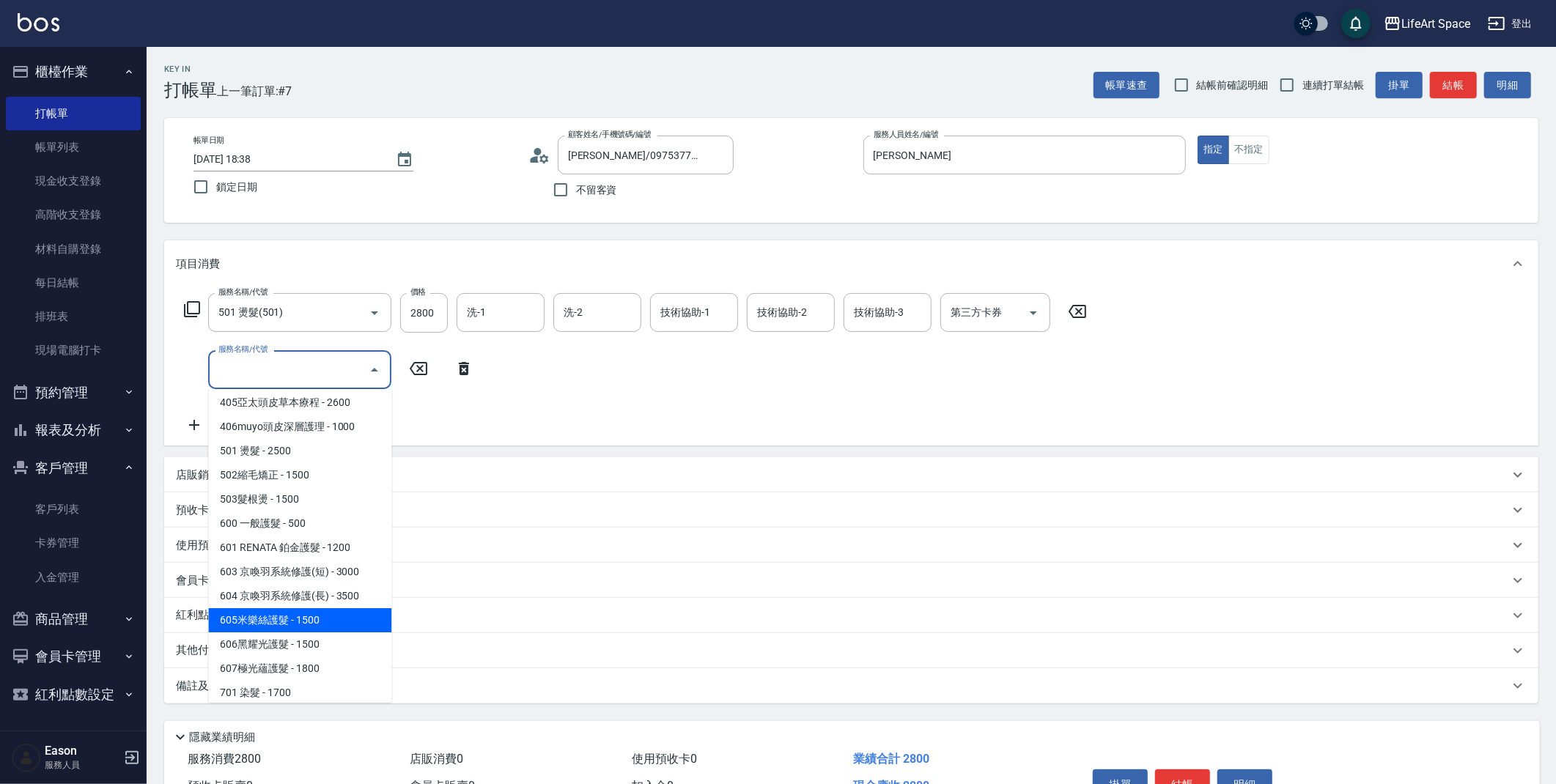
click at [329, 620] on span "605米樂絲護髮 - 1500" at bounding box center [300, 620] width 183 height 24
type input "605米樂絲護髮(605)"
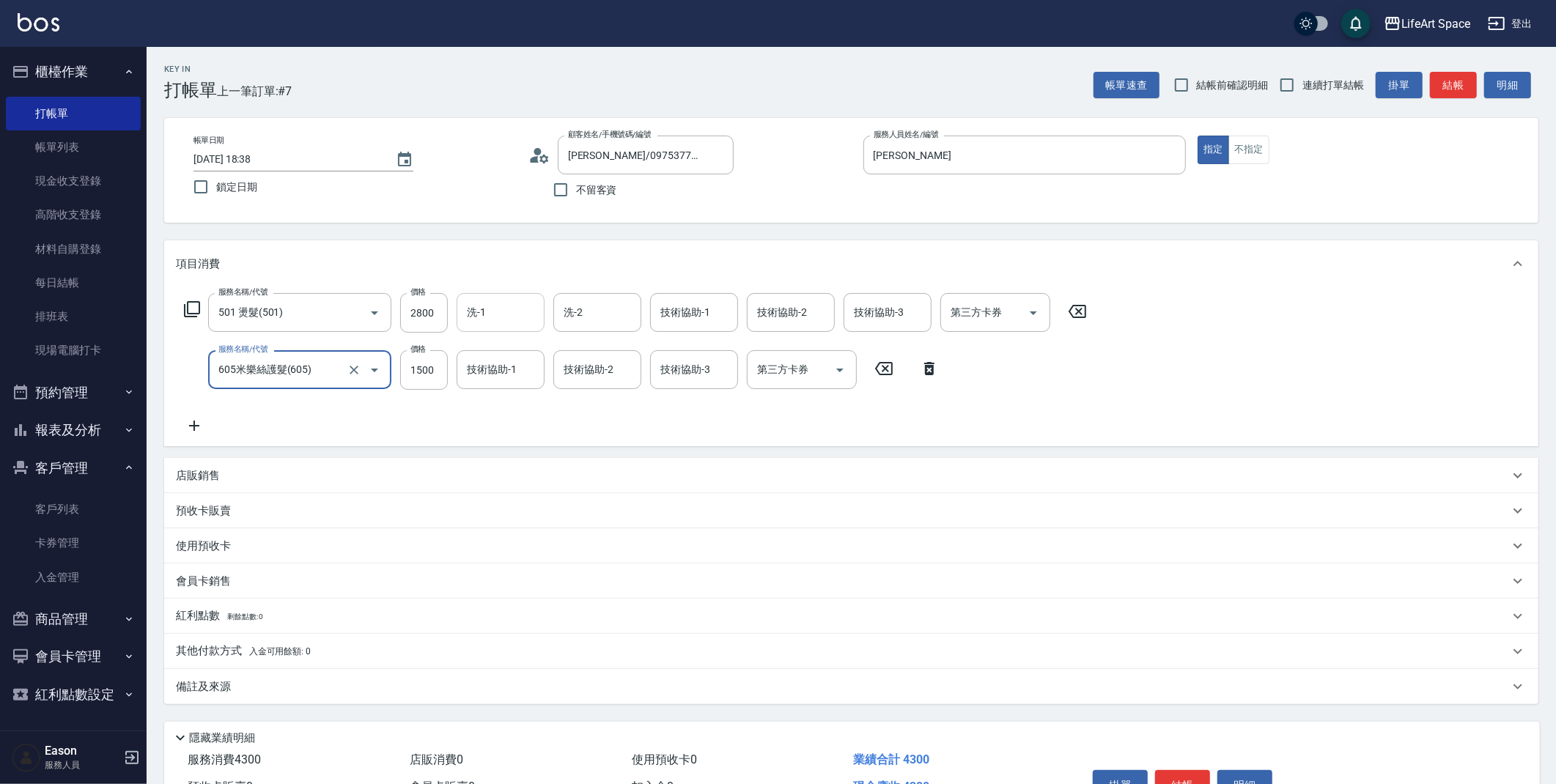
click at [485, 316] on div "洗-1 洗-1" at bounding box center [501, 313] width 88 height 39
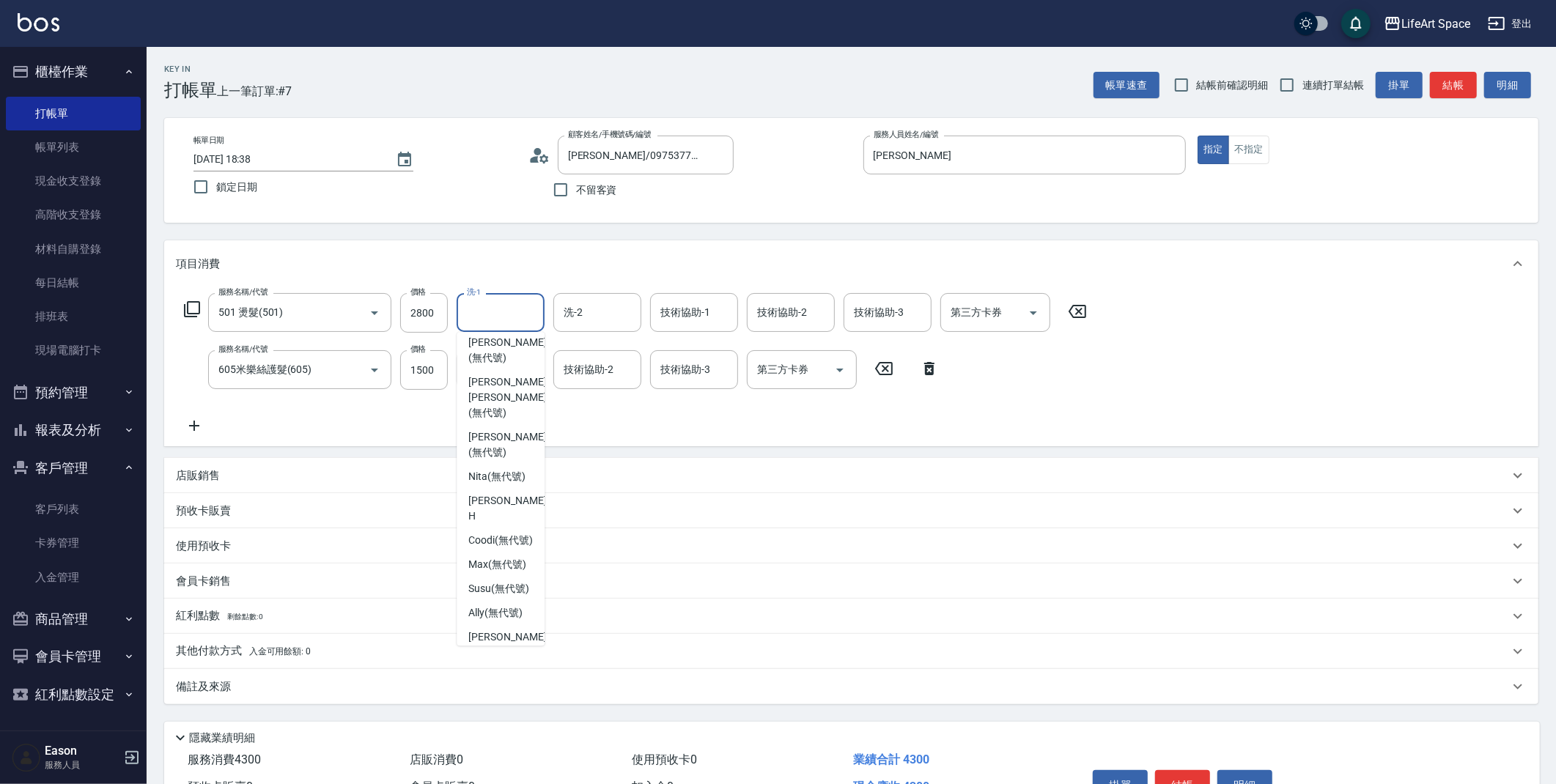
scroll to position [130, 0]
click at [525, 473] on span "Nita (無代號)" at bounding box center [496, 480] width 57 height 16
type input "Nita (無代號)"
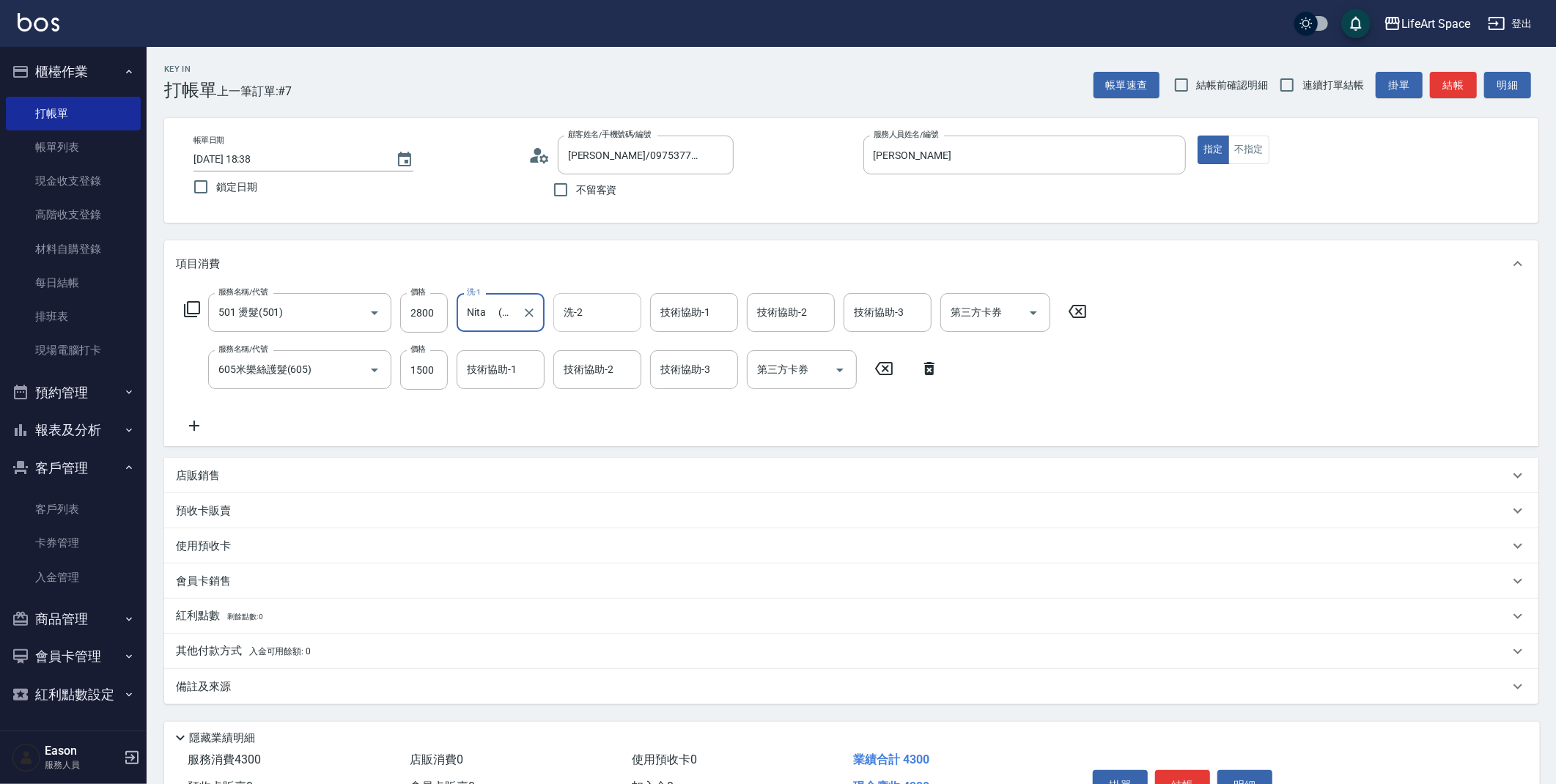
click at [613, 319] on input "洗-2" at bounding box center [596, 313] width 74 height 26
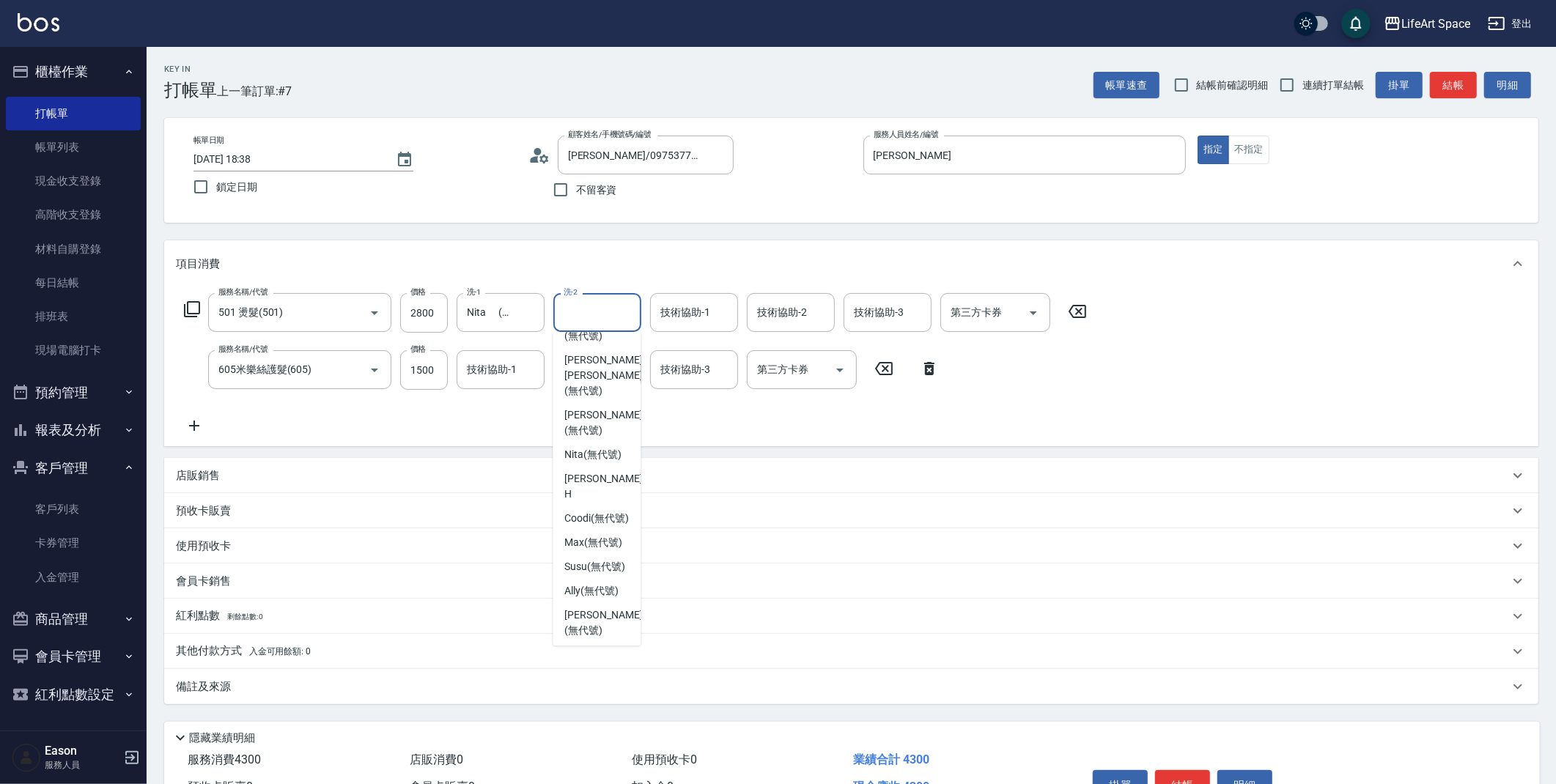
scroll to position [151, 0]
click at [578, 453] on span "Nita (無代號)" at bounding box center [593, 460] width 57 height 16
type input "Nita (無代號)"
click at [687, 308] on div "技術協助-1 技術協助-1" at bounding box center [695, 313] width 88 height 39
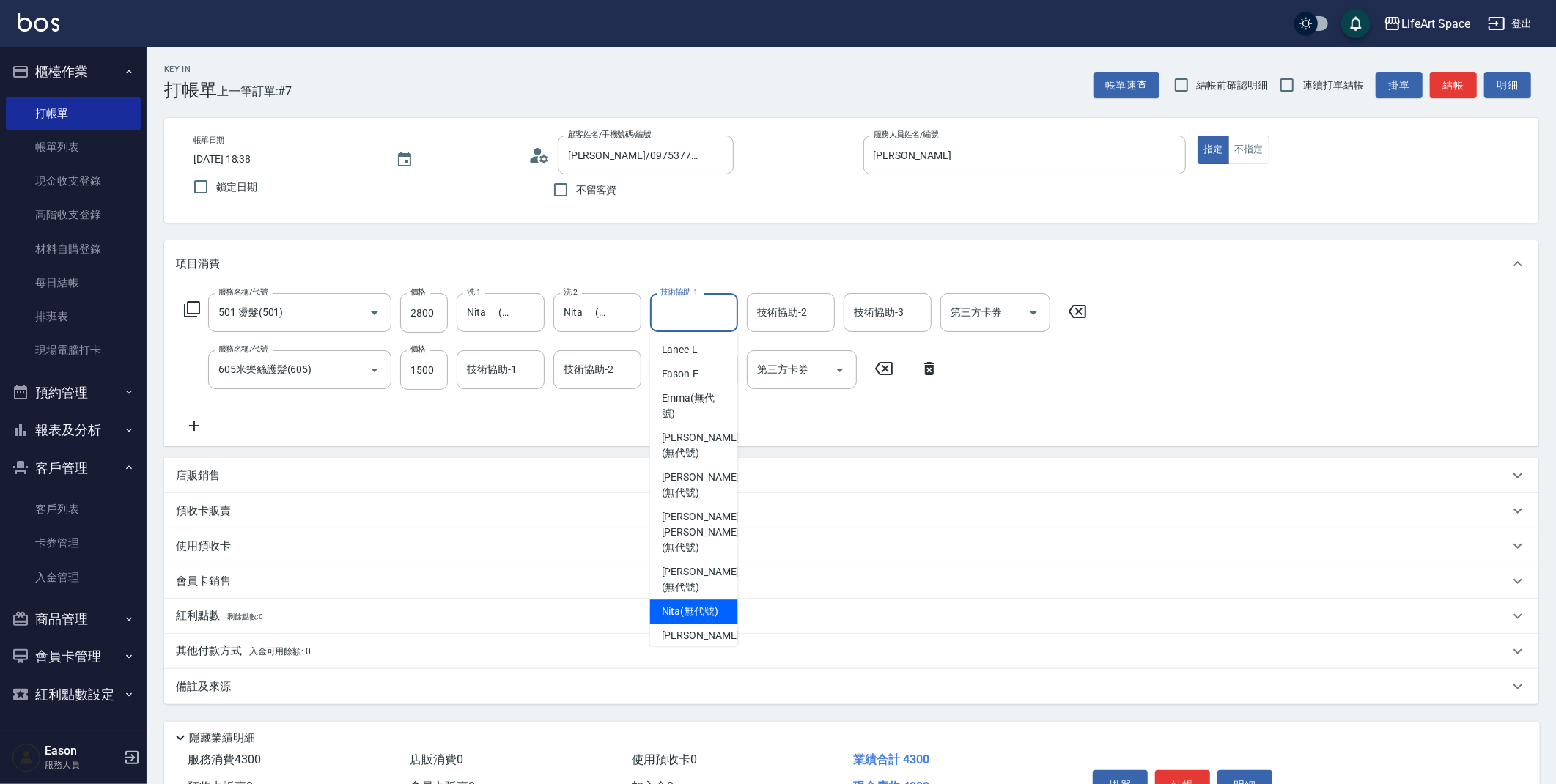
click at [683, 603] on span "Nita (無代號)" at bounding box center [690, 611] width 57 height 16
type input "Nita (無代號)"
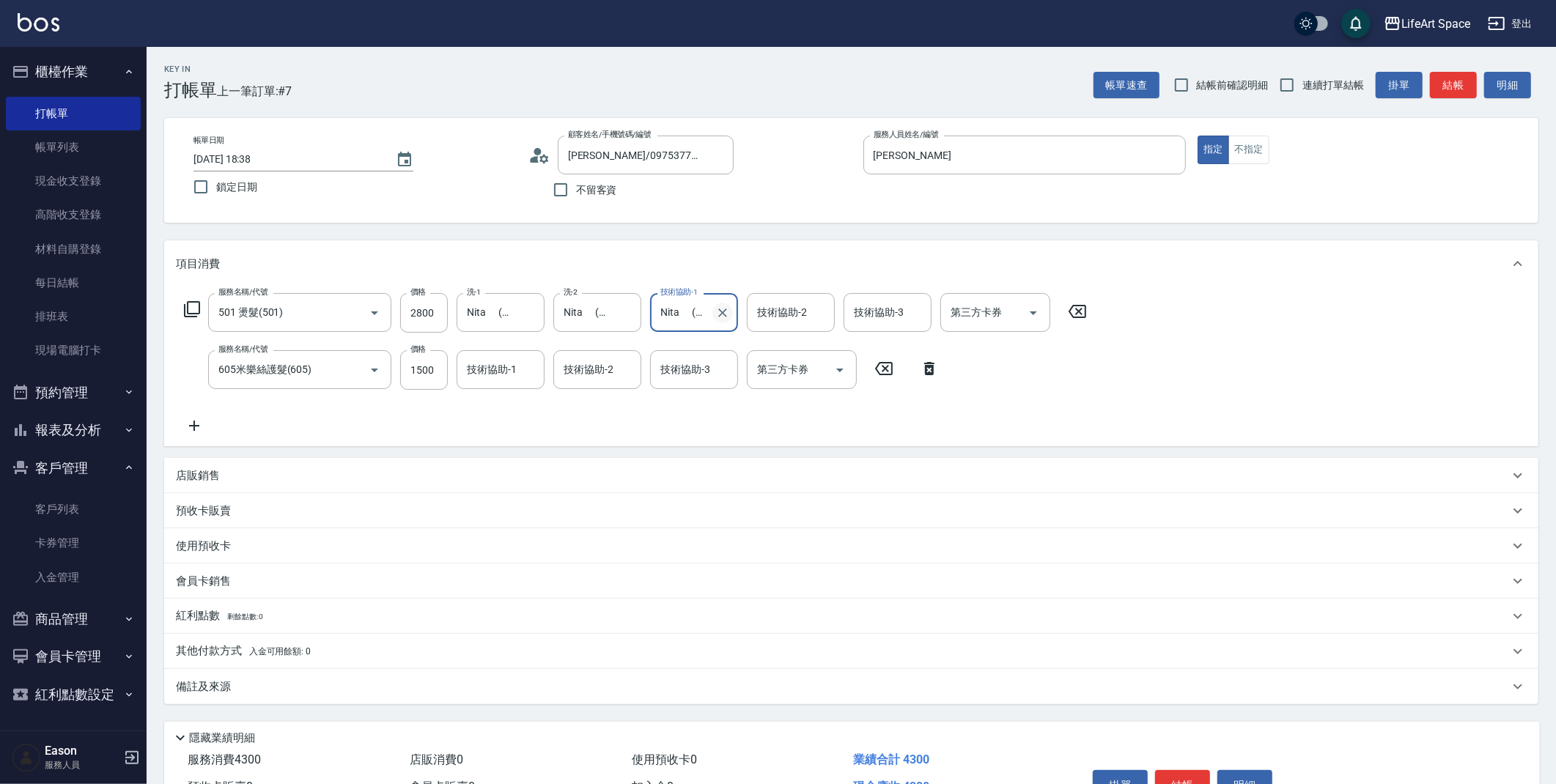
click at [723, 313] on icon "Clear" at bounding box center [723, 313] width 9 height 9
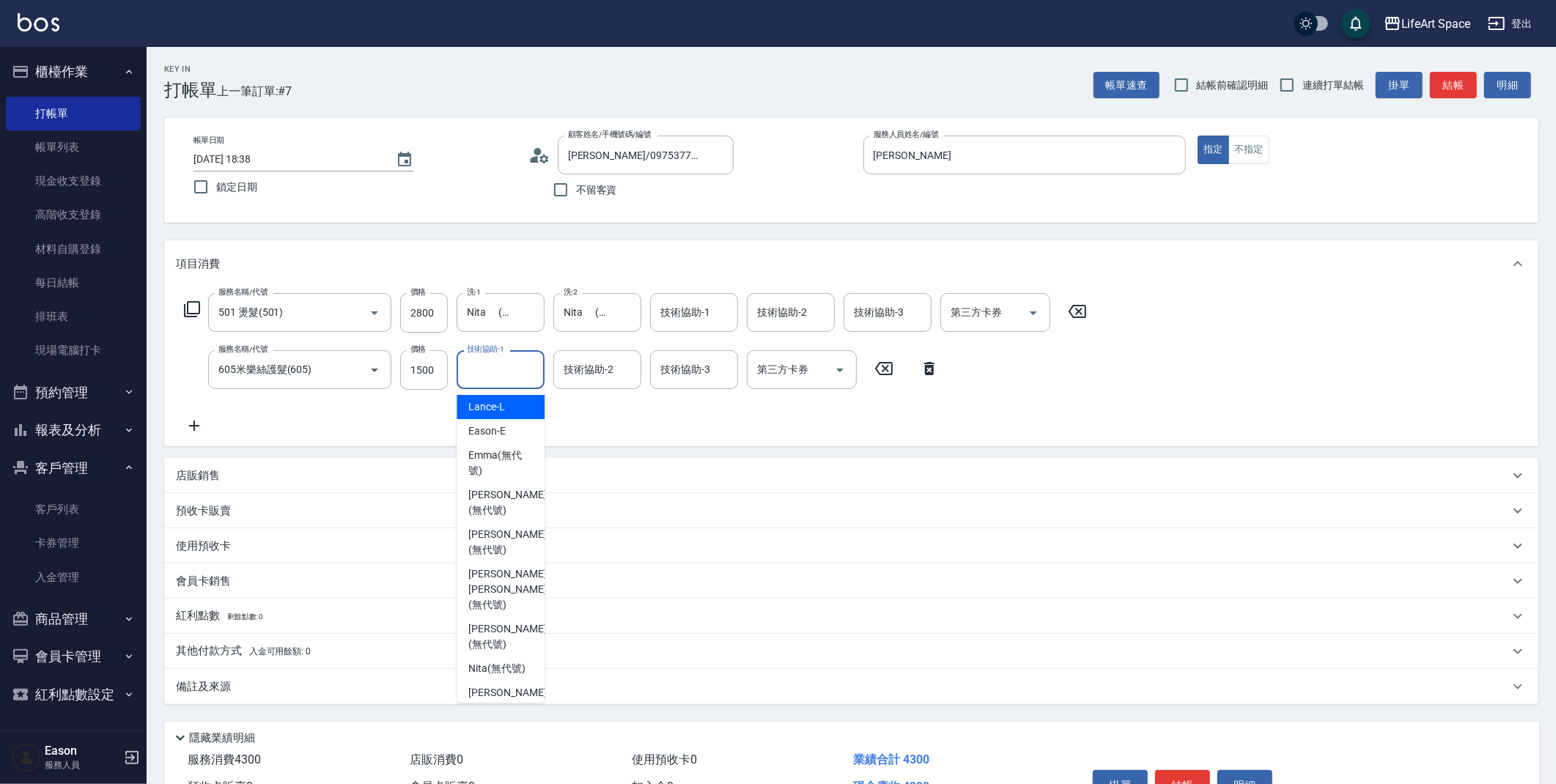
click at [489, 368] on input "技術協助-1" at bounding box center [500, 370] width 74 height 26
drag, startPoint x: 482, startPoint y: 630, endPoint x: 499, endPoint y: 607, distance: 28.6
click at [482, 630] on span "Nita (無代號)" at bounding box center [496, 627] width 57 height 16
type input "Nita (無代號)"
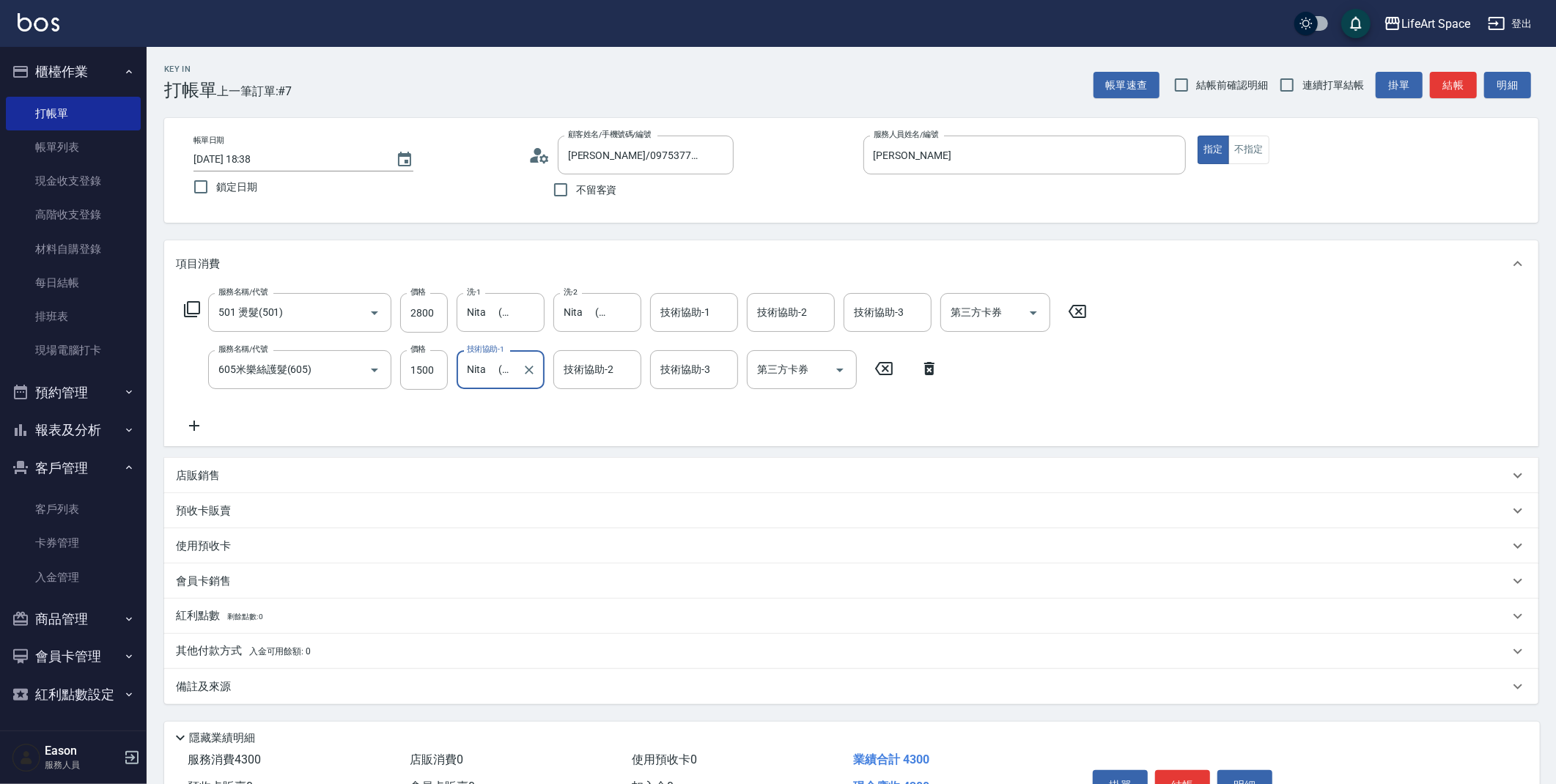
click at [602, 370] on div "技術協助-2 技術協助-2" at bounding box center [597, 370] width 88 height 39
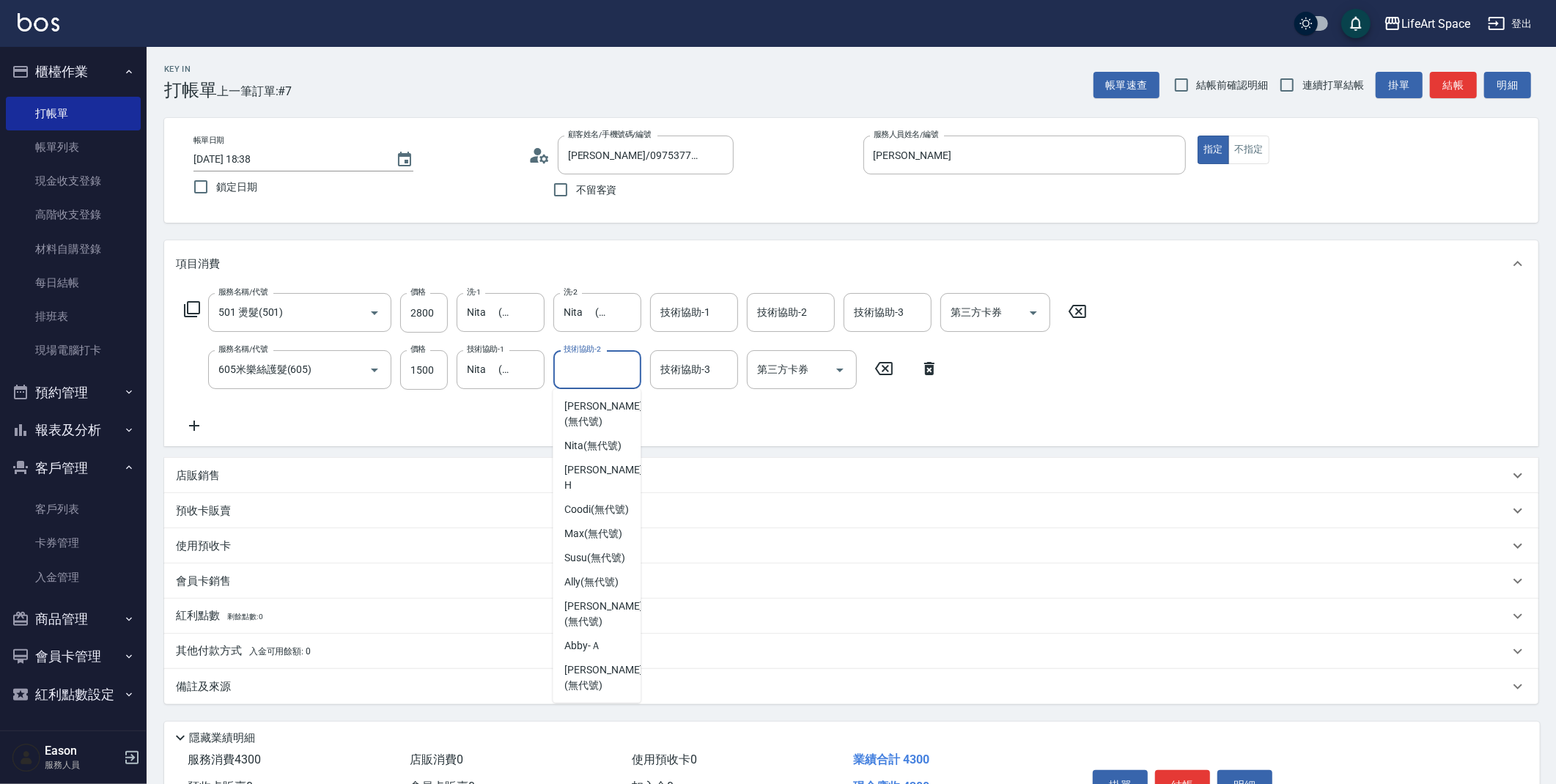
scroll to position [220, 0]
click at [606, 448] on span "Nita (無代號)" at bounding box center [593, 447] width 57 height 16
type input "Nita (無代號)"
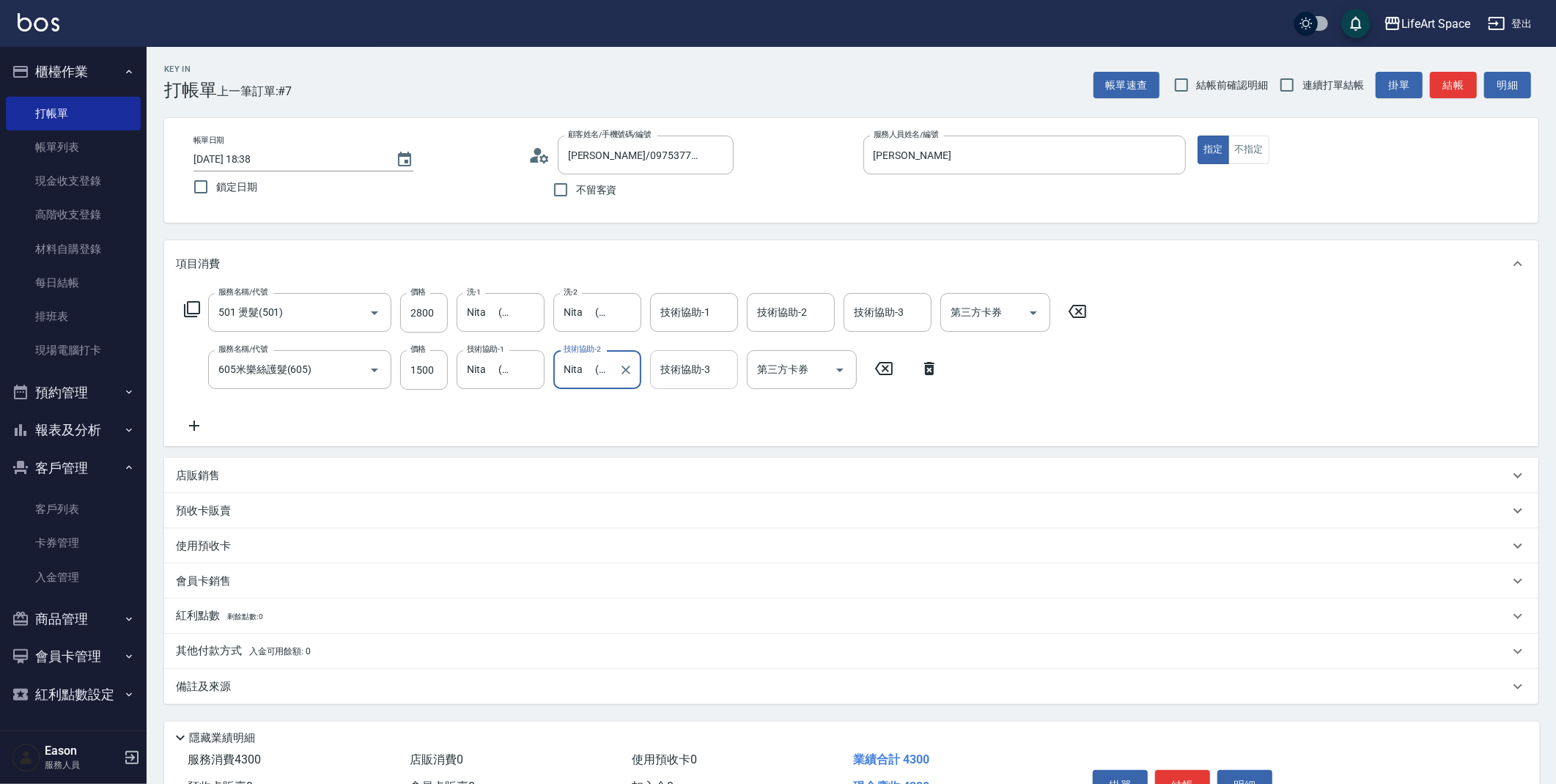
click at [691, 373] on div "技術協助-3 技術協助-3" at bounding box center [695, 370] width 88 height 39
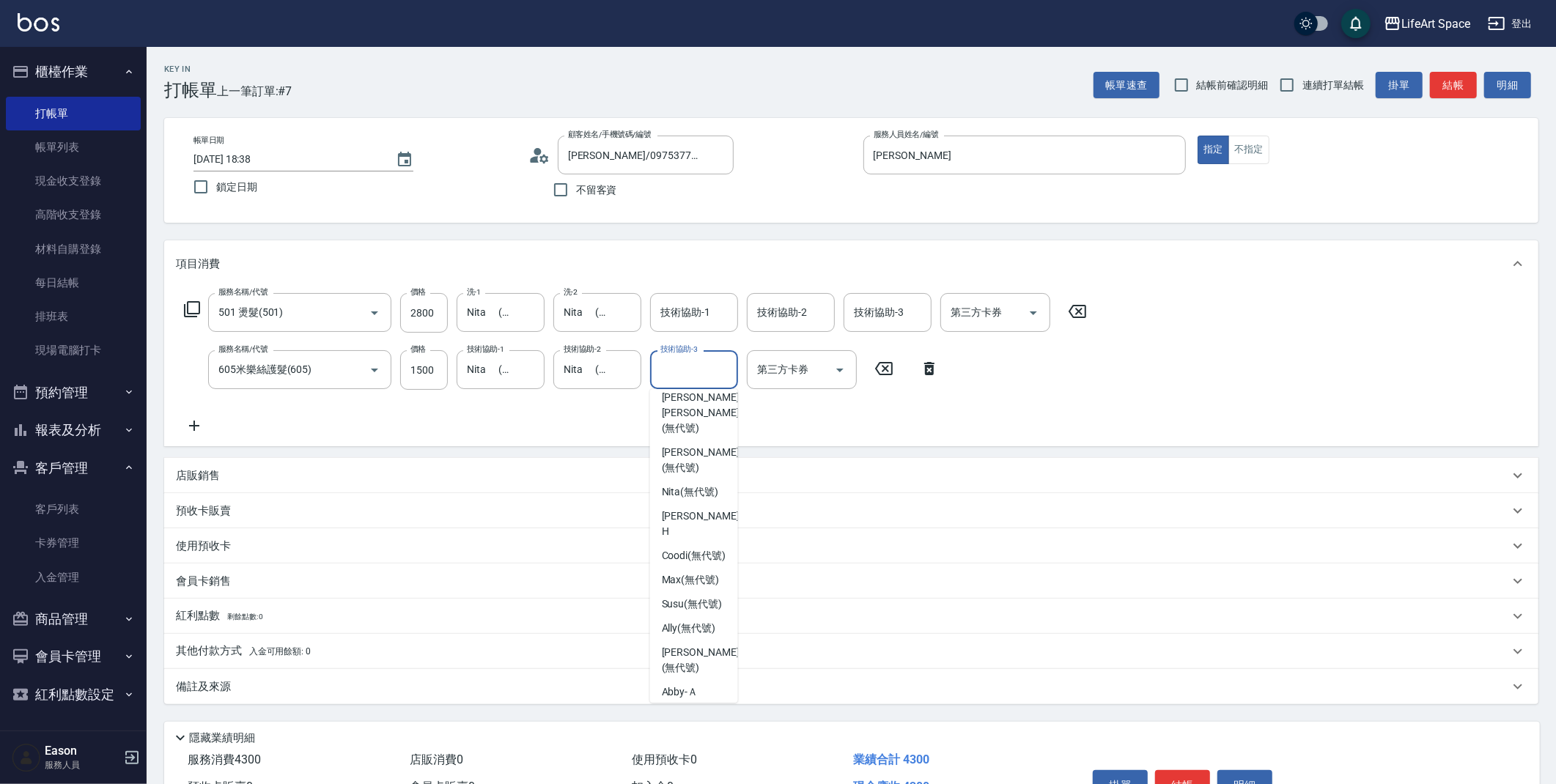
scroll to position [162, 0]
click at [690, 499] on span "Nita (無代號)" at bounding box center [690, 505] width 57 height 16
type input "Nita (無代號)"
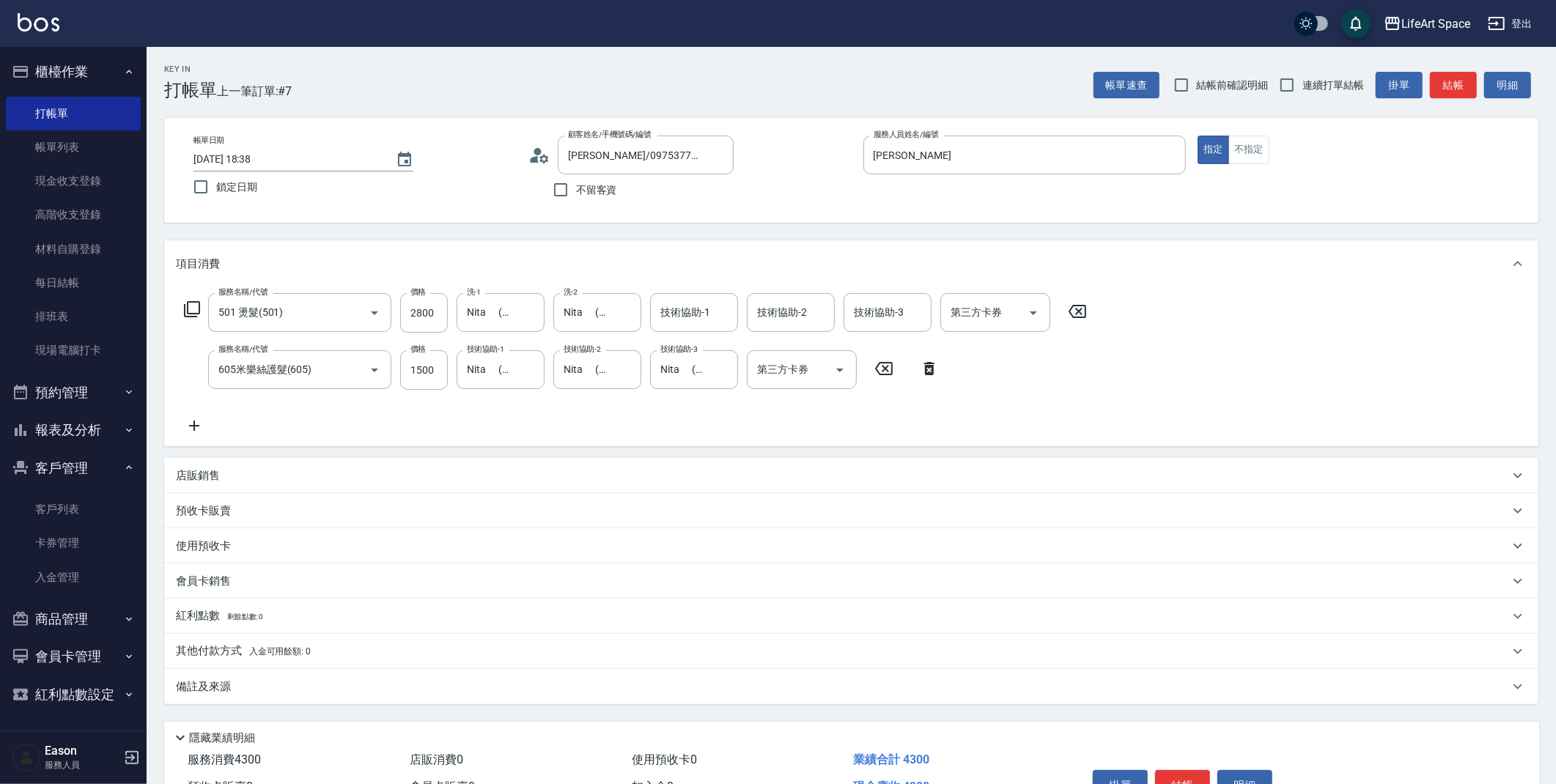
click at [224, 690] on p "備註及來源" at bounding box center [204, 687] width 55 height 16
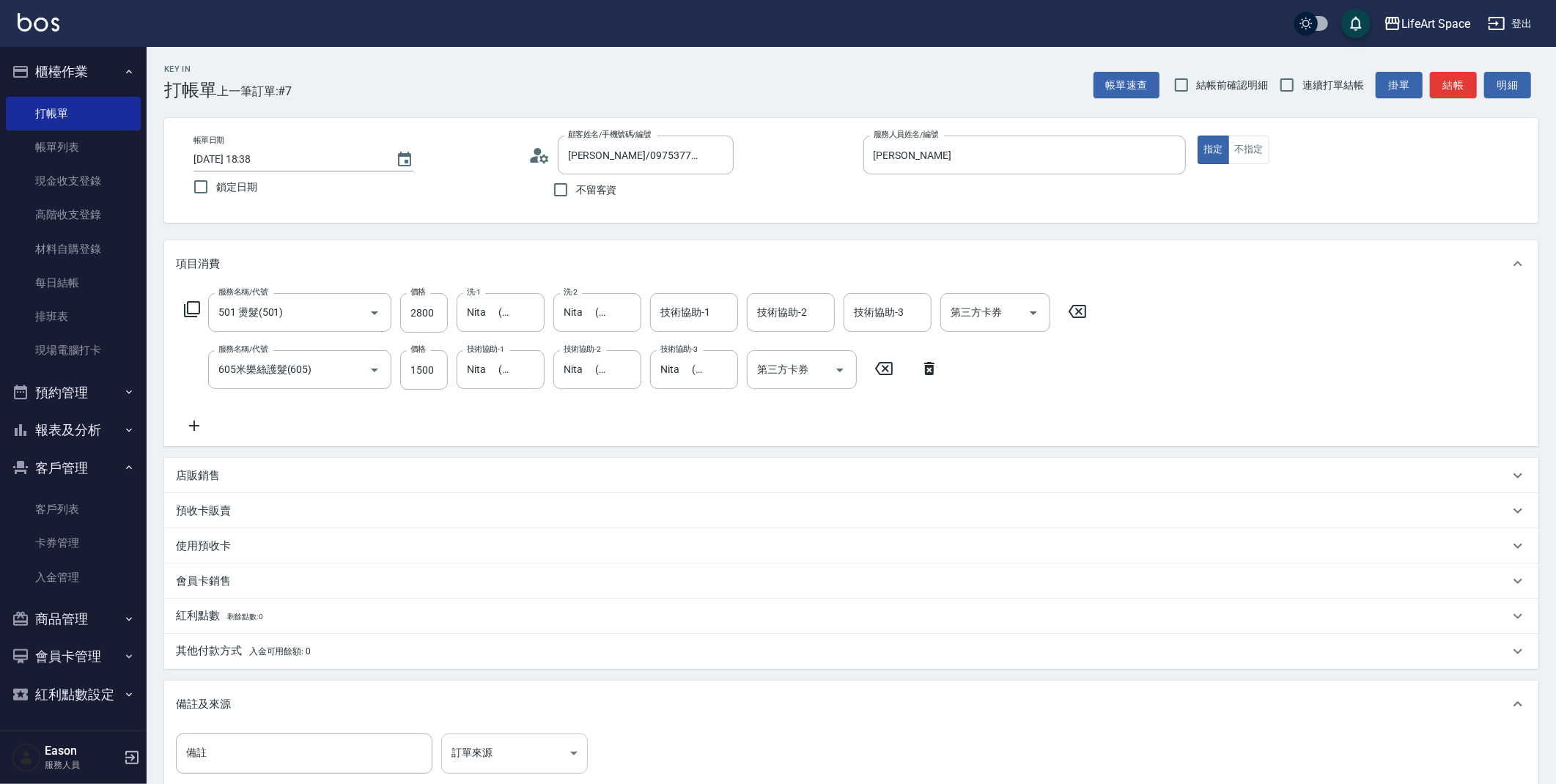
click at [505, 761] on body "LifeArt Space 登出 櫃檯作業 打帳單 帳單列表 現金收支登錄 高階收支登錄 材料自購登錄 每日結帳 排班表 現場電腦打卡 預約管理 預約管理 單…" at bounding box center [778, 480] width 1556 height 962
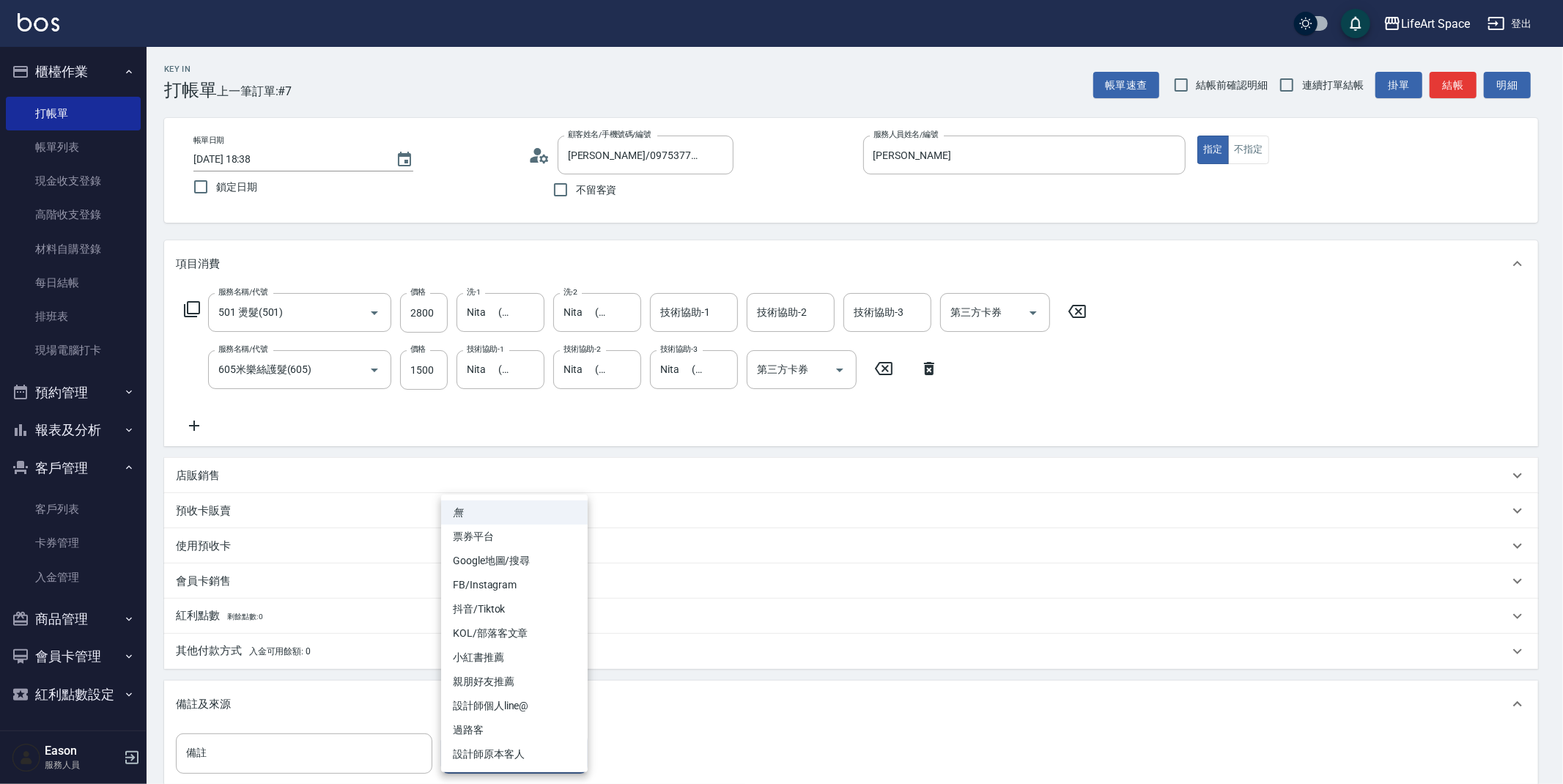
click at [529, 590] on li "FB/Instagram" at bounding box center [515, 585] width 147 height 24
type input "FB/Instagram"
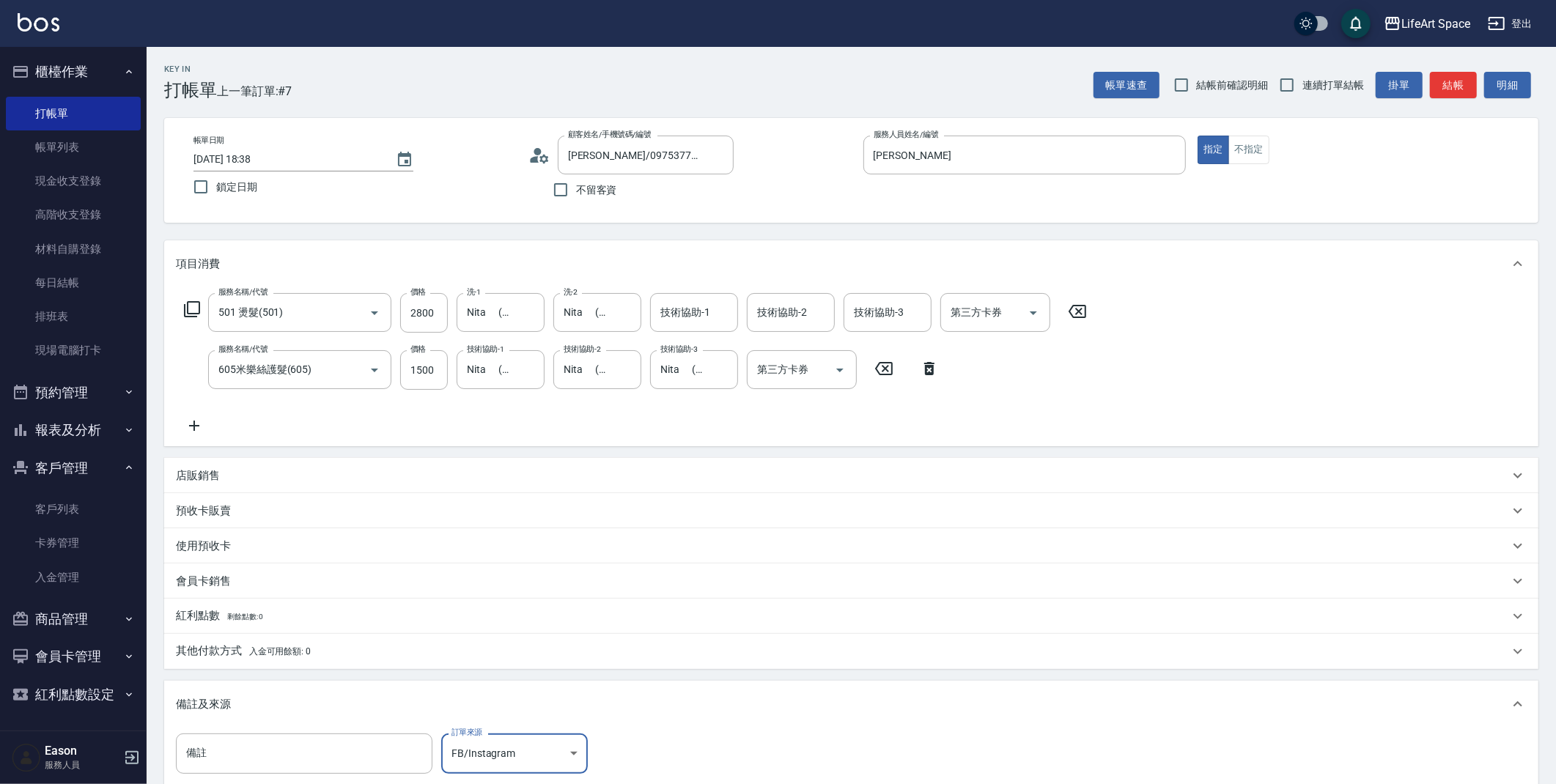
click at [323, 657] on div "其他付款方式 入金可用餘額: 0" at bounding box center [842, 651] width 1333 height 17
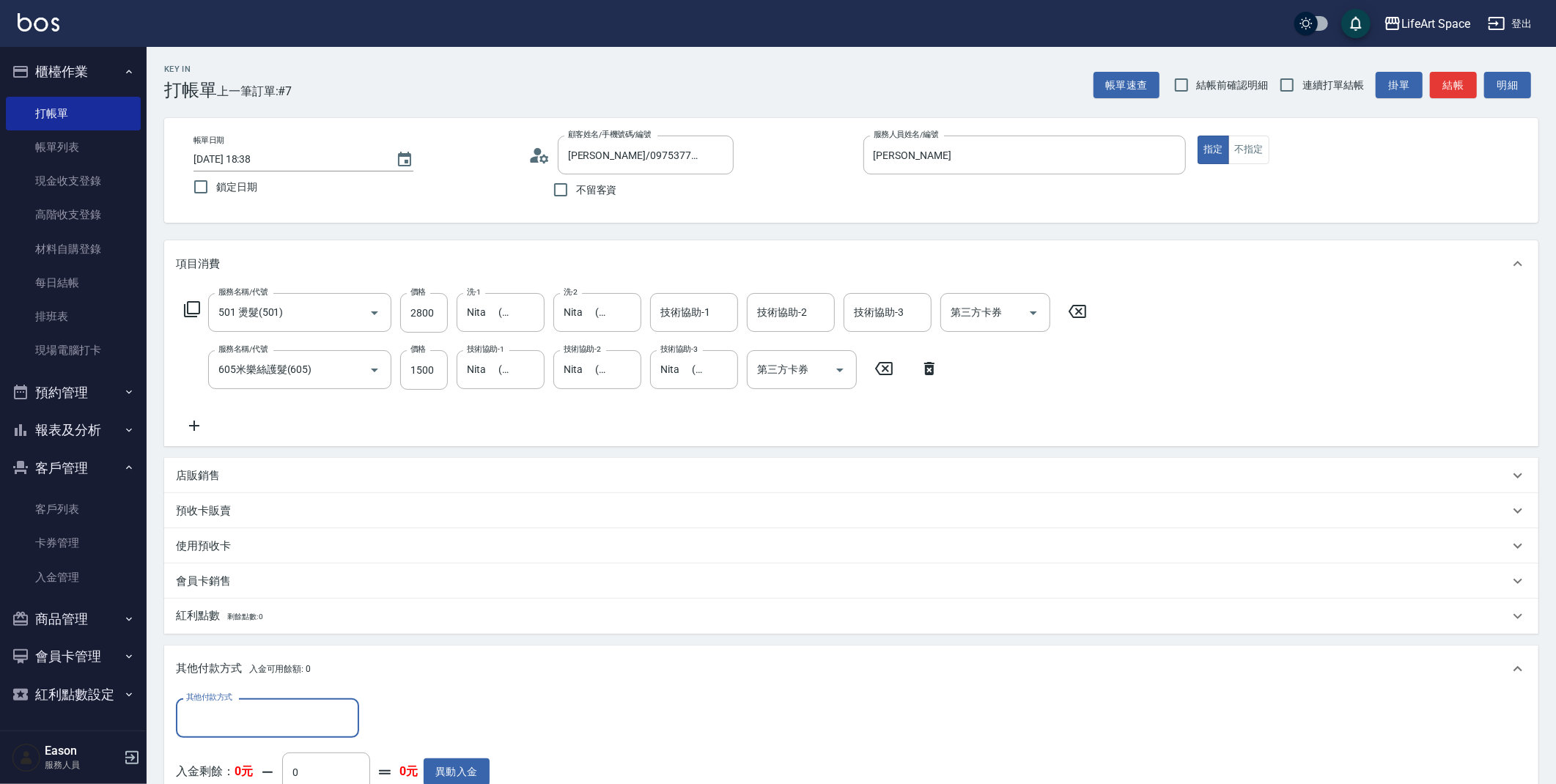
scroll to position [0, 0]
click at [274, 716] on input "其他付款方式" at bounding box center [267, 718] width 170 height 26
click at [239, 635] on span "Linepay" at bounding box center [268, 632] width 183 height 24
type input "Linepay"
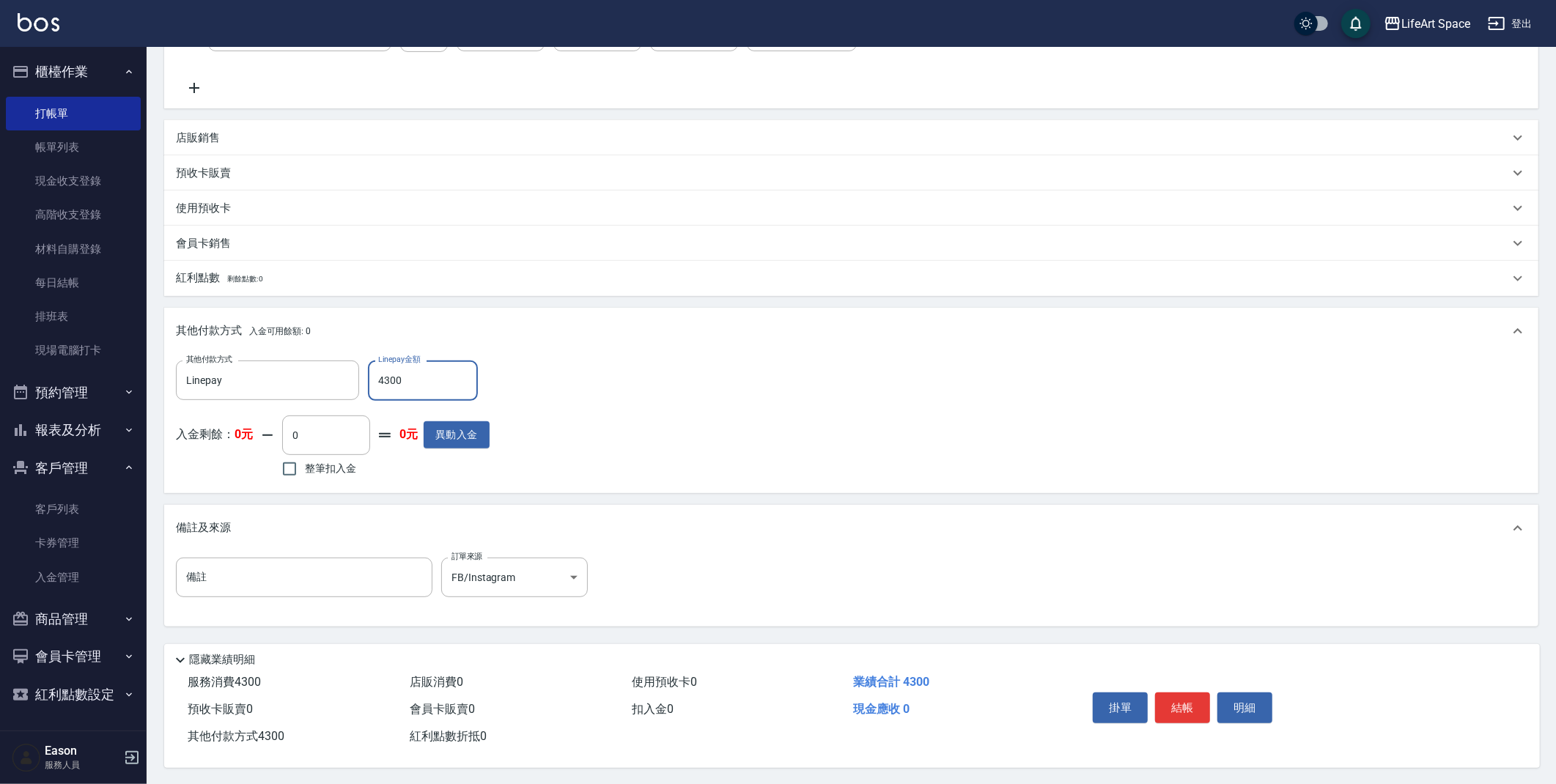
scroll to position [343, 0]
type input "4300"
click at [1168, 701] on button "結帳" at bounding box center [1183, 706] width 55 height 31
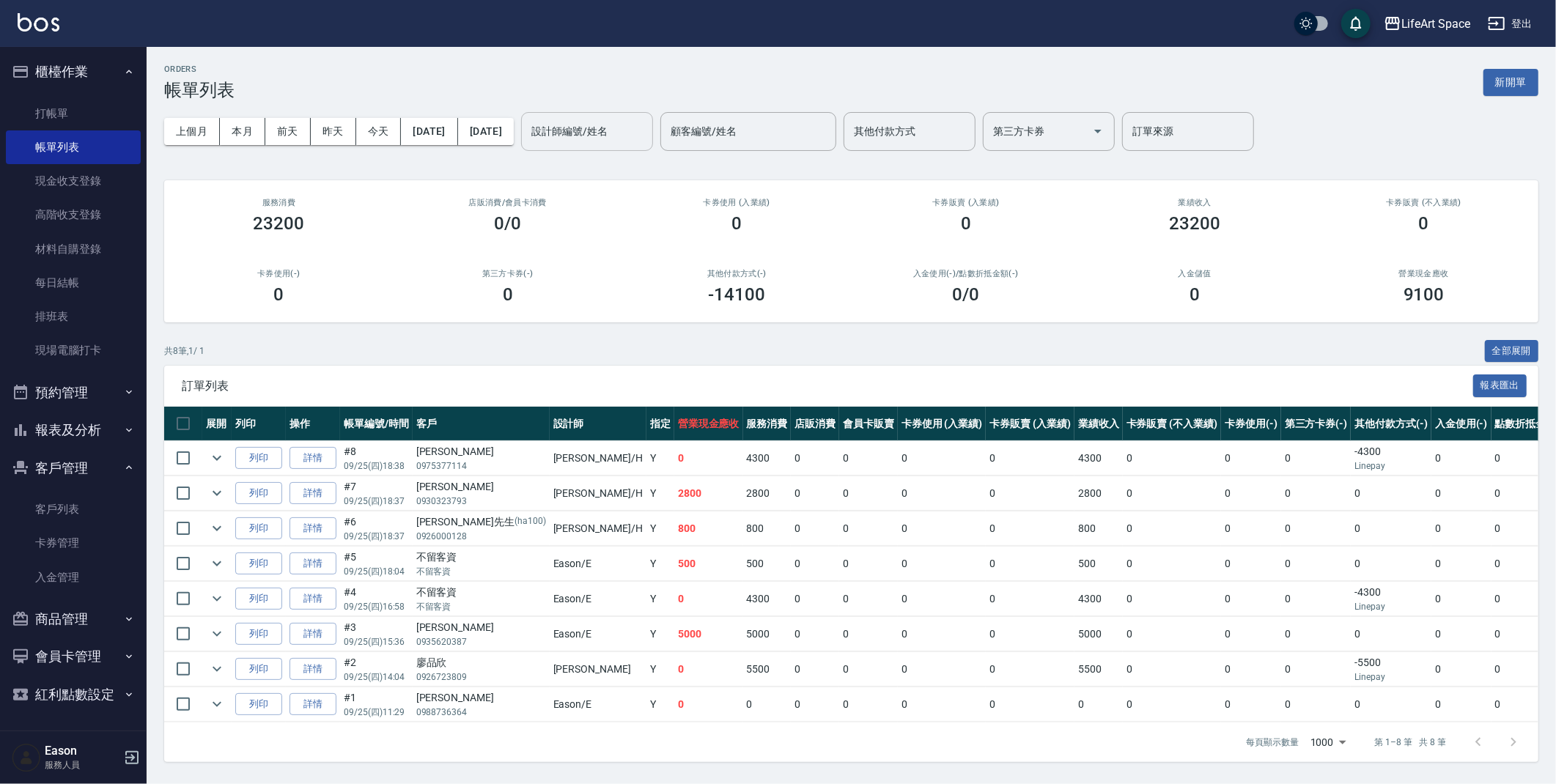
click at [611, 132] on input "設計師編號/姓名" at bounding box center [586, 131] width 118 height 26
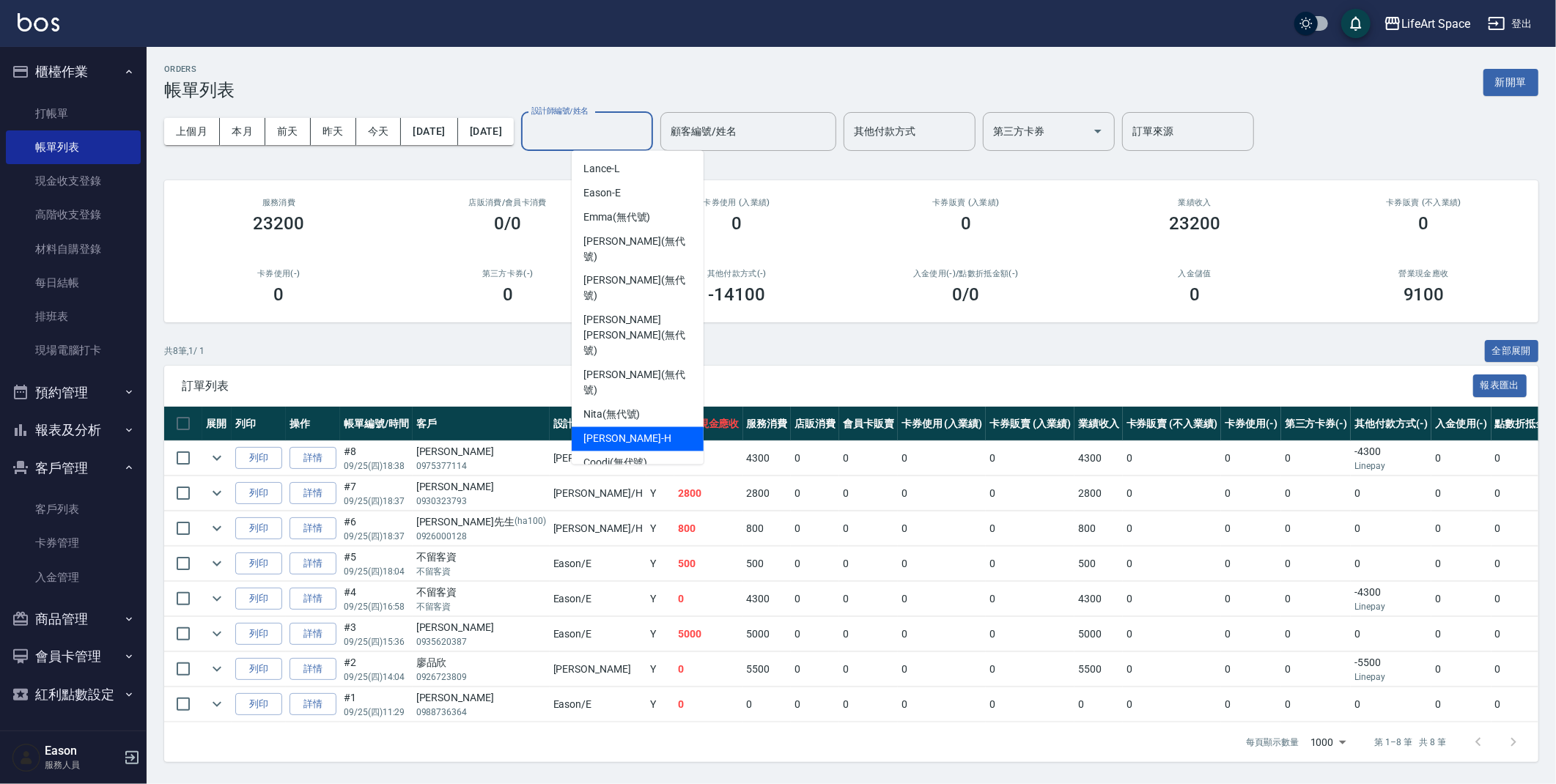
click at [631, 427] on div "[PERSON_NAME]" at bounding box center [638, 439] width 132 height 24
type input "[PERSON_NAME]"
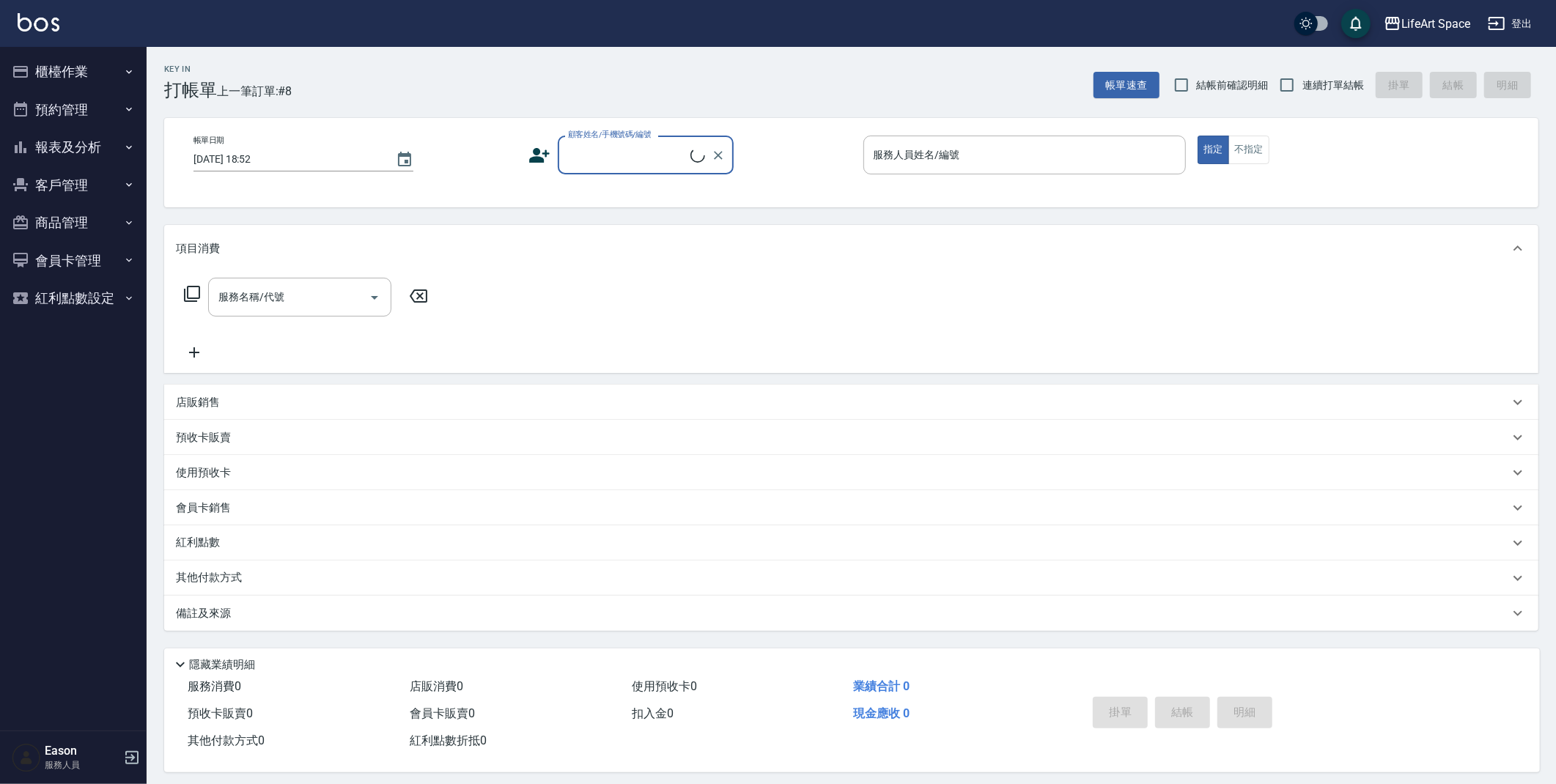
click at [906, 153] on div "服務人員姓名/編號 服務人員姓名/編號" at bounding box center [1025, 155] width 323 height 39
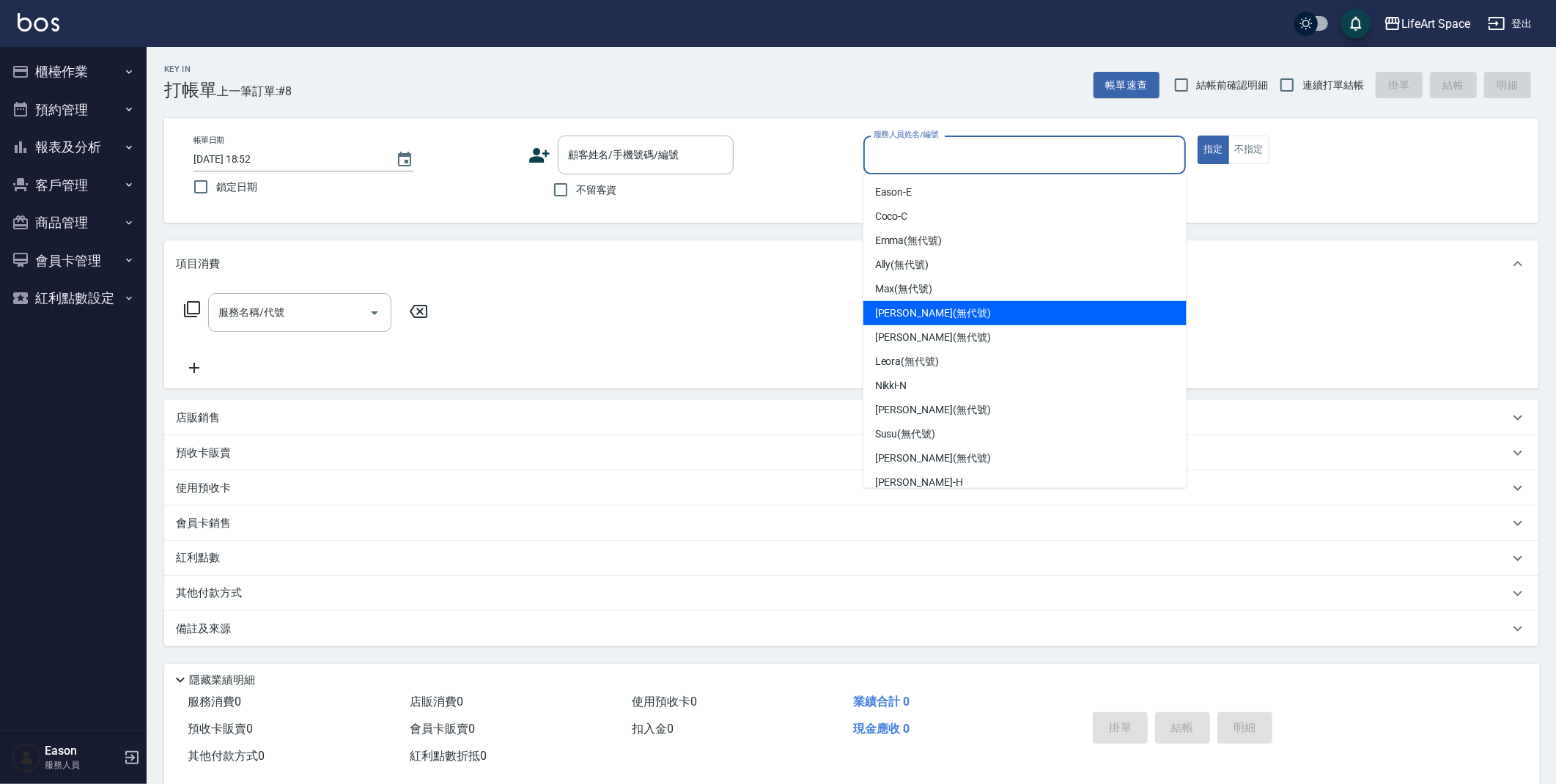
drag, startPoint x: 923, startPoint y: 310, endPoint x: 728, endPoint y: 295, distance: 195.6
click at [922, 310] on span "Joyce (無代號)" at bounding box center [933, 313] width 116 height 16
type input "Joyce(無代號)"
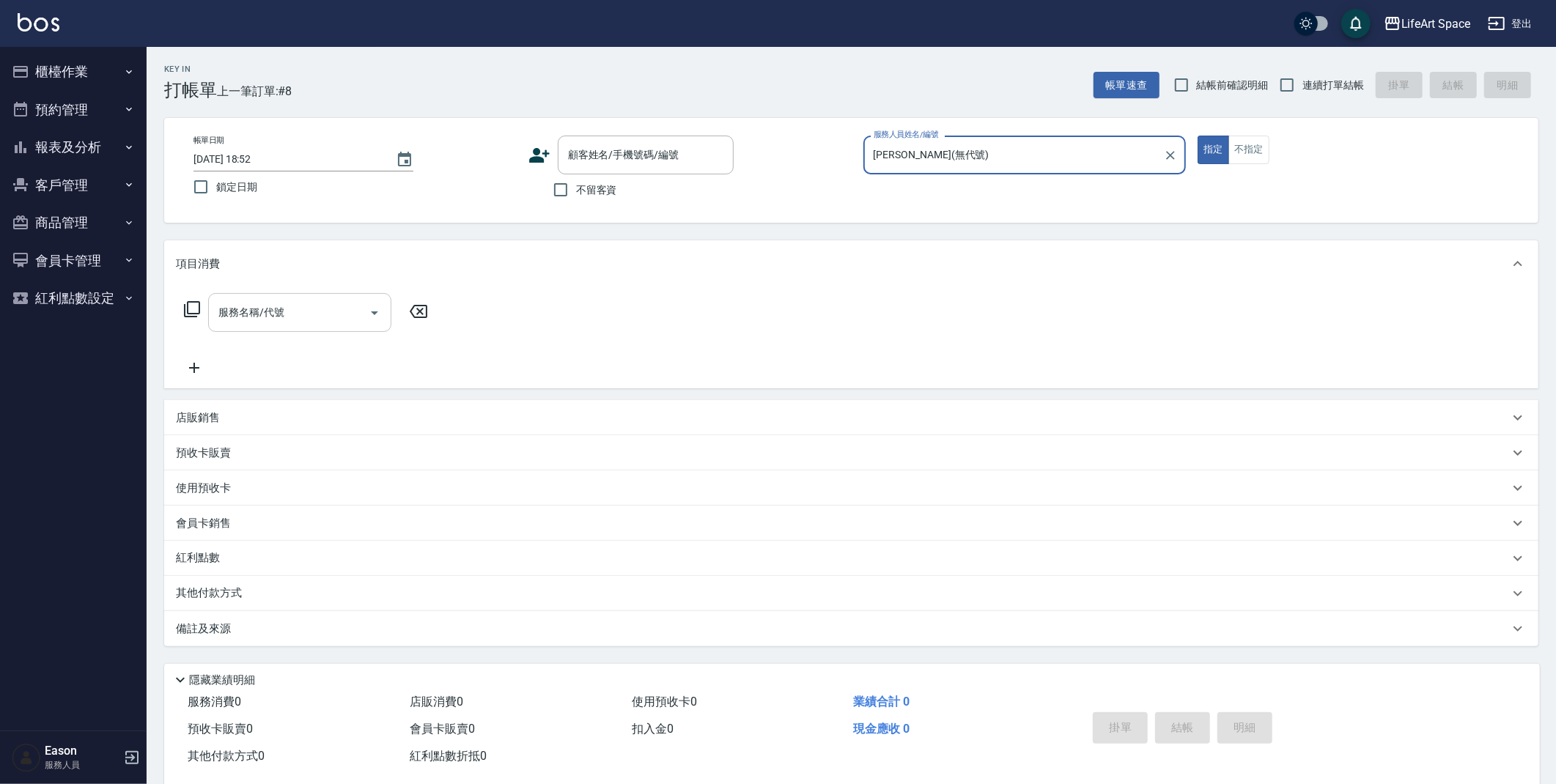
click at [308, 315] on input "服務名稱/代號" at bounding box center [288, 313] width 148 height 26
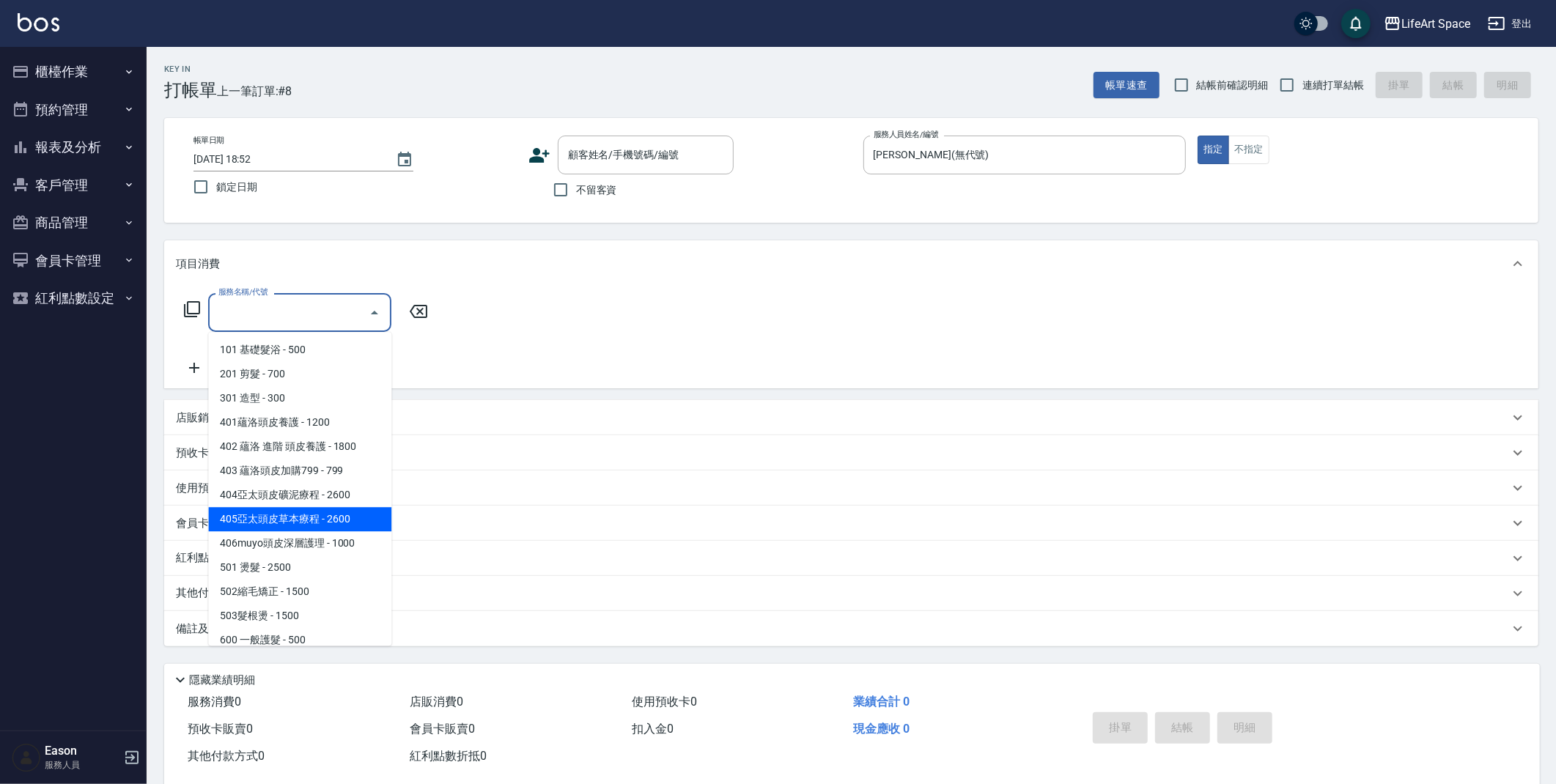
scroll to position [229, 0]
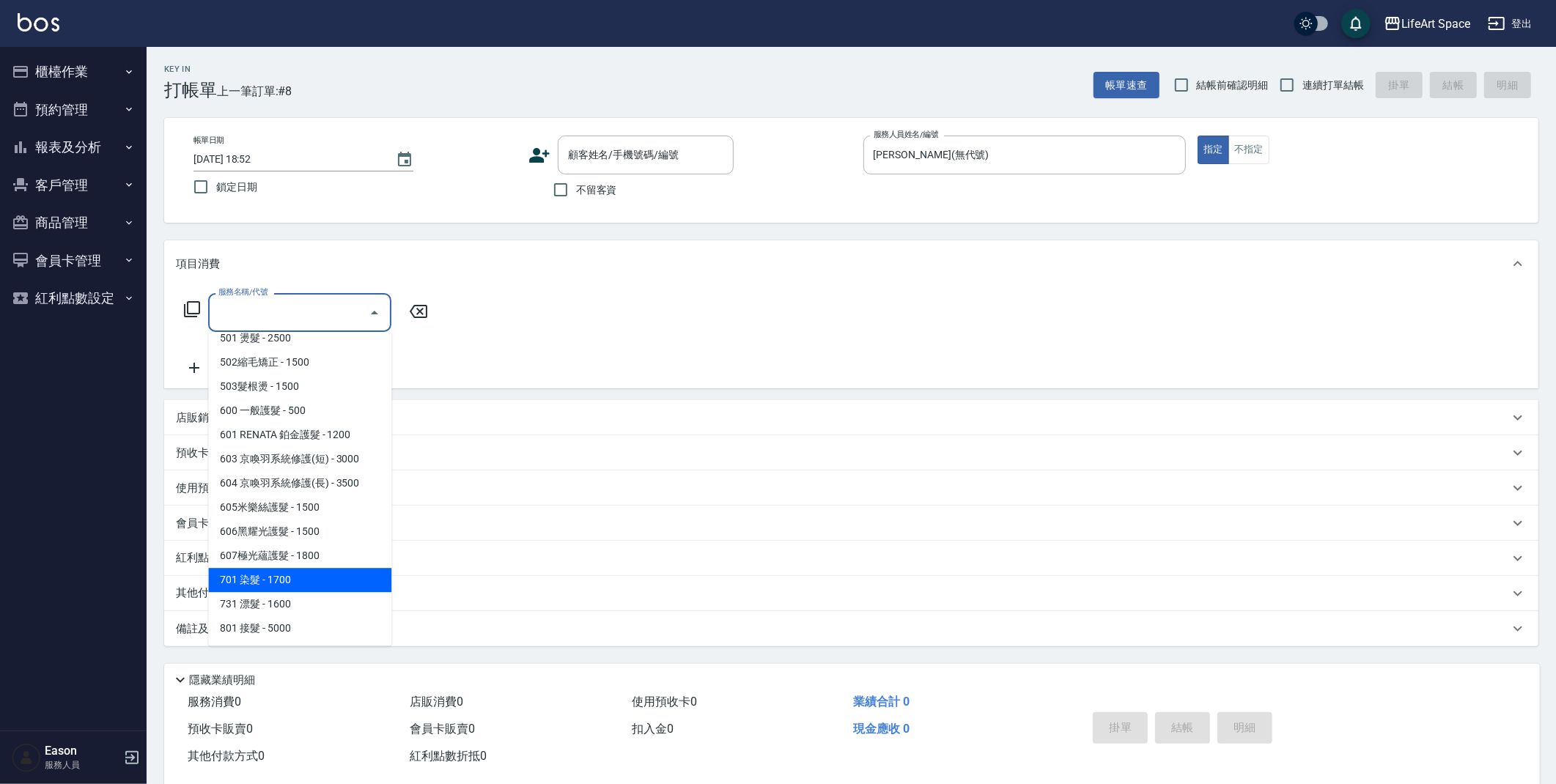
click at [305, 588] on span "701 染髮 - 1700" at bounding box center [300, 580] width 183 height 24
type input "701 染髮(701)"
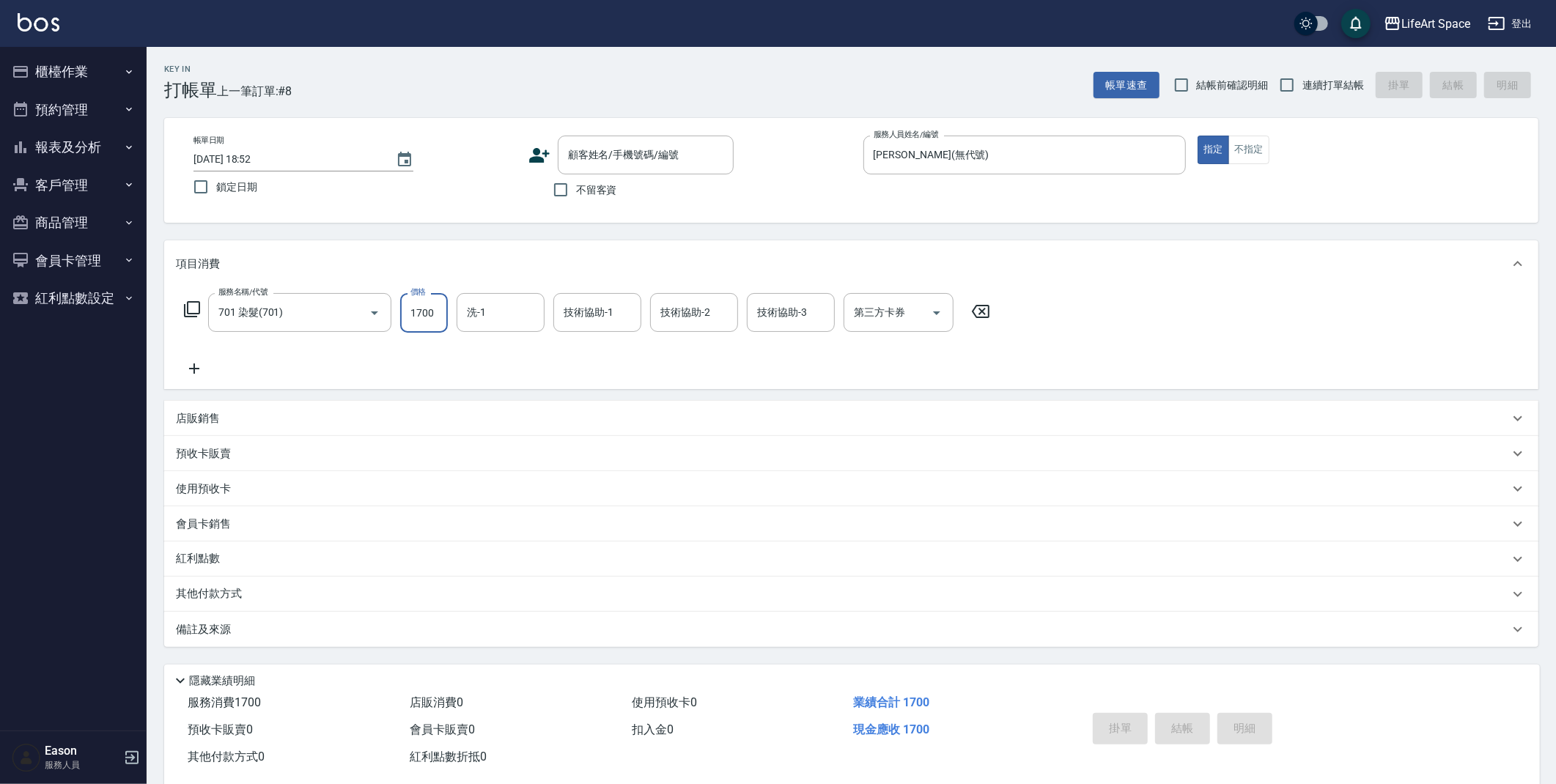
click at [440, 312] on input "1700" at bounding box center [424, 313] width 48 height 39
type input "1850"
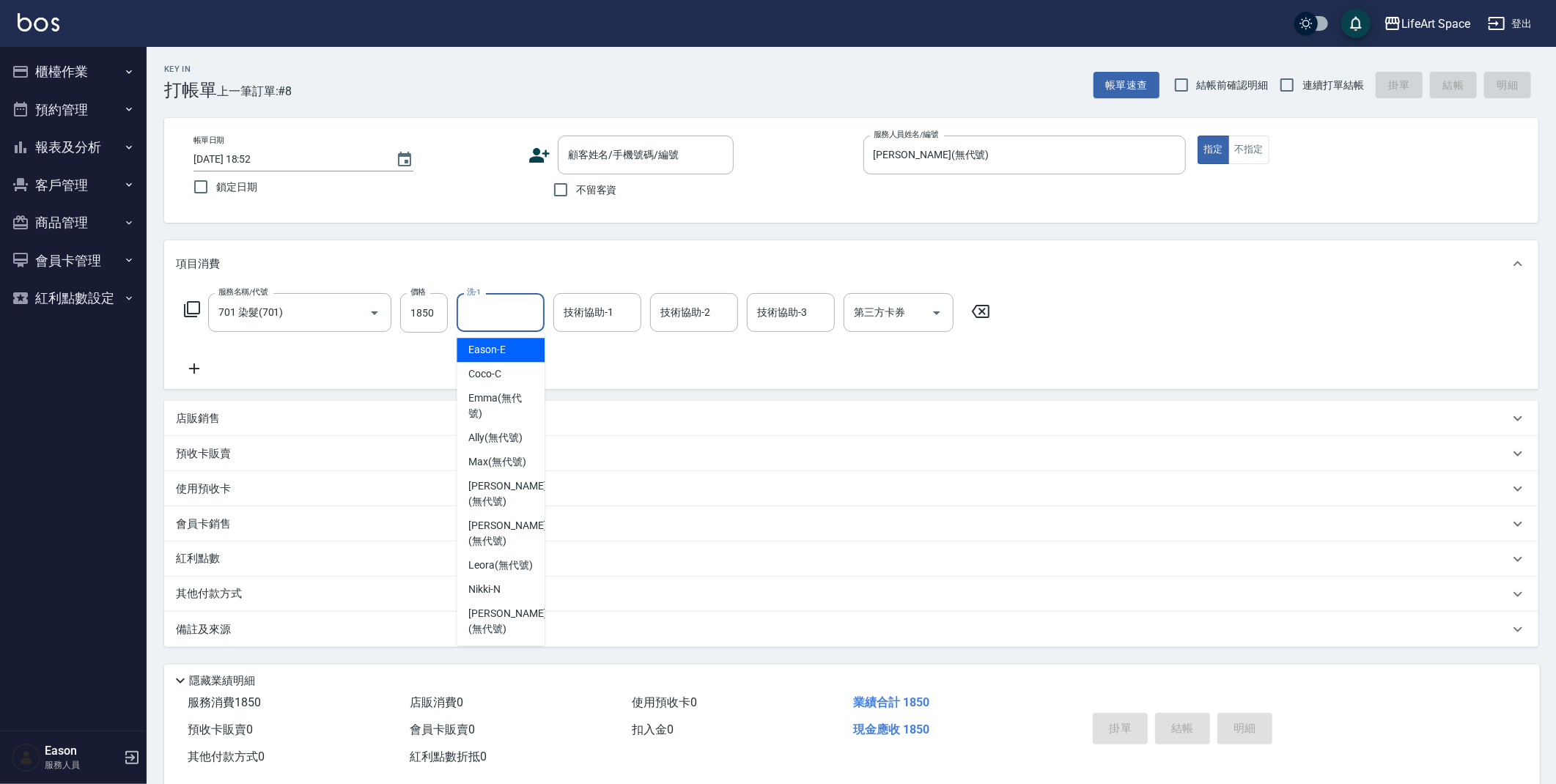
click at [526, 315] on input "洗-1" at bounding box center [500, 313] width 74 height 26
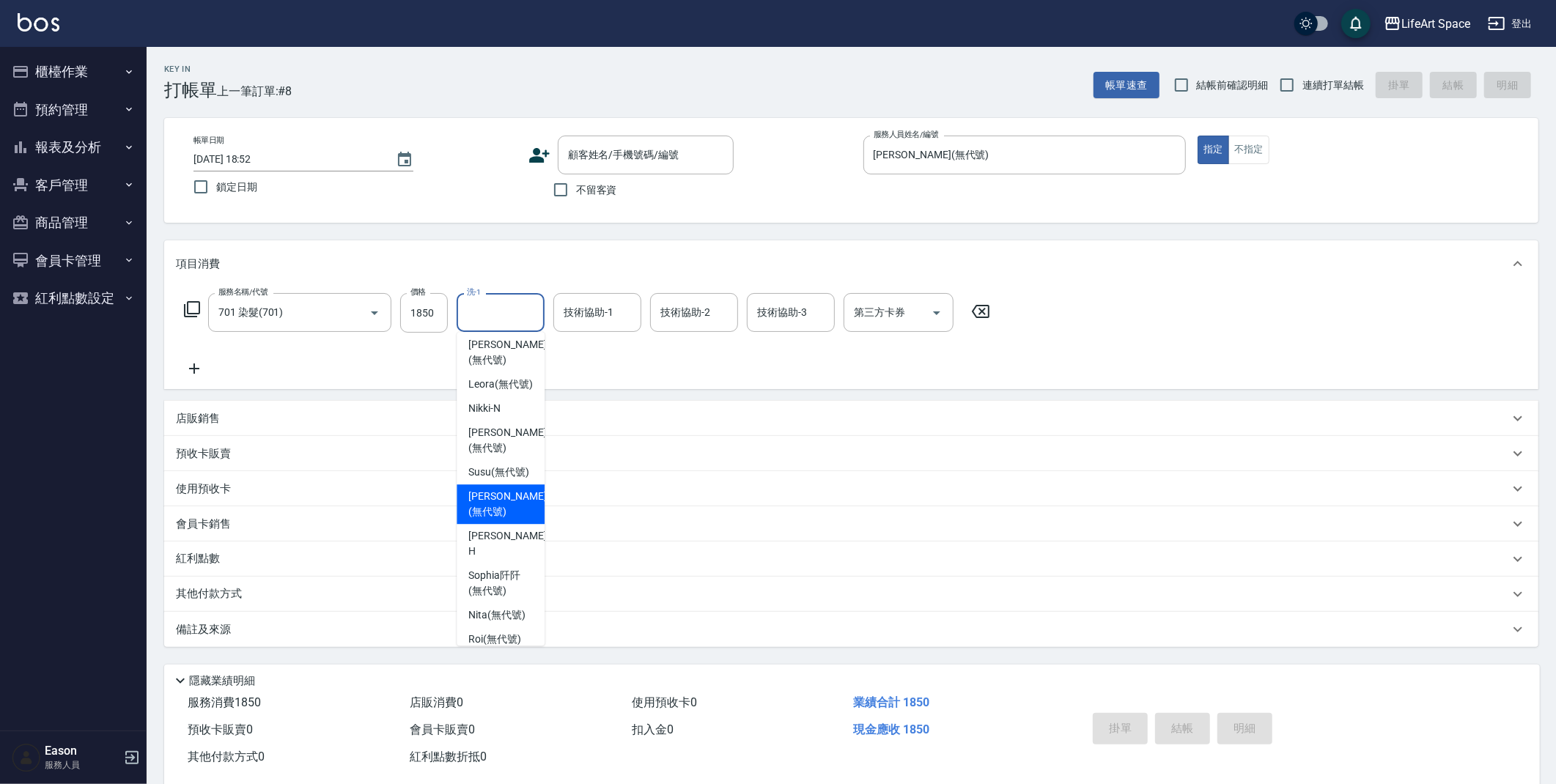
click at [487, 519] on span "Chloe (無代號)" at bounding box center [506, 504] width 78 height 31
type input "Chloe(無代號)"
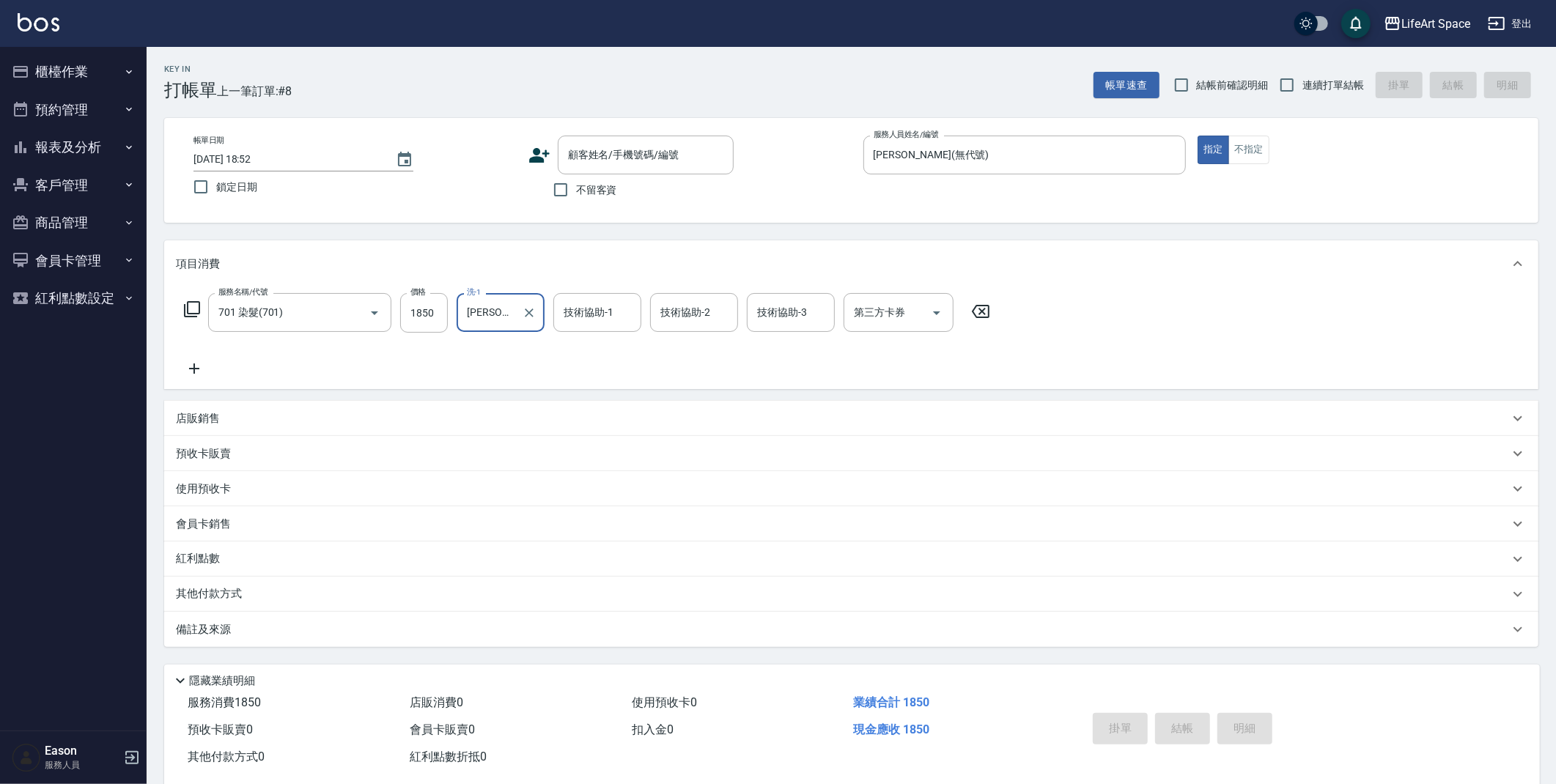
click at [583, 312] on div "技術協助-1 技術協助-1" at bounding box center [597, 313] width 88 height 39
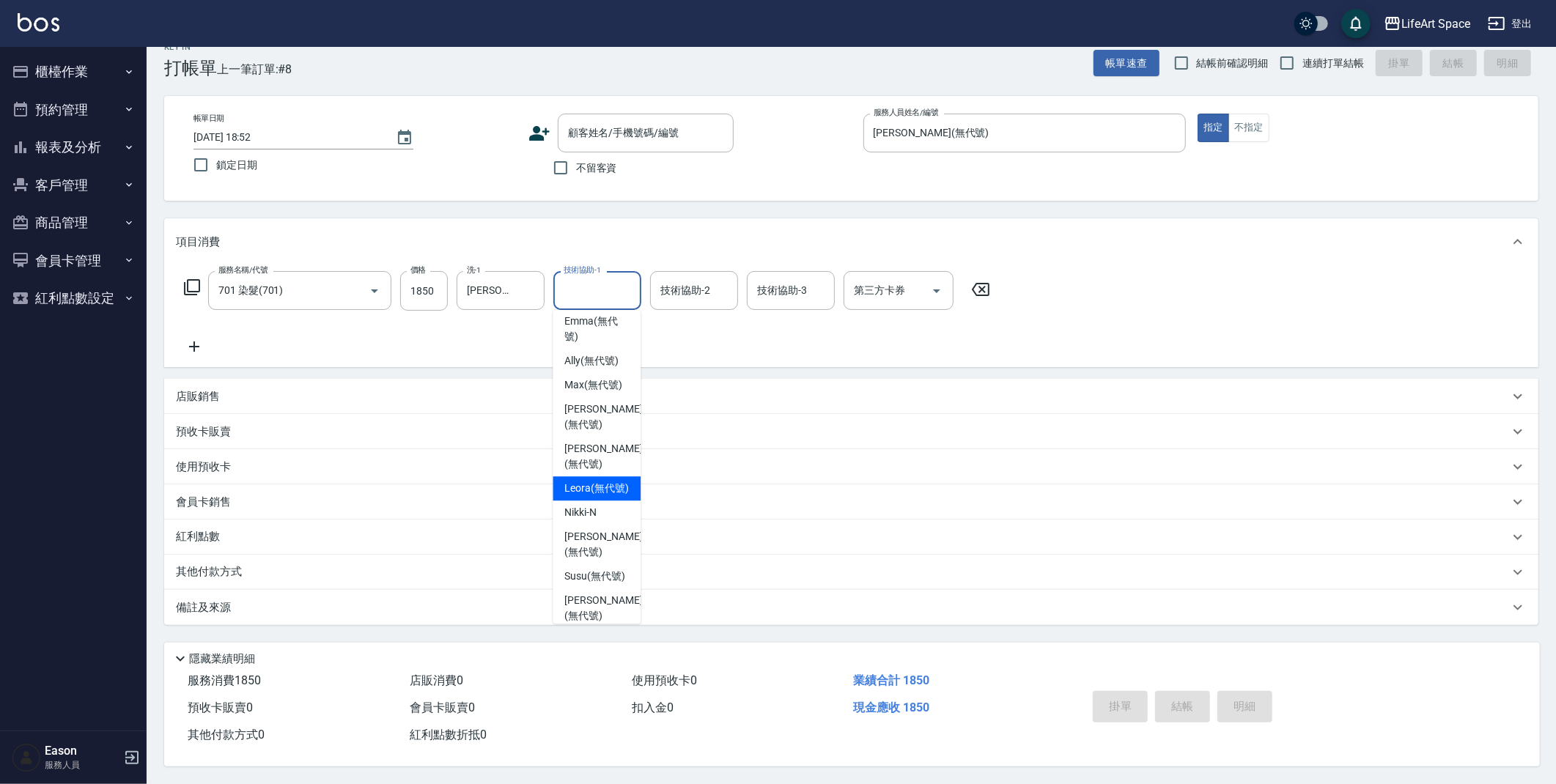
scroll to position [216, 0]
click at [604, 461] on span "Chloe (無代號)" at bounding box center [603, 447] width 78 height 31
type input "Chloe(無代號)"
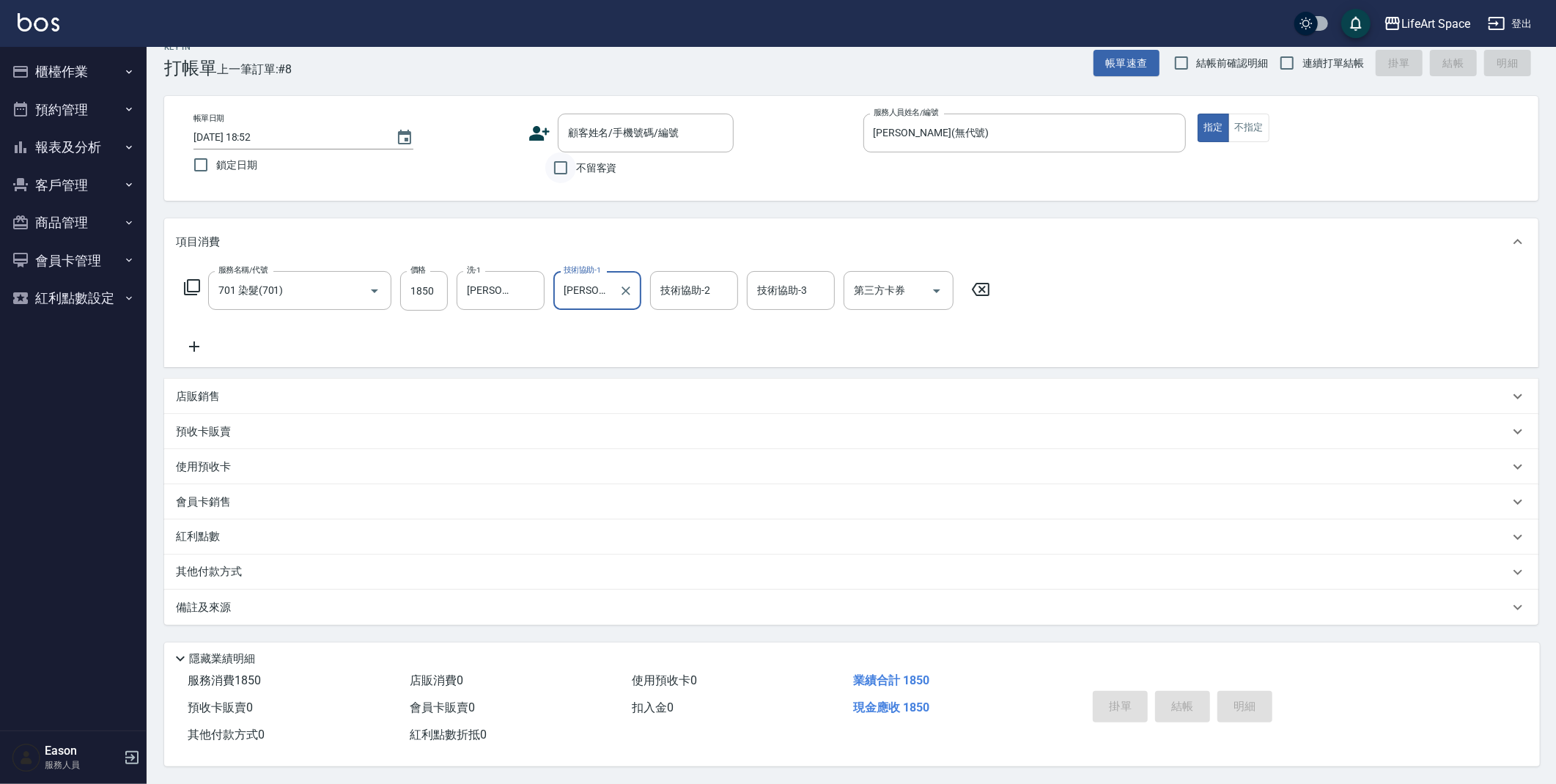
click at [554, 173] on input "不留客資" at bounding box center [561, 168] width 31 height 31
checkbox input "true"
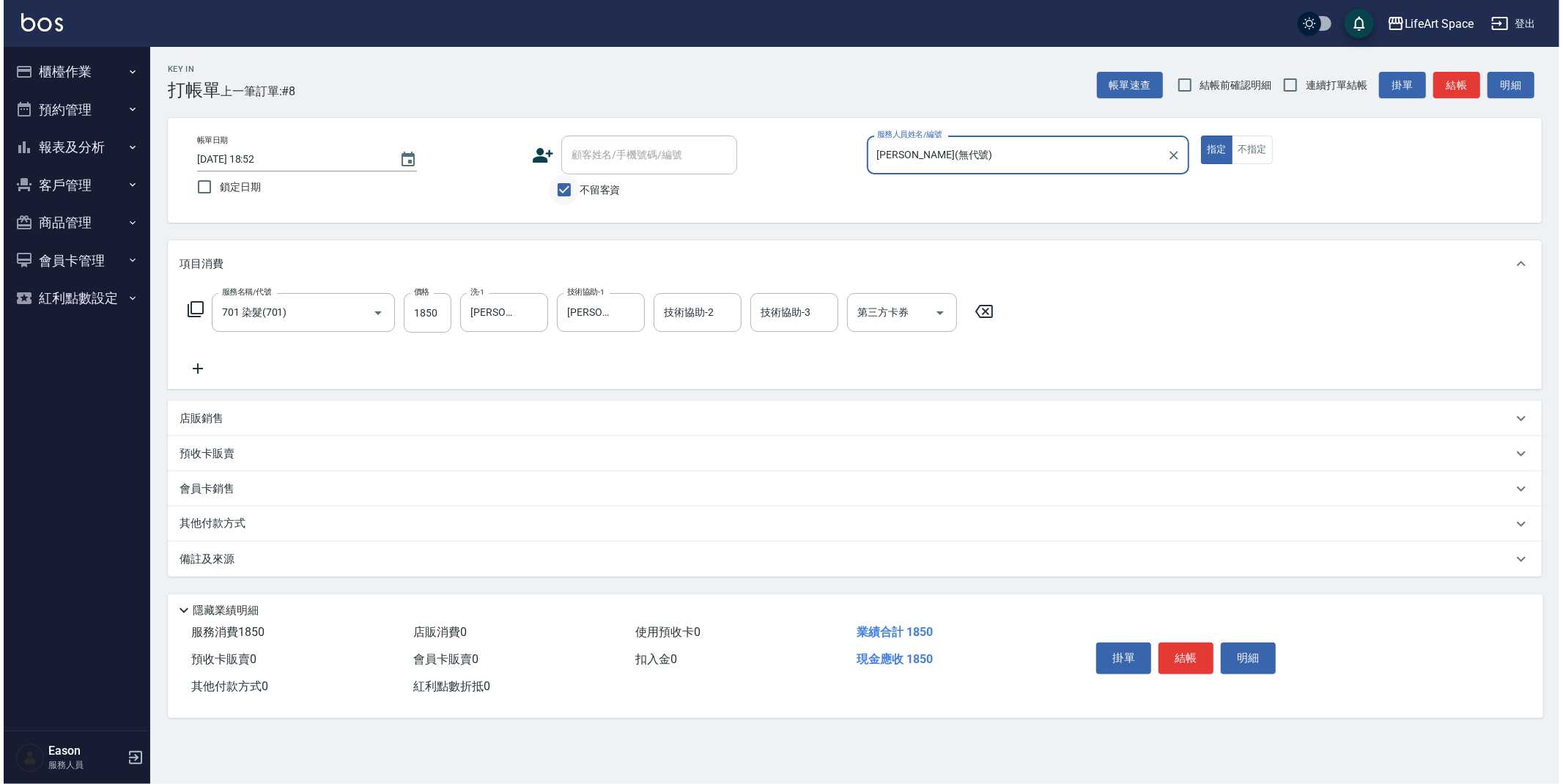
scroll to position [0, 0]
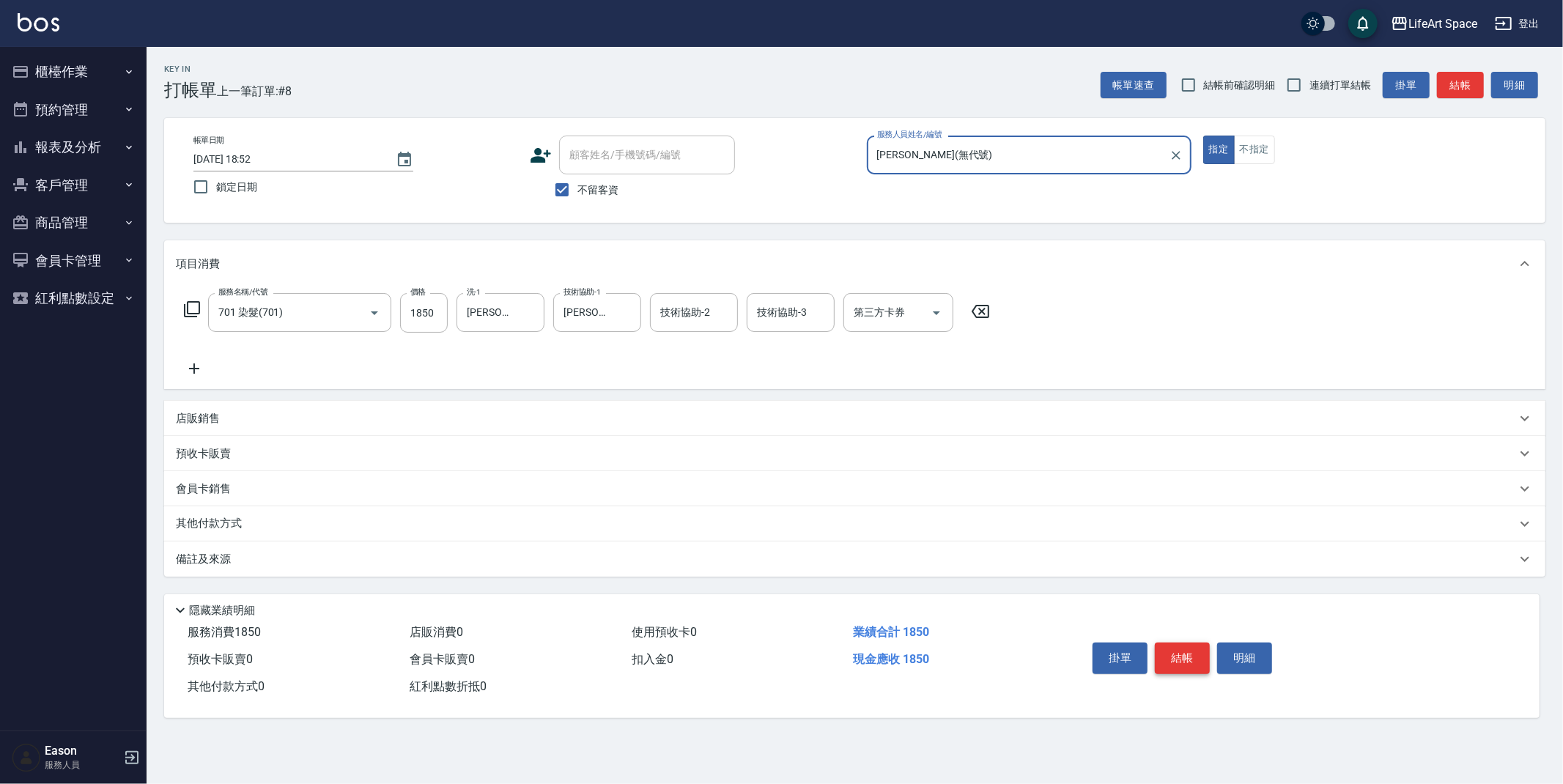
click at [1190, 662] on button "結帳" at bounding box center [1182, 658] width 55 height 31
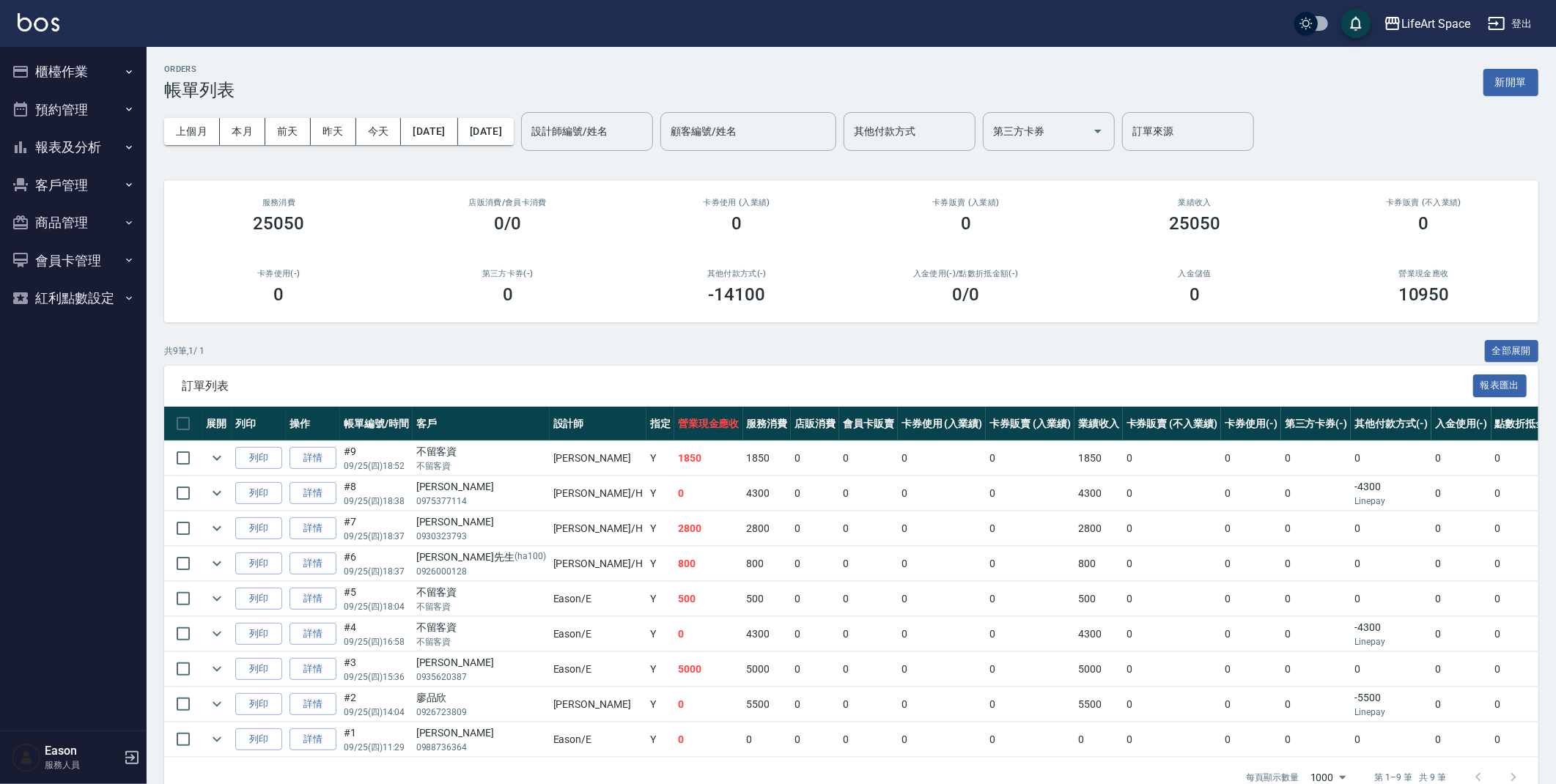
click at [77, 60] on button "櫃檯作業" at bounding box center [72, 72] width 135 height 39
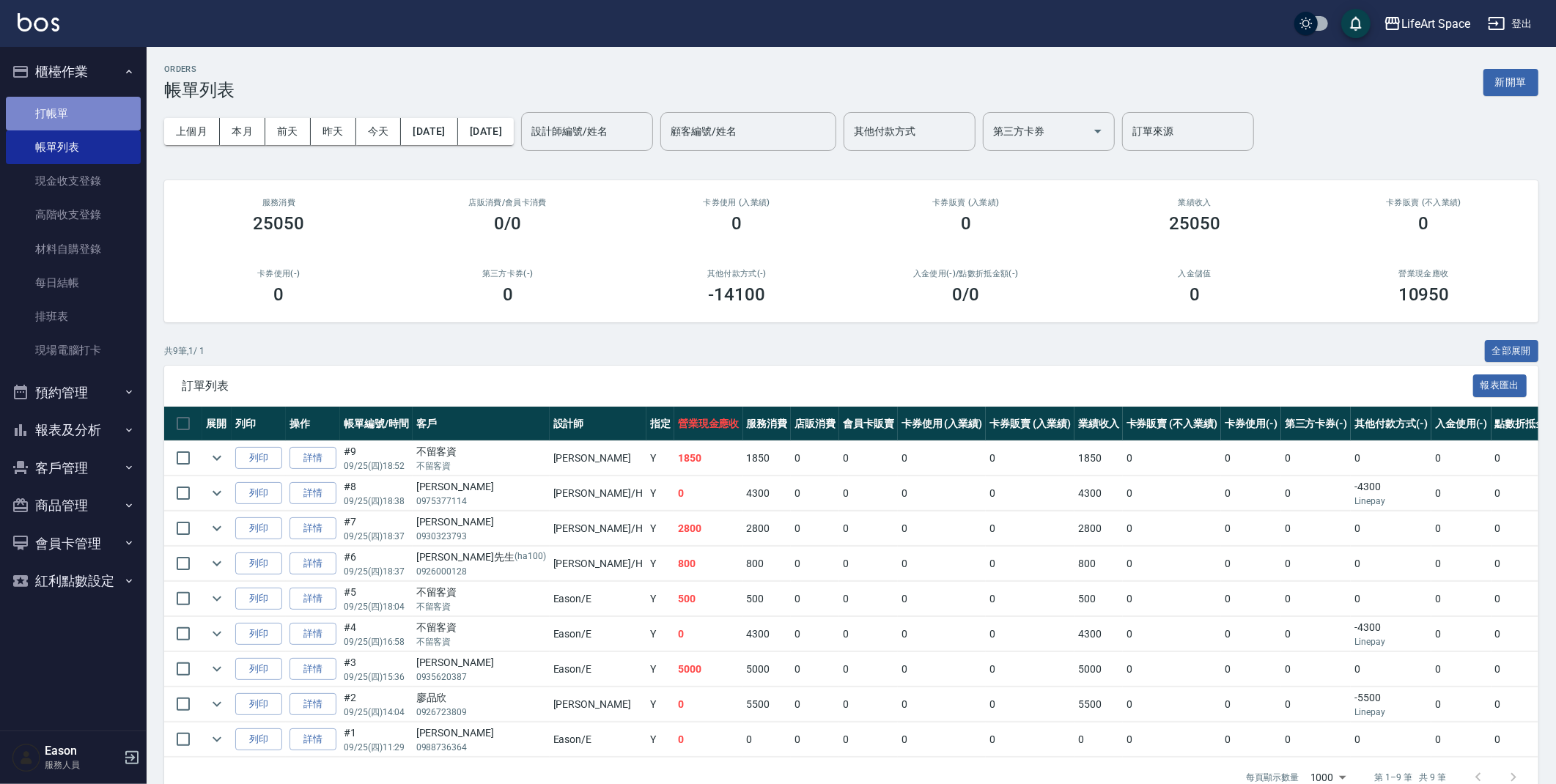
click at [78, 103] on link "打帳單" at bounding box center [72, 113] width 135 height 34
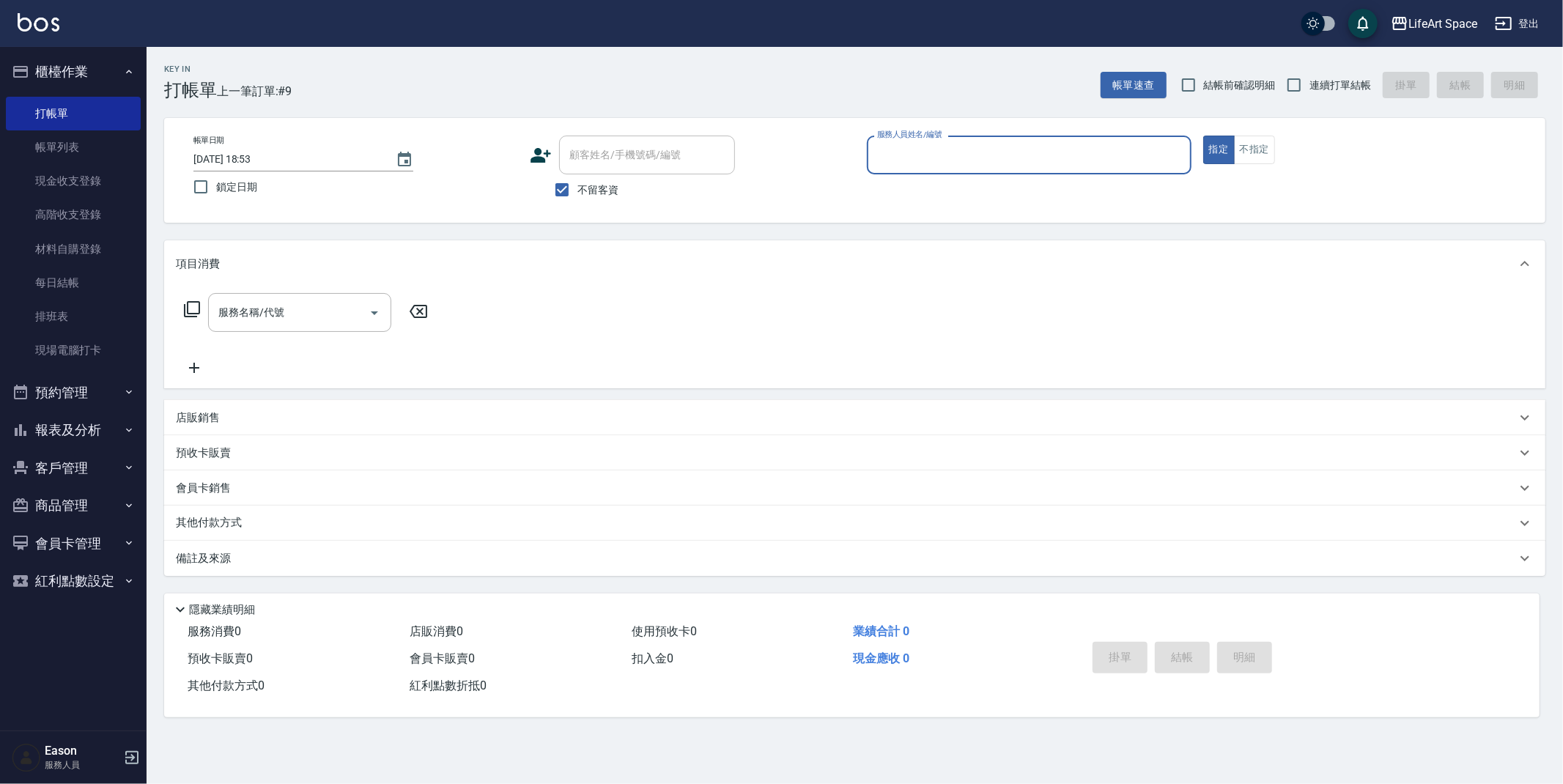
click at [951, 156] on input "服務人員姓名/編號" at bounding box center [1029, 155] width 312 height 26
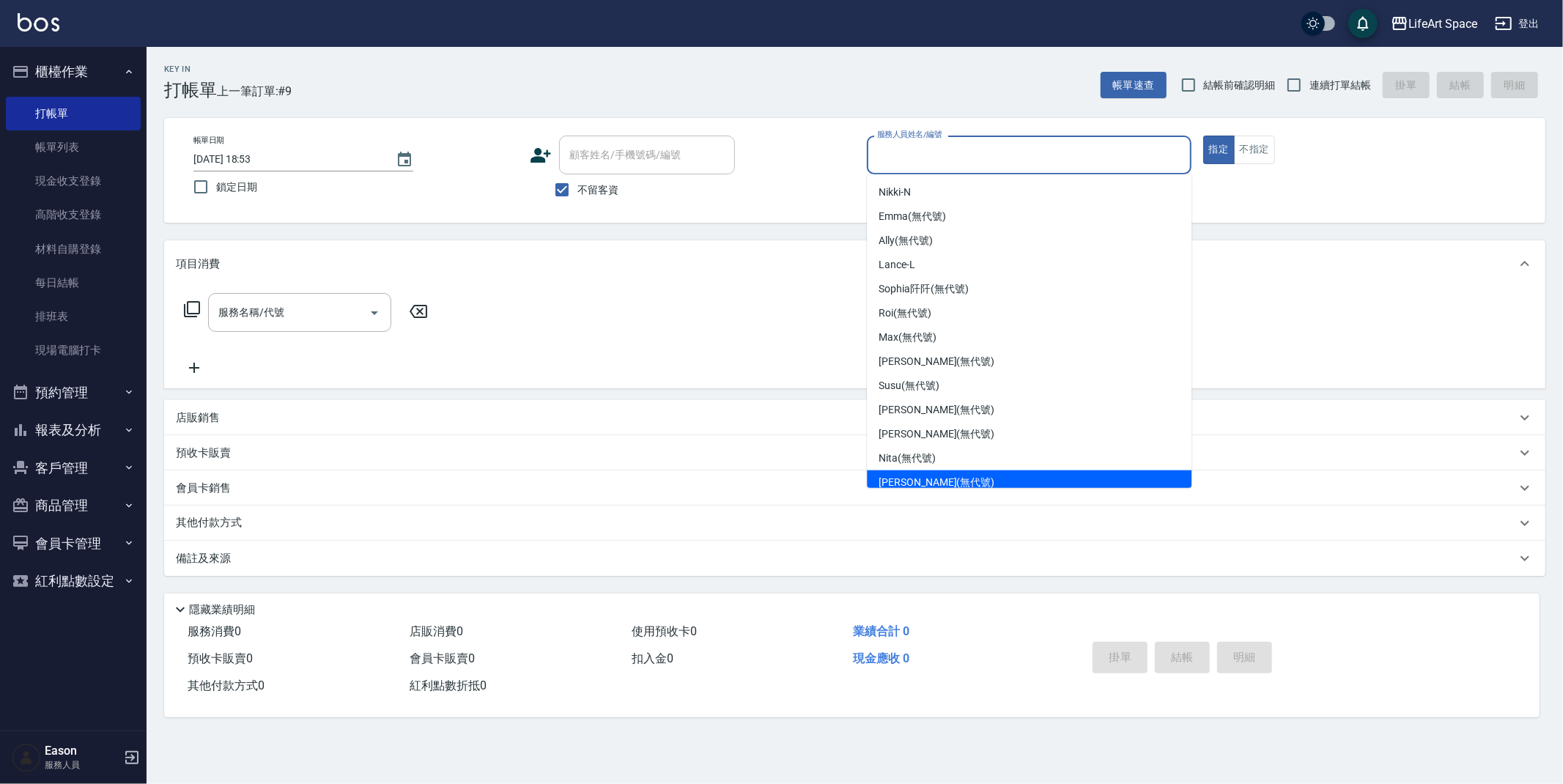
click at [935, 480] on span "Joyce (無代號)" at bounding box center [937, 482] width 116 height 16
type input "Joyce(無代號)"
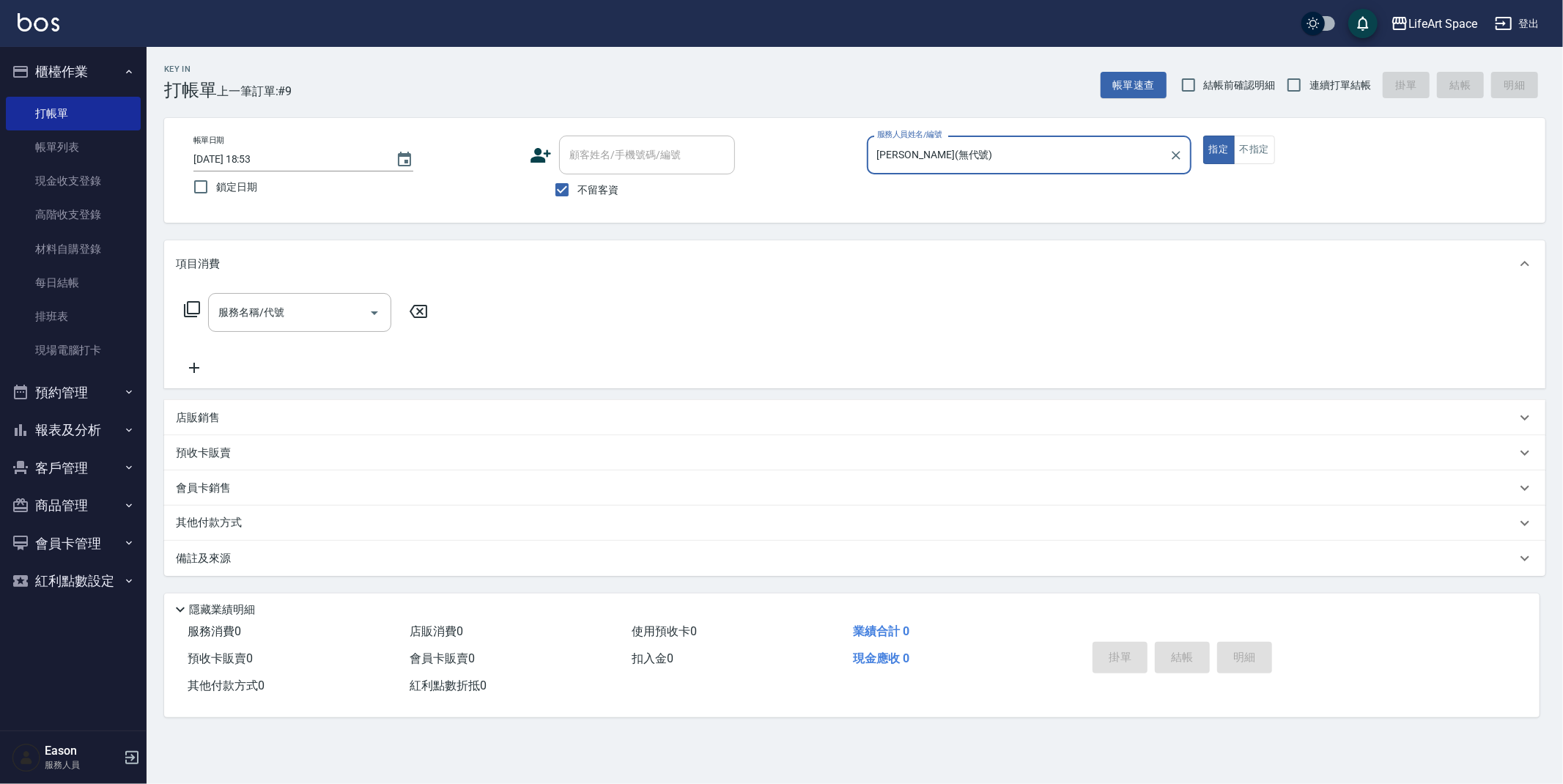
click at [260, 315] on input "服務名稱/代號" at bounding box center [288, 313] width 148 height 26
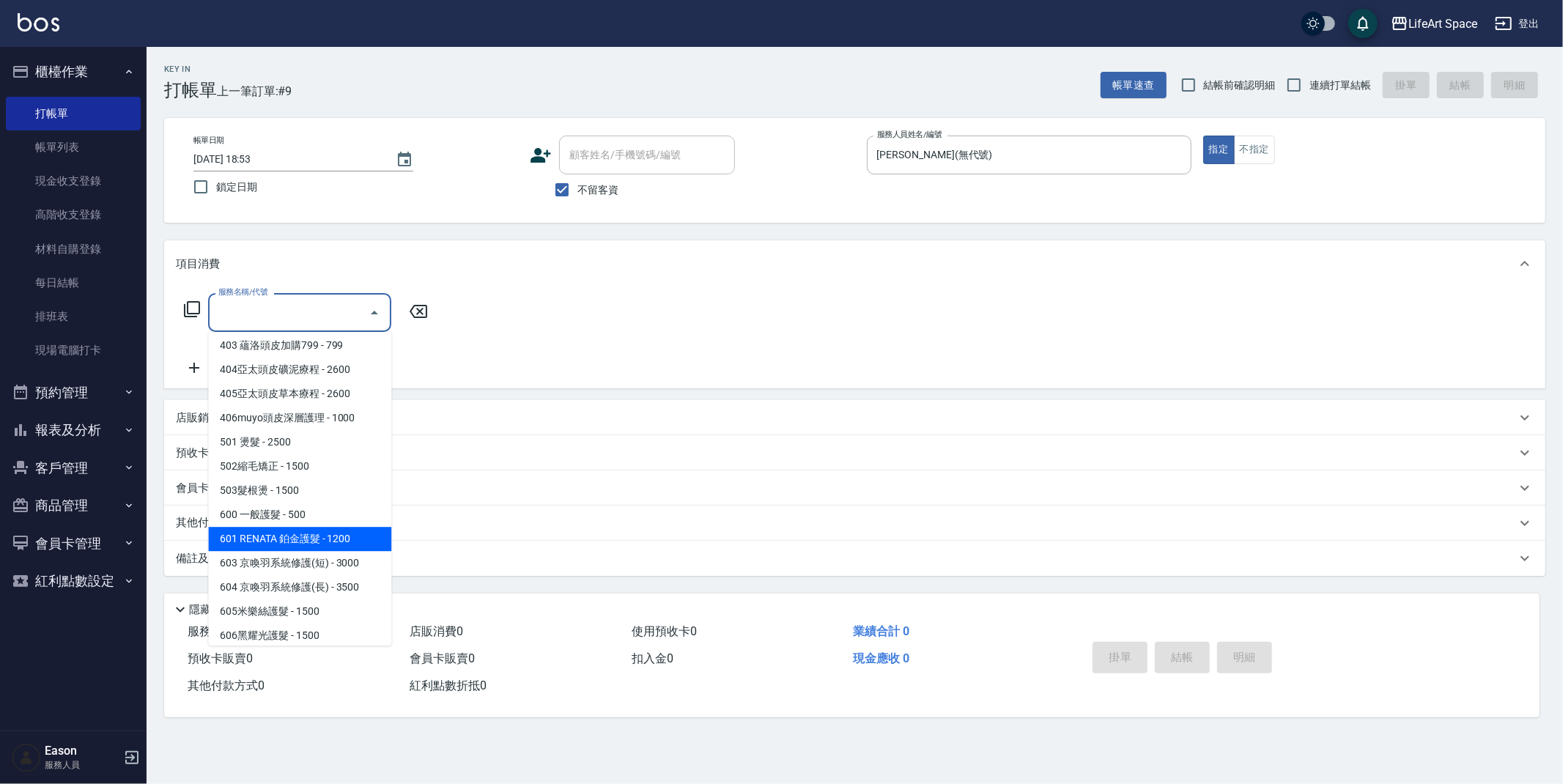
scroll to position [229, 0]
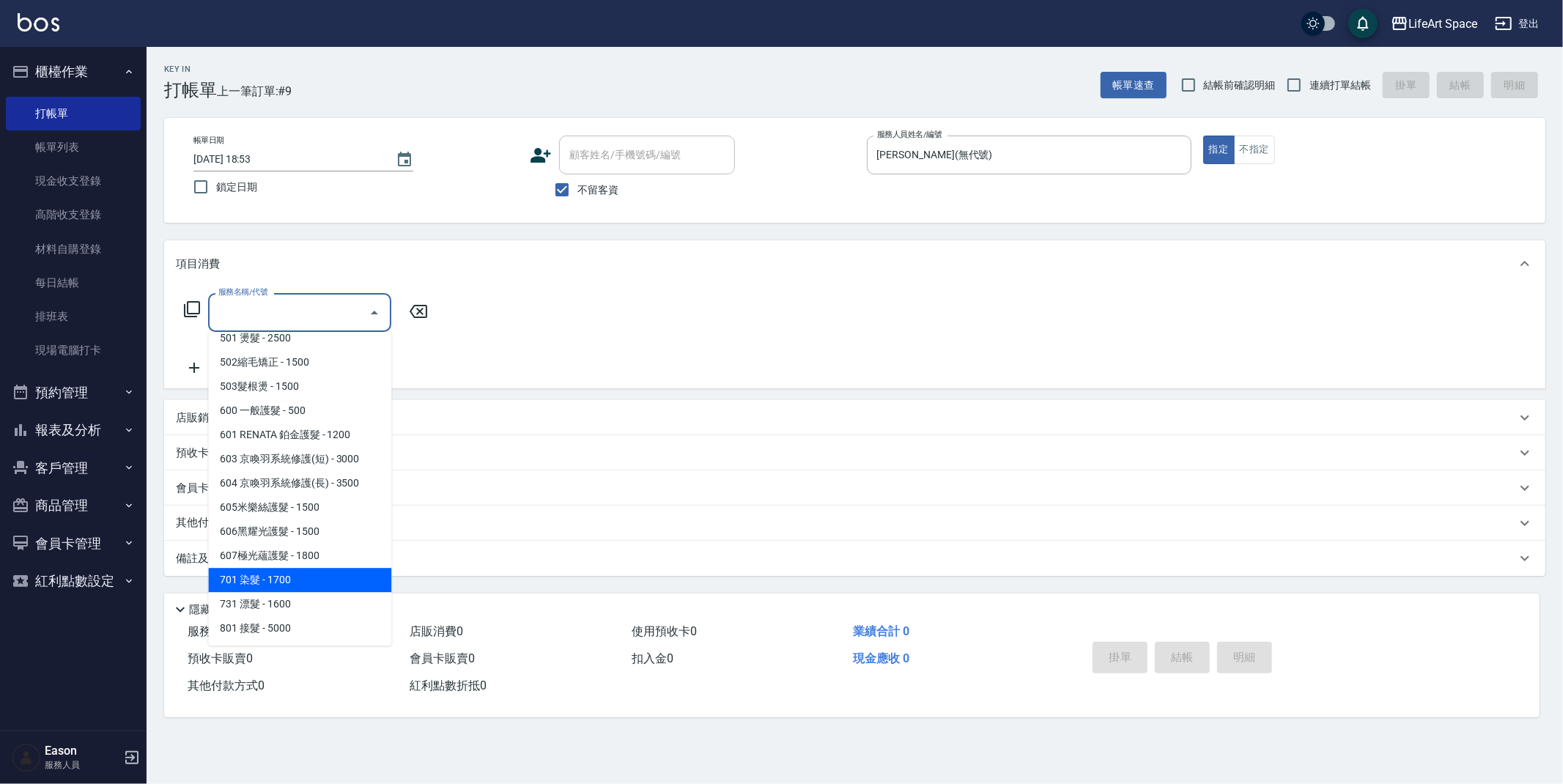
click at [298, 586] on span "701 染髮 - 1700" at bounding box center [300, 580] width 183 height 24
type input "701 染髮(701)"
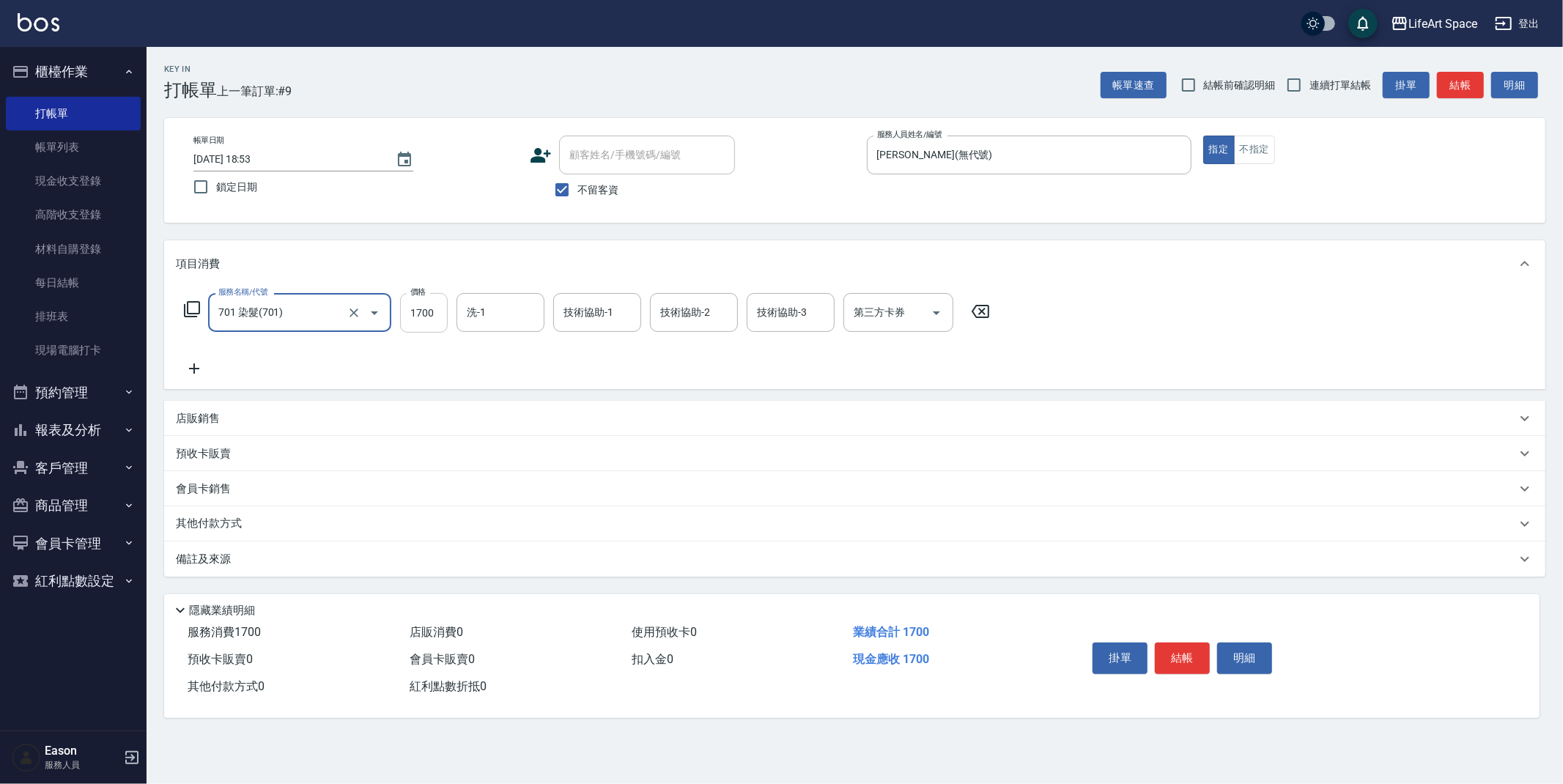
click at [432, 315] on input "1700" at bounding box center [424, 313] width 48 height 39
type input "2650"
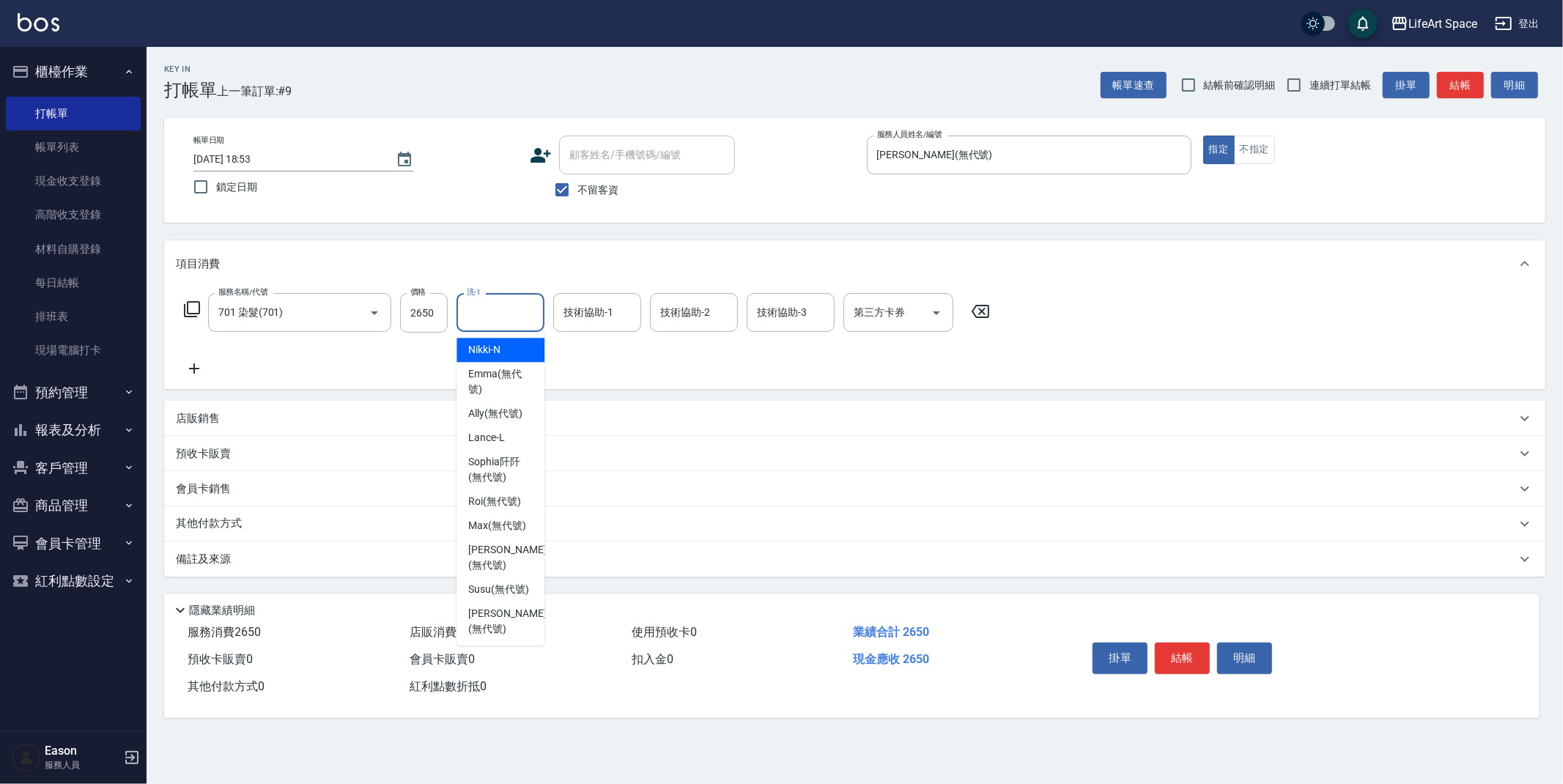
click at [487, 304] on input "洗-1" at bounding box center [500, 313] width 74 height 26
drag, startPoint x: 511, startPoint y: 561, endPoint x: 540, endPoint y: 410, distance: 153.8
click at [511, 559] on ul "Nikki -N Emma (無代號) Ally (無代號) Lance -L Sophia阡阡 (無代號) Roi (無代號) Max (無代號) Ivan…" at bounding box center [501, 489] width 88 height 314
drag, startPoint x: 496, startPoint y: 537, endPoint x: 493, endPoint y: 545, distance: 8.5
click at [496, 539] on div "Ivan (無代號)" at bounding box center [501, 557] width 88 height 39
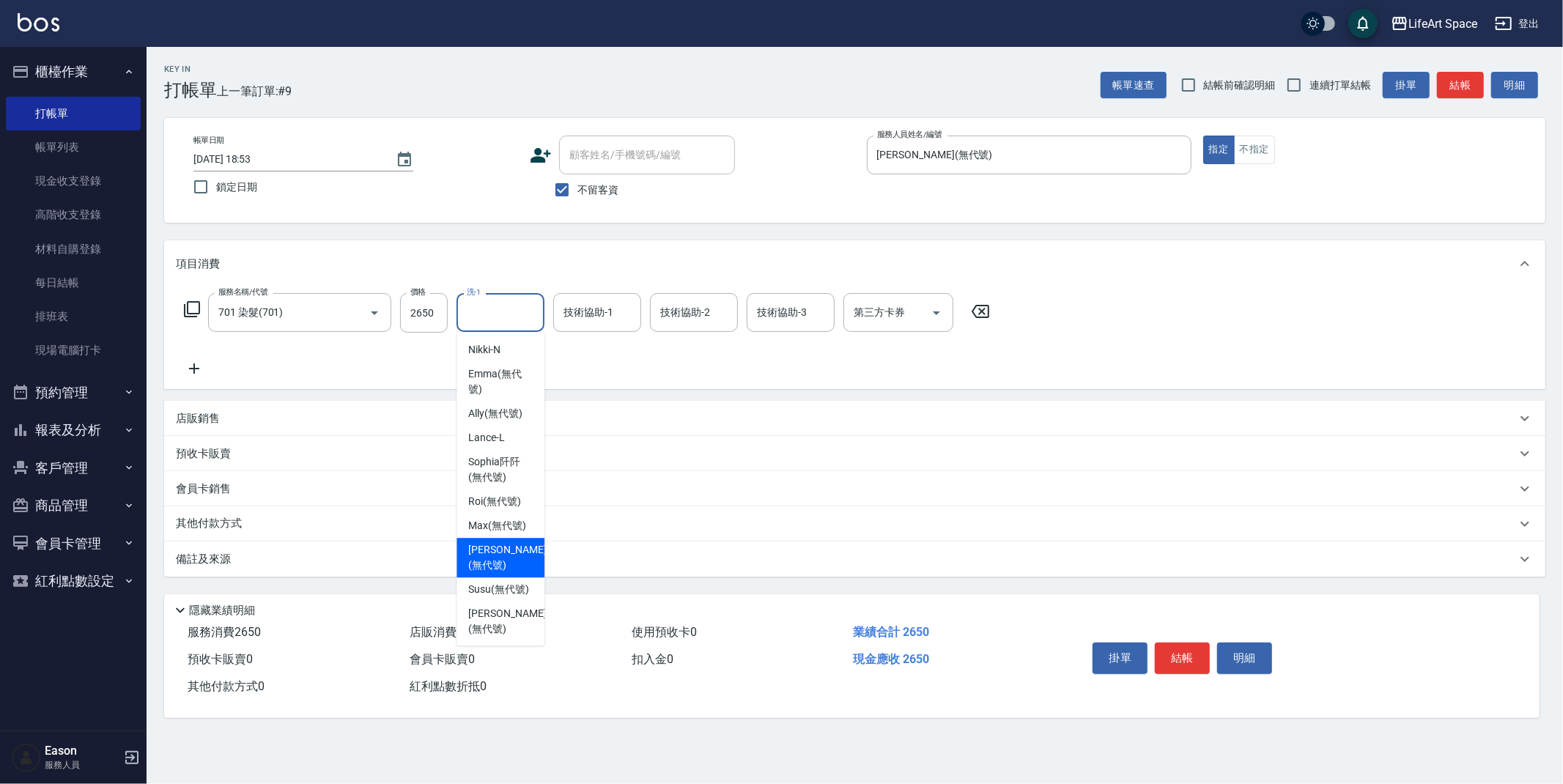
type input "Ivan(無代號)"
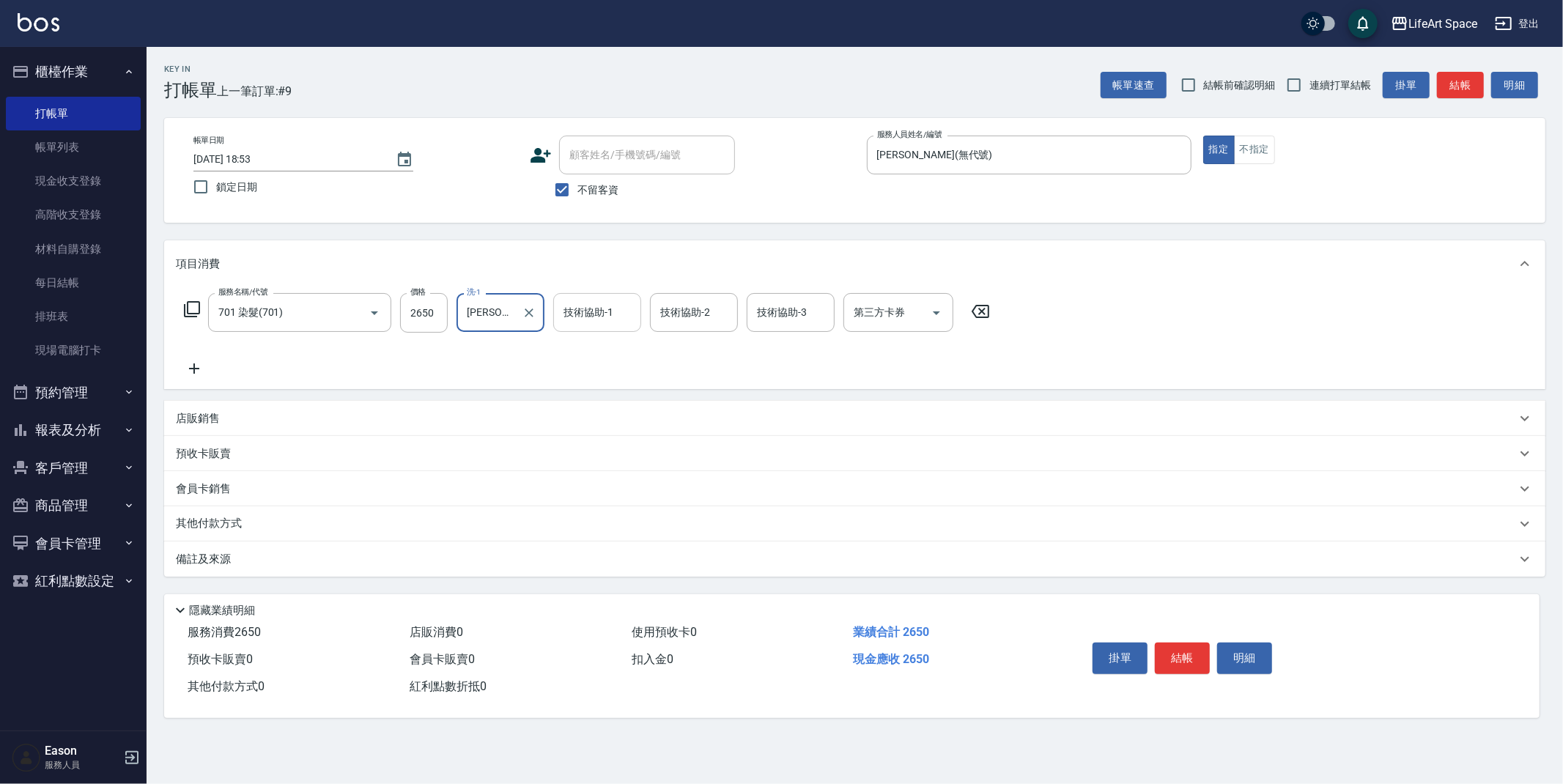
click at [580, 323] on input "技術協助-1" at bounding box center [596, 313] width 74 height 26
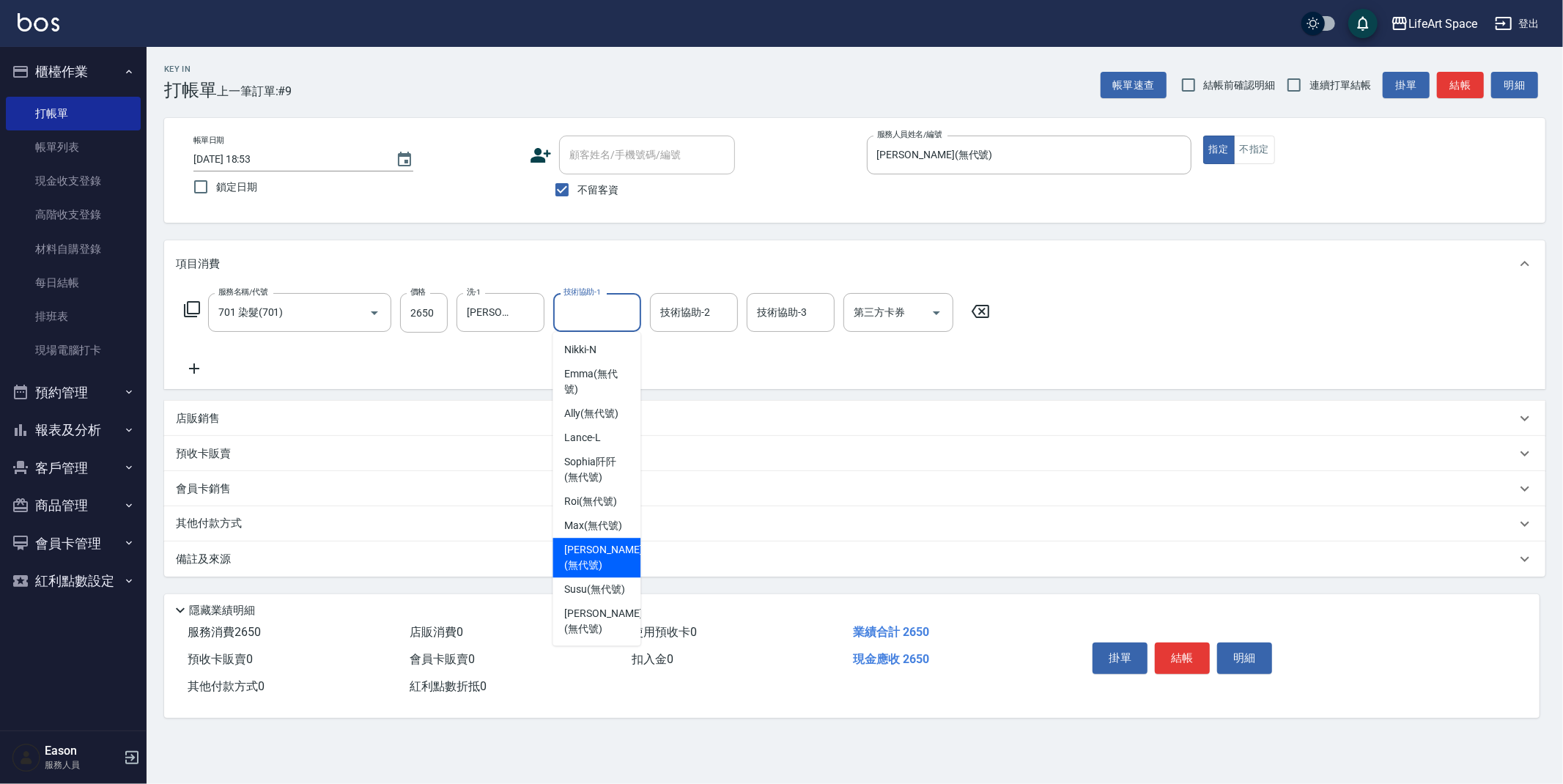
click at [592, 540] on div "Ivan (無代號)" at bounding box center [596, 557] width 88 height 39
type input "Ivan(無代號)"
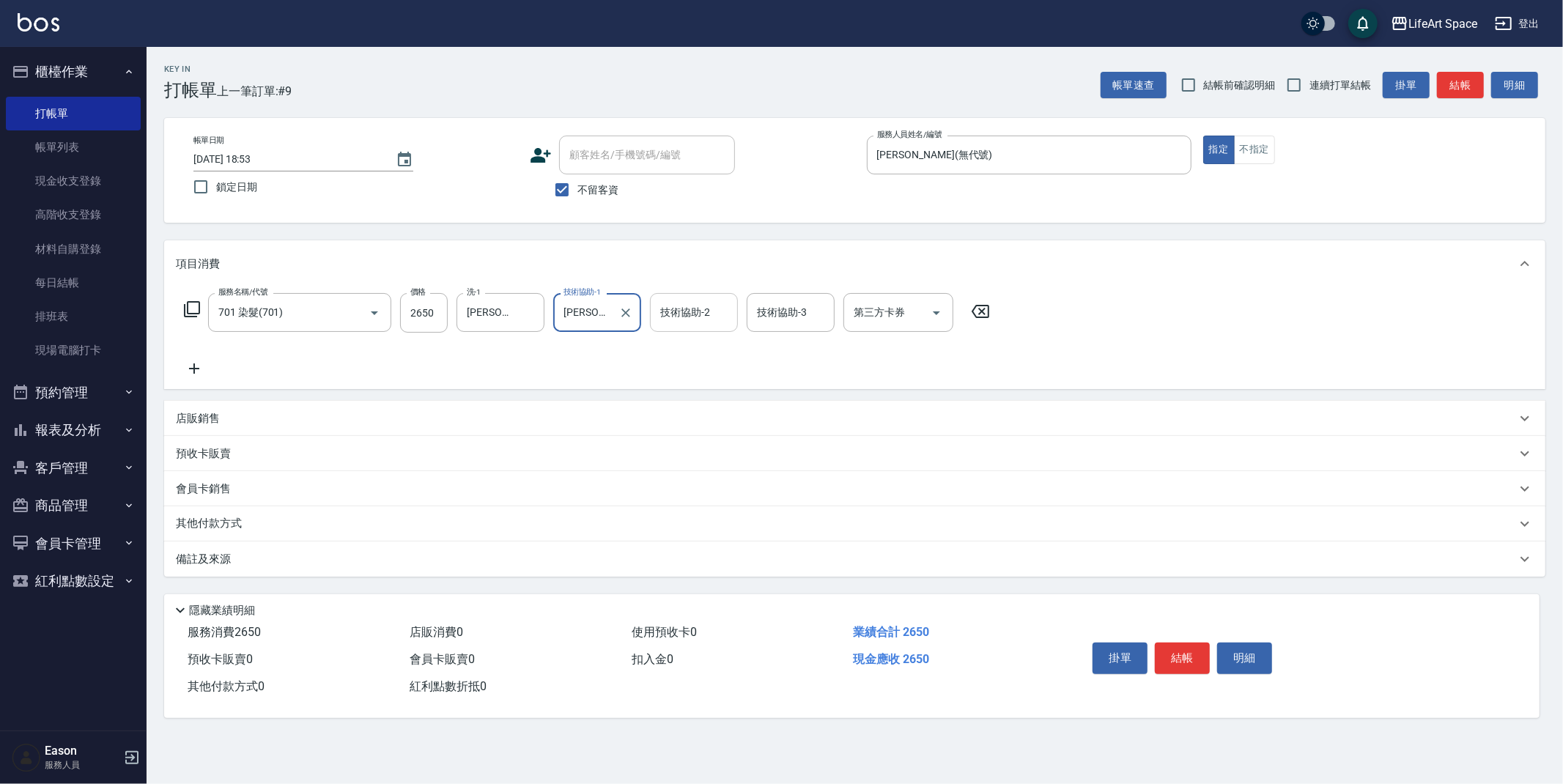
drag, startPoint x: 712, startPoint y: 312, endPoint x: 709, endPoint y: 328, distance: 16.3
click at [712, 312] on input "技術協助-2" at bounding box center [693, 313] width 74 height 26
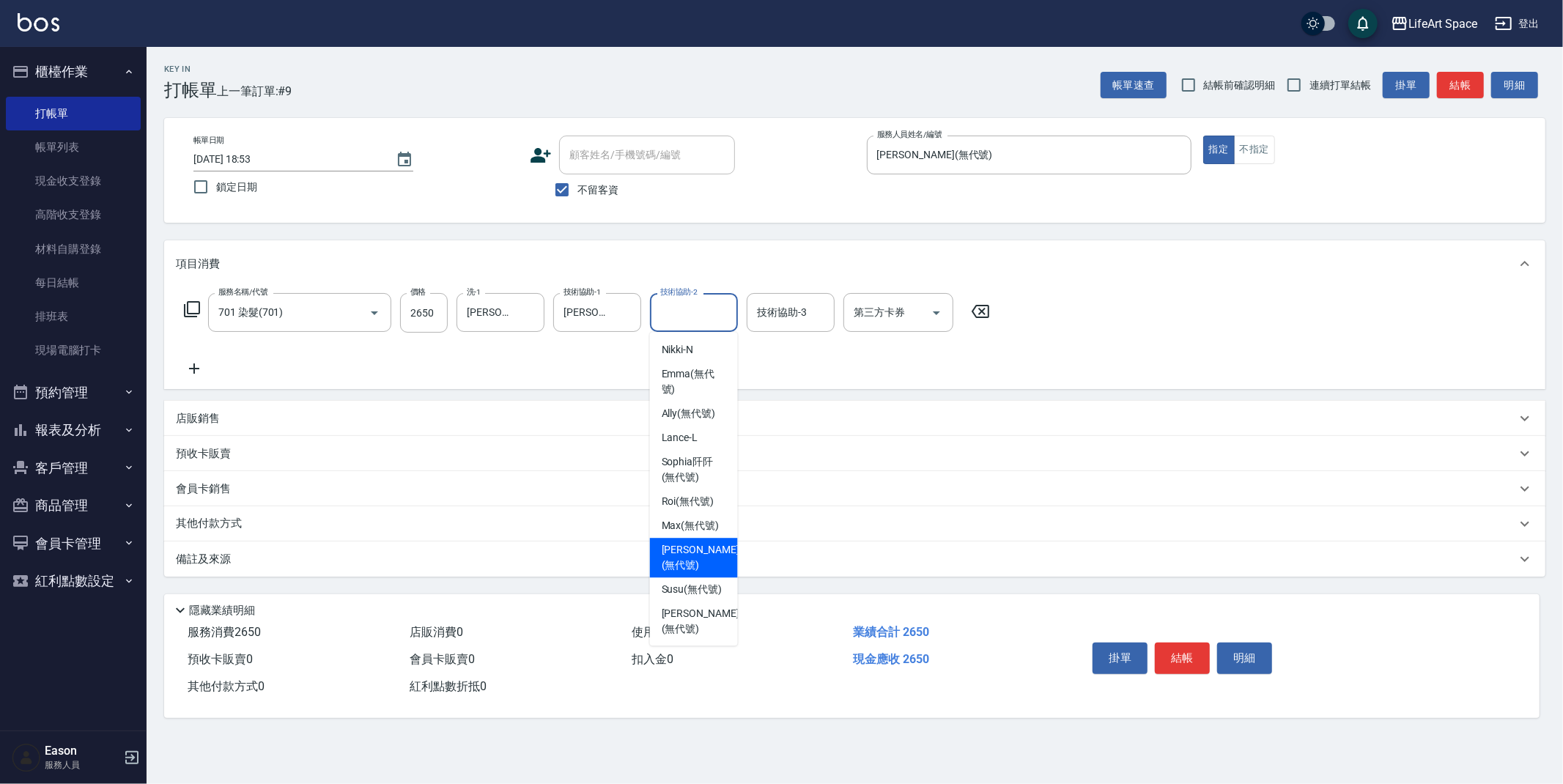
click at [672, 542] on span "Ivan (無代號)" at bounding box center [700, 558] width 78 height 31
type input "Ivan(無代號)"
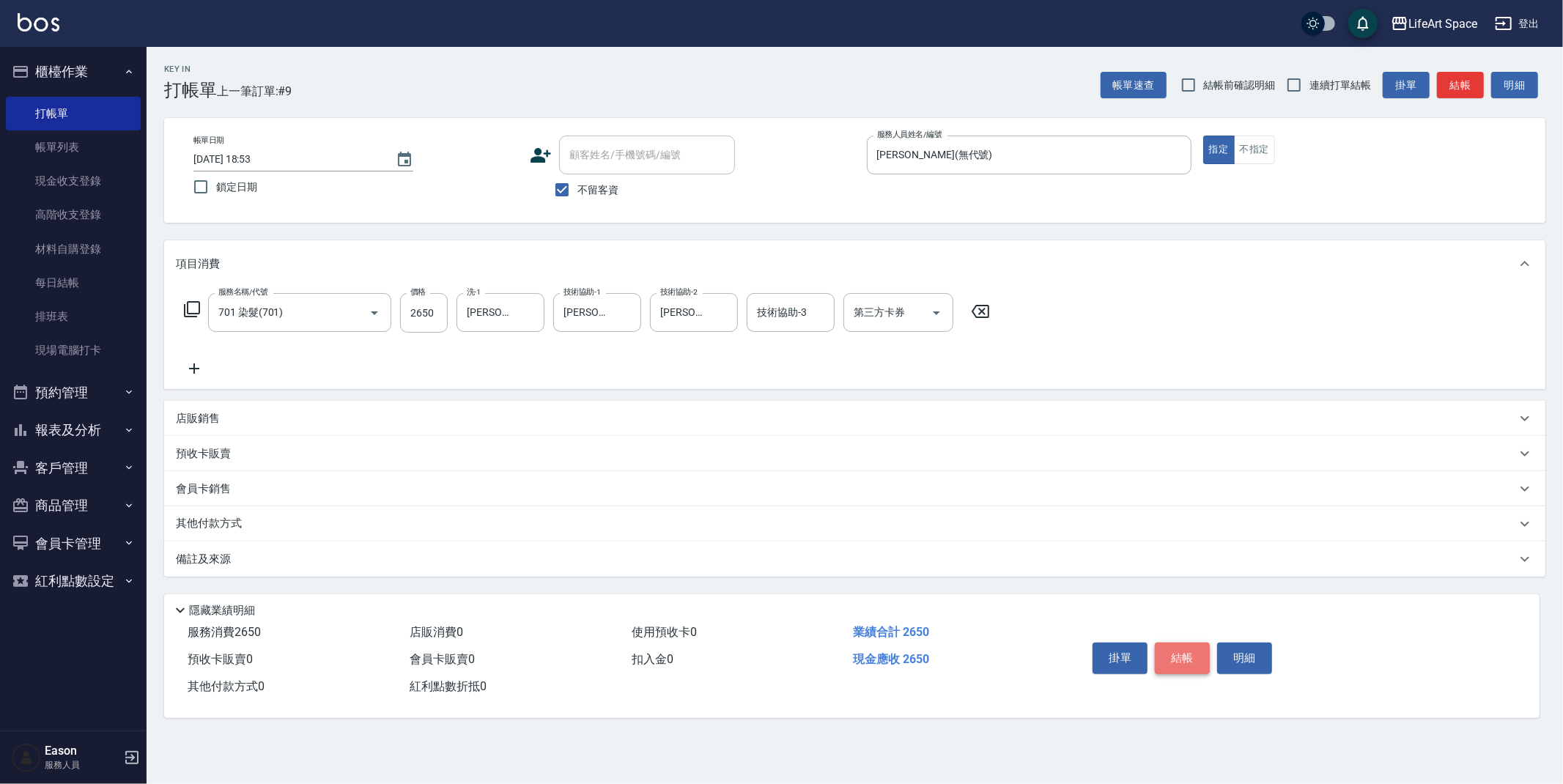
click at [1193, 659] on button "結帳" at bounding box center [1182, 658] width 55 height 31
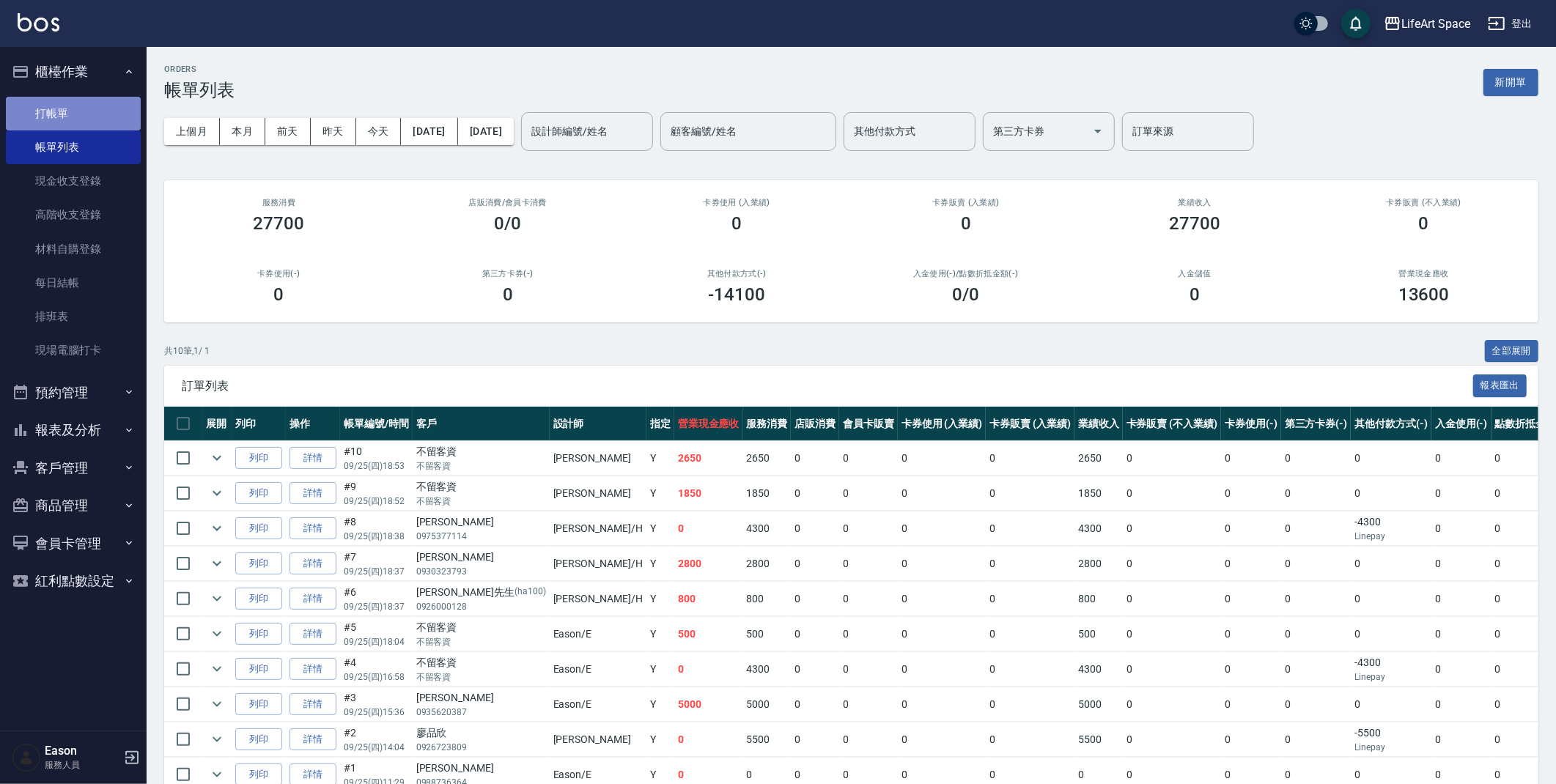
click at [71, 112] on link "打帳單" at bounding box center [72, 113] width 135 height 34
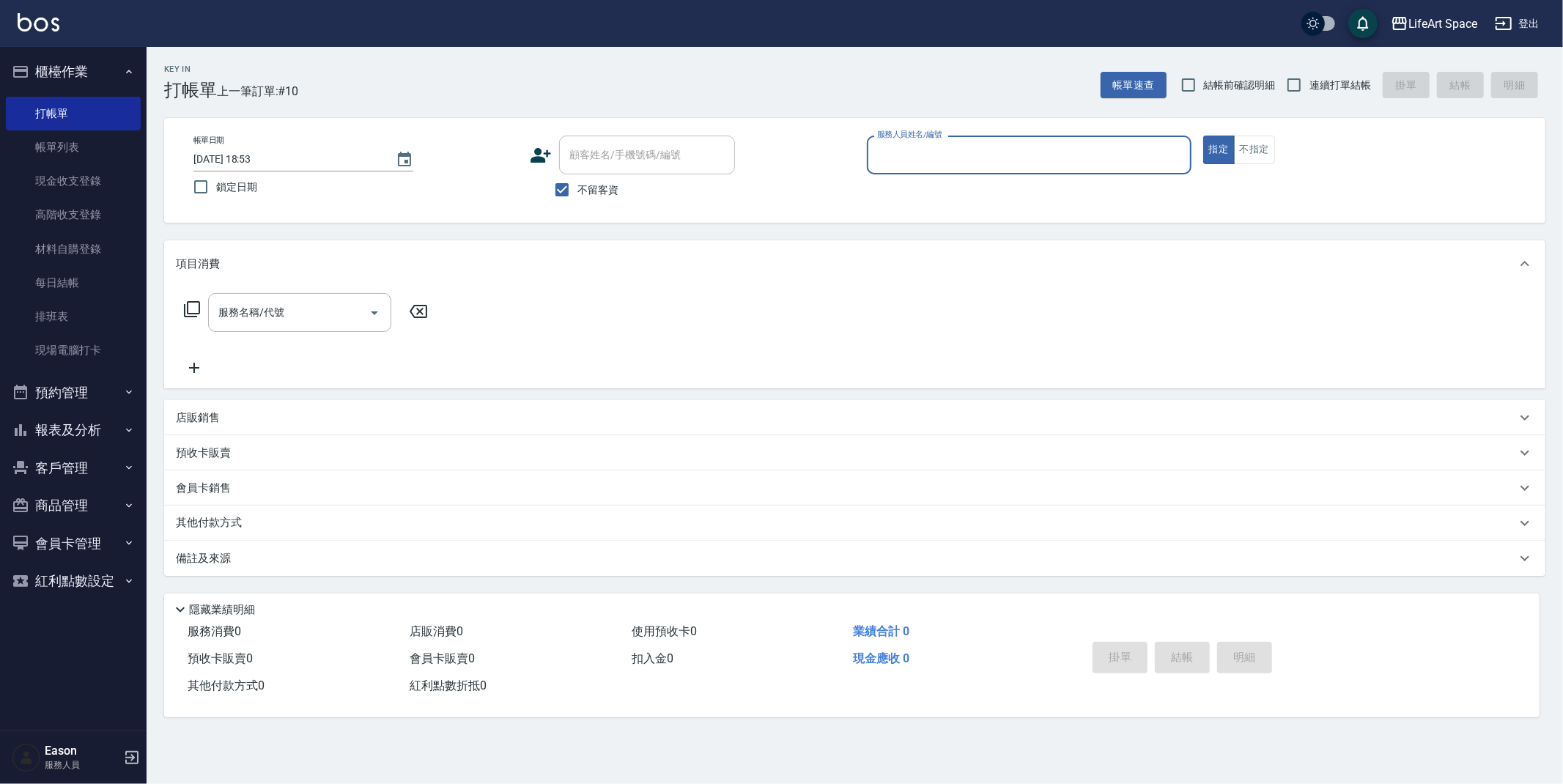
click at [920, 159] on input "服務人員姓名/編號" at bounding box center [1029, 155] width 312 height 26
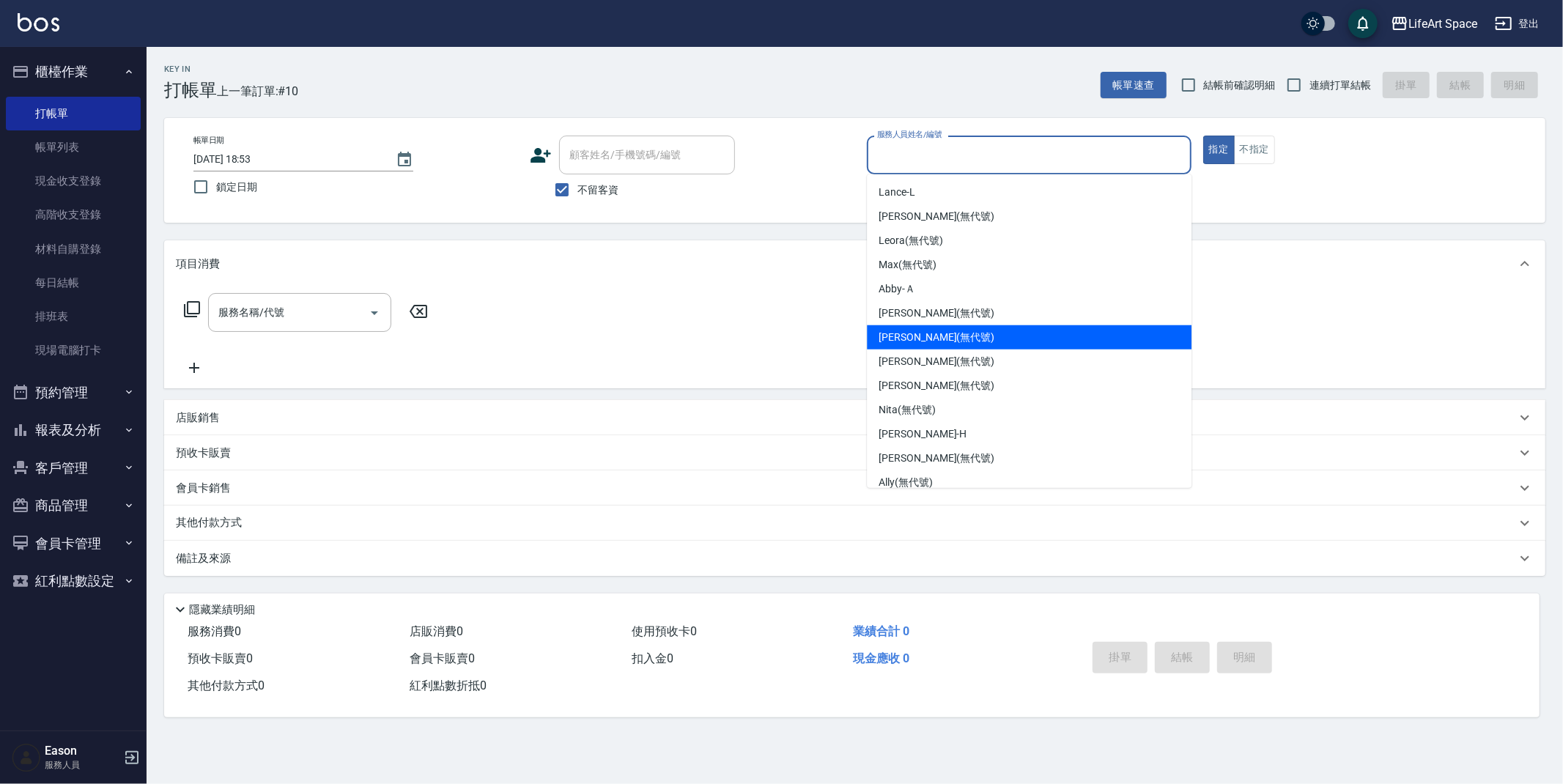
click at [914, 329] on span "Joyce (無代號)" at bounding box center [937, 337] width 116 height 16
type input "Joyce(無代號)"
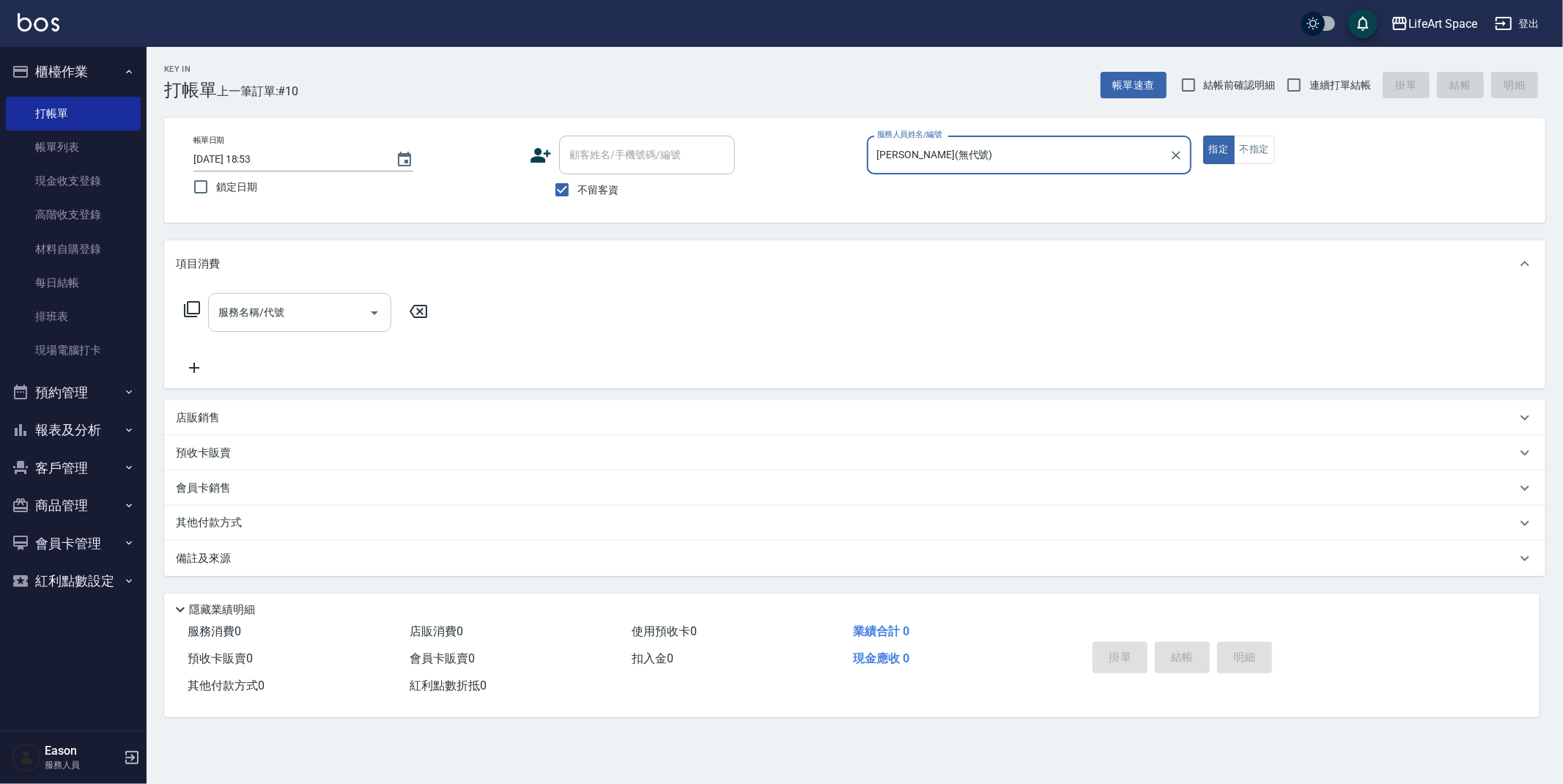
click at [291, 318] on input "服務名稱/代號" at bounding box center [288, 313] width 148 height 26
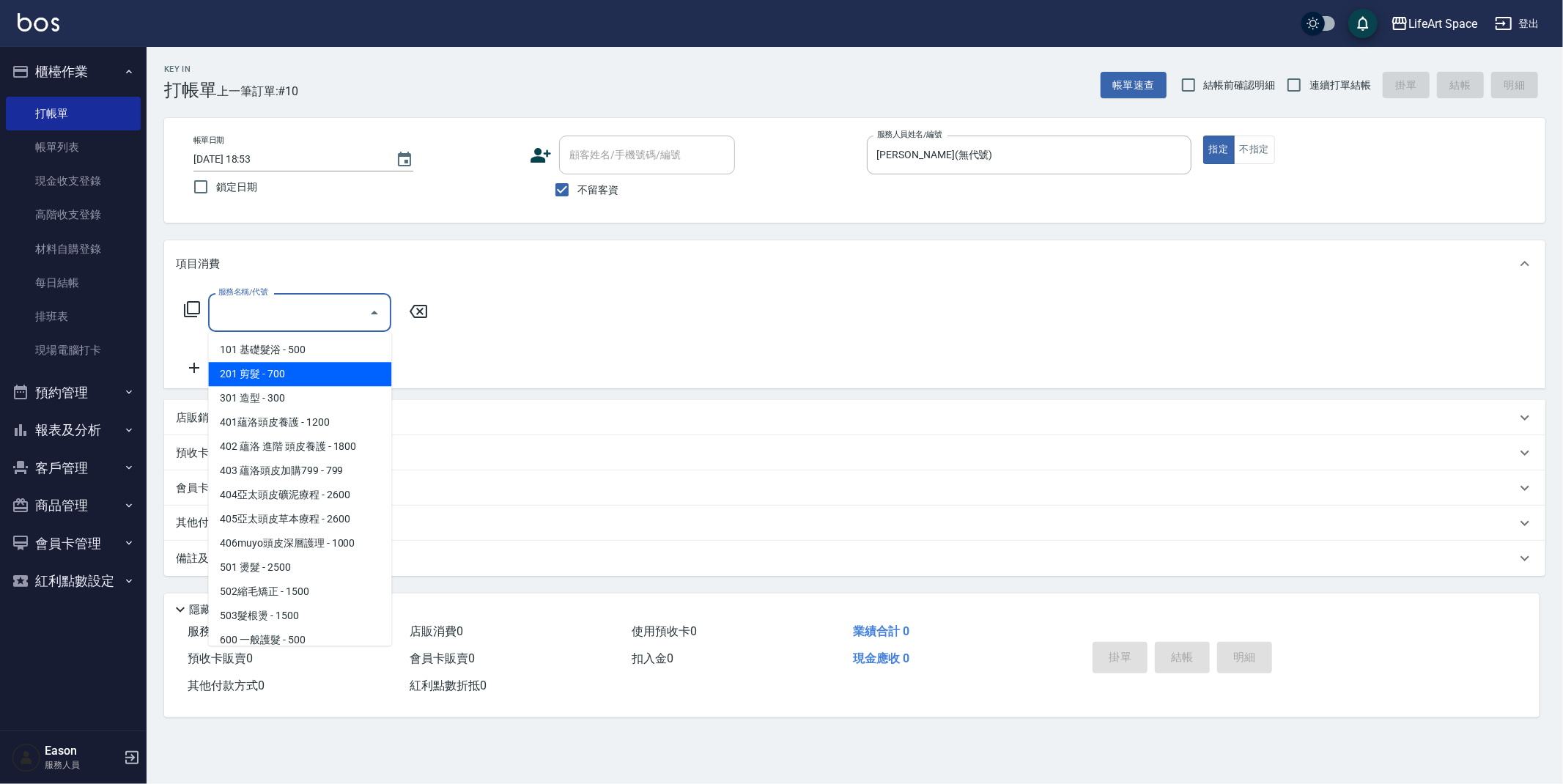
click at [293, 365] on span "201 剪髮 - 700" at bounding box center [300, 374] width 183 height 24
type input "201 剪髮(201)"
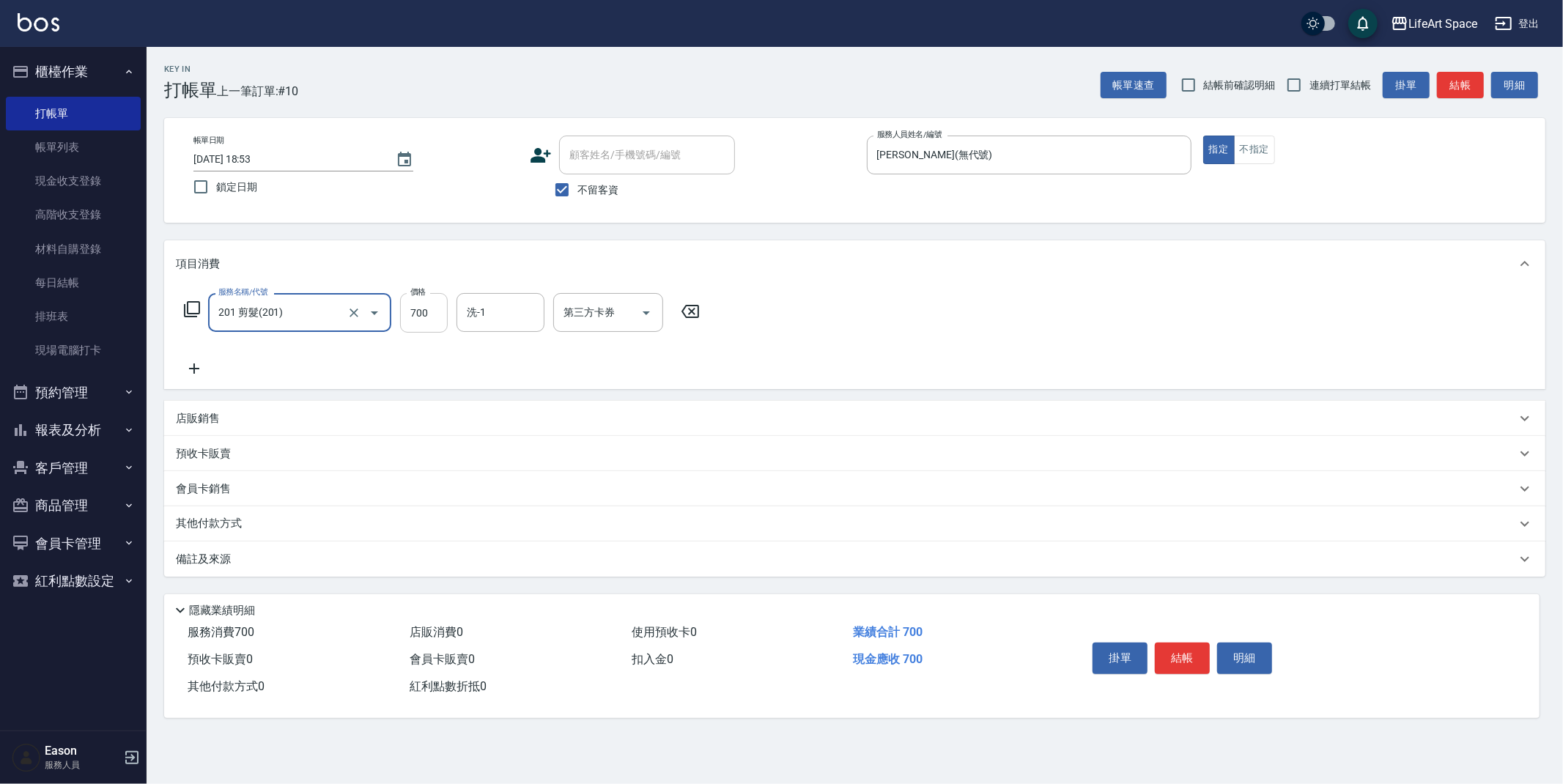
click at [426, 313] on input "700" at bounding box center [424, 313] width 48 height 39
type input "900"
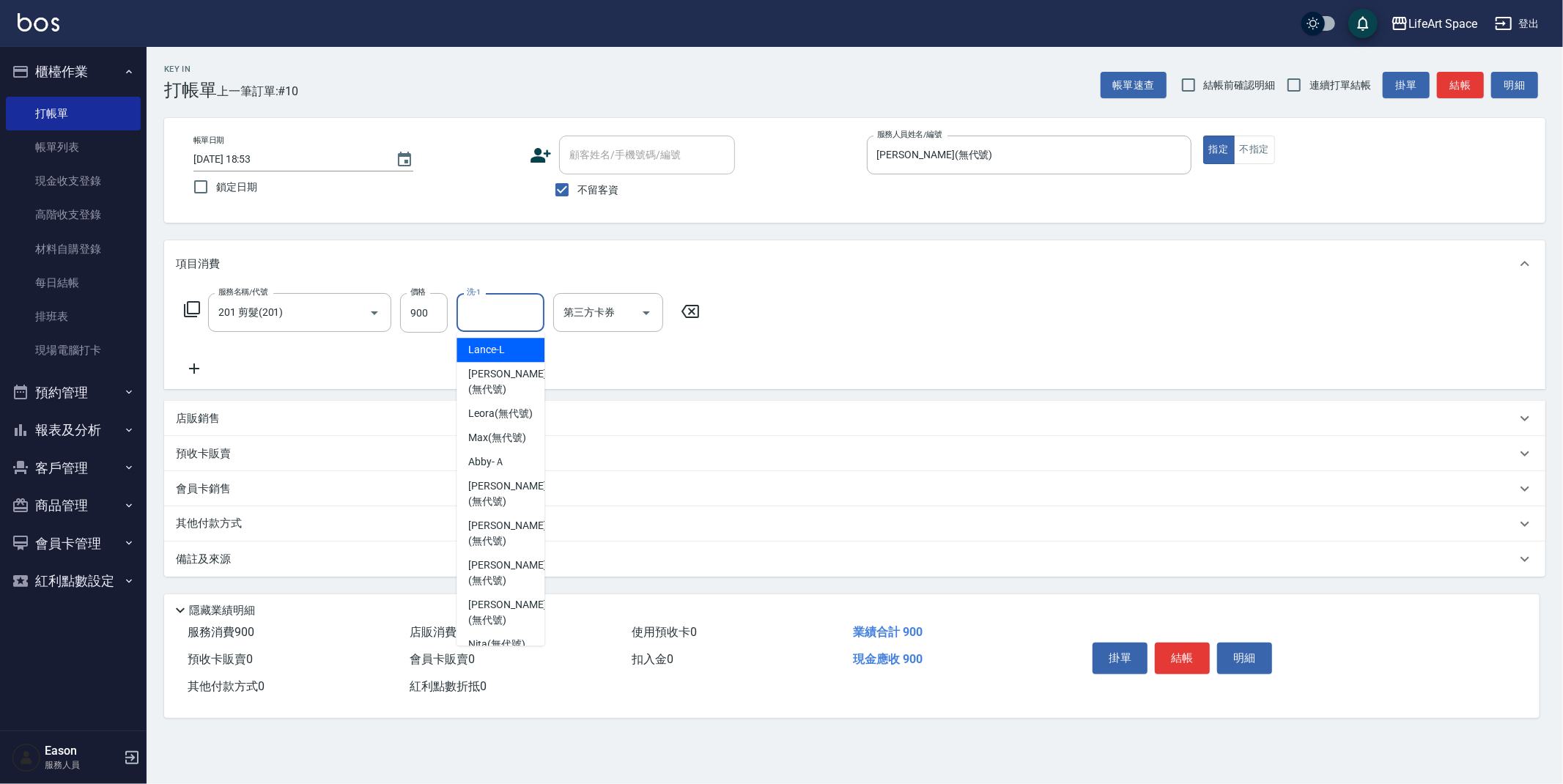
click at [485, 308] on input "洗-1" at bounding box center [500, 313] width 74 height 26
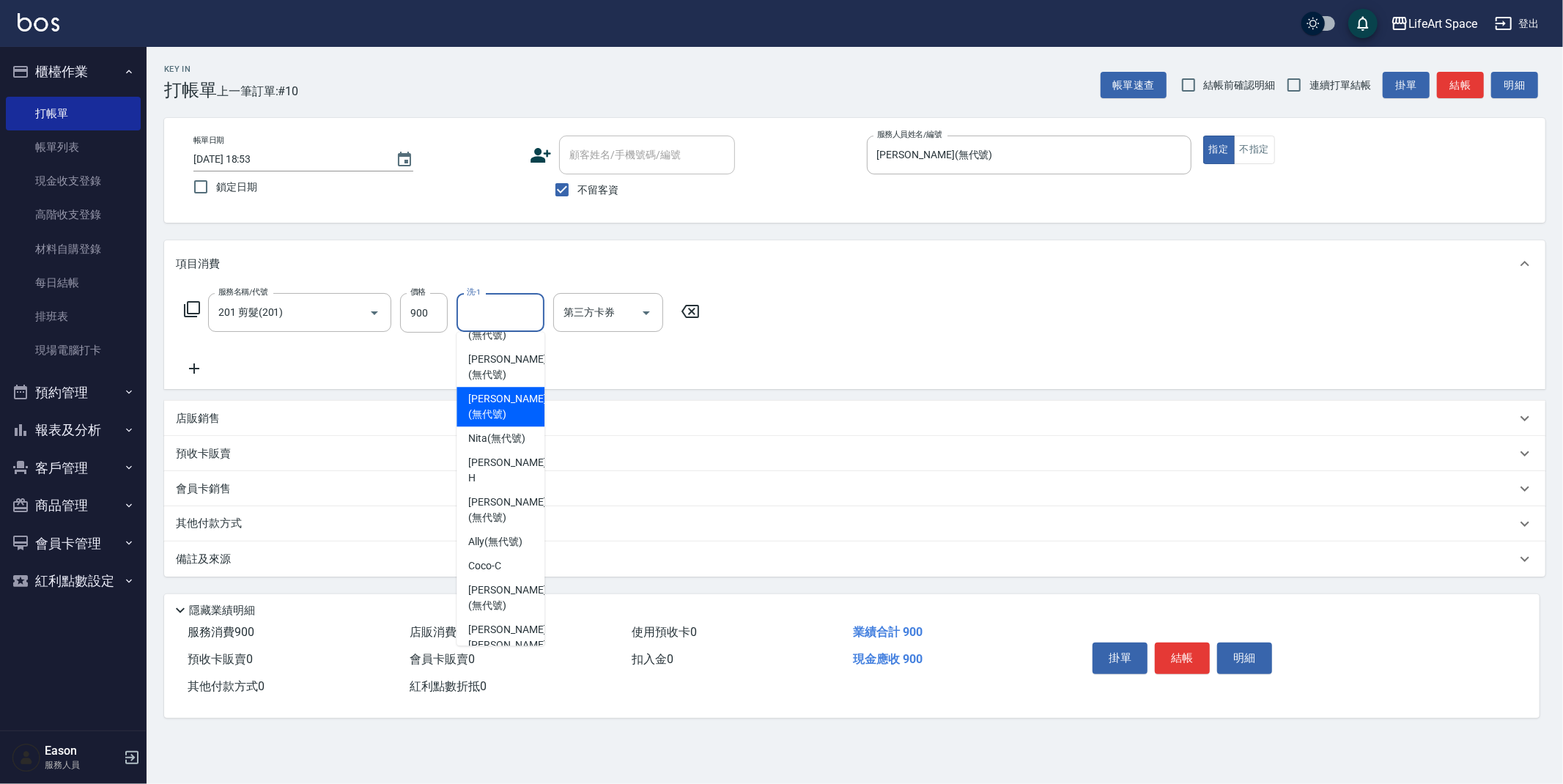
scroll to position [318, 0]
drag, startPoint x: 495, startPoint y: 397, endPoint x: 538, endPoint y: 390, distance: 43.6
click at [495, 397] on span "Chloe (無代號)" at bounding box center [506, 398] width 78 height 31
type input "Chloe(無代號)"
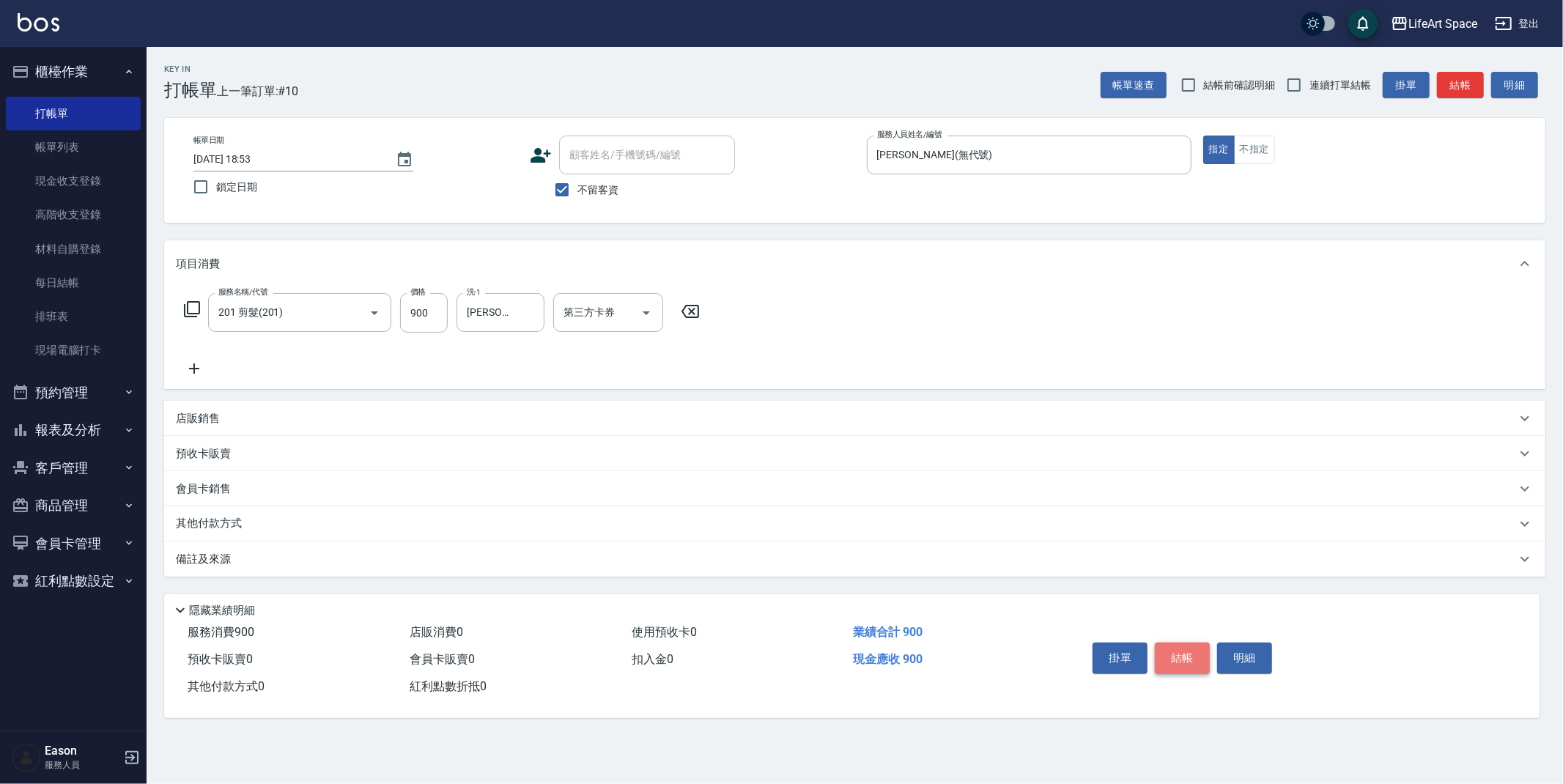
click at [1189, 658] on button "結帳" at bounding box center [1182, 658] width 55 height 31
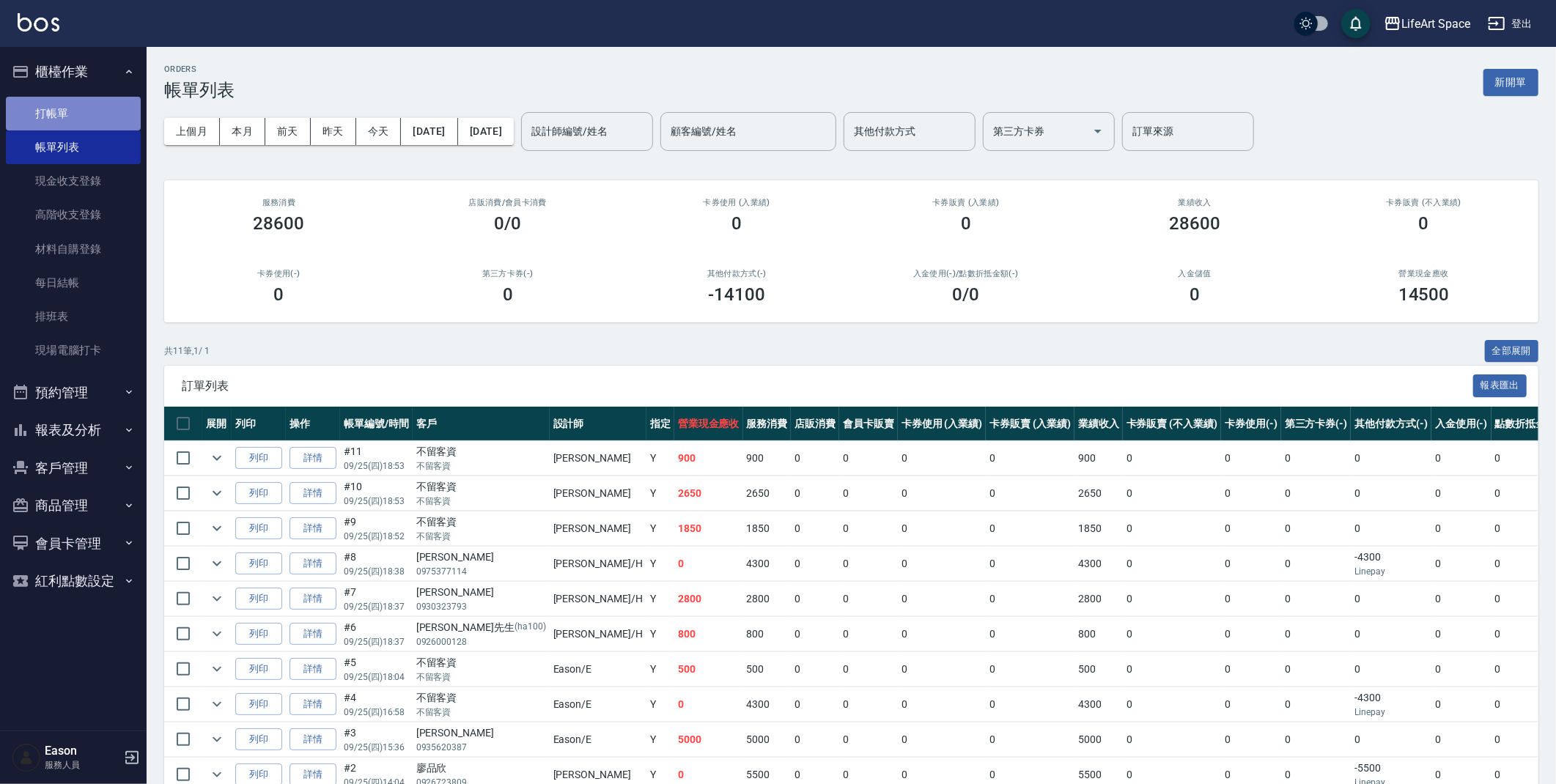
click at [72, 113] on link "打帳單" at bounding box center [72, 113] width 135 height 34
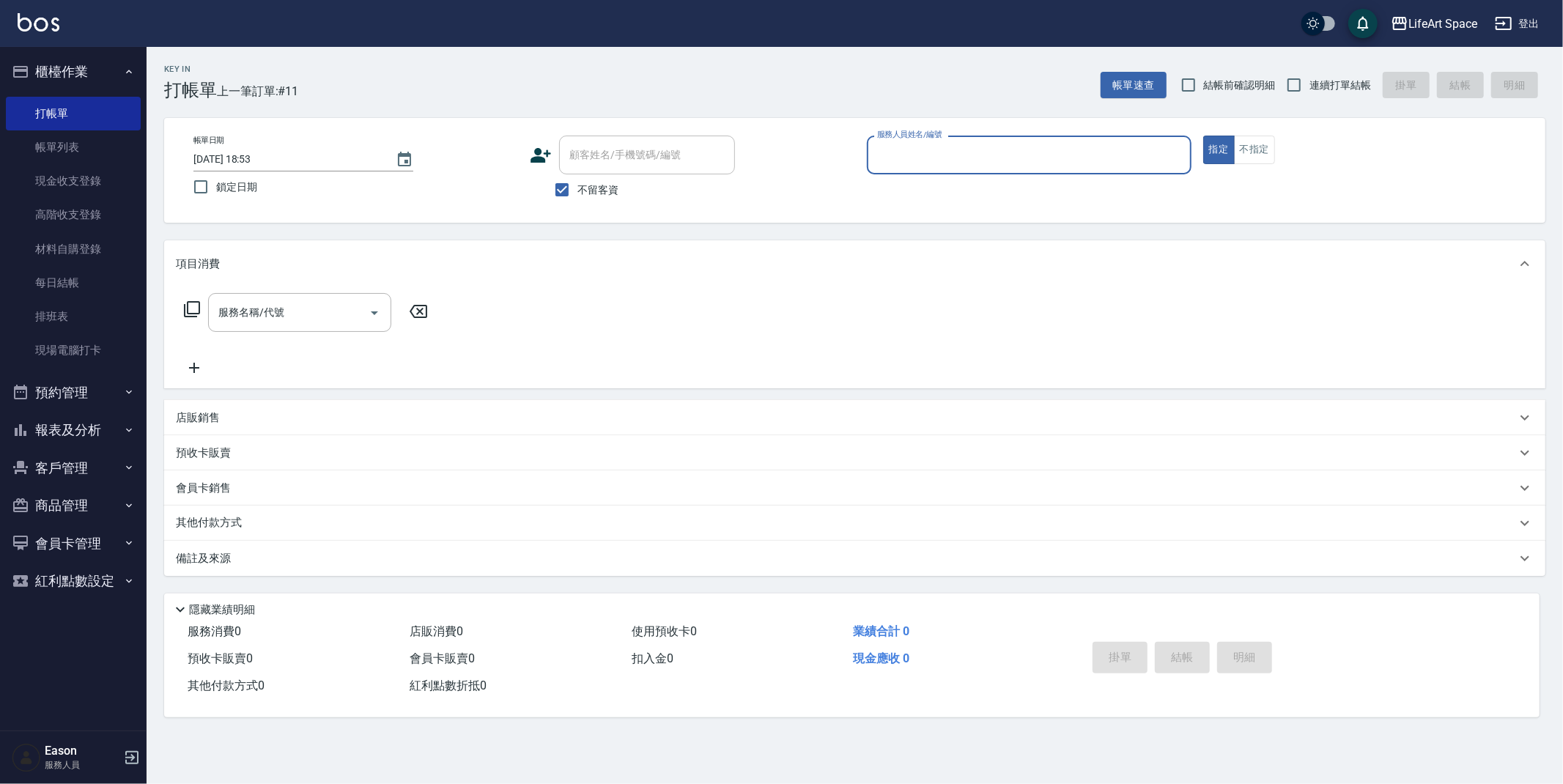
click at [909, 151] on input "服務人員姓名/編號" at bounding box center [1029, 155] width 312 height 26
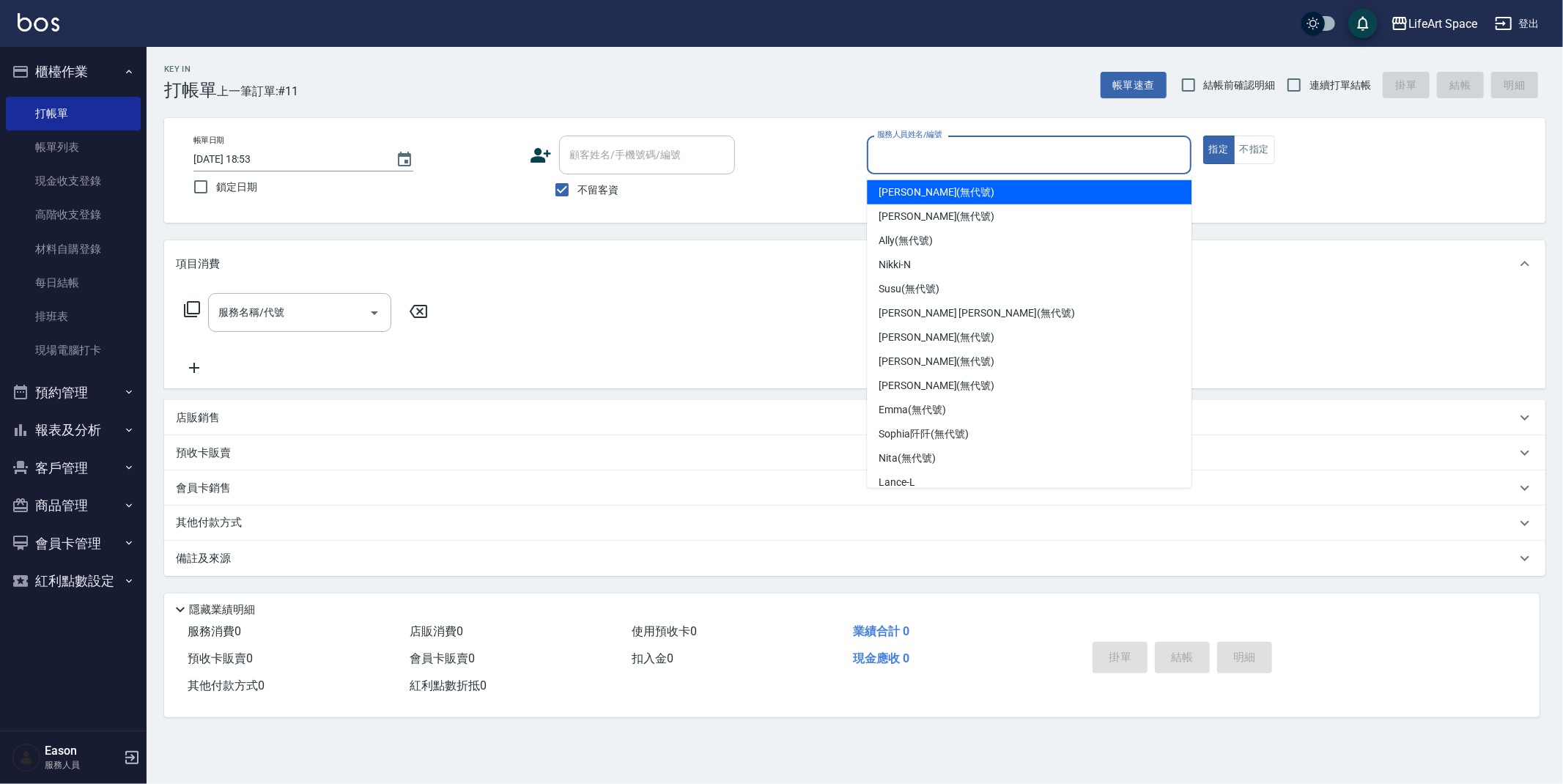
click at [925, 188] on span "Joyce (無代號)" at bounding box center [937, 192] width 116 height 16
type input "Joyce(無代號)"
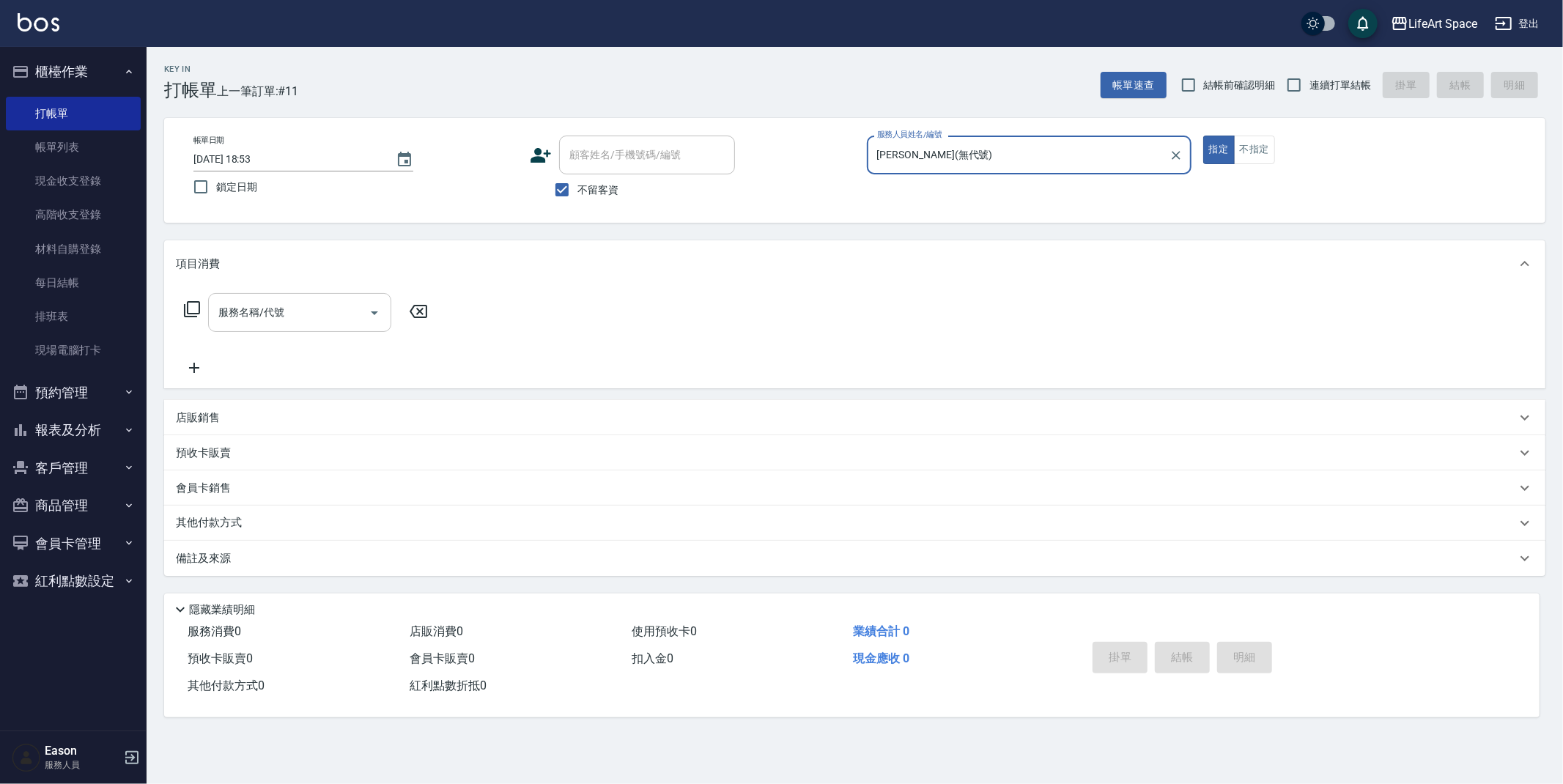
click at [249, 315] on input "服務名稱/代號" at bounding box center [288, 313] width 148 height 26
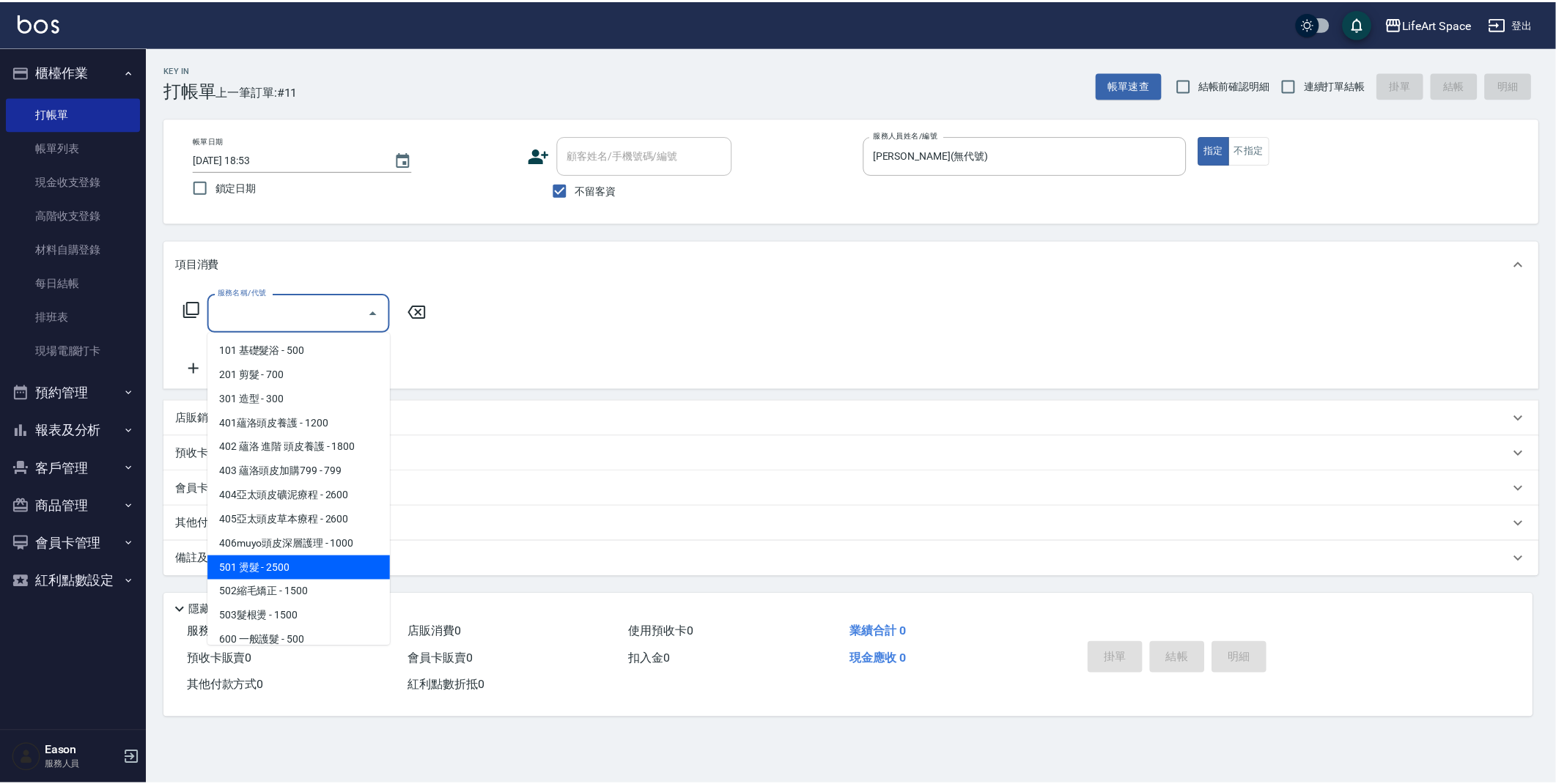
scroll to position [229, 0]
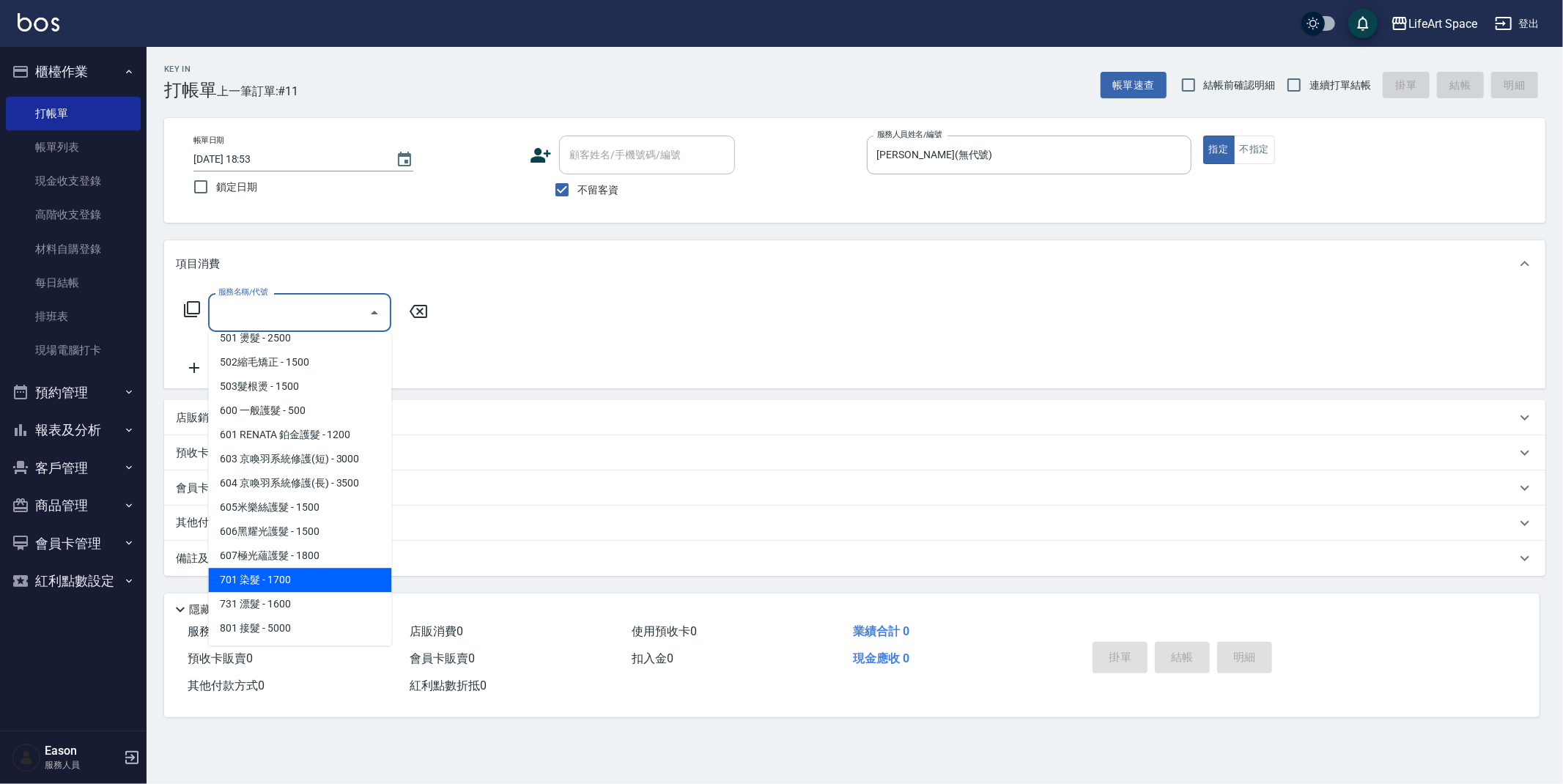
click at [318, 568] on span "701 染髮 - 1700" at bounding box center [300, 580] width 183 height 24
type input "701 染髮(701)"
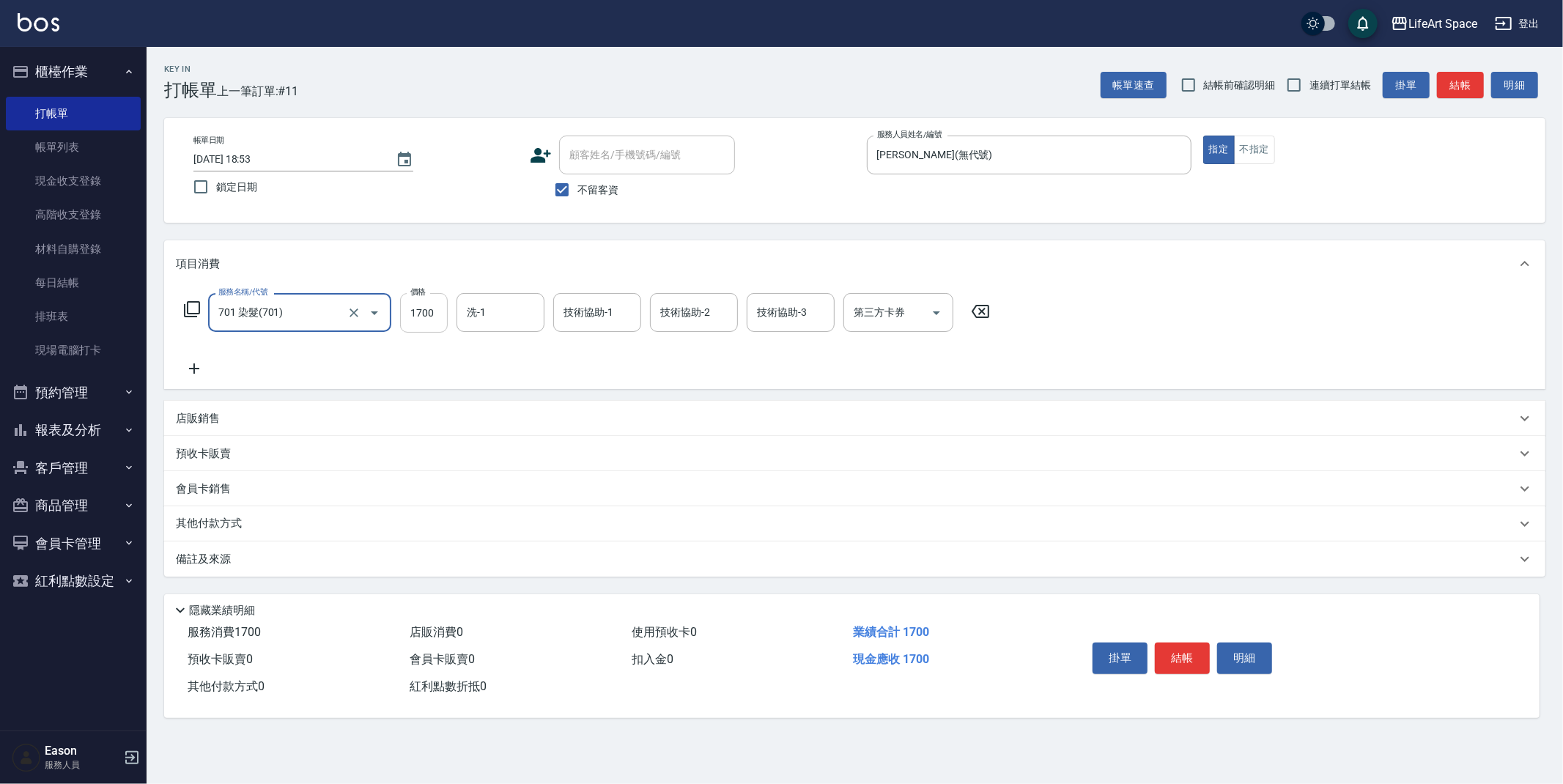
click at [440, 310] on input "1700" at bounding box center [424, 313] width 48 height 39
type input "3599"
click at [190, 367] on icon at bounding box center [194, 368] width 37 height 17
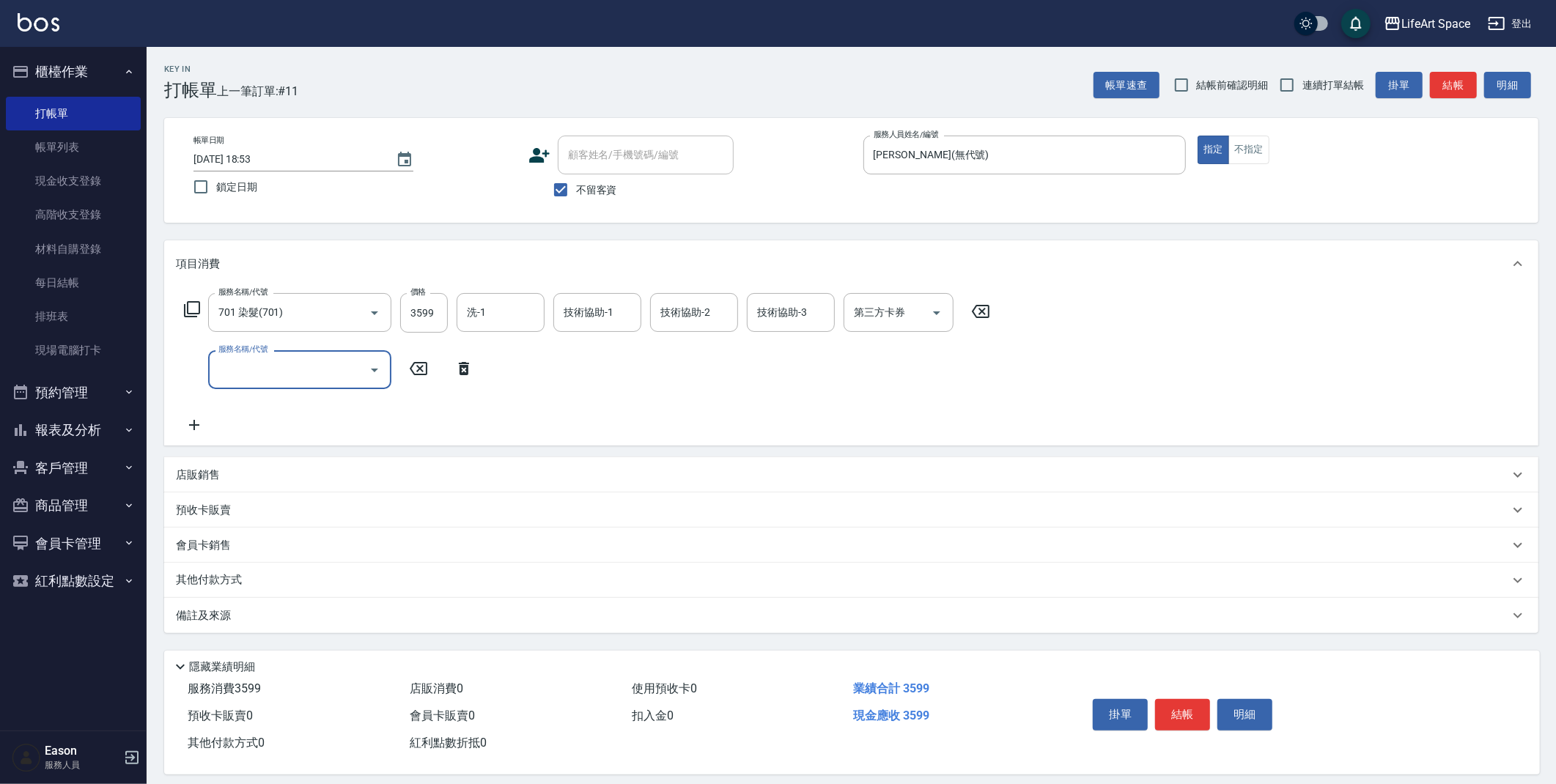
click at [284, 373] on input "服務名稱/代號" at bounding box center [288, 370] width 148 height 26
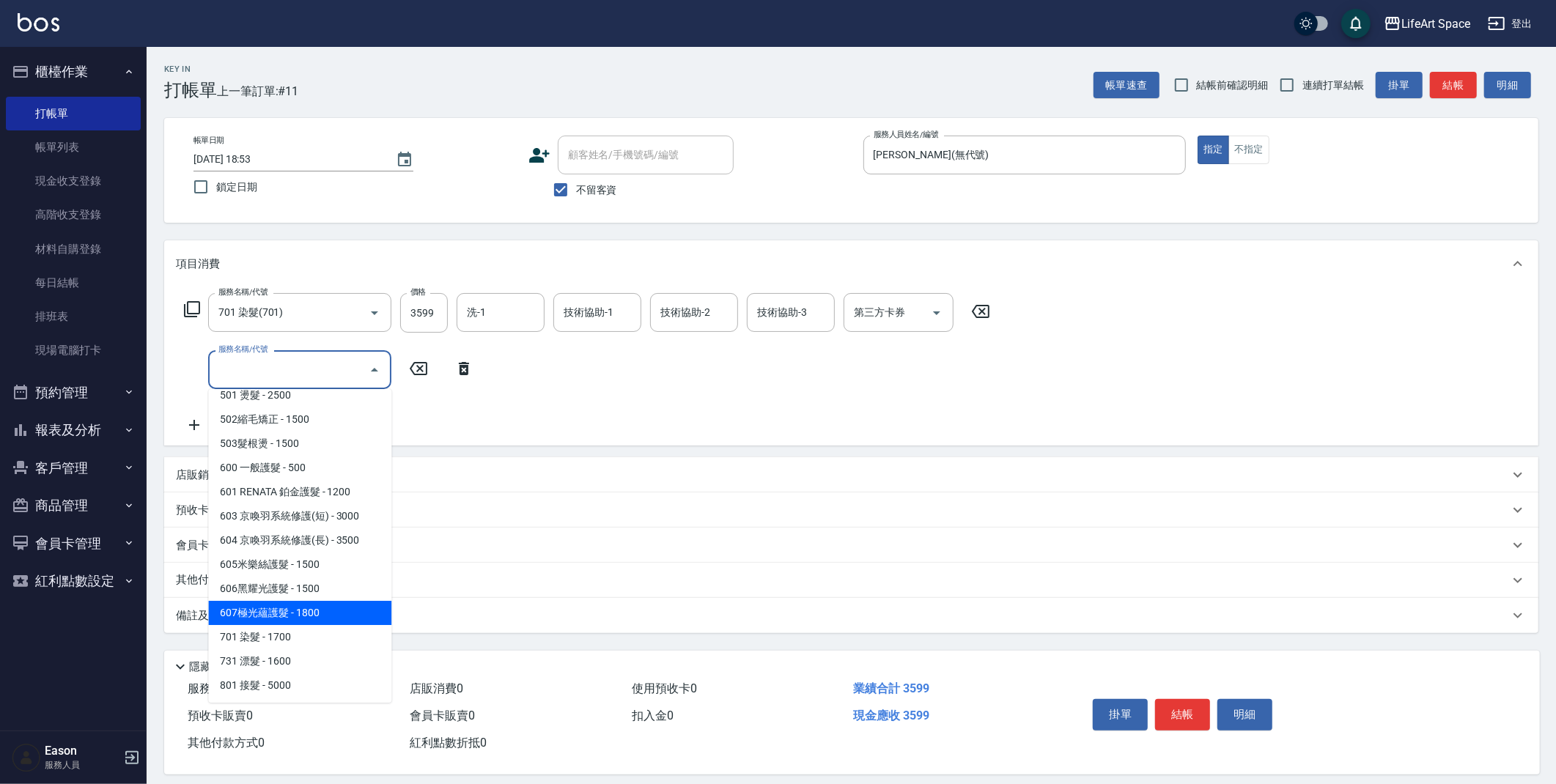
click at [284, 606] on span "607極光蘊護髮 - 1800" at bounding box center [300, 613] width 183 height 24
type input "607極光蘊護髮(607)"
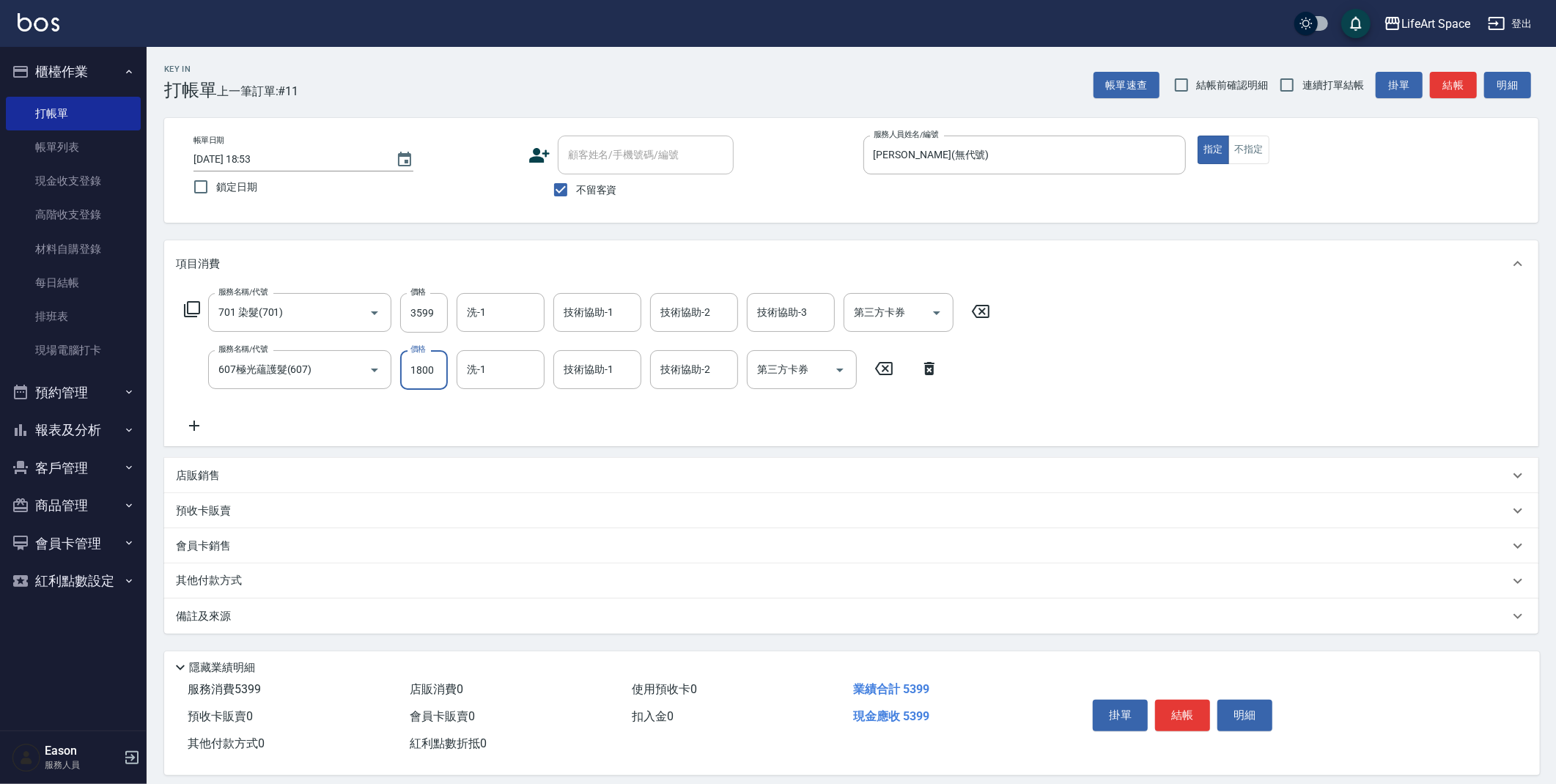
click at [439, 375] on input "1800" at bounding box center [424, 370] width 48 height 39
type input "2200"
click at [509, 309] on input "洗-1" at bounding box center [500, 313] width 74 height 26
click at [510, 312] on input "洗-1" at bounding box center [500, 313] width 74 height 26
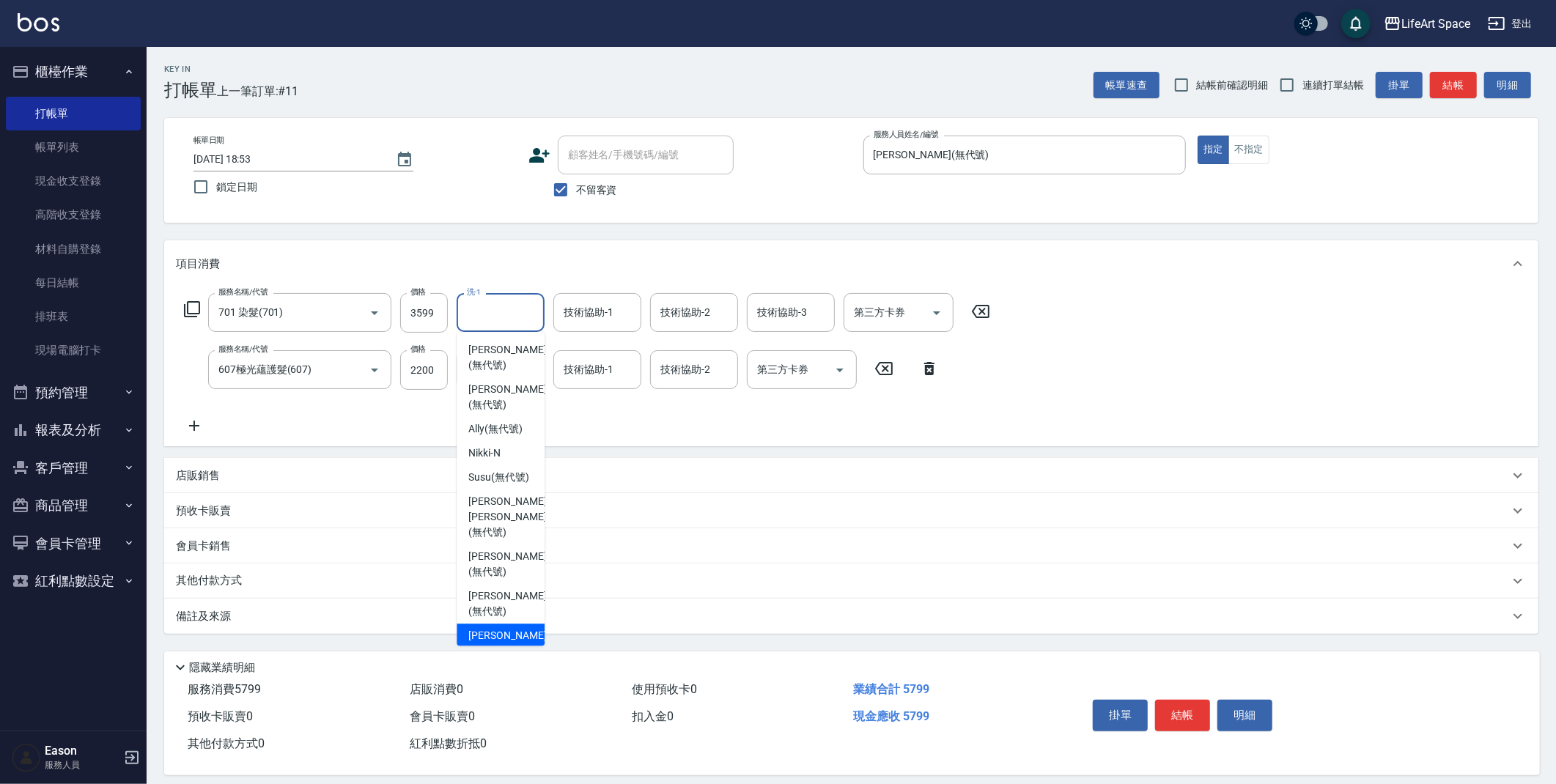
drag, startPoint x: 502, startPoint y: 628, endPoint x: 560, endPoint y: 339, distance: 294.8
click at [502, 628] on span "Chloe (無代號)" at bounding box center [506, 644] width 78 height 31
type input "Chloe(無代號)"
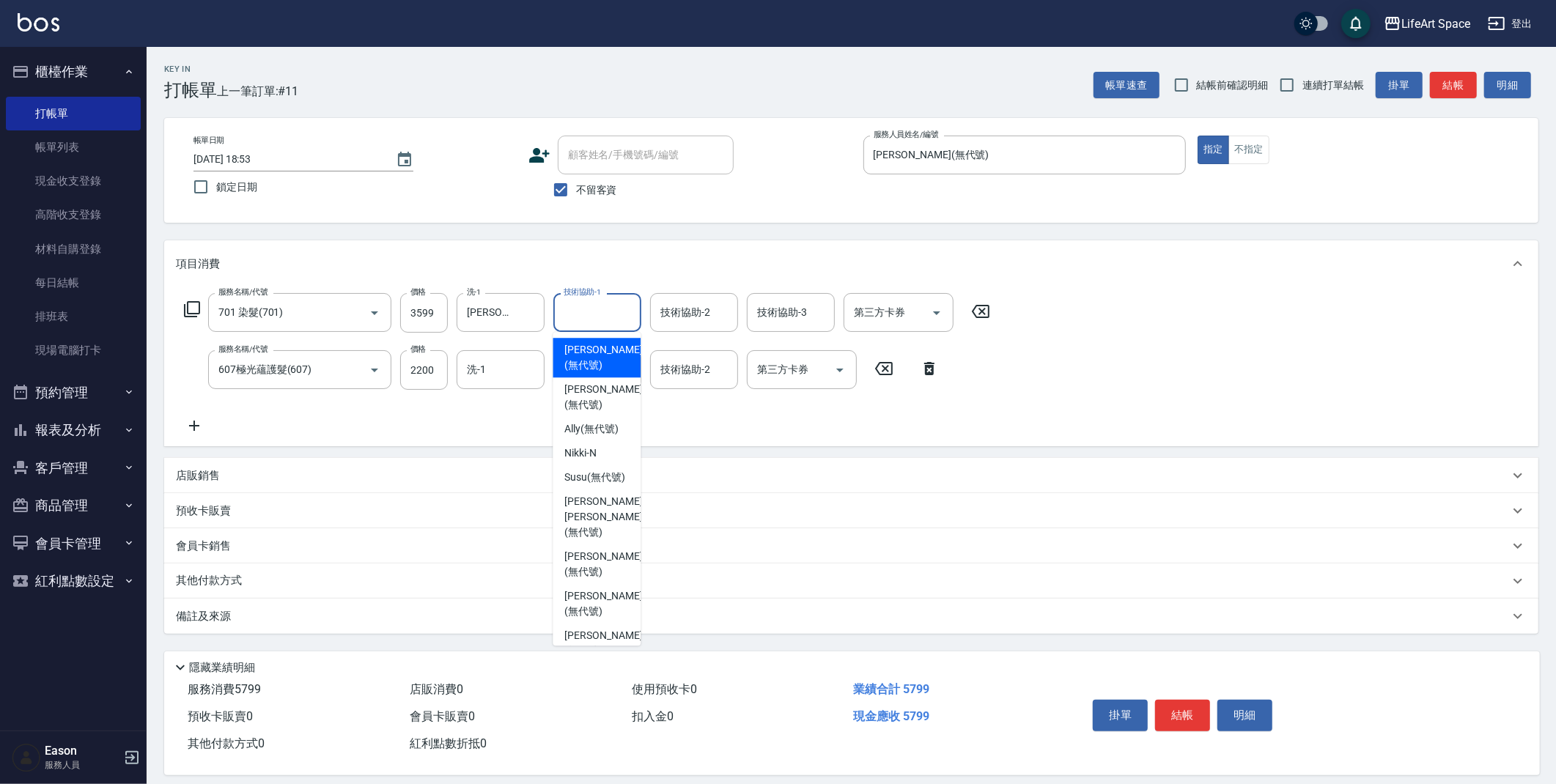
click at [610, 316] on div "技術協助-1 技術協助-1" at bounding box center [597, 313] width 88 height 39
drag, startPoint x: 606, startPoint y: 612, endPoint x: 678, endPoint y: 403, distance: 221.1
click at [611, 600] on ul "Joyce (無代號) Lillian (無代號) Ally (無代號) Nikki -N Susu (無代號) Nick wu (無代號) Nicole (…" at bounding box center [596, 489] width 88 height 314
click at [592, 628] on span "Chloe (無代號)" at bounding box center [603, 644] width 78 height 31
type input "Chloe(無代號)"
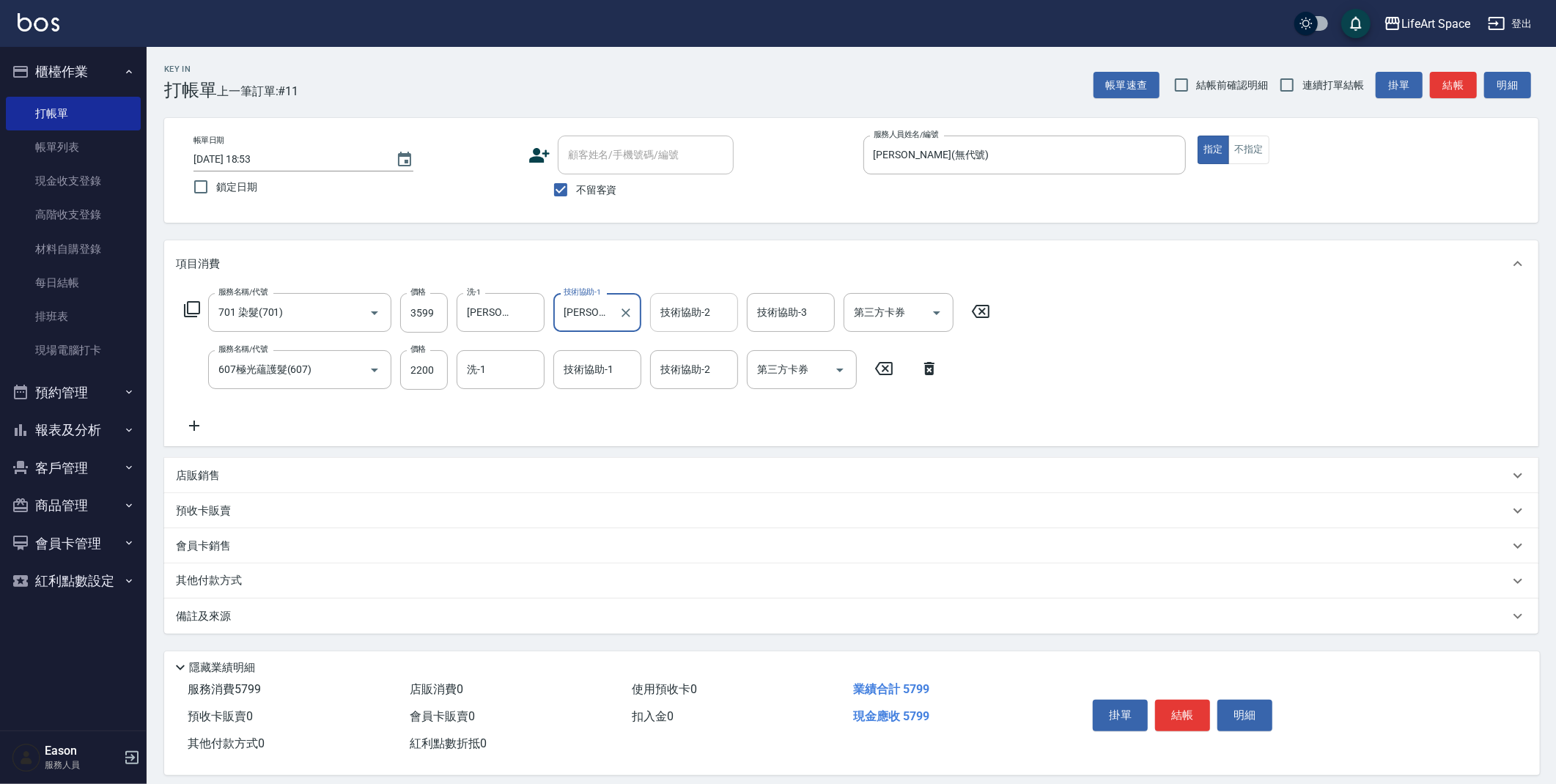
click at [703, 304] on input "技術協助-2" at bounding box center [694, 313] width 74 height 26
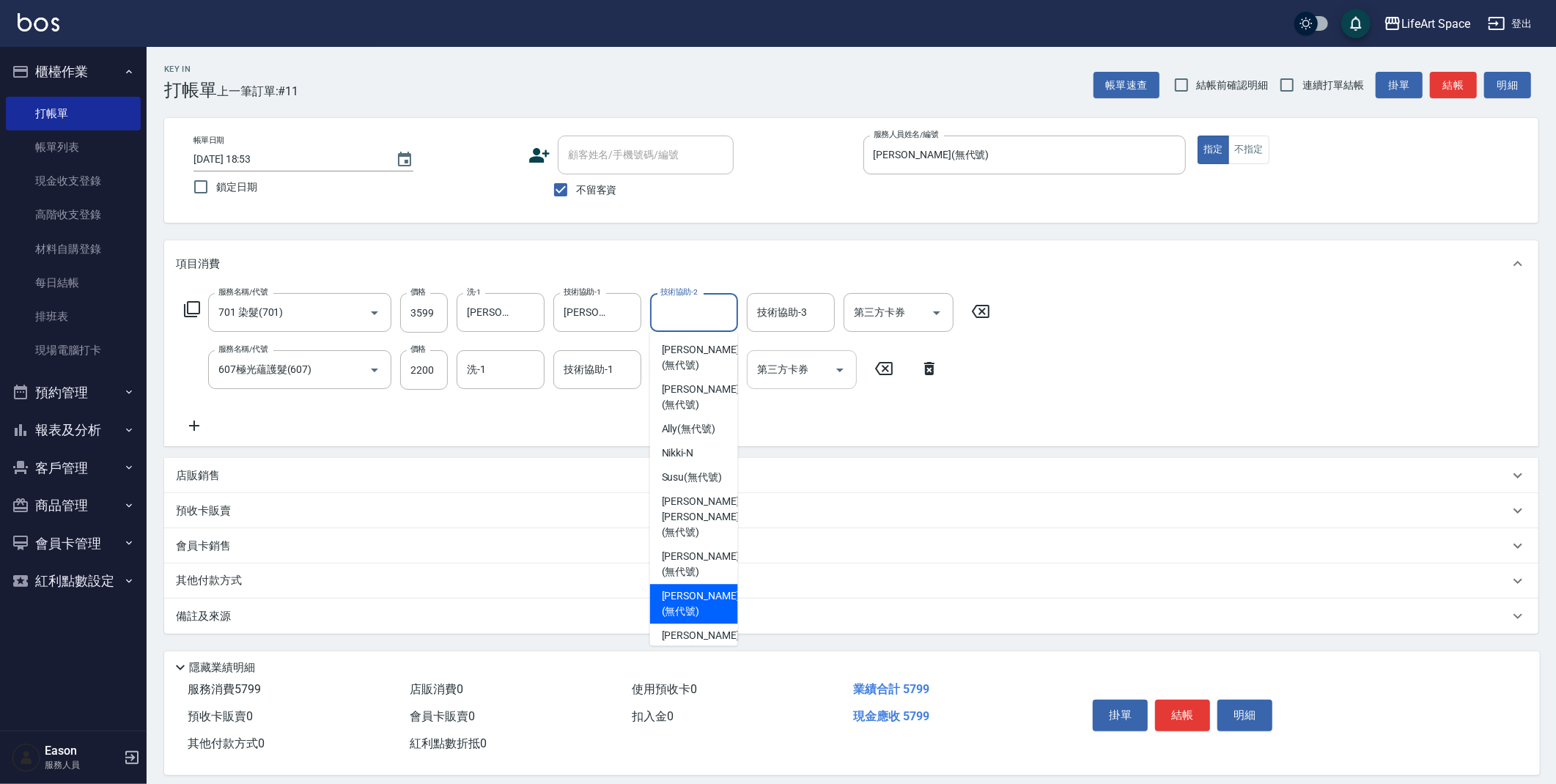
drag, startPoint x: 691, startPoint y: 589, endPoint x: 770, endPoint y: 369, distance: 233.8
click at [695, 584] on div "Ivan (無代號)" at bounding box center [695, 603] width 88 height 39
type input "Ivan(無代號)"
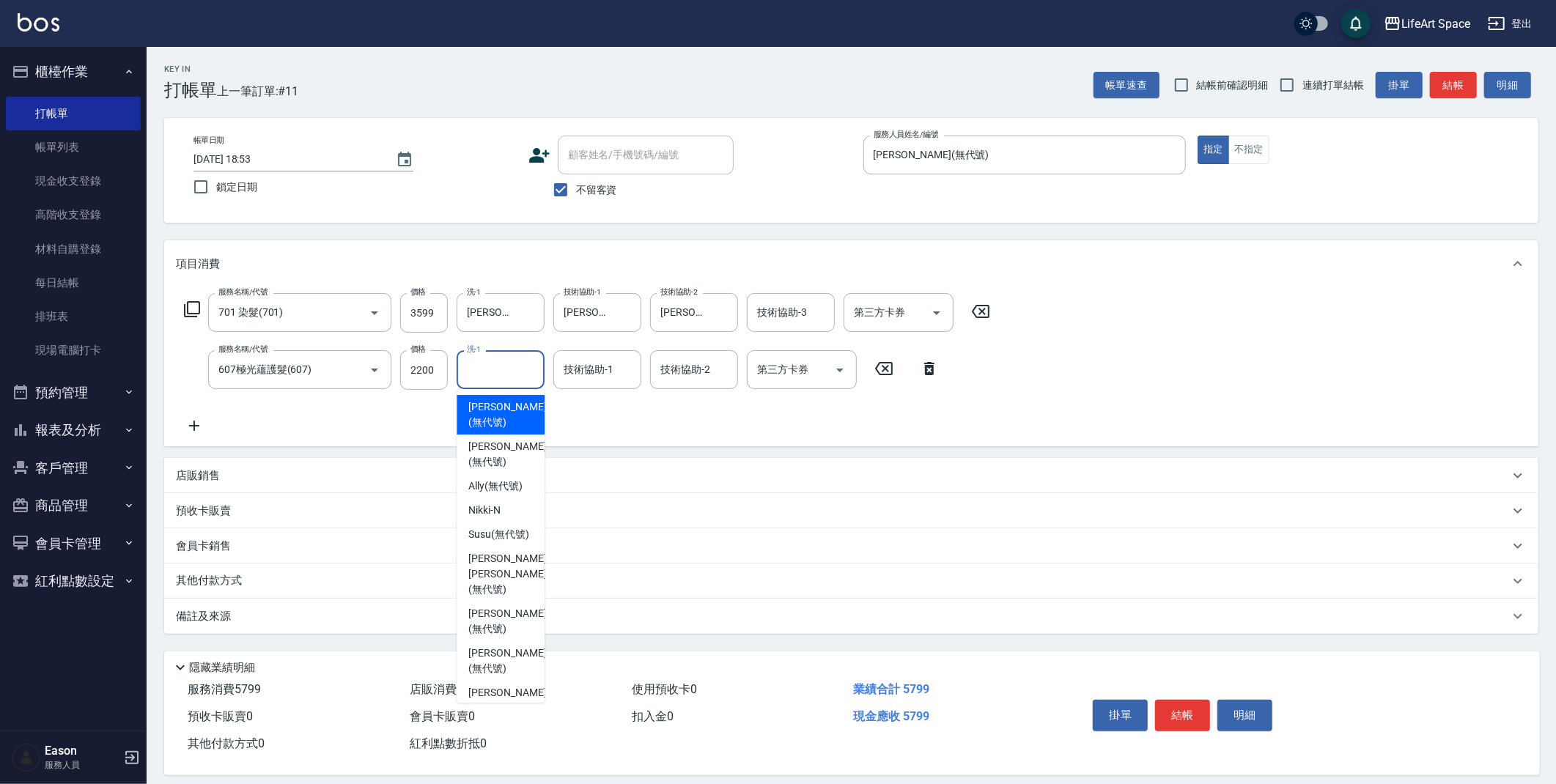
click at [494, 379] on input "洗-1" at bounding box center [500, 370] width 74 height 26
drag, startPoint x: 509, startPoint y: 670, endPoint x: 322, endPoint y: 417, distance: 314.6
click at [509, 685] on span "Chloe (無代號)" at bounding box center [506, 701] width 78 height 31
type input "Chloe(無代號)"
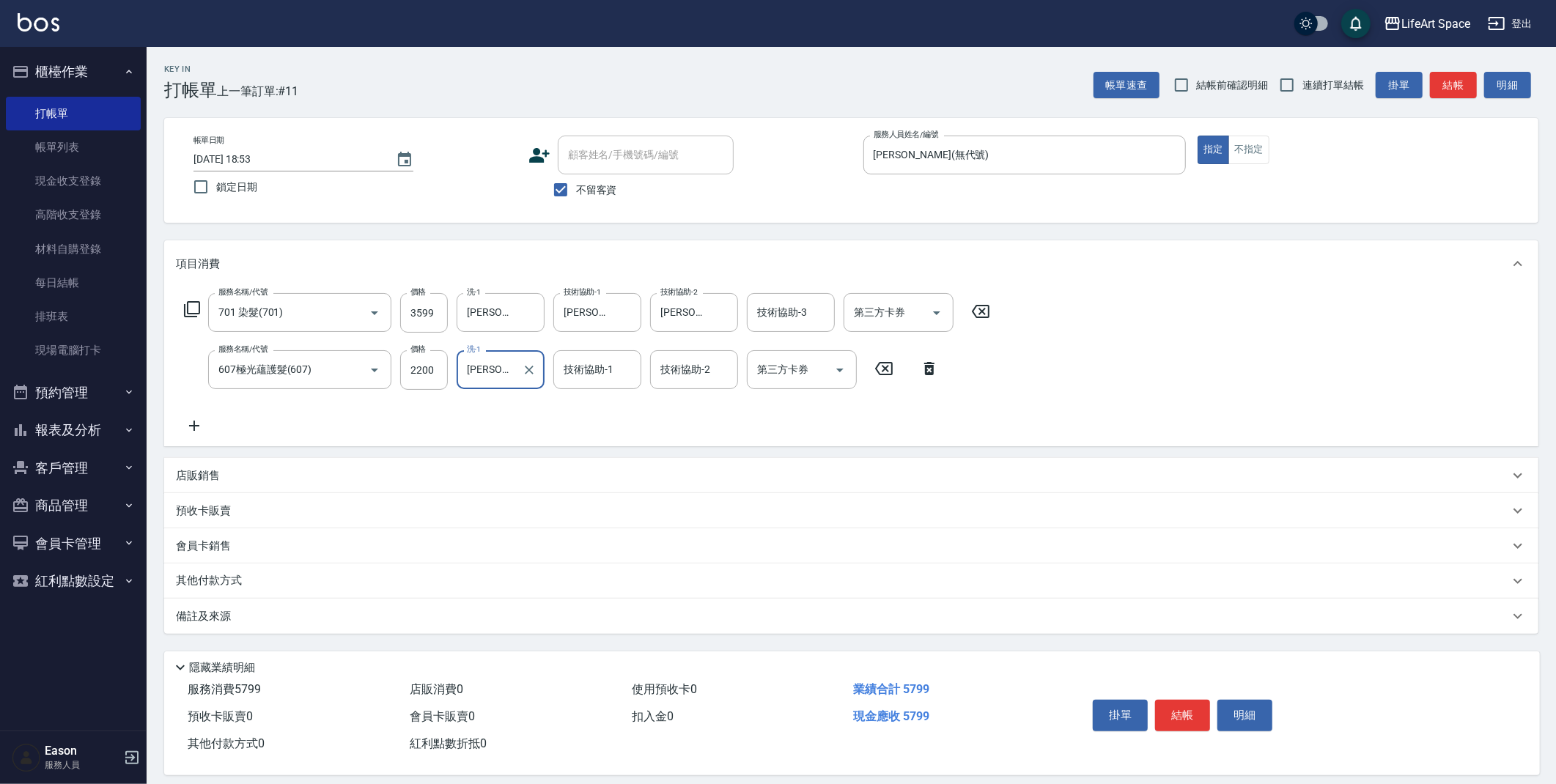
click at [217, 477] on p "店販銷售" at bounding box center [198, 475] width 44 height 16
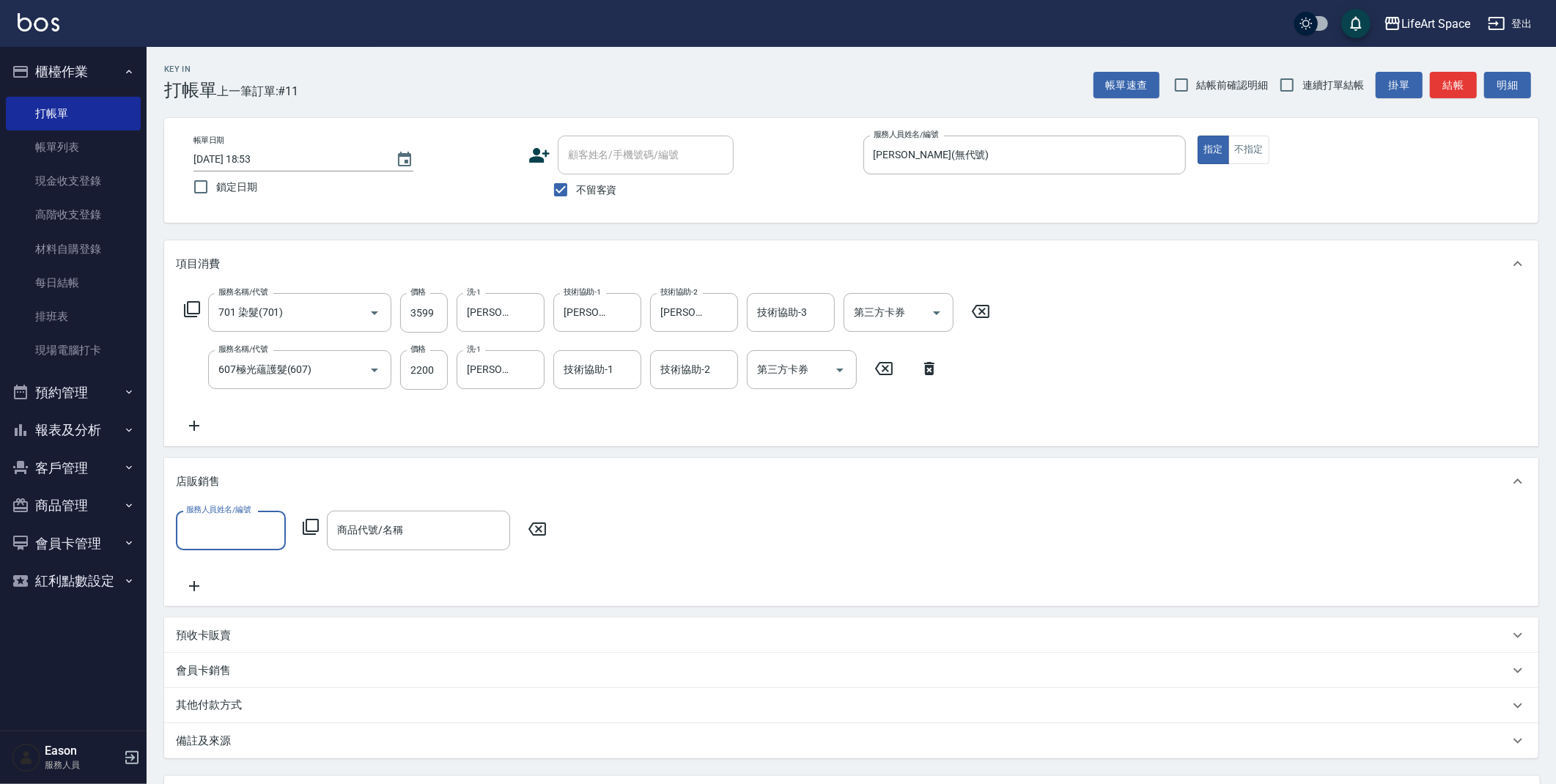
scroll to position [0, 0]
click at [236, 530] on input "服務人員姓名/編號" at bounding box center [230, 530] width 96 height 26
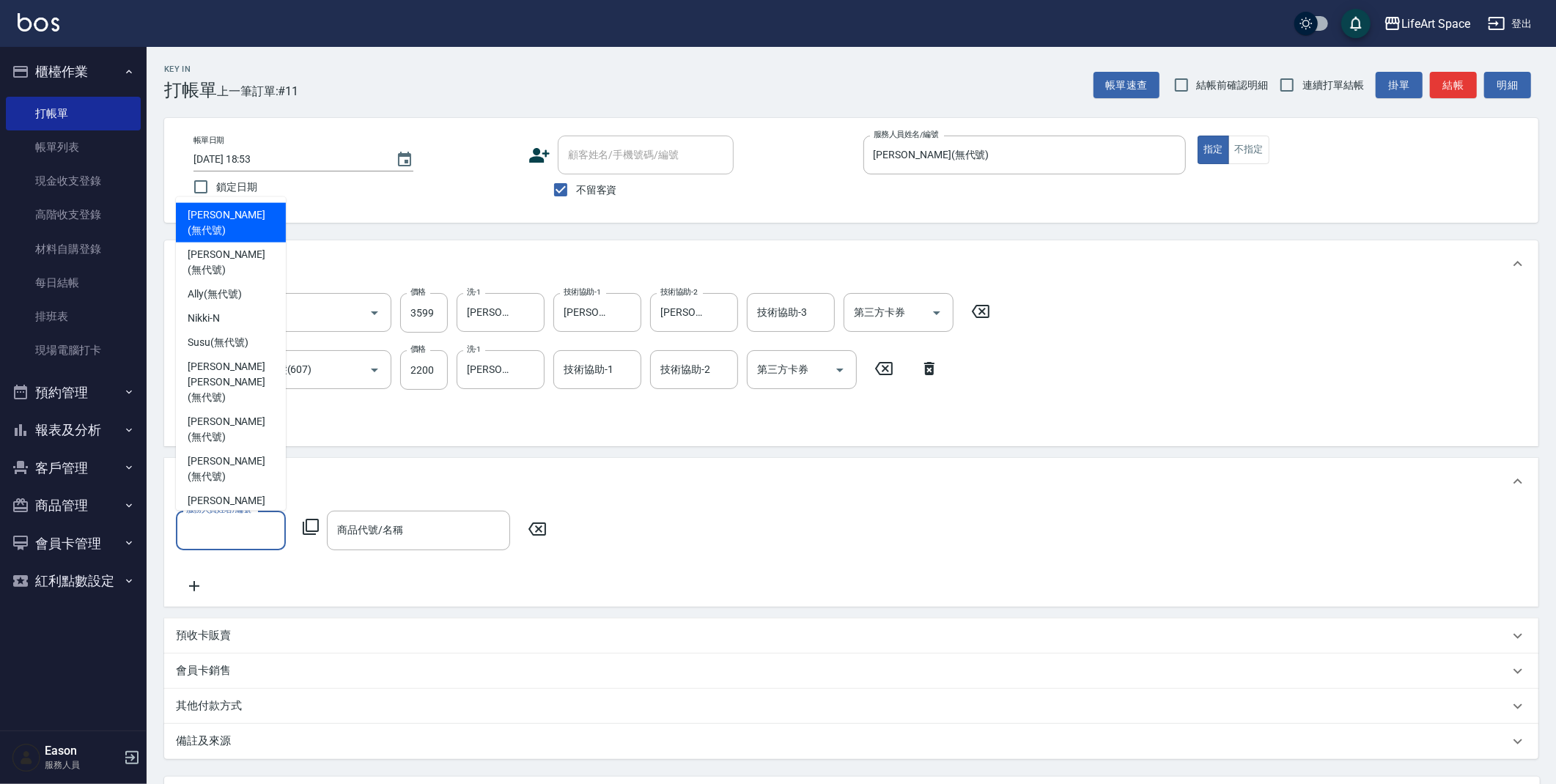
click at [218, 215] on span "Joyce (無代號)" at bounding box center [231, 223] width 86 height 31
type input "Joyce(無代號)"
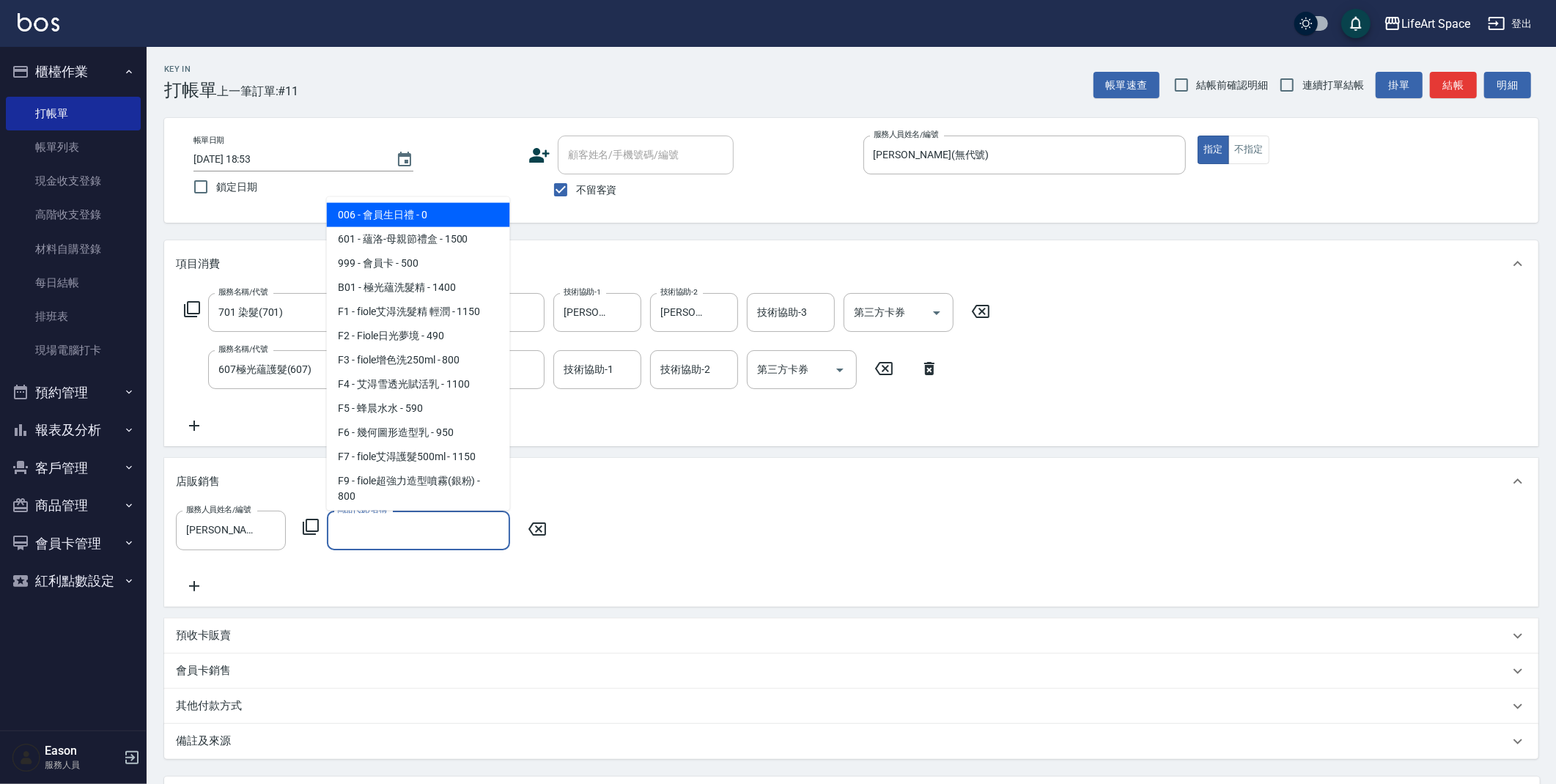
click at [403, 525] on input "商品代號/名稱" at bounding box center [417, 530] width 170 height 26
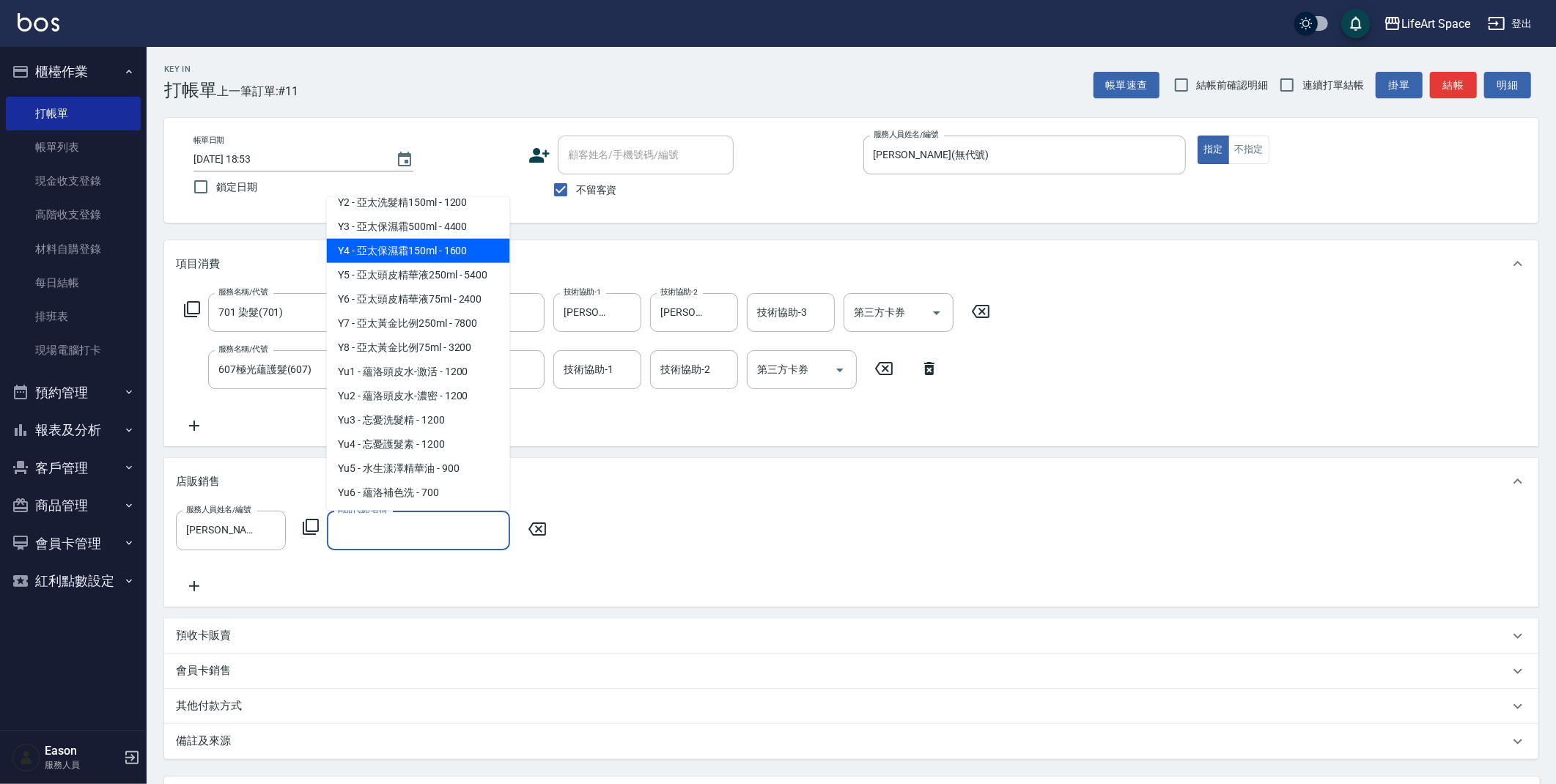
scroll to position [3, 0]
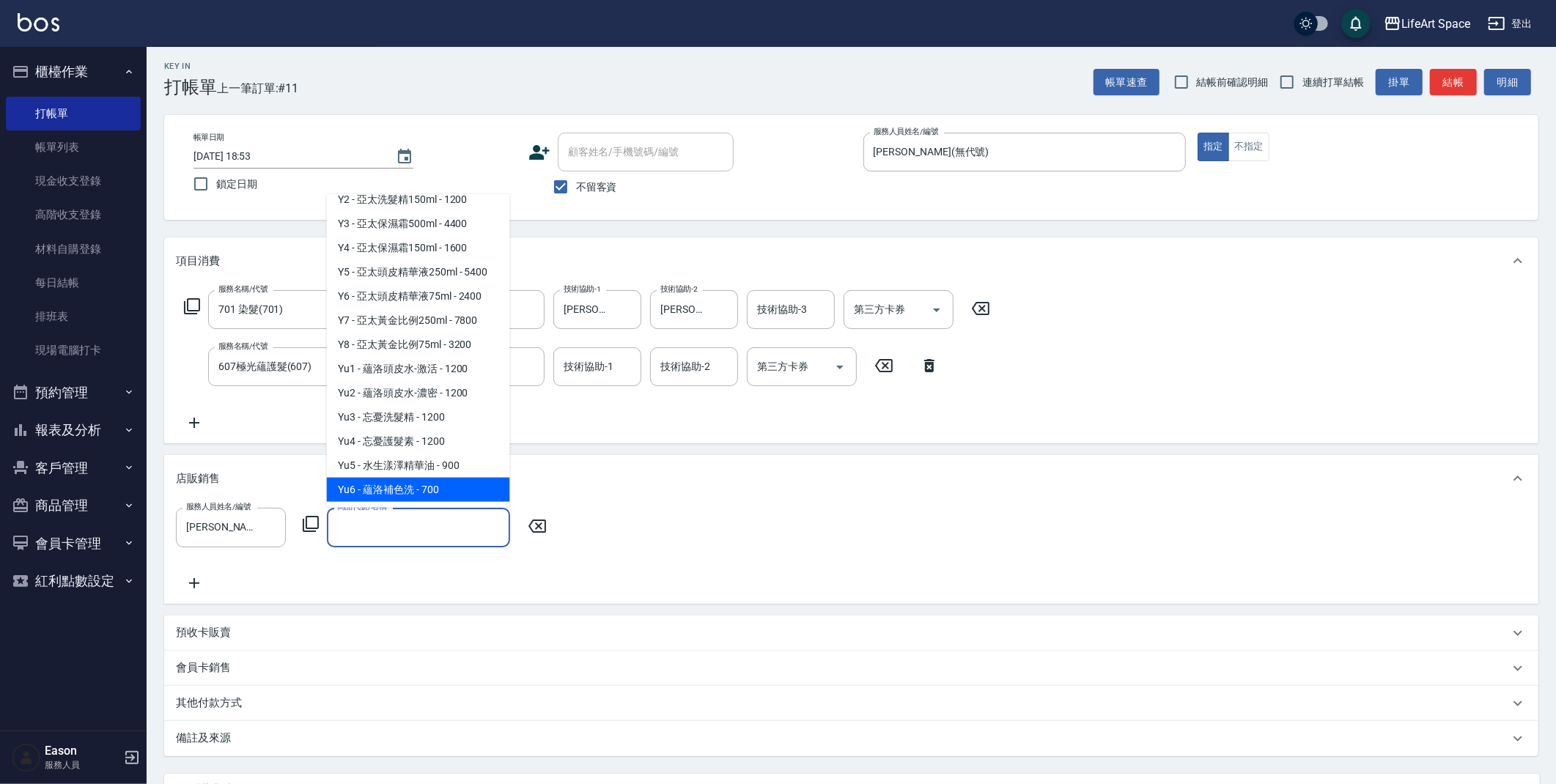
click at [429, 489] on span "Yu6 - 蘊洛補色洗 - 700" at bounding box center [418, 490] width 183 height 24
type input "蘊洛補色洗"
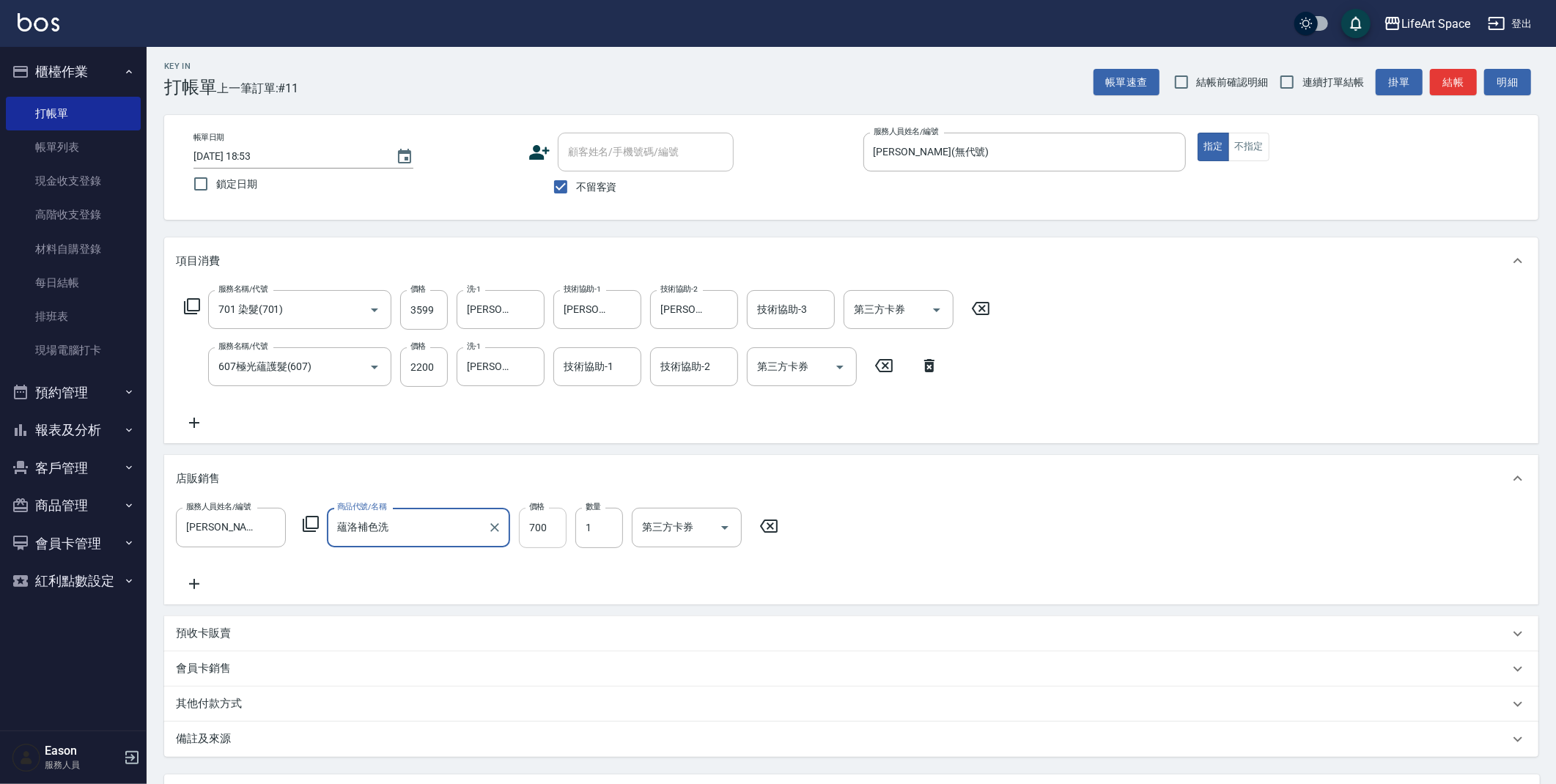
click at [554, 528] on input "700" at bounding box center [543, 527] width 48 height 39
type input "630"
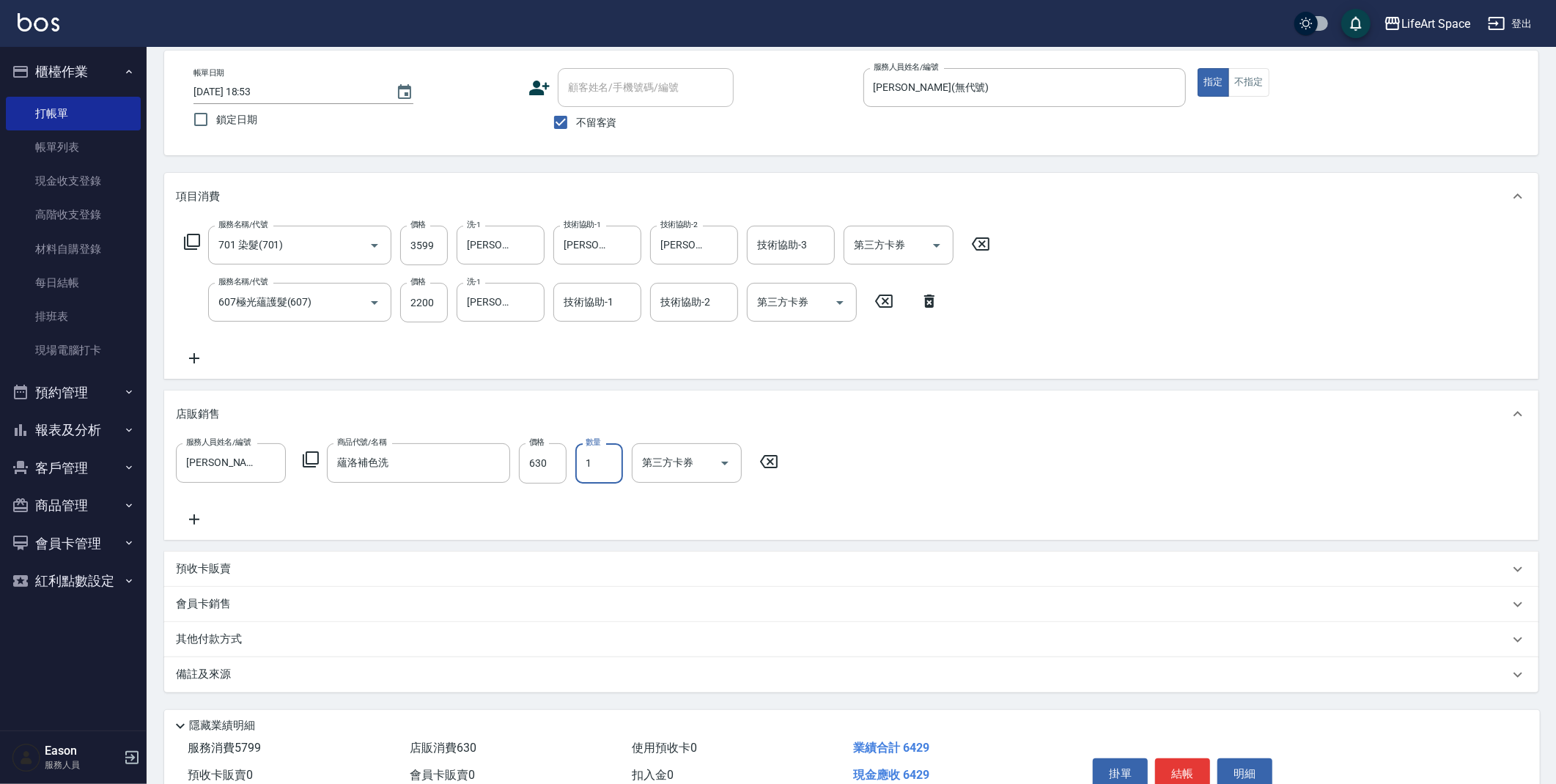
scroll to position [139, 0]
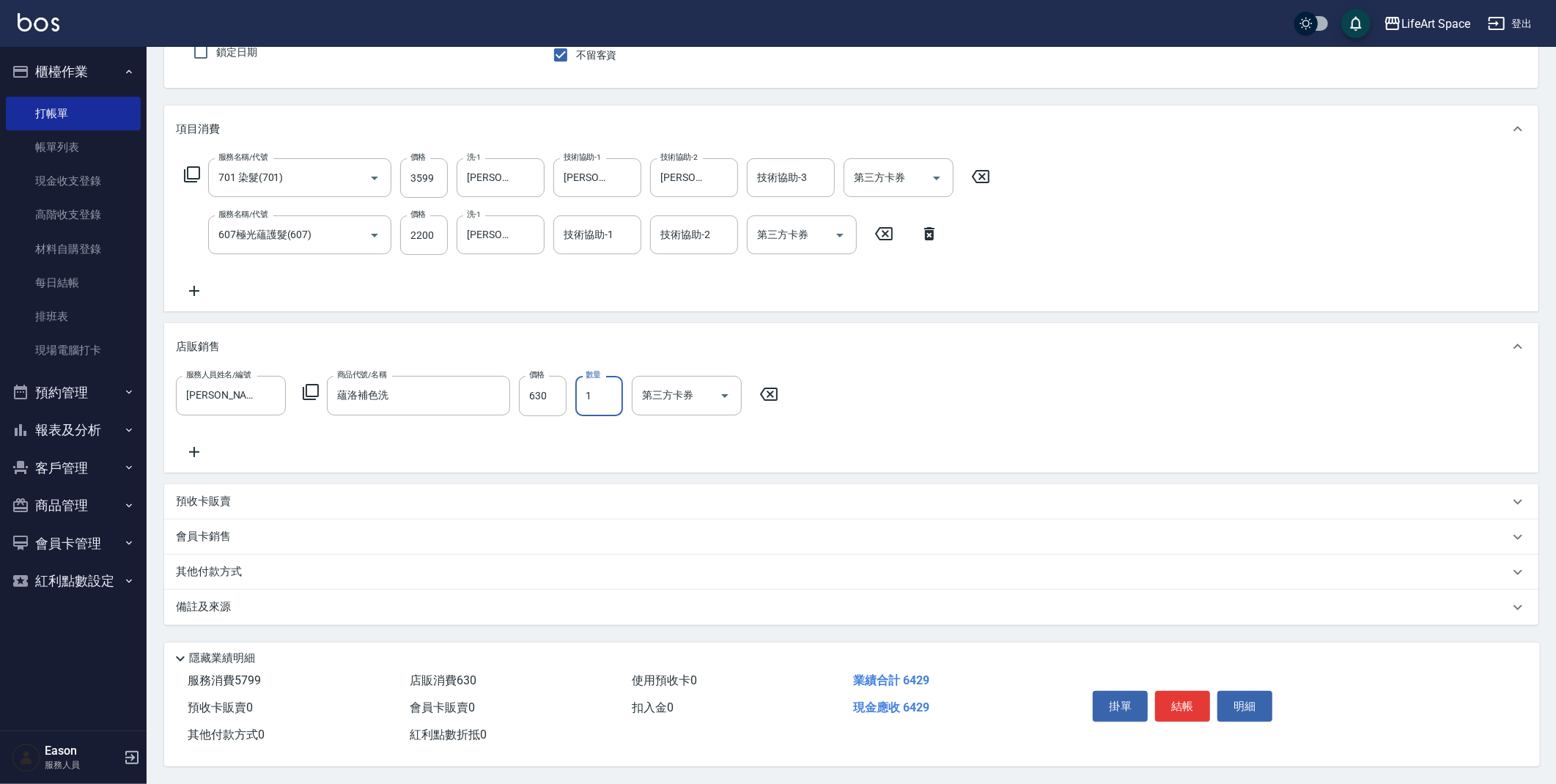
click at [218, 556] on div "其他付款方式" at bounding box center [851, 572] width 1374 height 35
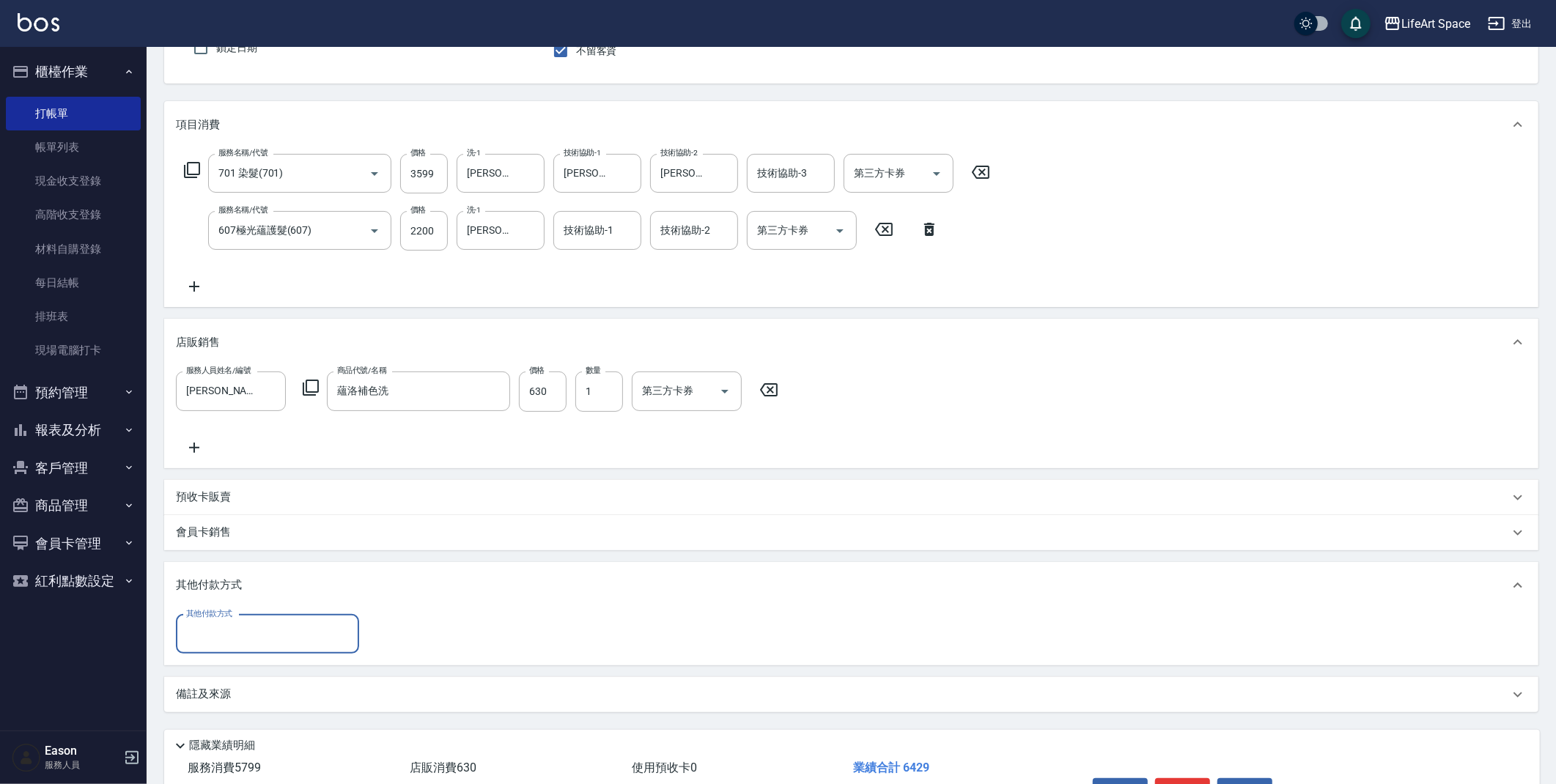
scroll to position [0, 0]
click at [239, 631] on input "其他付款方式" at bounding box center [267, 634] width 170 height 26
click at [236, 692] on span "Linepay" at bounding box center [268, 695] width 183 height 24
type input "Linepay"
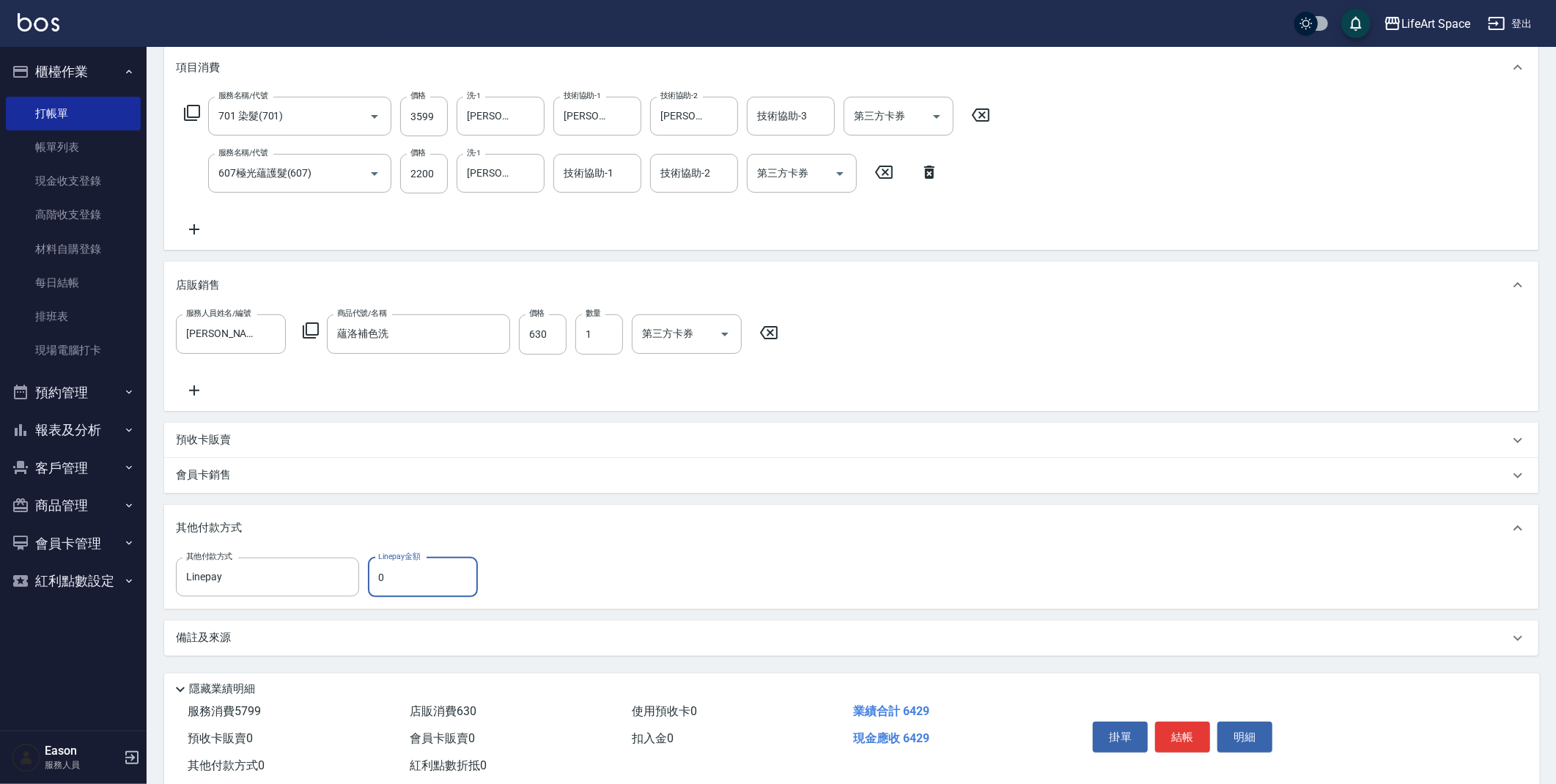
scroll to position [198, 0]
click at [427, 574] on input "0" at bounding box center [423, 575] width 110 height 39
type input "6429"
click at [219, 643] on div "備註及來源" at bounding box center [851, 636] width 1374 height 35
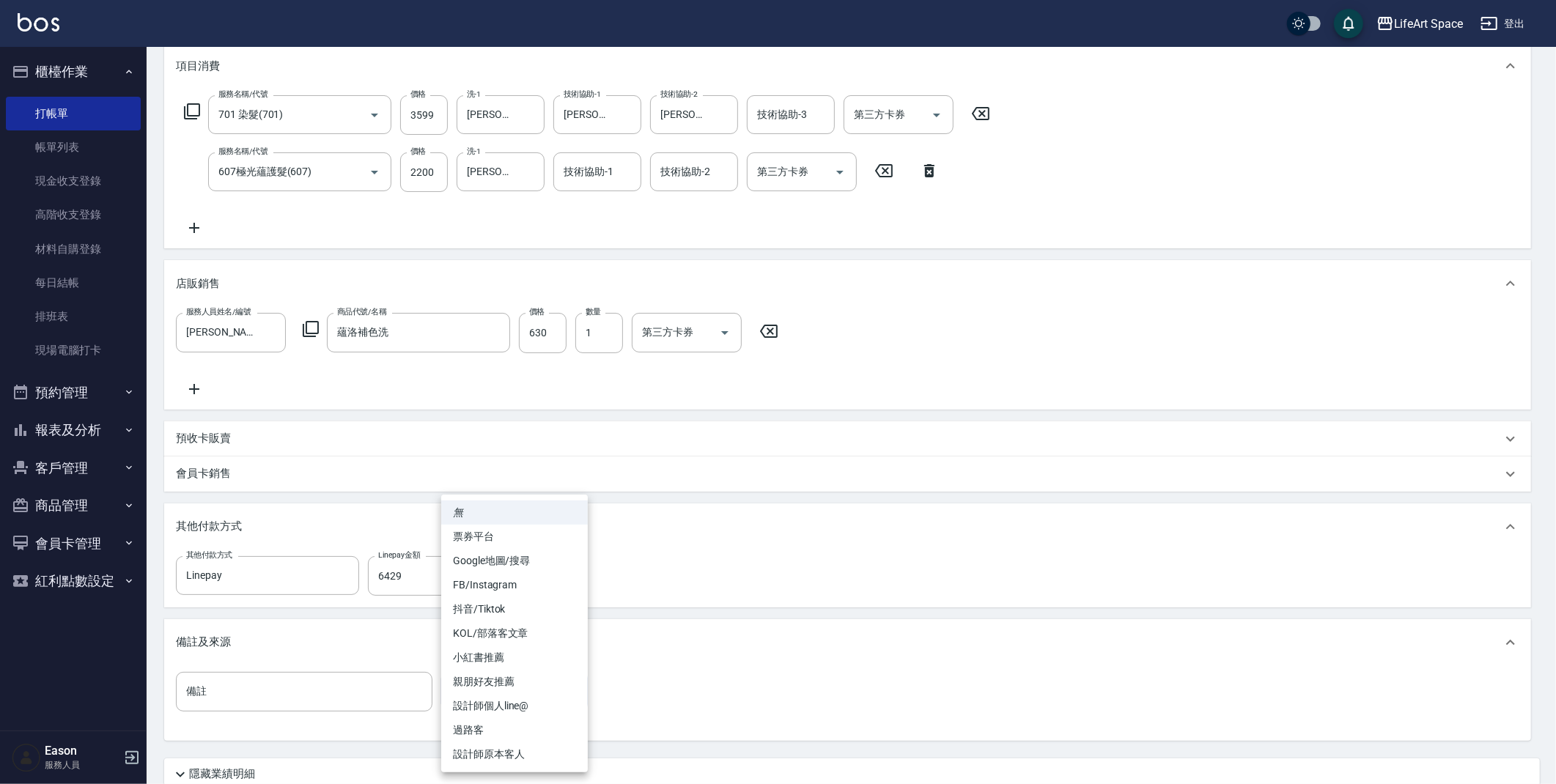
click at [502, 687] on body "LifeArt Space 登出 櫃檯作業 打帳單 帳單列表 現金收支登錄 高階收支登錄 材料自購登錄 每日結帳 排班表 現場電腦打卡 預約管理 預約管理 單…" at bounding box center [778, 350] width 1556 height 1098
click at [513, 582] on li "FB/Instagram" at bounding box center [515, 585] width 147 height 24
type input "FB/Instagram"
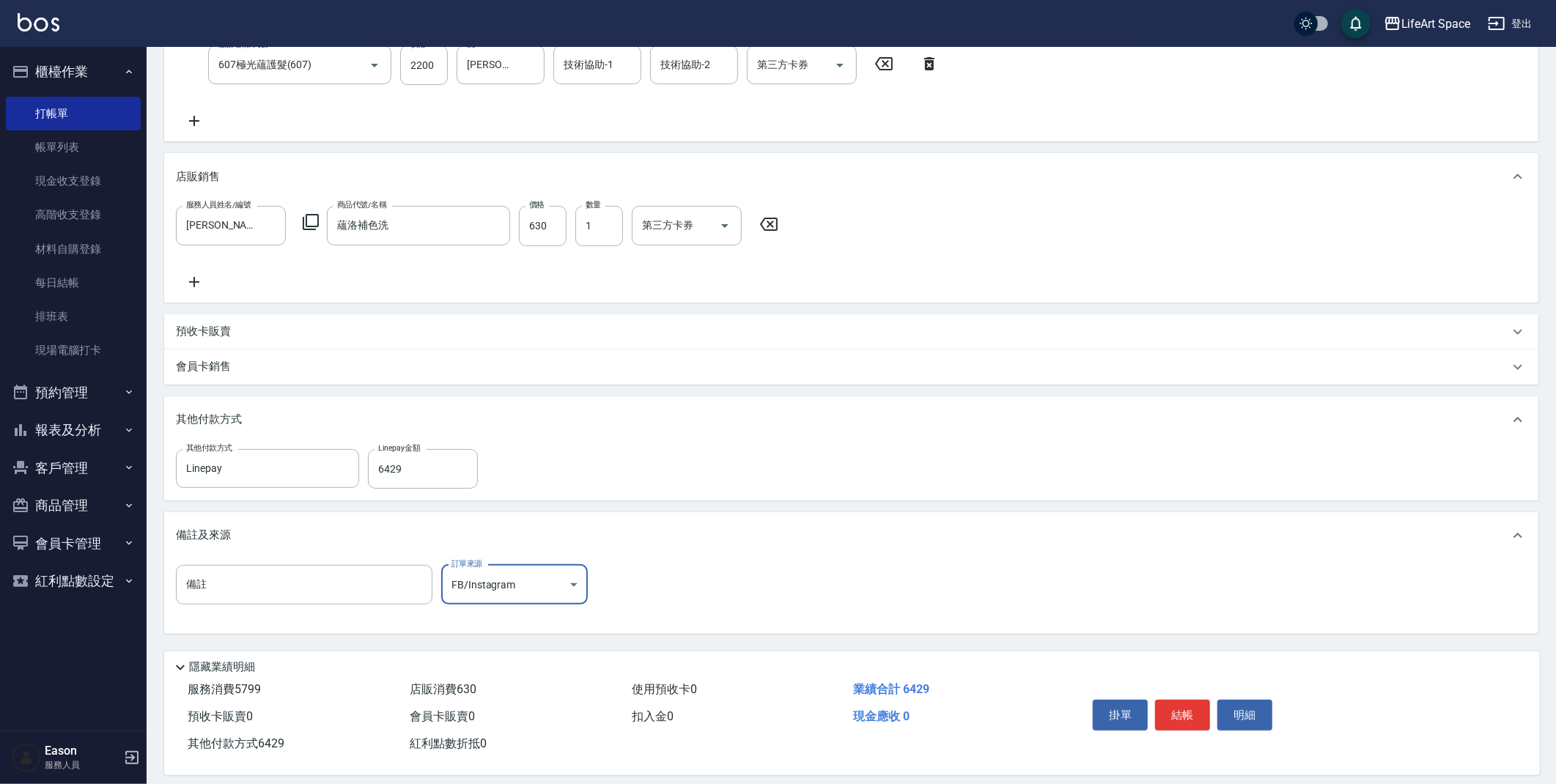
scroll to position [318, 0]
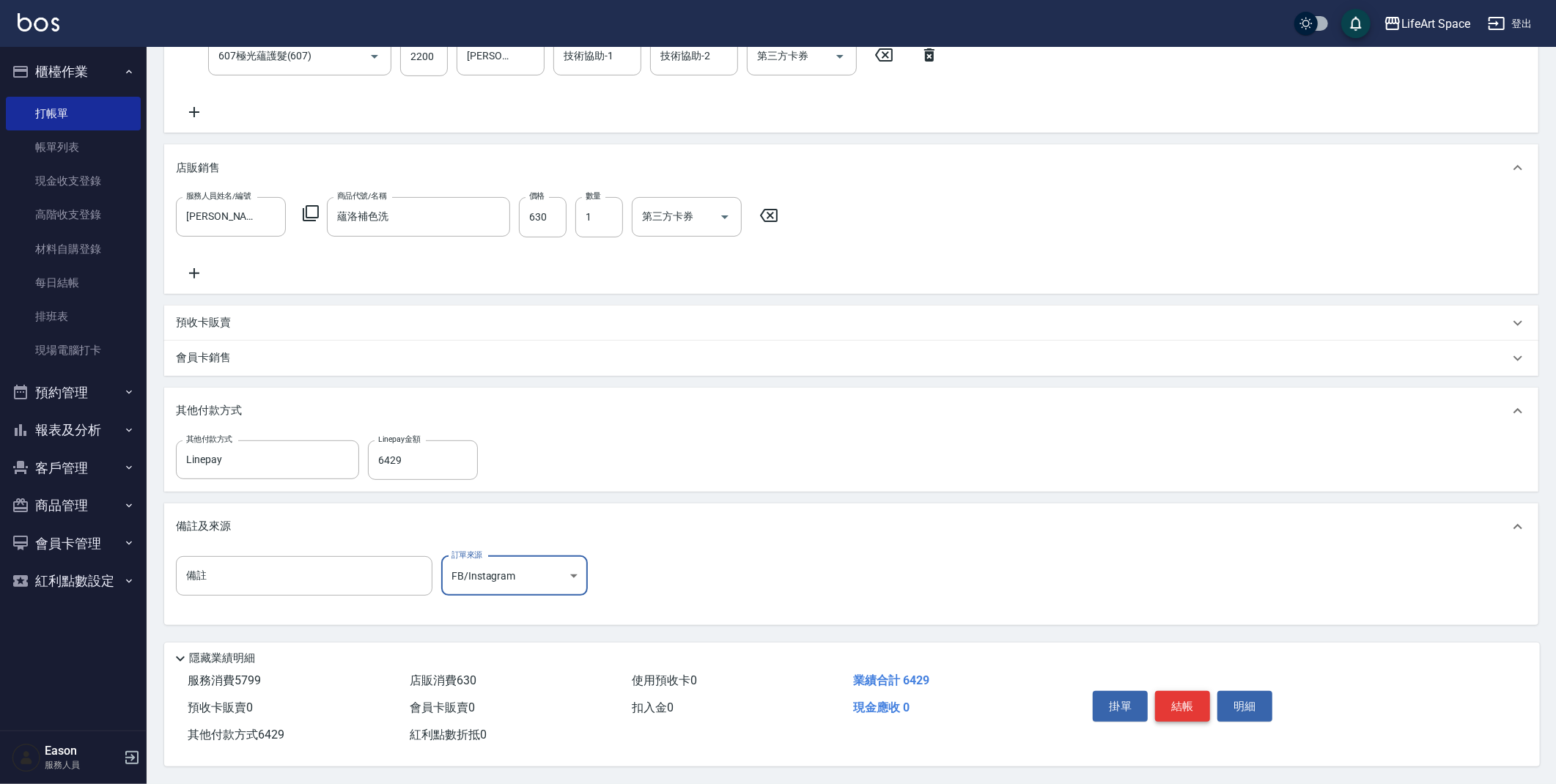
click at [1182, 698] on button "結帳" at bounding box center [1183, 706] width 55 height 31
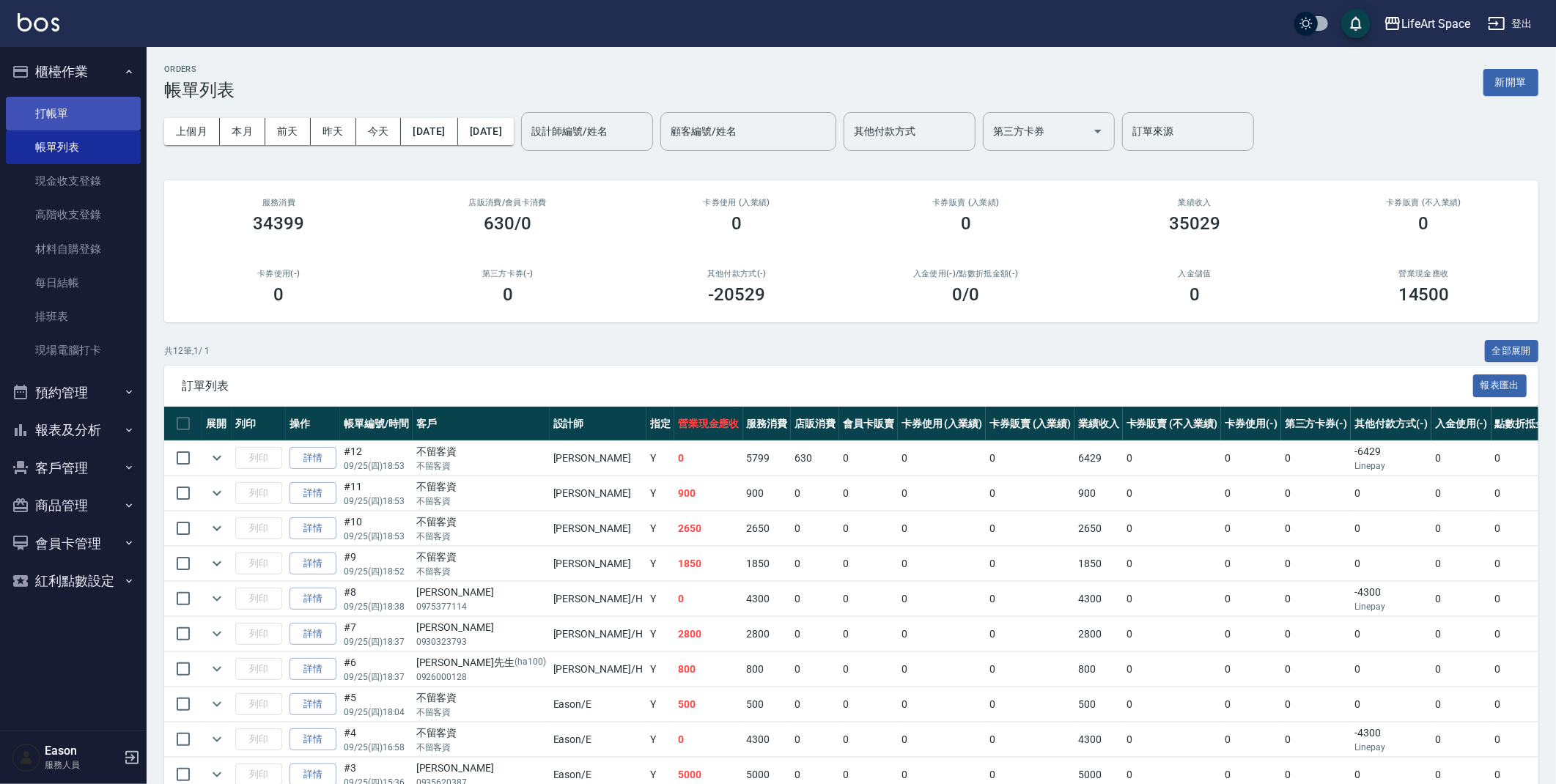
click at [53, 116] on link "打帳單" at bounding box center [72, 113] width 135 height 34
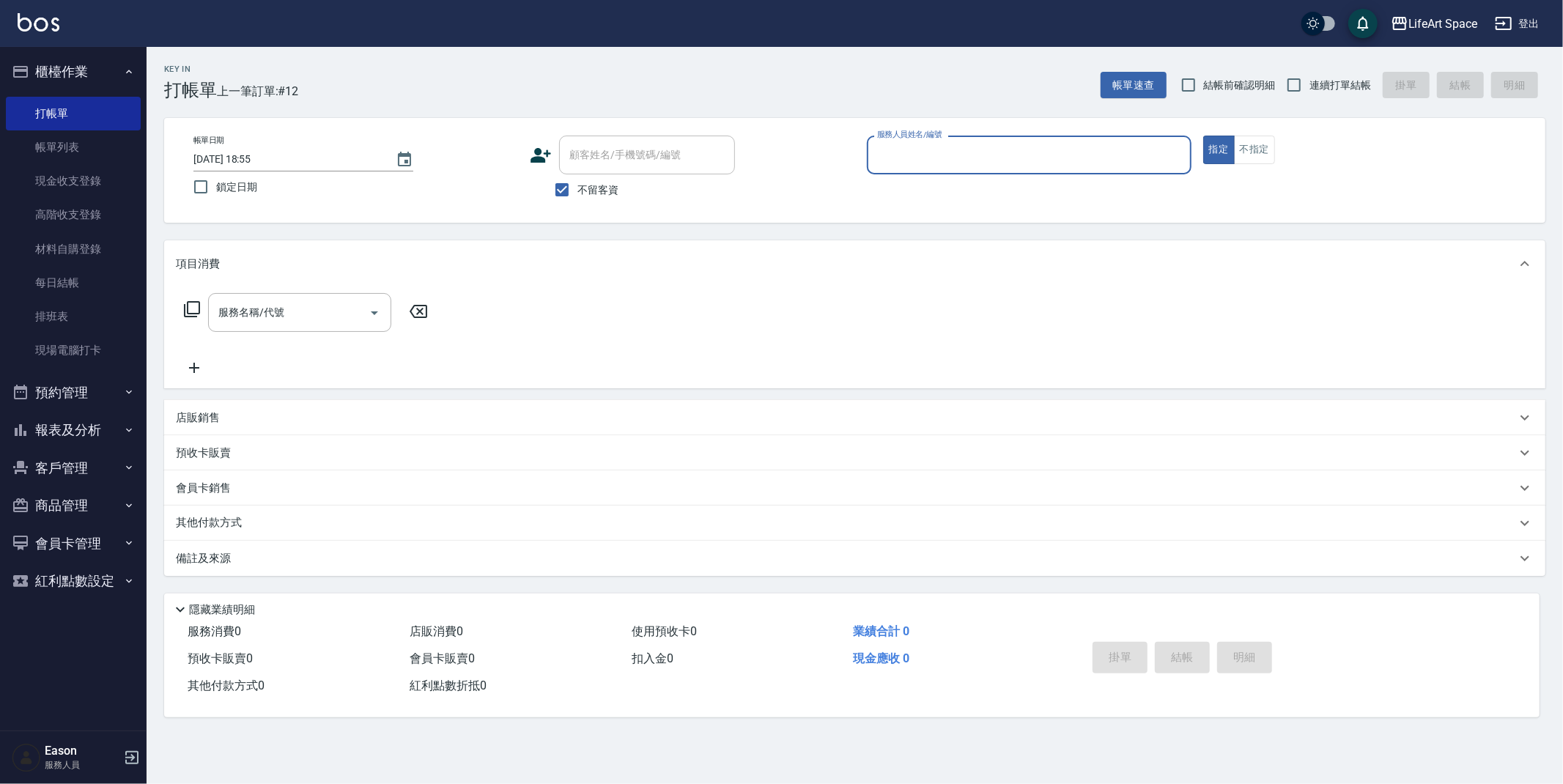
click at [919, 149] on input "服務人員姓名/編號" at bounding box center [1029, 155] width 312 height 26
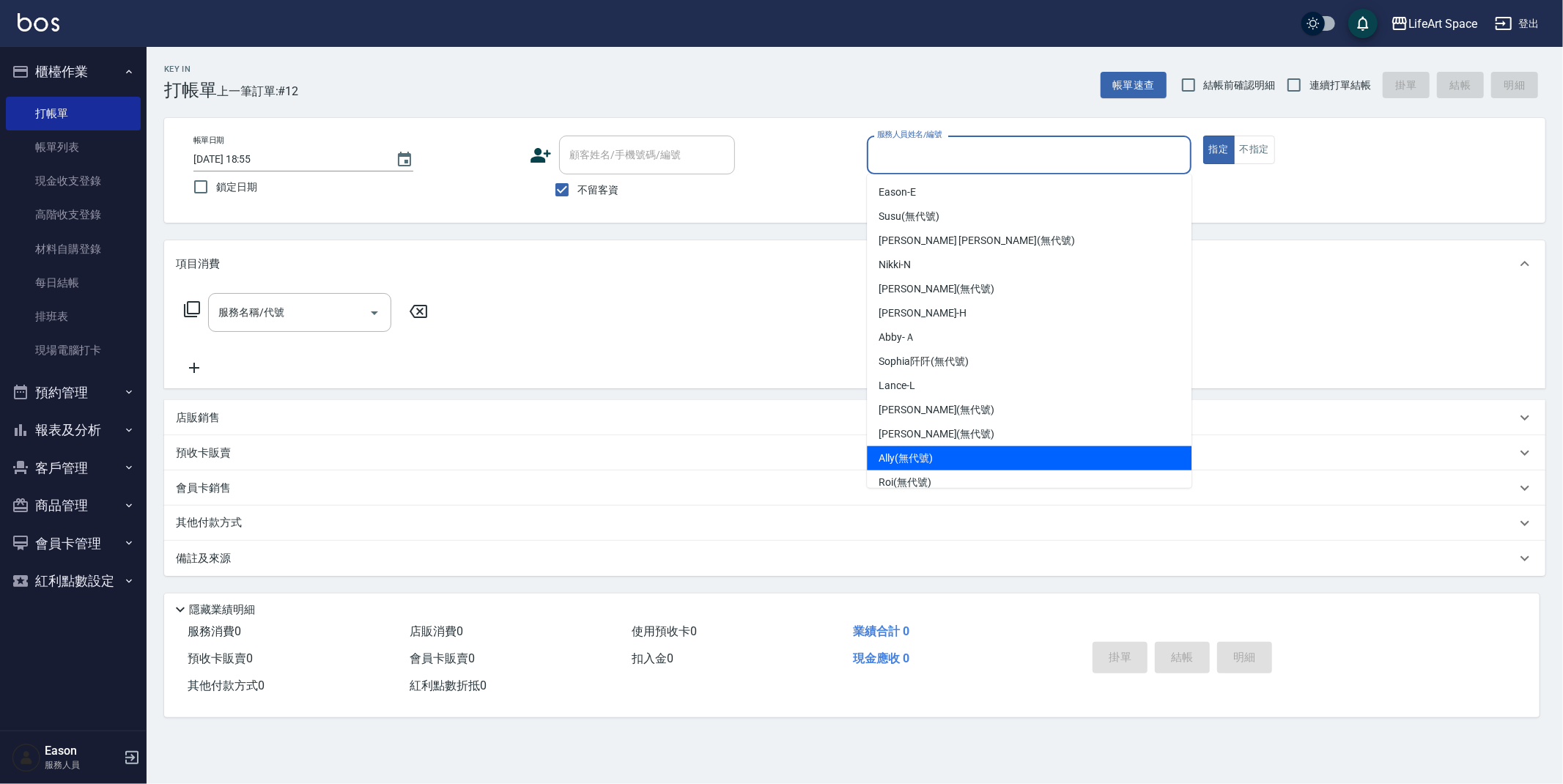
drag, startPoint x: 941, startPoint y: 447, endPoint x: 939, endPoint y: 436, distance: 11.2
click at [941, 447] on div "Ally (無代號)" at bounding box center [1029, 458] width 325 height 24
click at [939, 156] on input "Ally(無代號)" at bounding box center [1018, 155] width 290 height 26
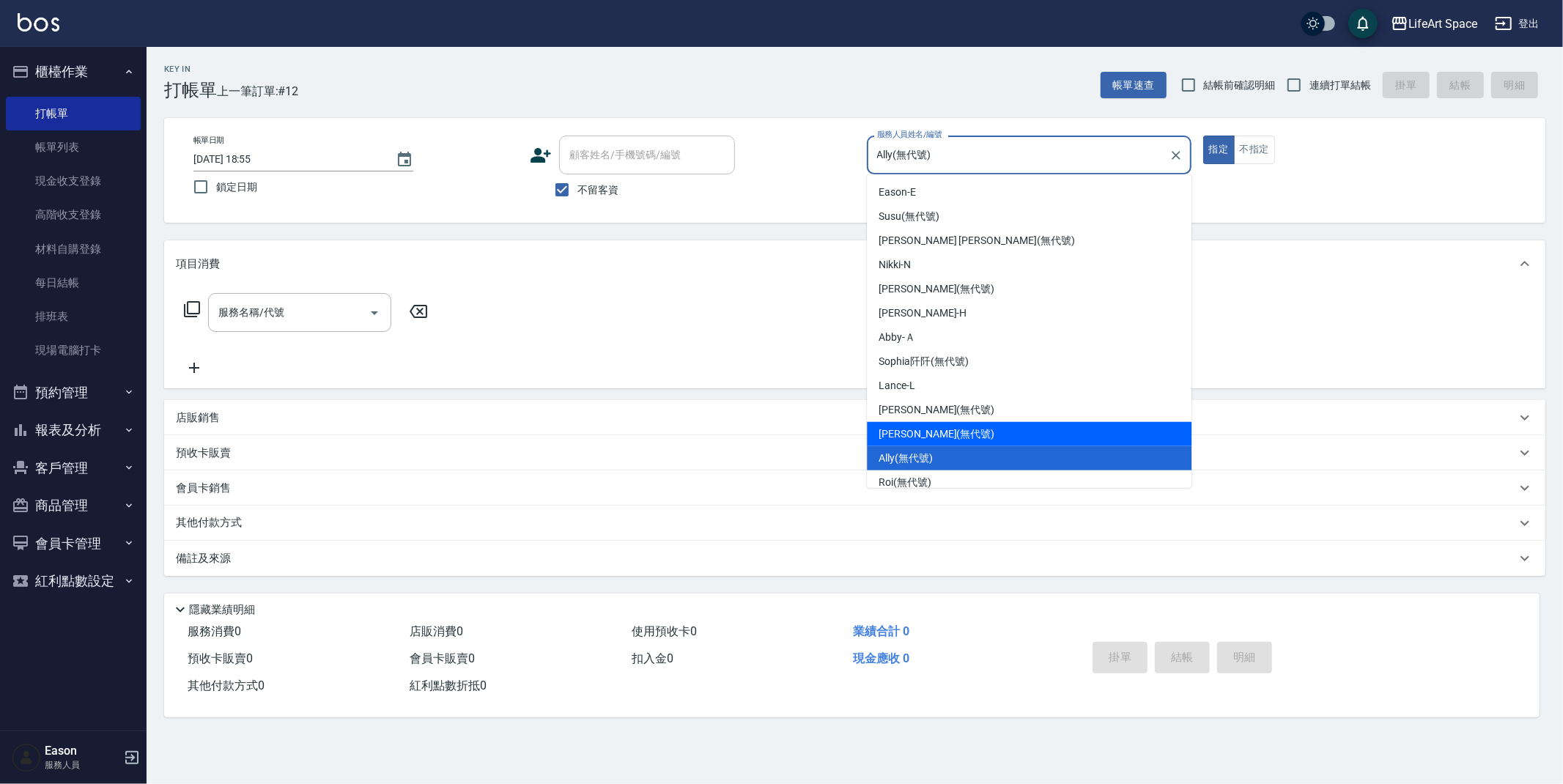
click at [958, 441] on div "Joyce (無代號)" at bounding box center [1029, 434] width 325 height 24
type input "Joyce(無代號)"
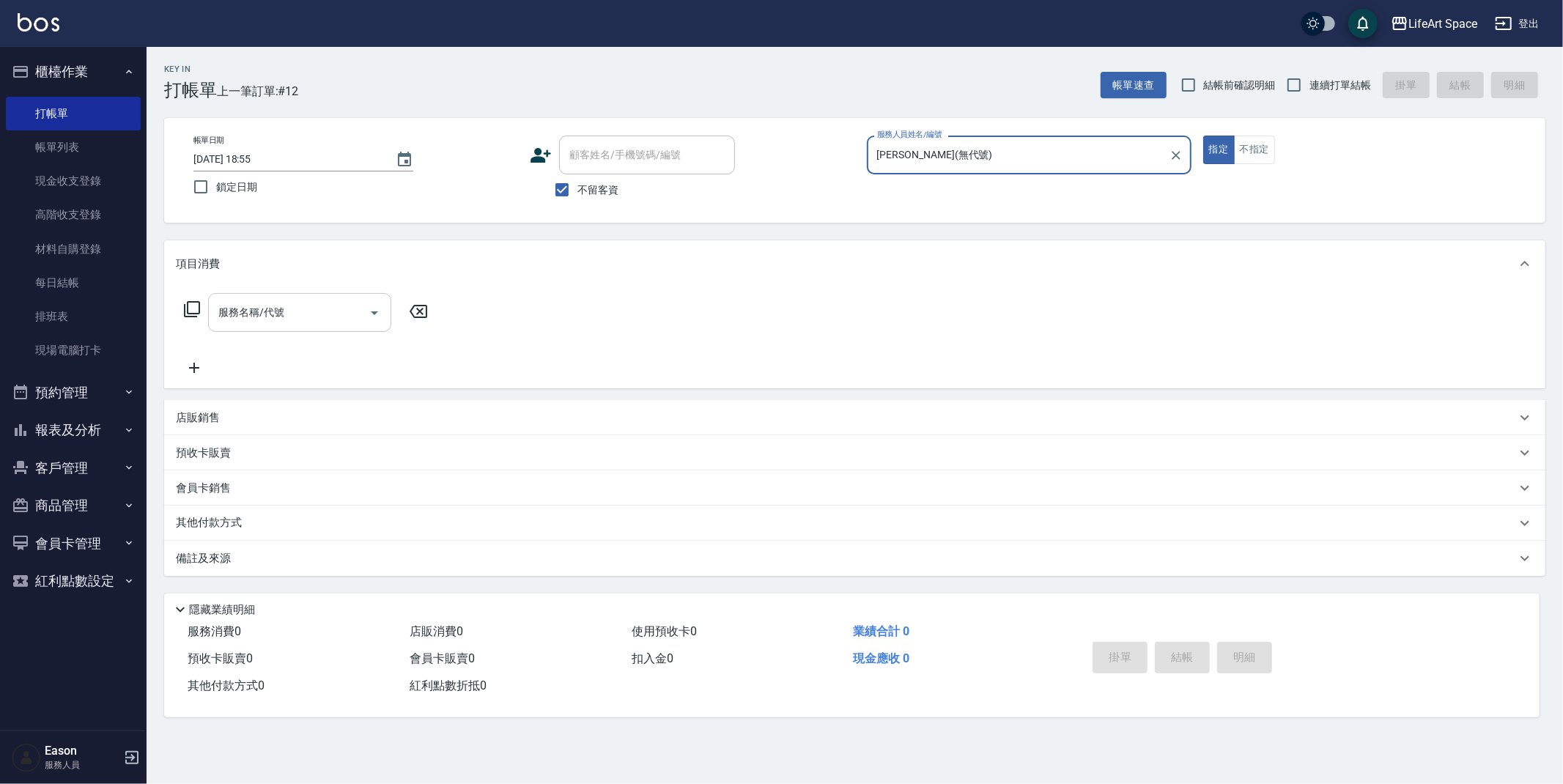
click at [242, 307] on div "服務名稱/代號 服務名稱/代號" at bounding box center [300, 313] width 183 height 39
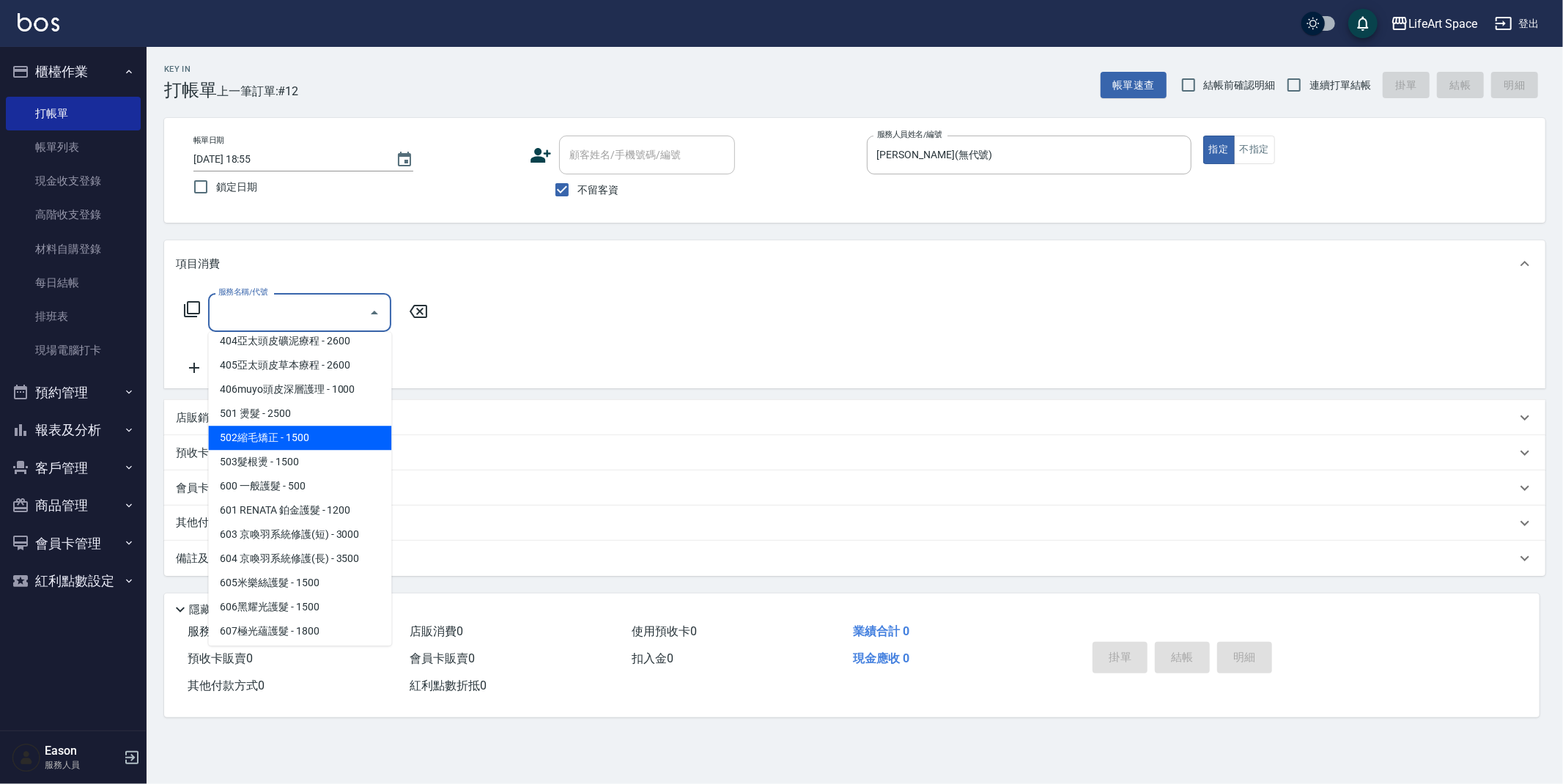
scroll to position [229, 0]
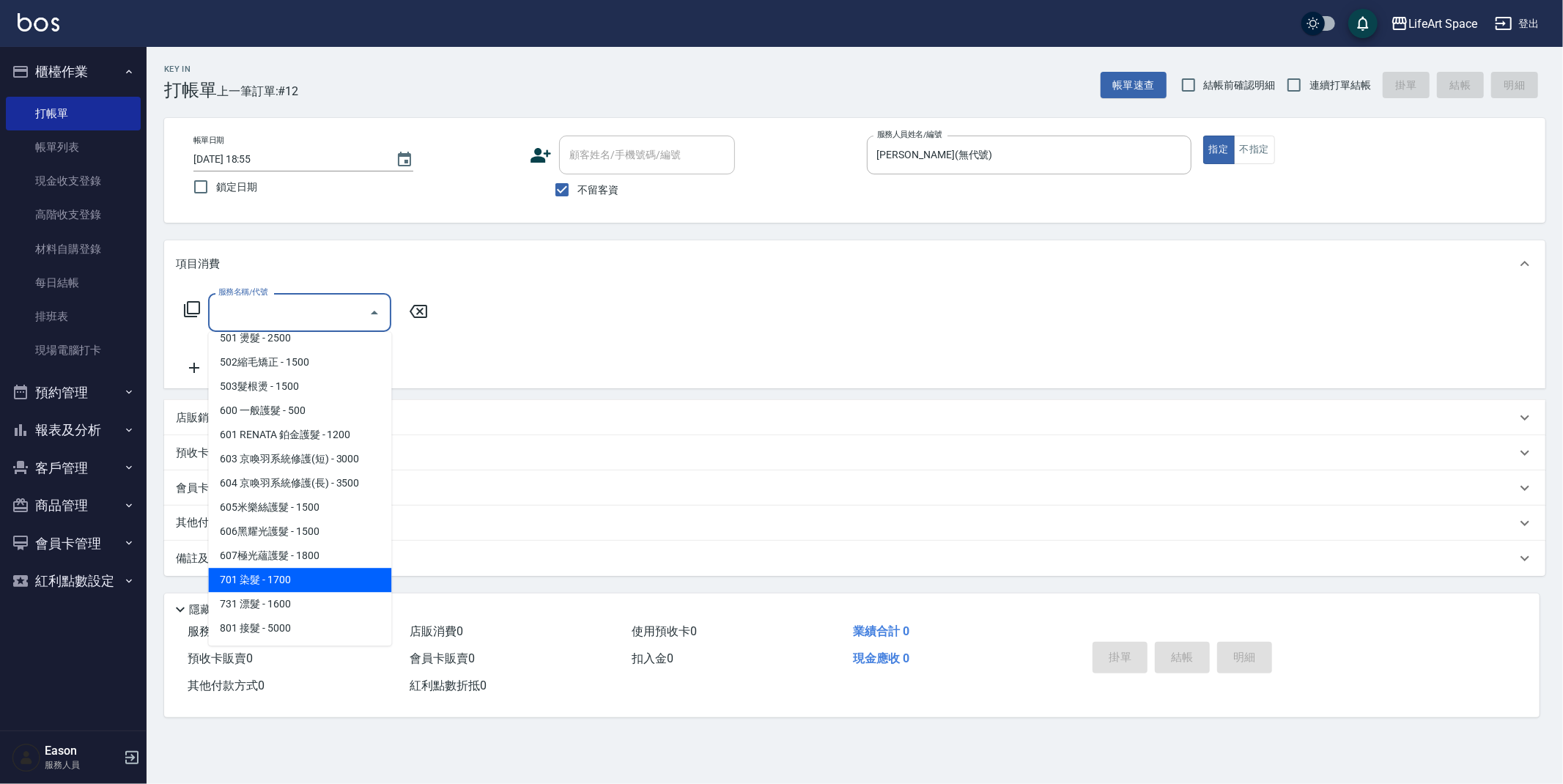
drag, startPoint x: 295, startPoint y: 586, endPoint x: 409, endPoint y: 436, distance: 188.4
click at [297, 584] on span "701 染髮 - 1700" at bounding box center [300, 580] width 183 height 24
type input "701 染髮(701)"
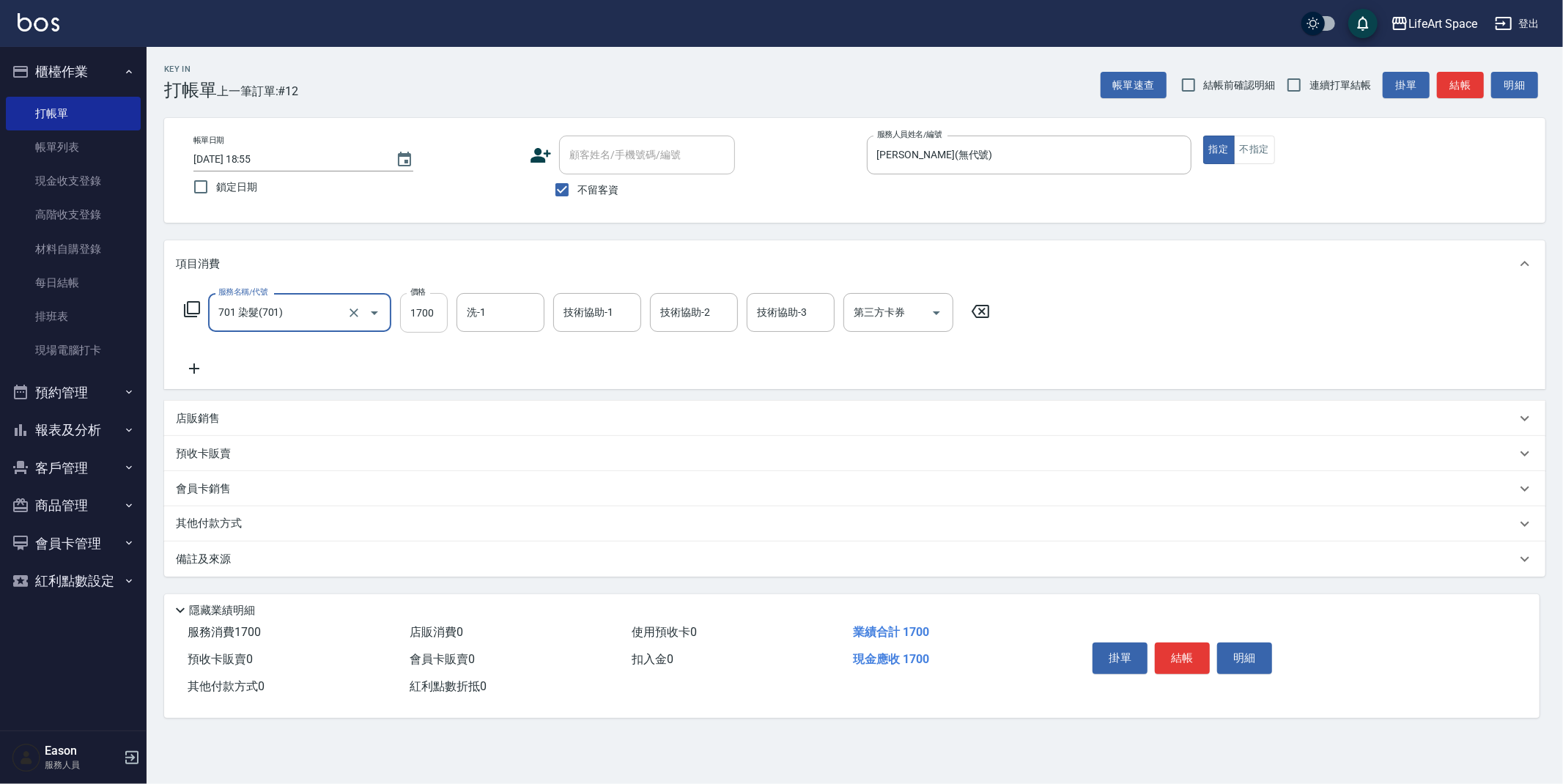
click at [432, 315] on input "1700" at bounding box center [424, 313] width 48 height 39
type input "2800"
click at [511, 313] on input "洗-1" at bounding box center [500, 313] width 74 height 26
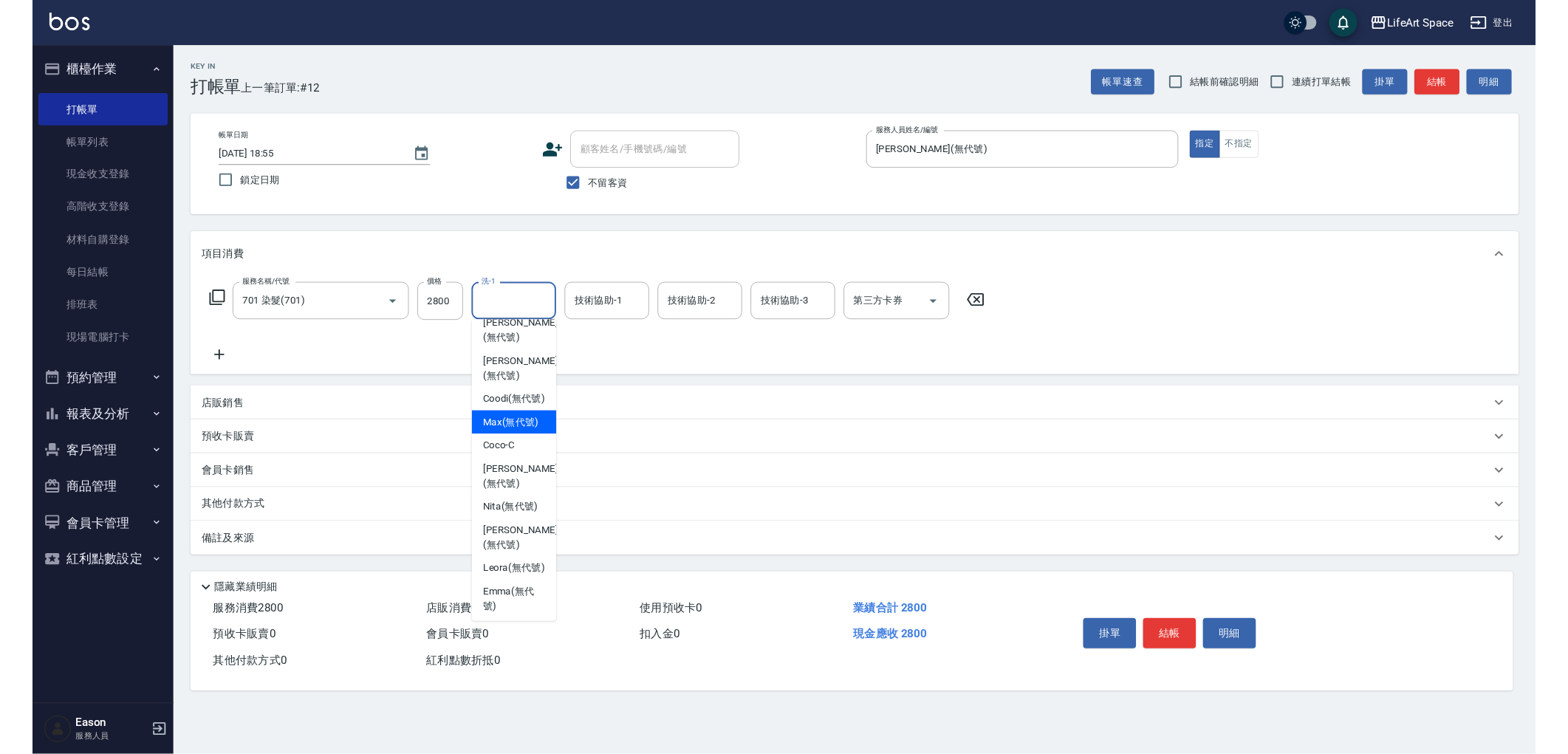
scroll to position [456, 0]
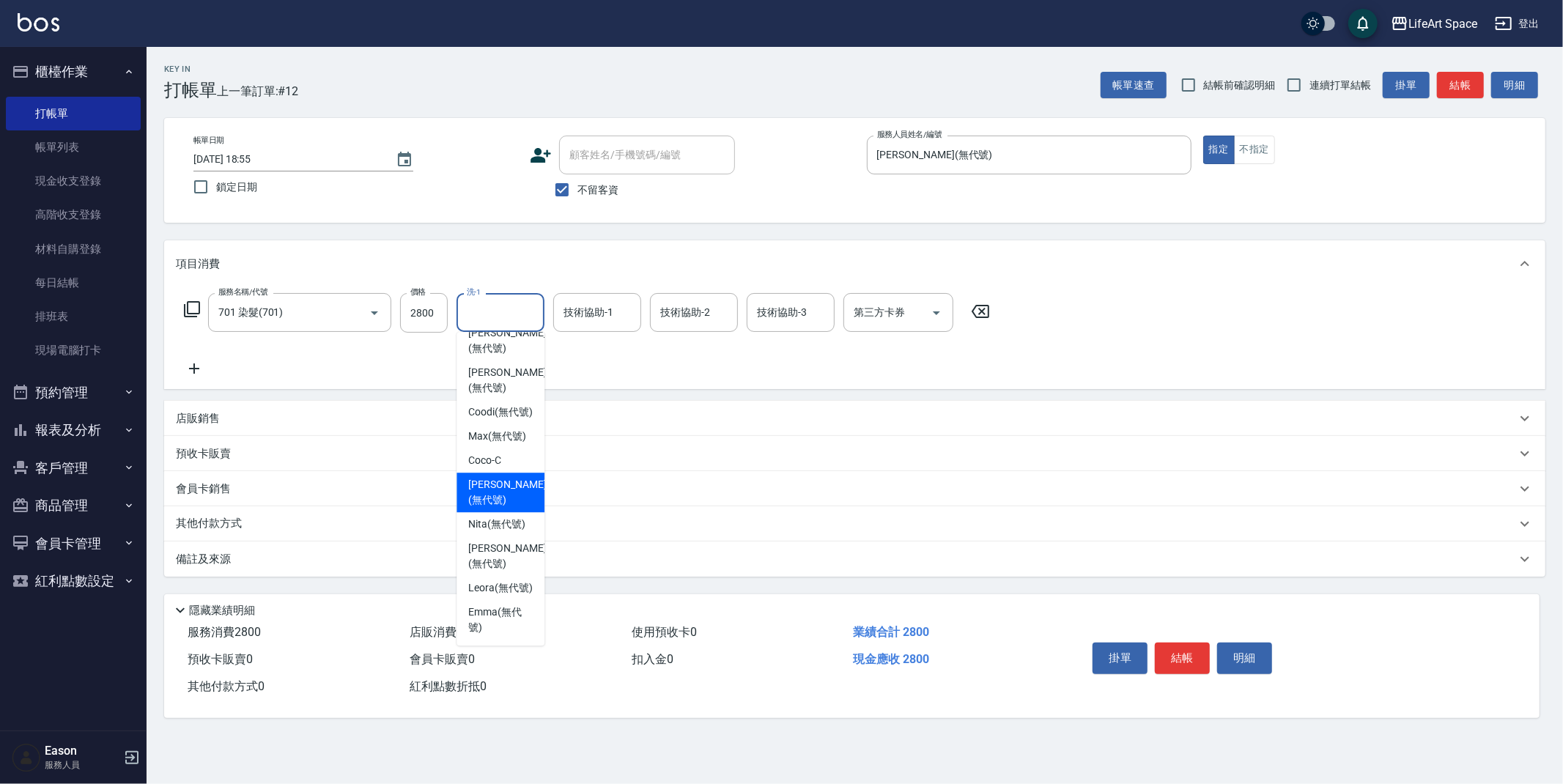
click at [496, 477] on span "Chloe (無代號)" at bounding box center [506, 492] width 78 height 31
type input "Chloe(無代號)"
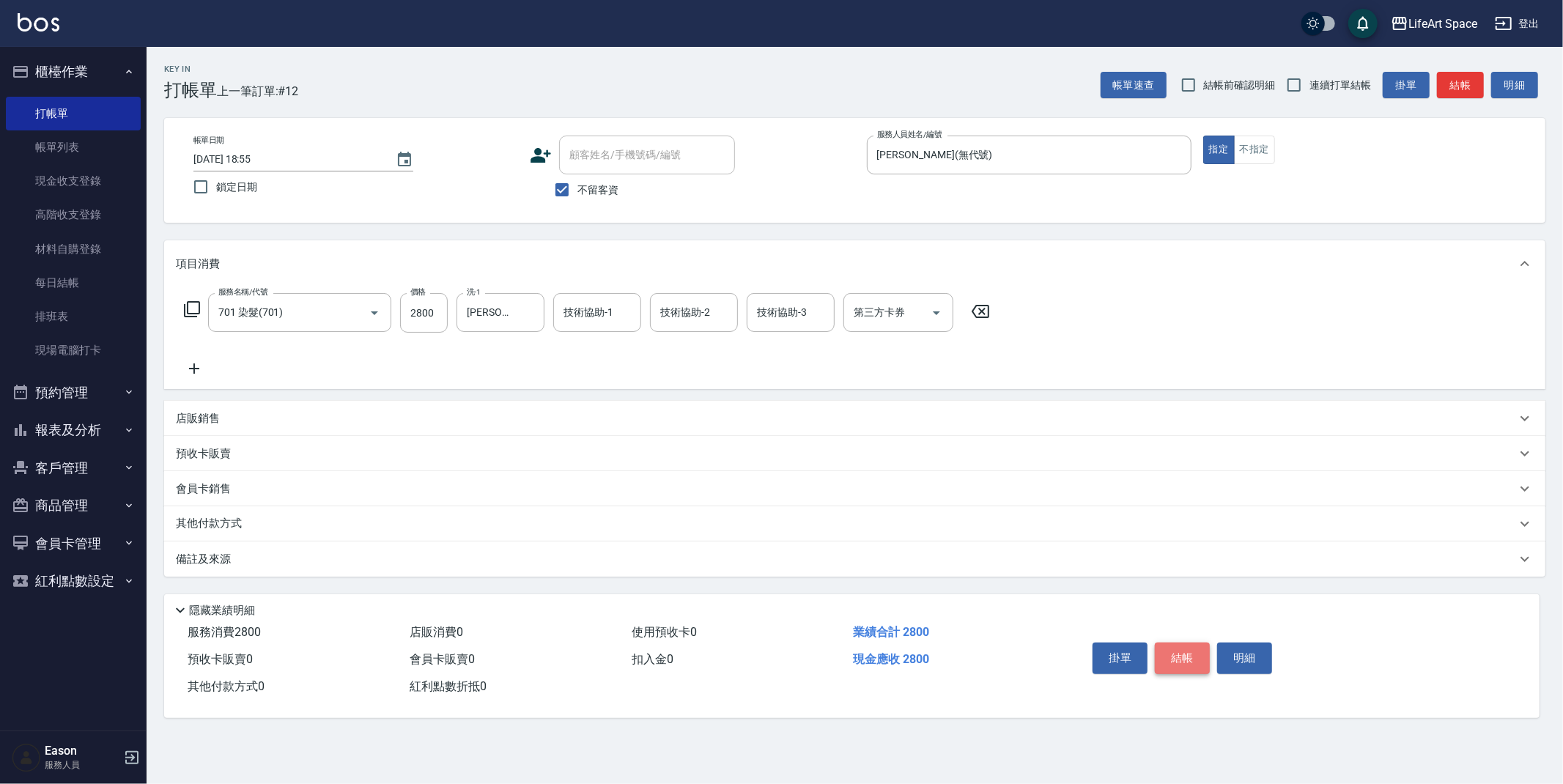
click at [1182, 657] on button "結帳" at bounding box center [1182, 658] width 55 height 31
